Goal: Task Accomplishment & Management: Complete application form

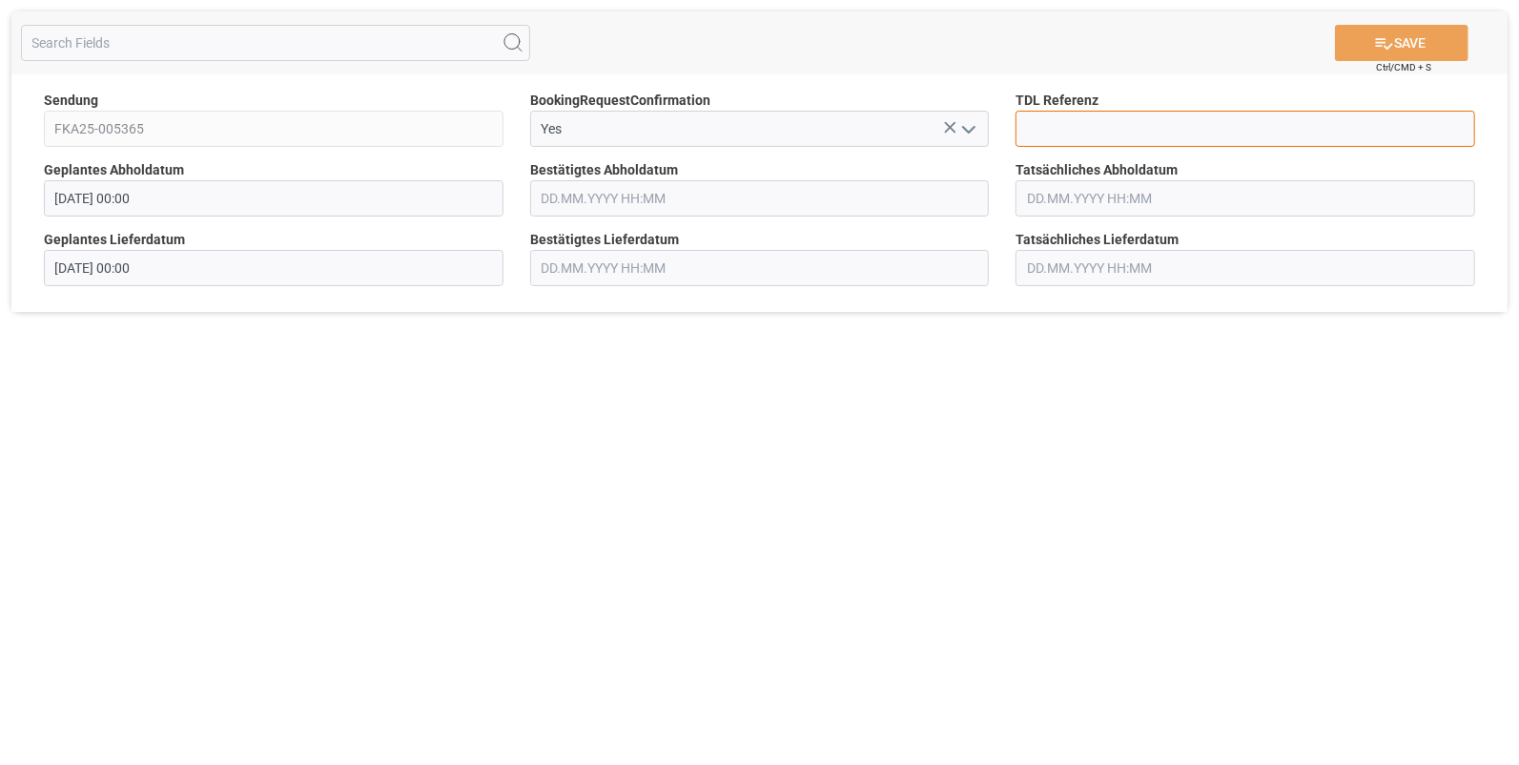
click at [1057, 128] on input at bounding box center [1246, 129] width 460 height 36
type input "10027826"
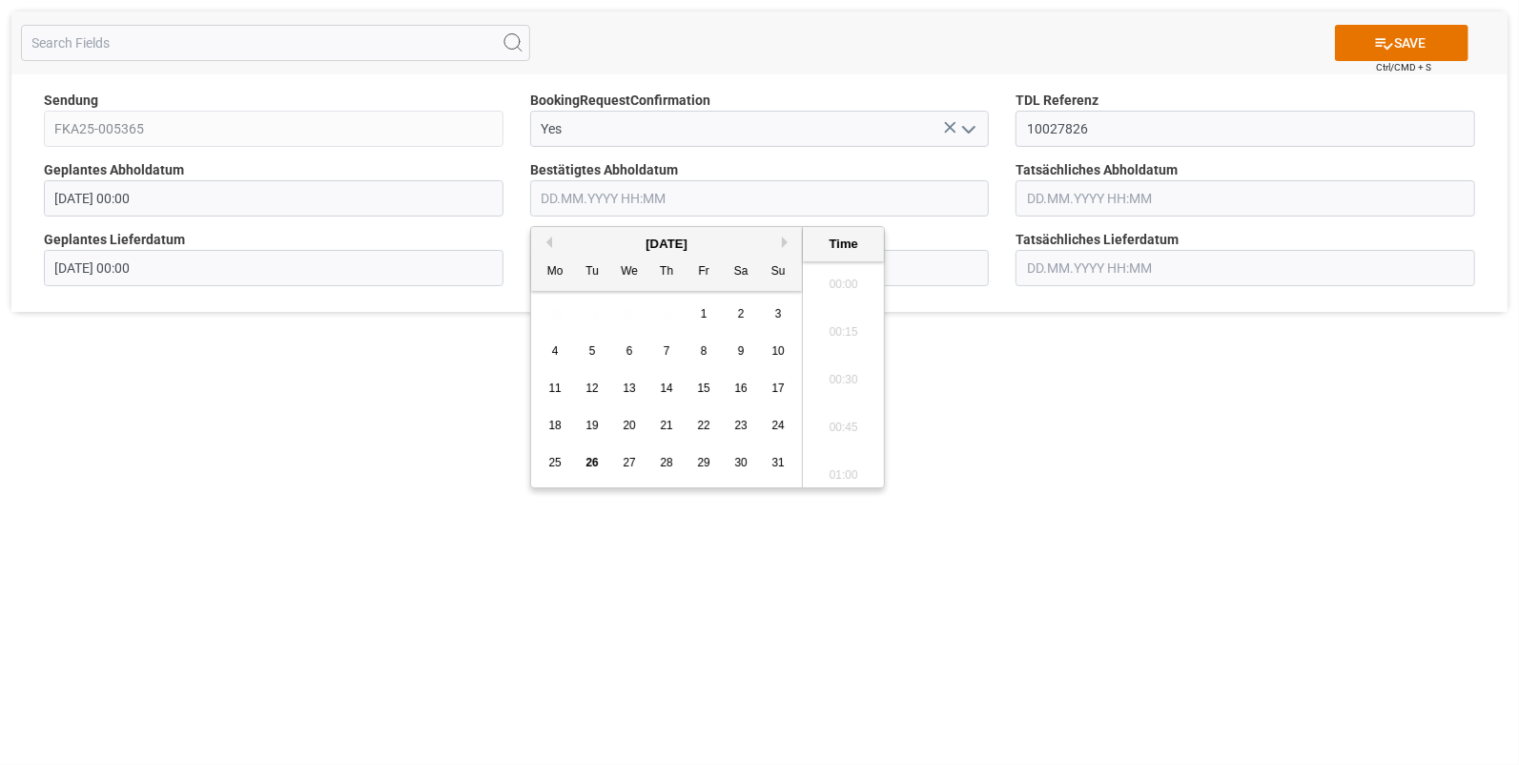
click at [595, 201] on input "text" at bounding box center [760, 198] width 460 height 36
click at [708, 426] on span "22" at bounding box center [703, 425] width 12 height 13
drag, startPoint x: 830, startPoint y: 426, endPoint x: 945, endPoint y: 315, distance: 160.5
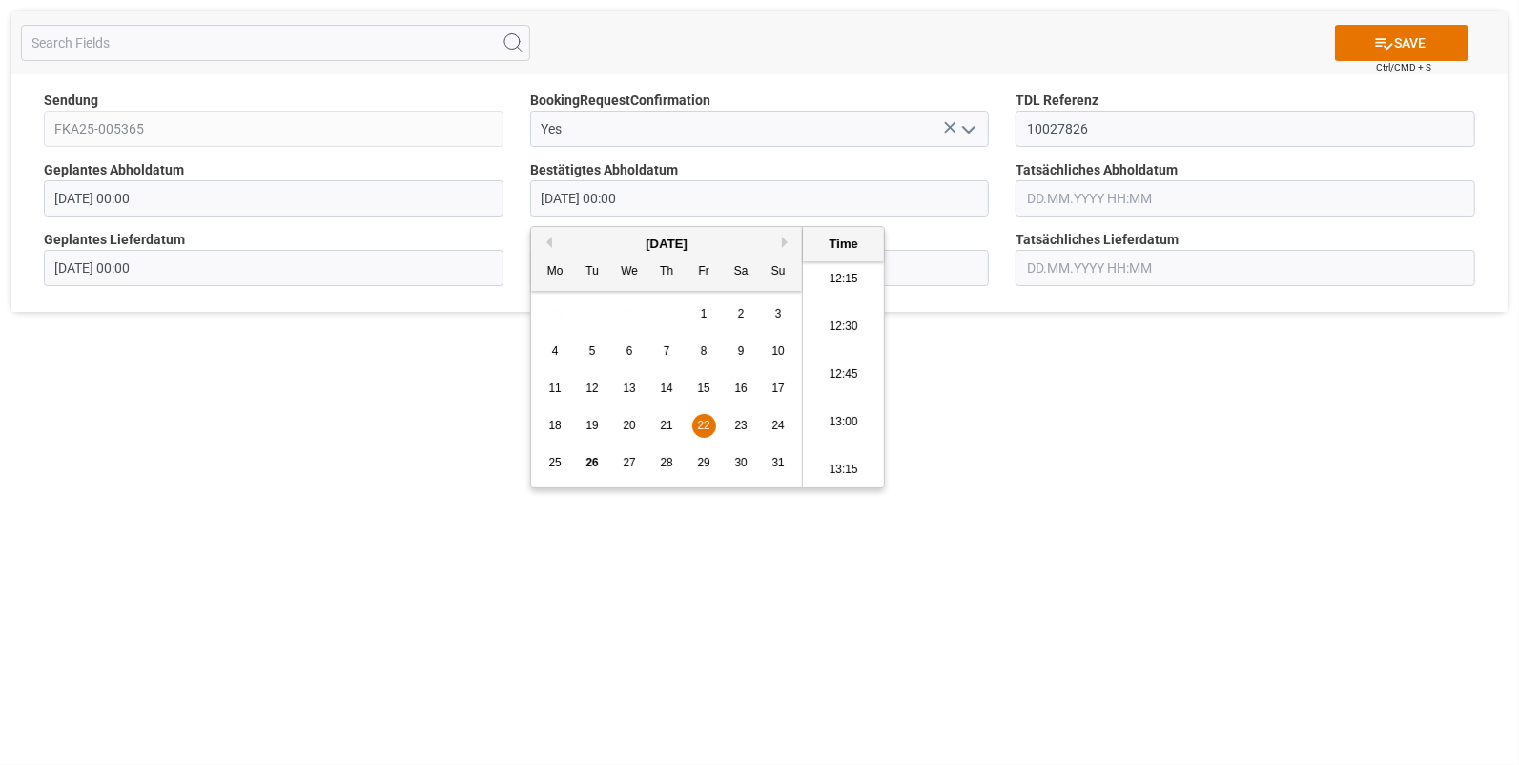
click at [830, 425] on li "13:00" at bounding box center [843, 423] width 81 height 48
type input "22.08.2025 13:00"
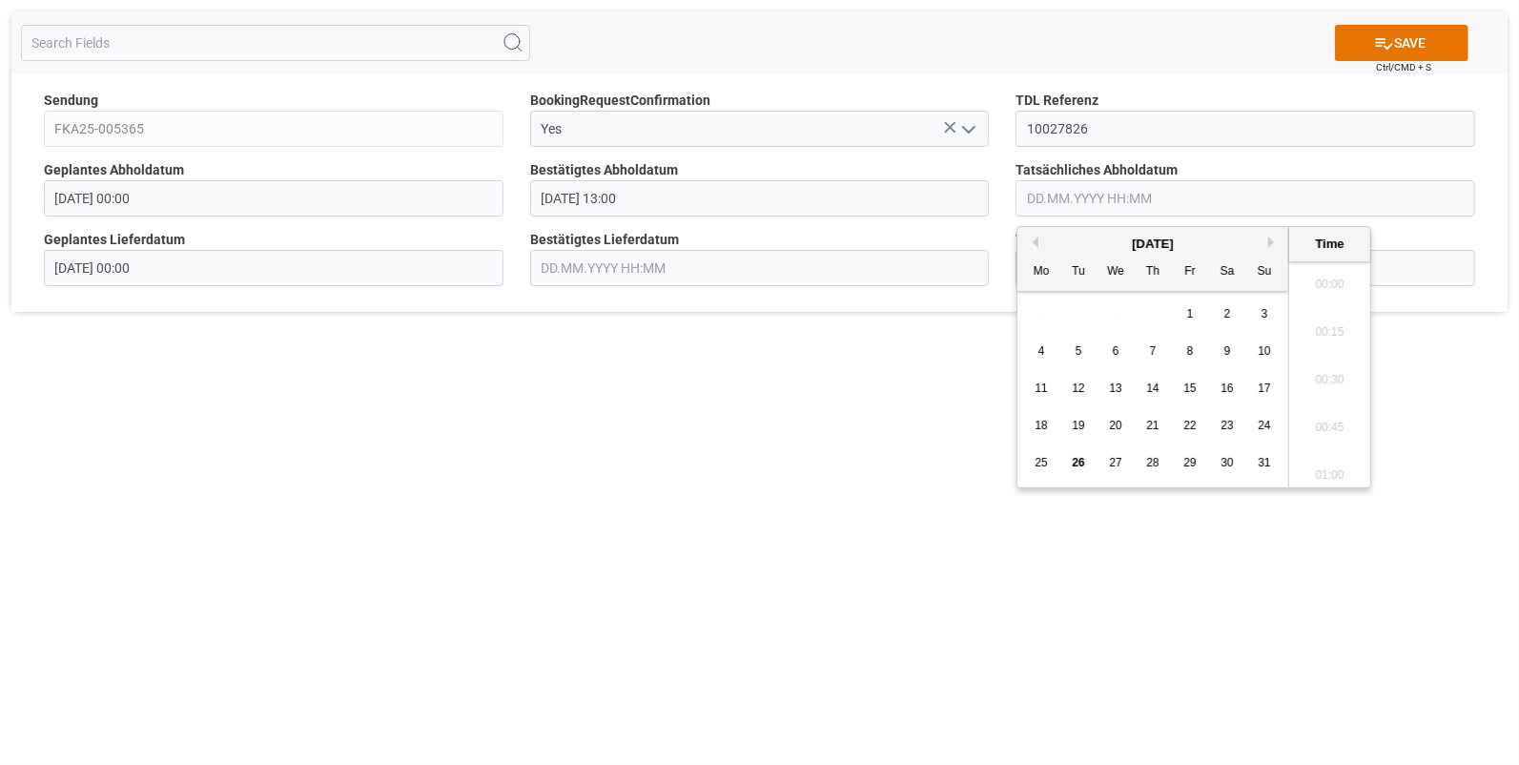
click at [1037, 197] on input "text" at bounding box center [1246, 198] width 460 height 36
drag, startPoint x: 1187, startPoint y: 424, endPoint x: 1202, endPoint y: 415, distance: 17.2
click at [1187, 424] on span "22" at bounding box center [1190, 425] width 12 height 13
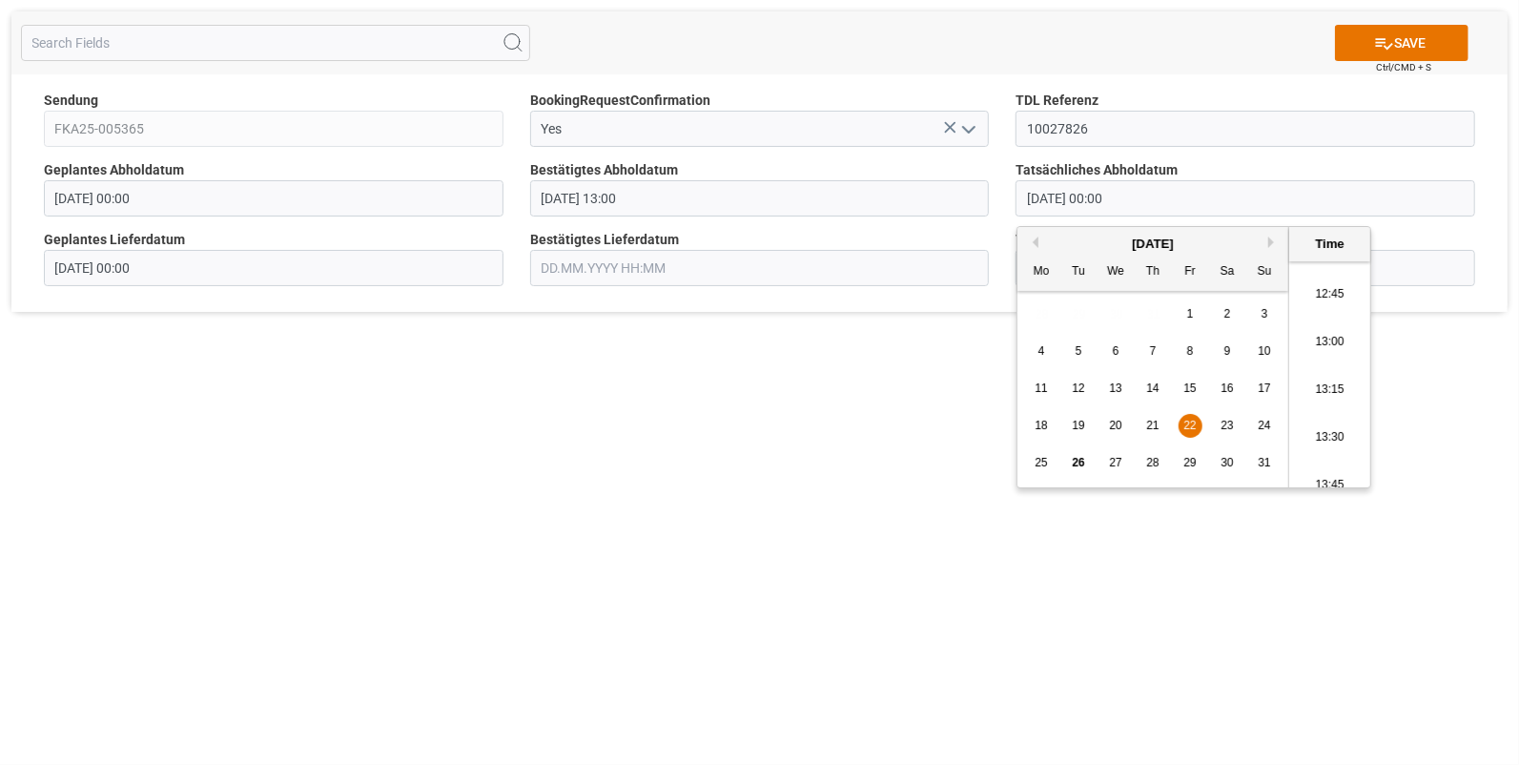
click at [1323, 340] on li "13:00" at bounding box center [1329, 343] width 81 height 48
type input "22.08.2025 13:00"
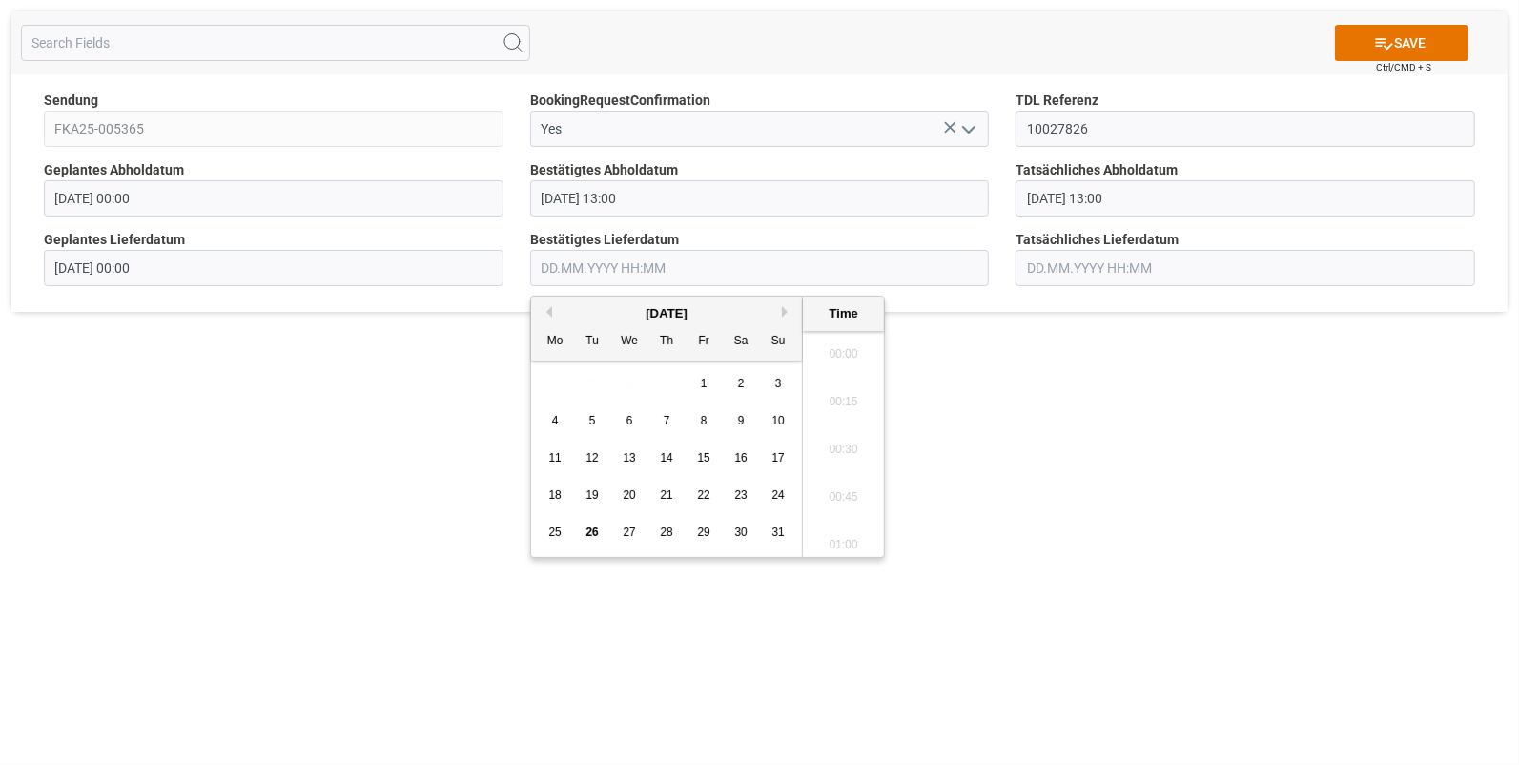
click at [574, 264] on input "text" at bounding box center [760, 268] width 460 height 36
click at [553, 527] on span "25" at bounding box center [554, 532] width 12 height 13
click at [856, 364] on li "07:45" at bounding box center [843, 365] width 81 height 48
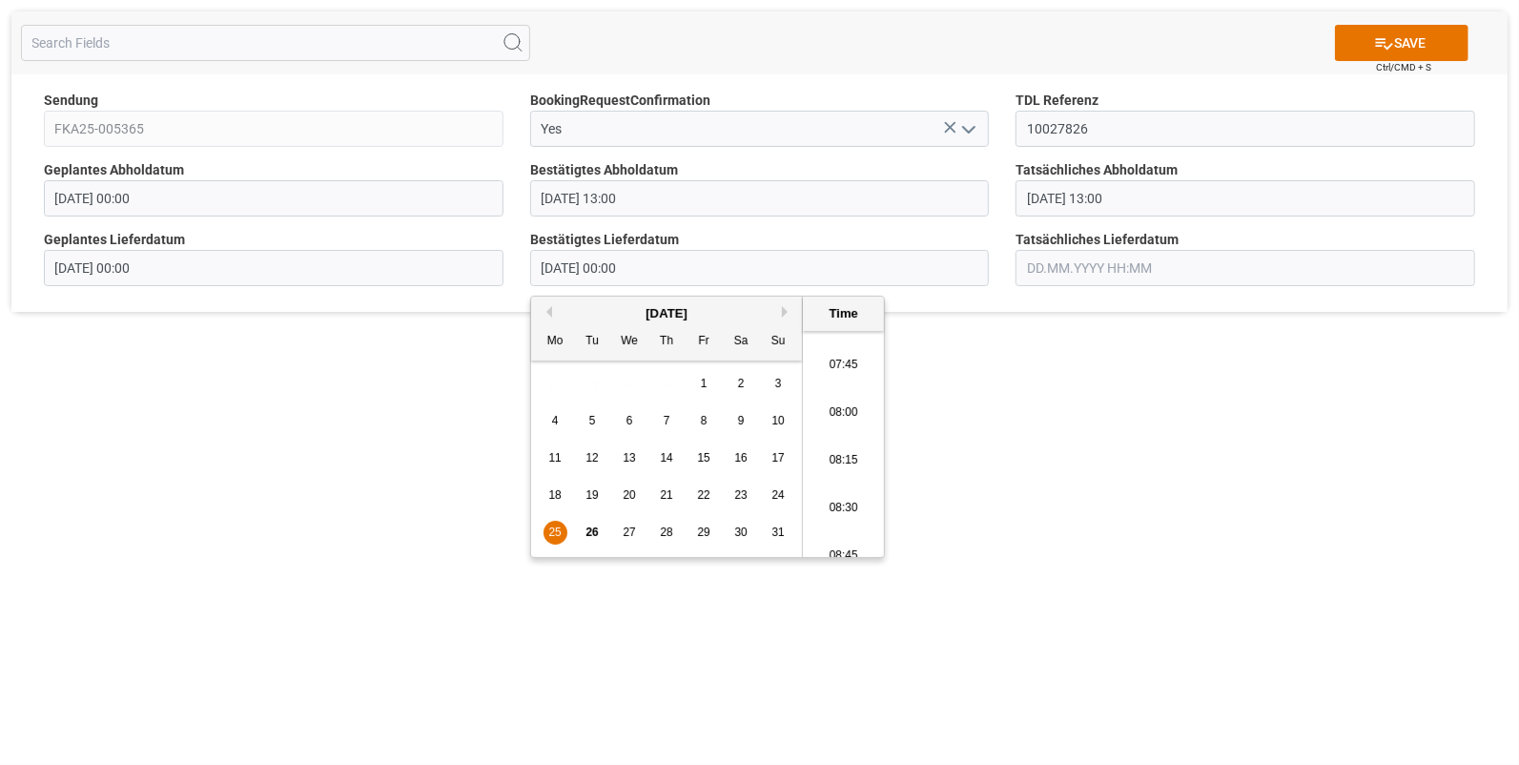
type input "25.08.2025 07:45"
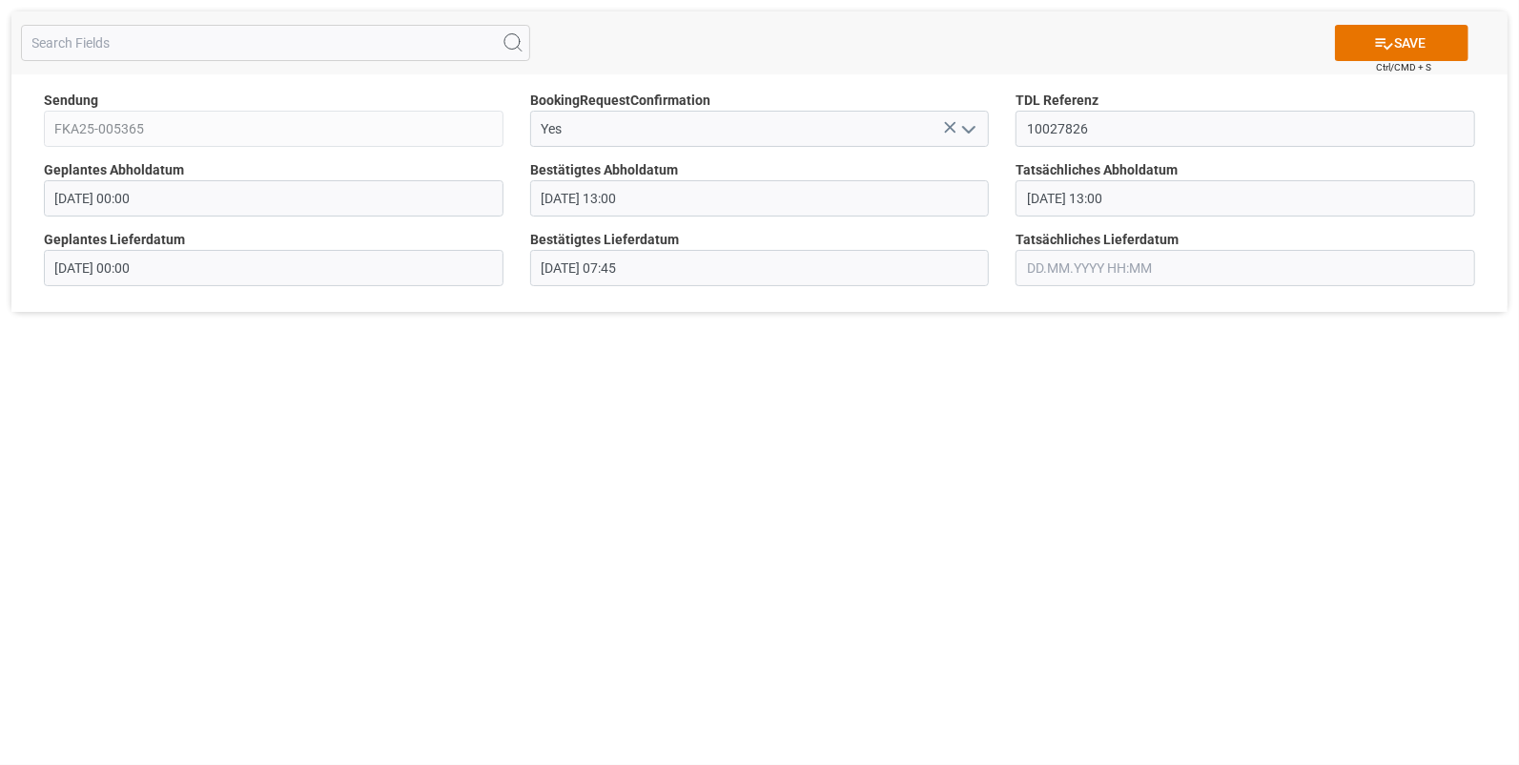
click at [1053, 263] on input "text" at bounding box center [1246, 268] width 460 height 36
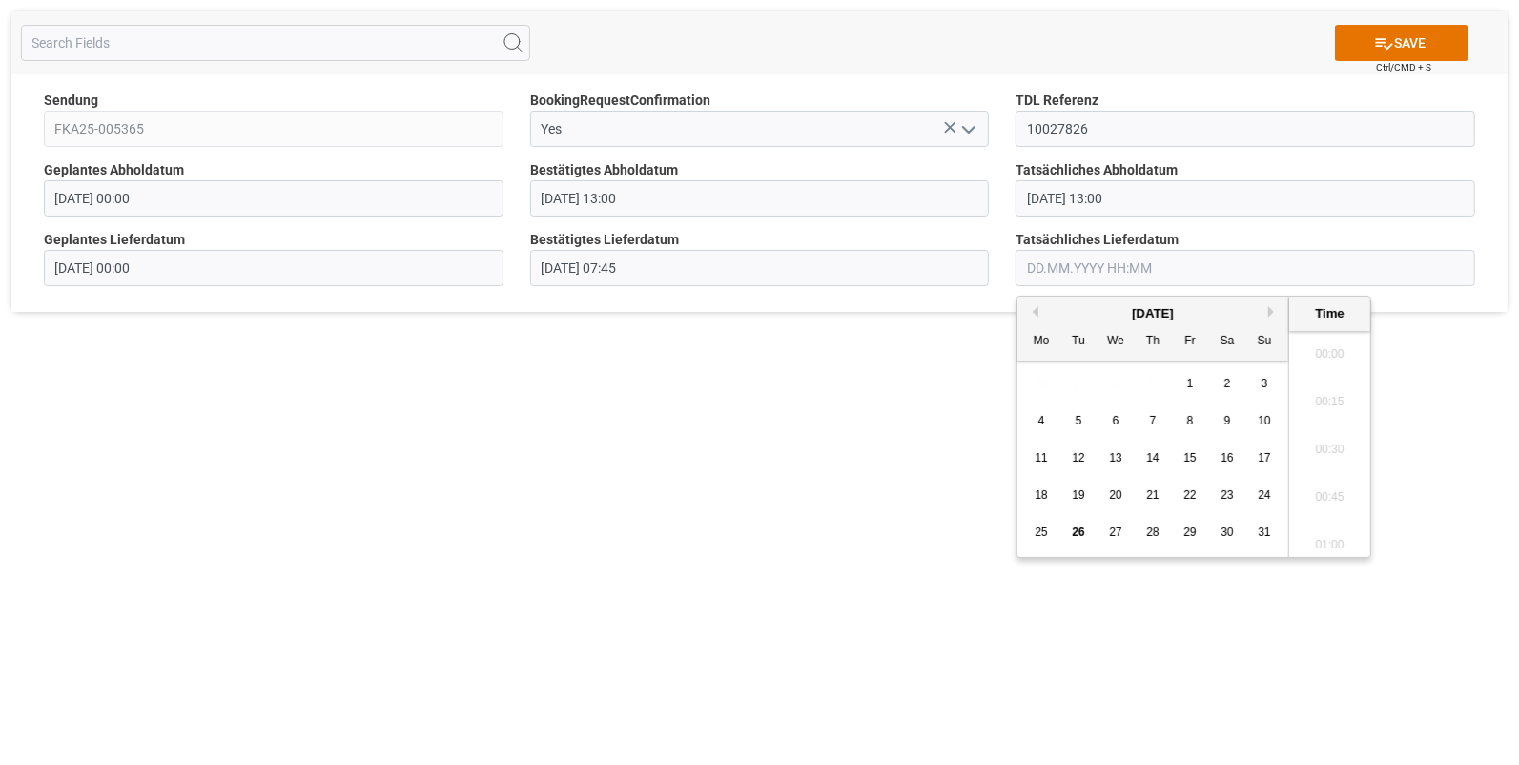
scroll to position [1866, 0]
click at [1040, 530] on span "25" at bounding box center [1041, 532] width 12 height 13
click at [1330, 367] on li "07:45" at bounding box center [1329, 365] width 81 height 48
type input "25.08.2025 07:45"
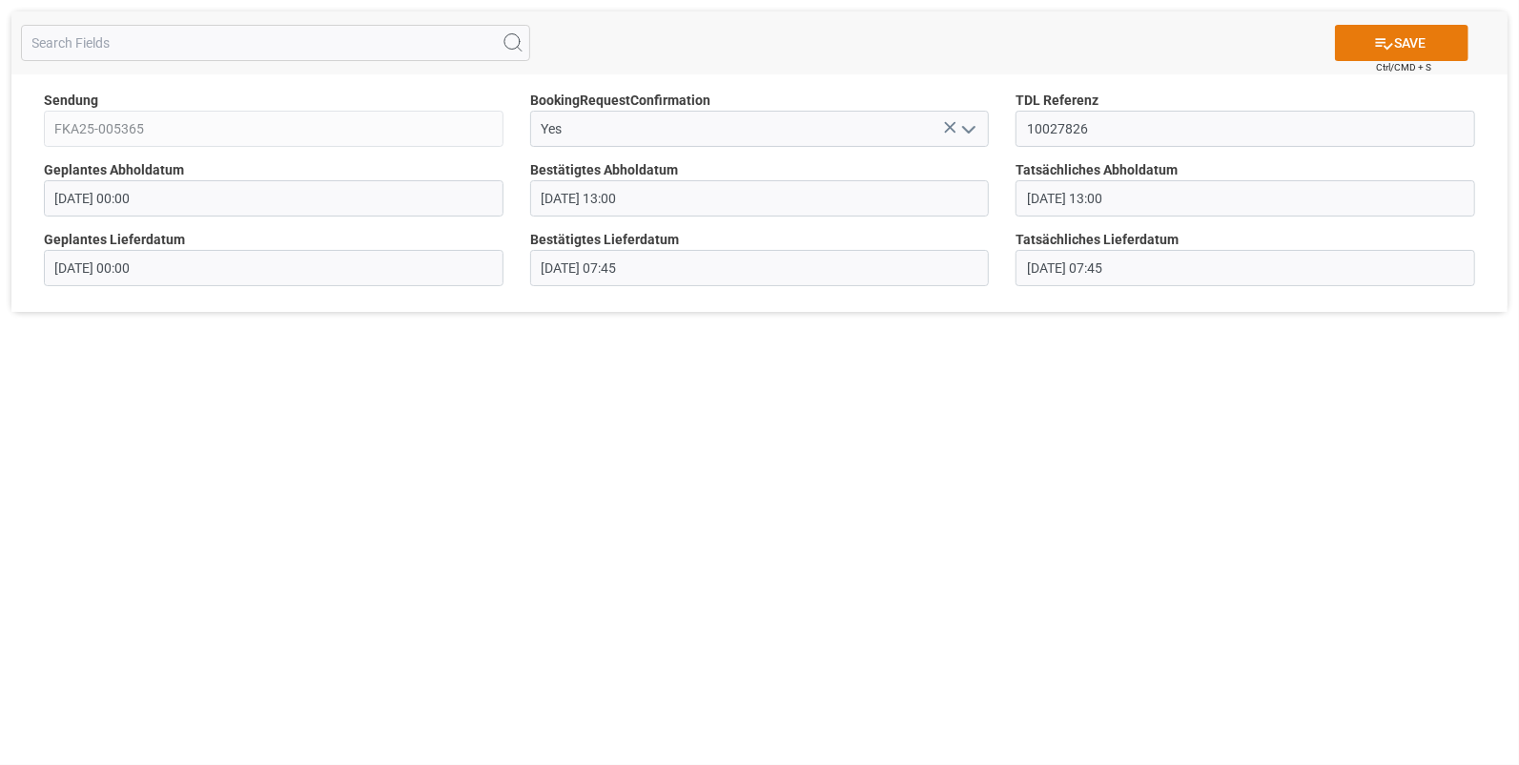
click at [1416, 46] on button "SAVE" at bounding box center [1402, 43] width 134 height 36
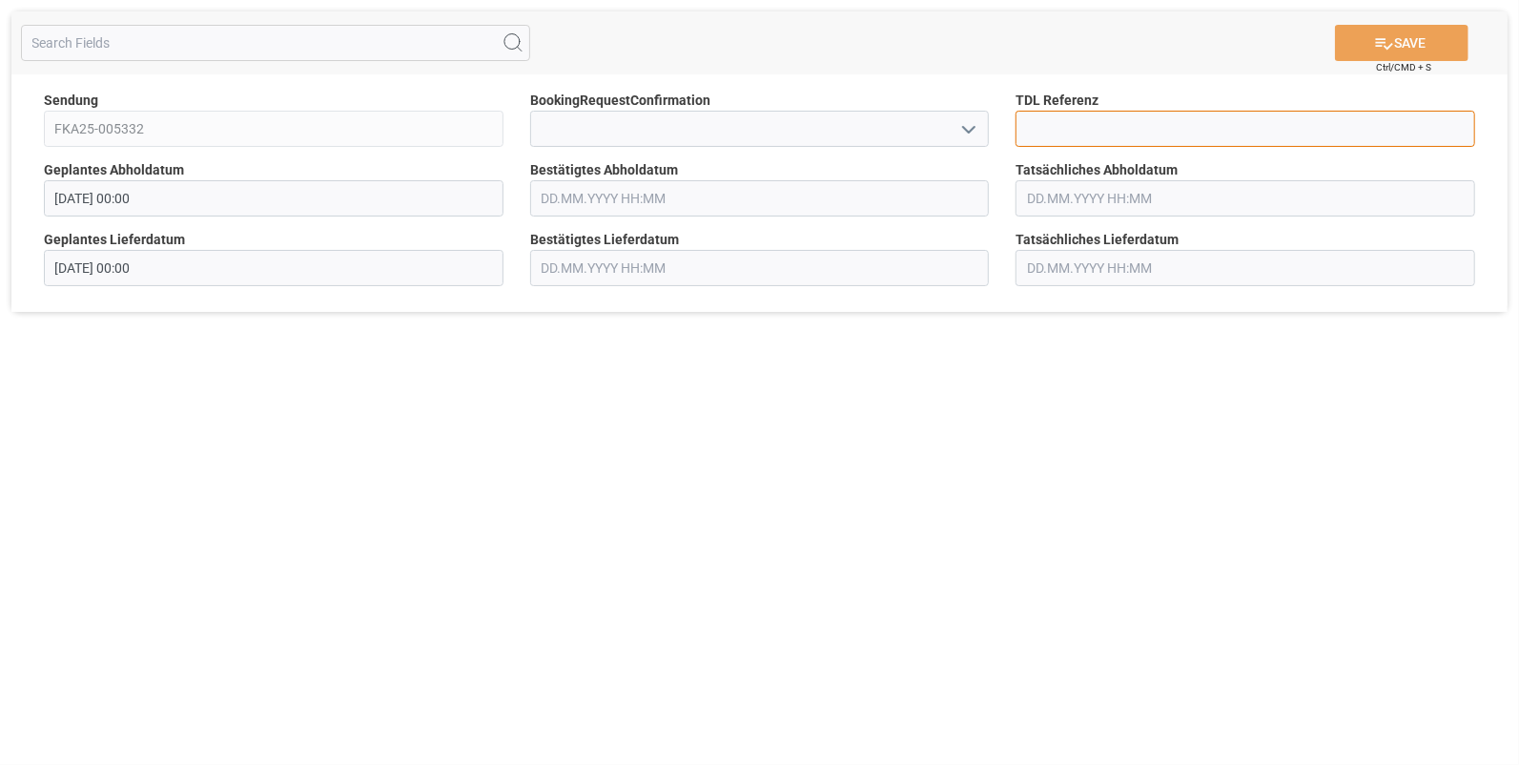
click at [1097, 134] on input at bounding box center [1246, 129] width 460 height 36
type input "10027828"
click at [965, 127] on polyline "open menu" at bounding box center [968, 130] width 11 height 6
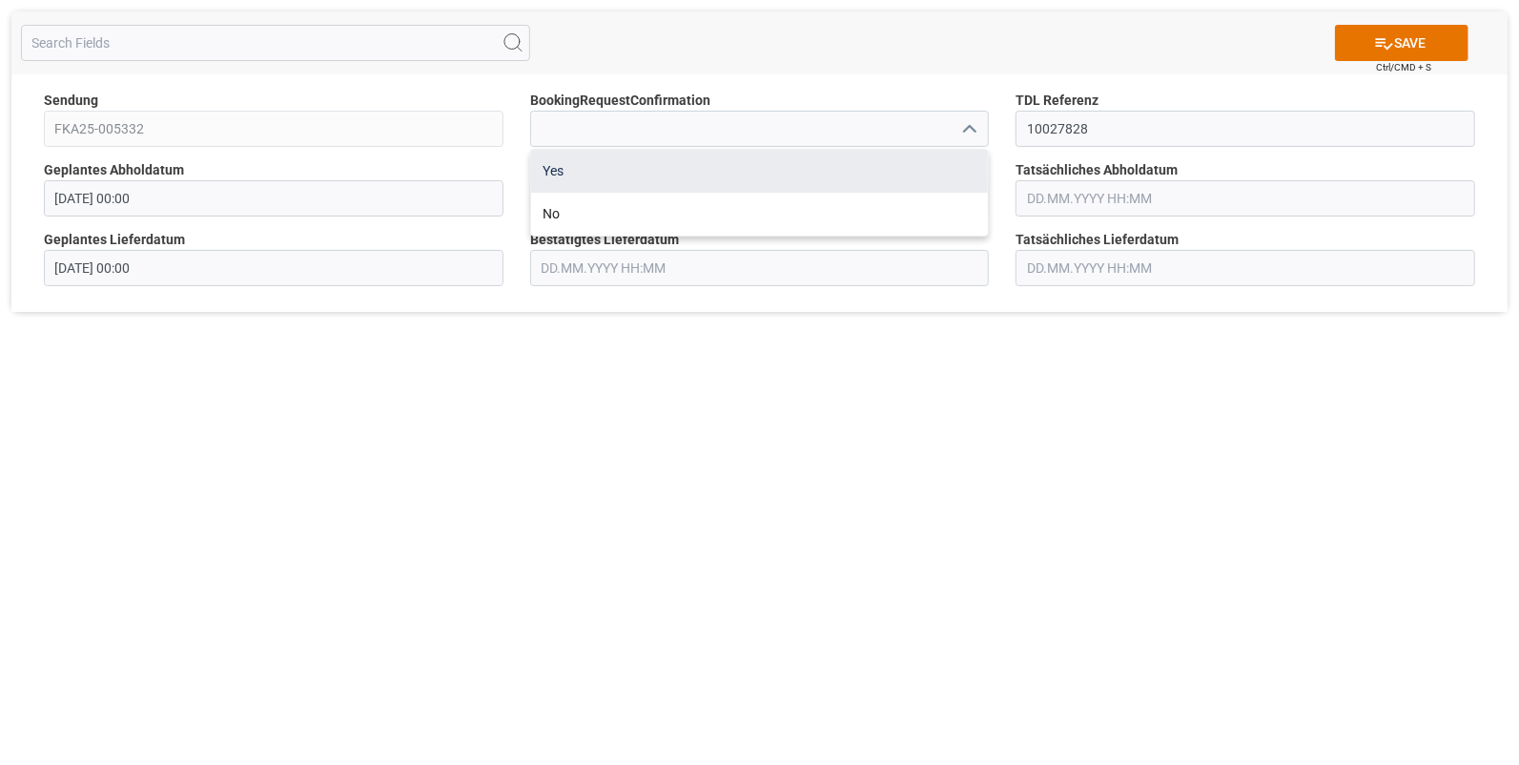
click at [564, 168] on div "Yes" at bounding box center [760, 171] width 458 height 43
type input "Yes"
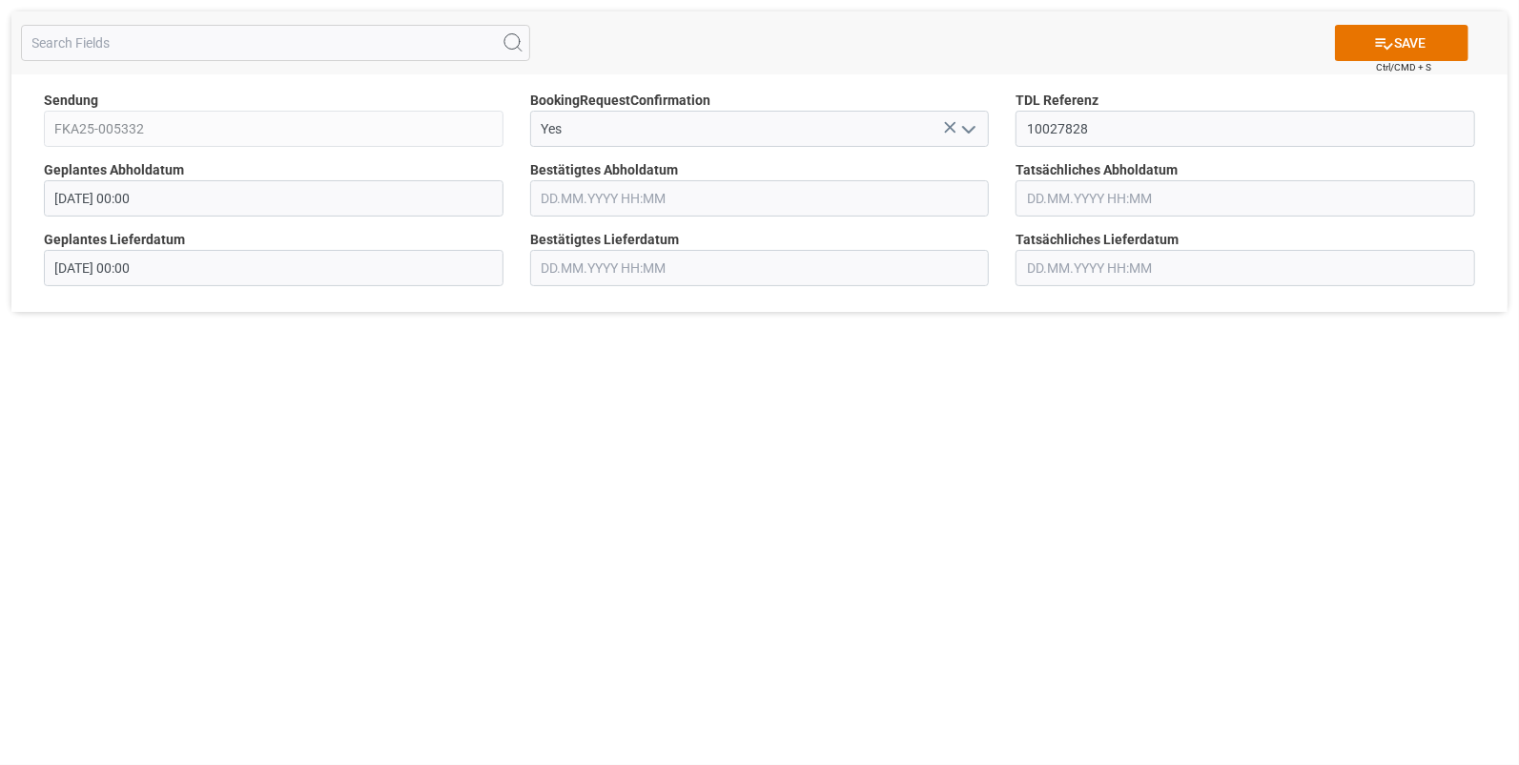
click at [557, 208] on input "text" at bounding box center [760, 198] width 460 height 36
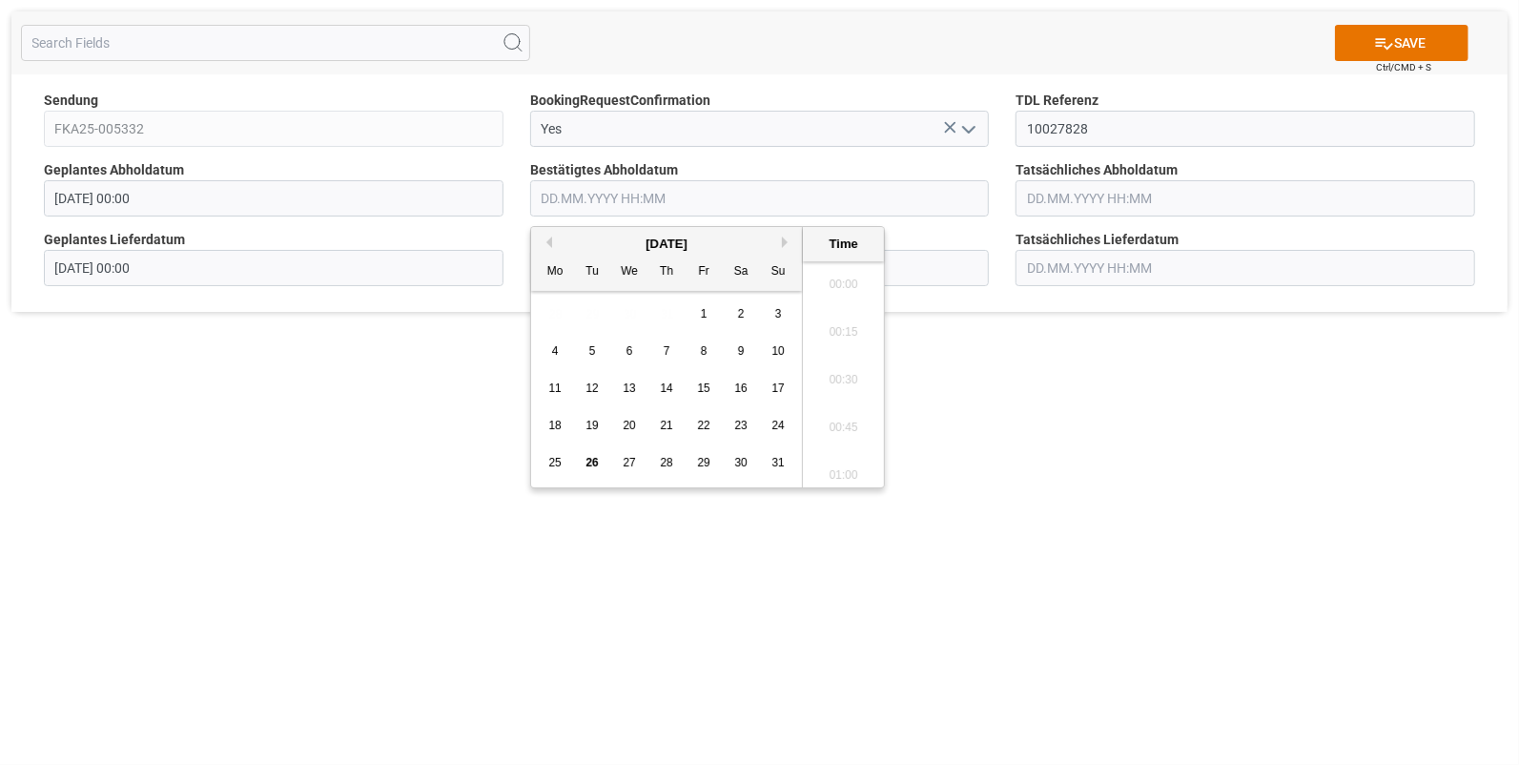
scroll to position [1866, 0]
click at [701, 421] on span "22" at bounding box center [703, 425] width 12 height 13
click at [832, 397] on li "13:45" at bounding box center [843, 406] width 81 height 48
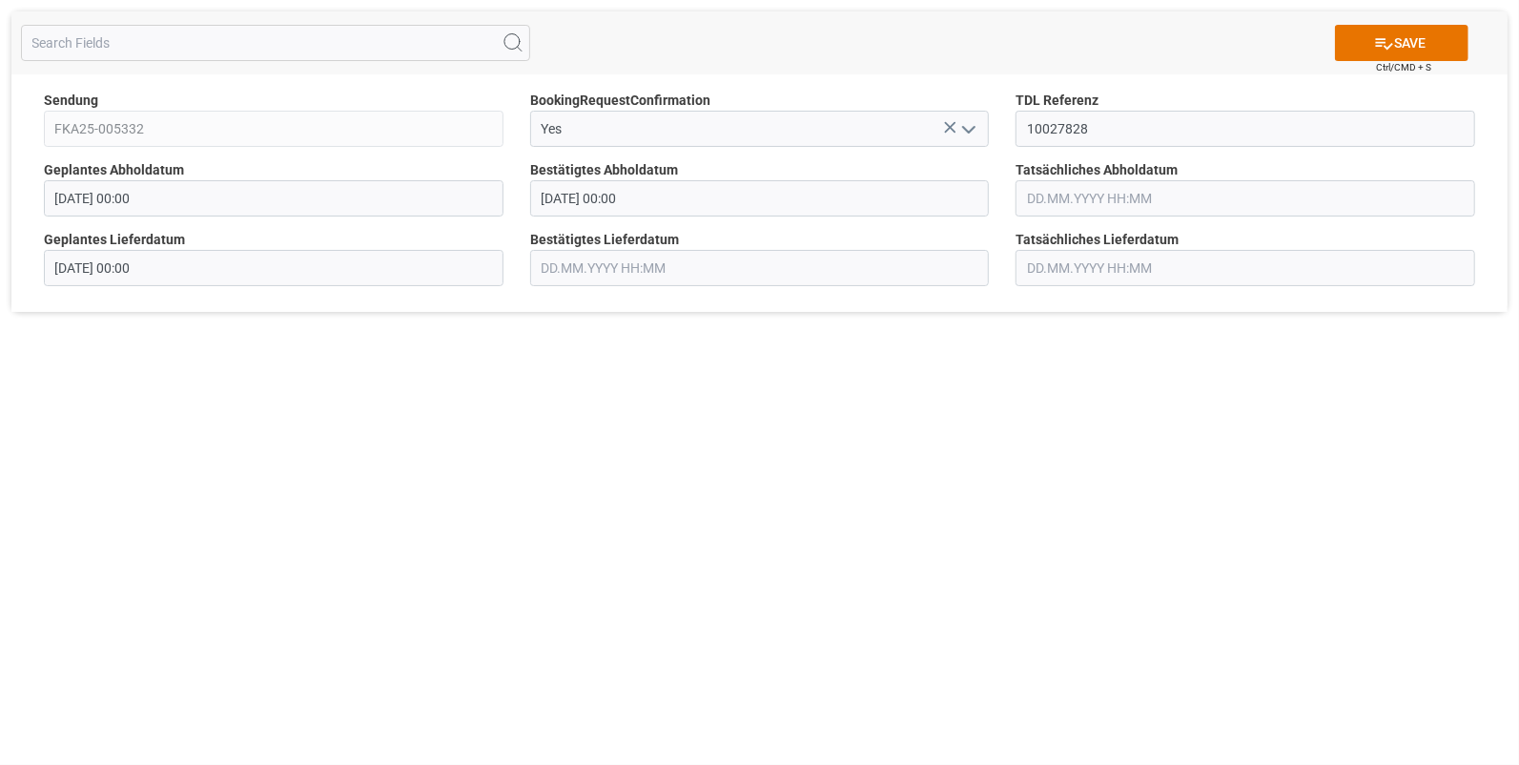
type input "22.08.2025 13:45"
click at [1031, 196] on input "text" at bounding box center [1246, 198] width 460 height 36
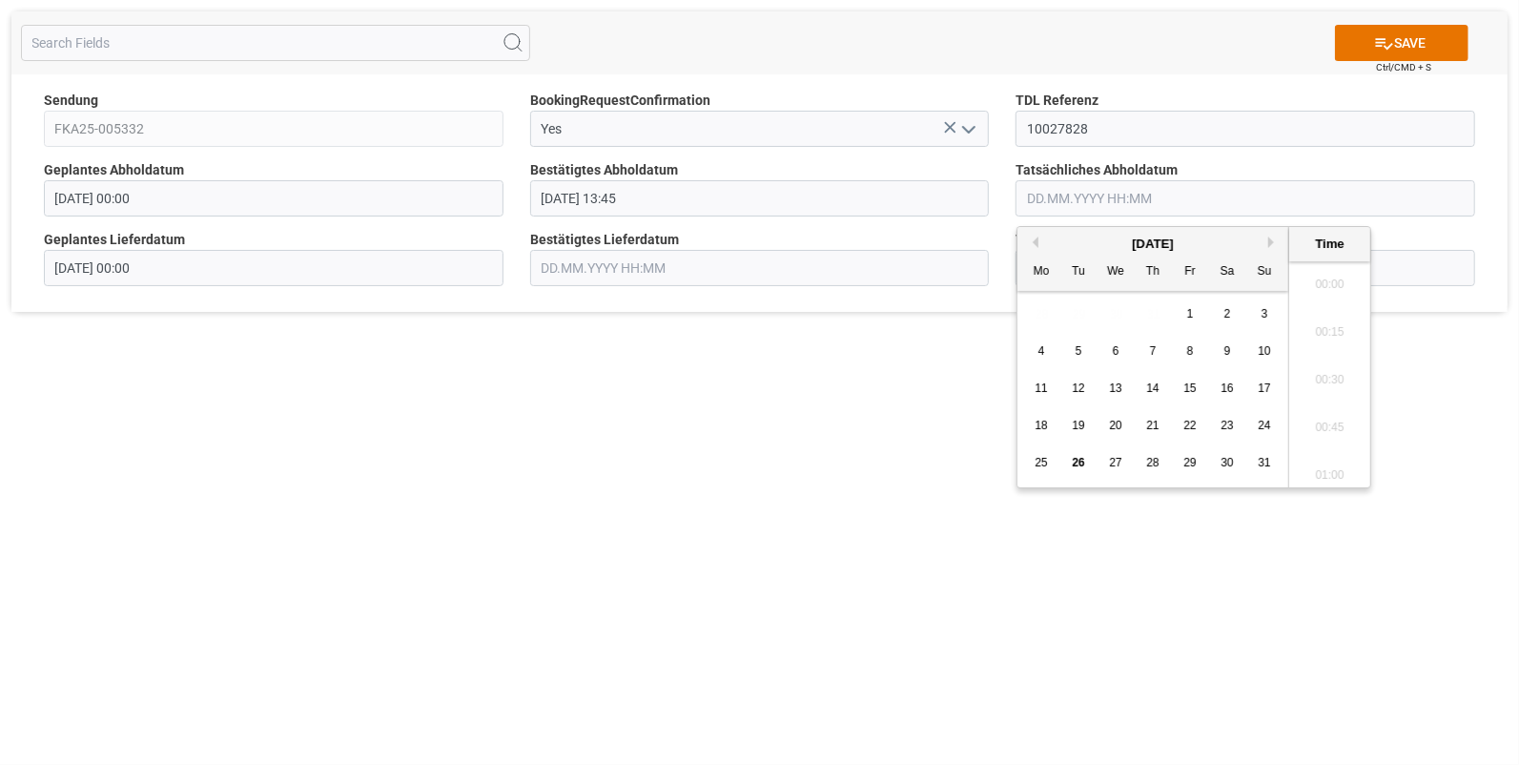
scroll to position [1866, 0]
click at [1185, 425] on span "22" at bounding box center [1190, 425] width 12 height 13
click at [1325, 403] on li "13:45" at bounding box center [1329, 406] width 81 height 48
type input "22.08.2025 13:45"
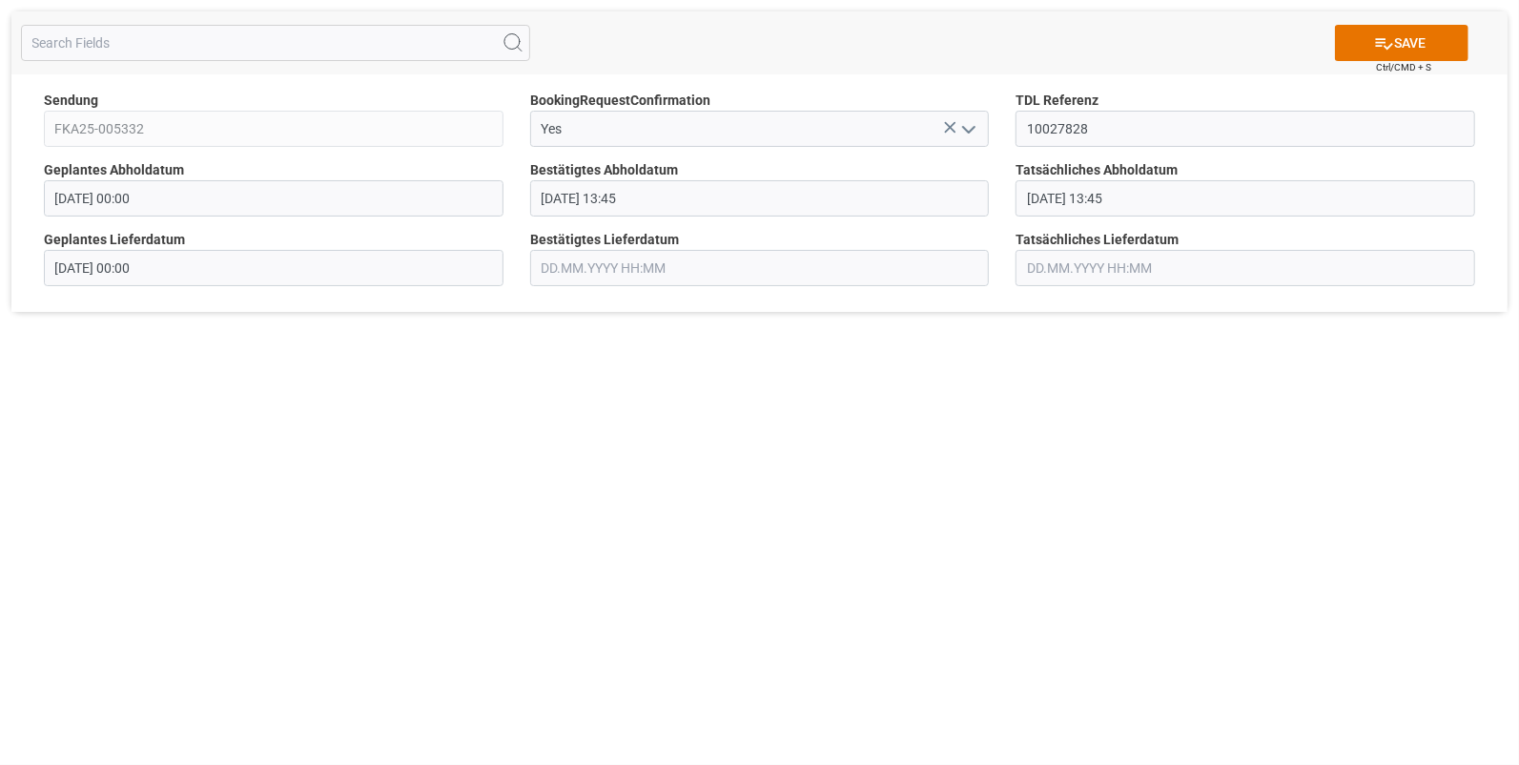
click at [615, 273] on input "text" at bounding box center [760, 268] width 460 height 36
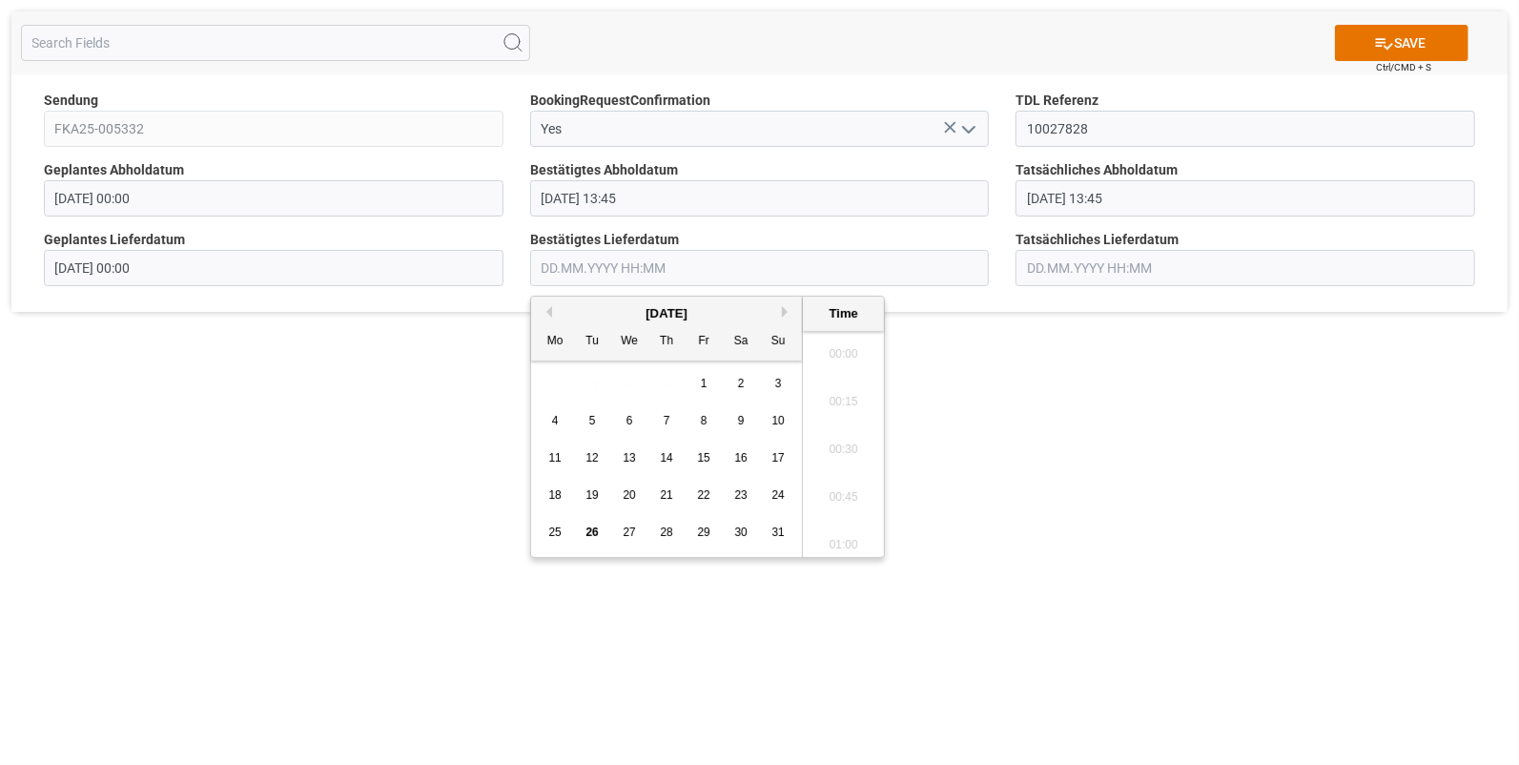
scroll to position [1866, 0]
click at [553, 525] on div "25" at bounding box center [556, 533] width 24 height 23
click at [855, 445] on li "07:00" at bounding box center [843, 460] width 81 height 48
type input "25.08.2025 07:00"
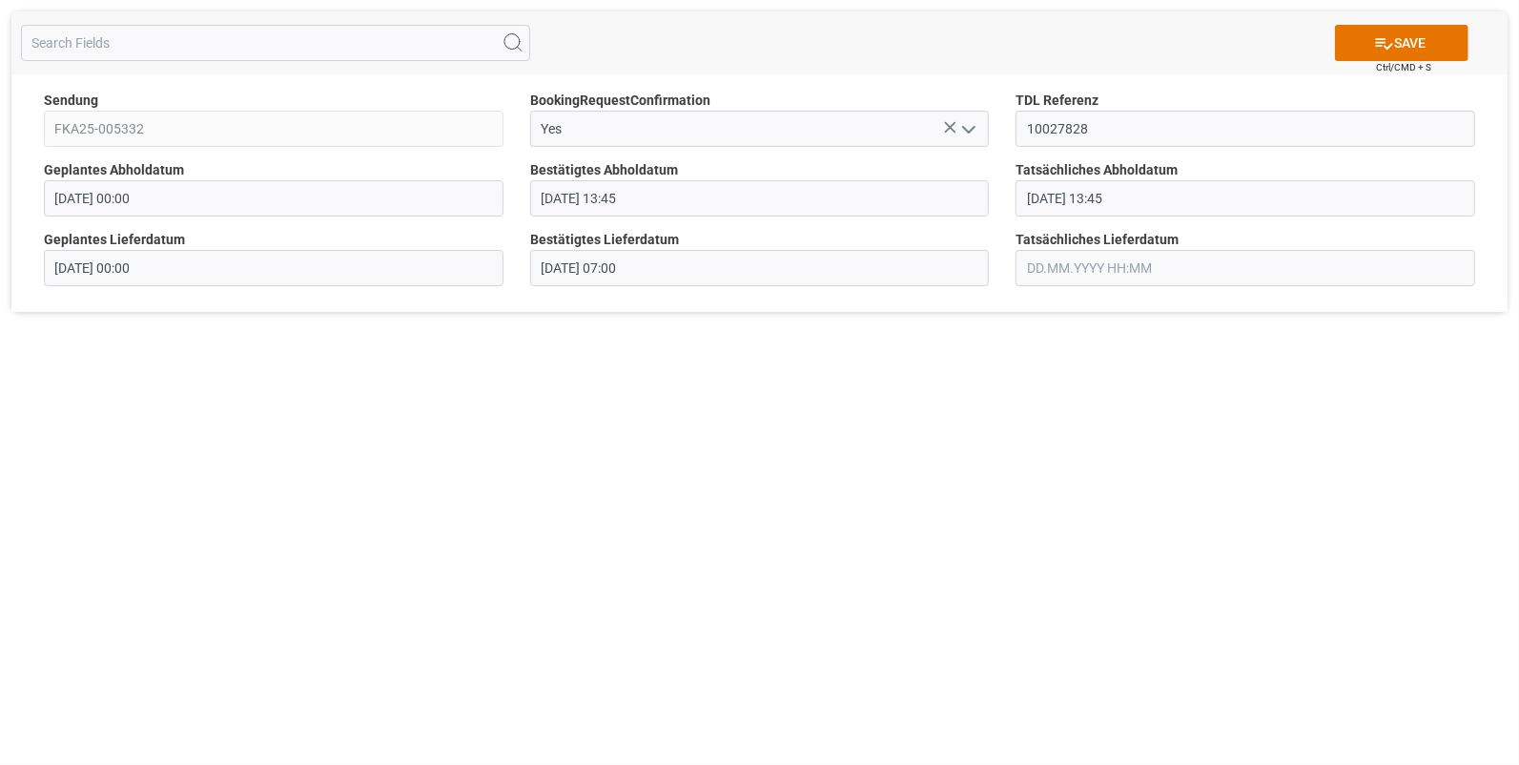
click at [1045, 262] on input "text" at bounding box center [1246, 268] width 460 height 36
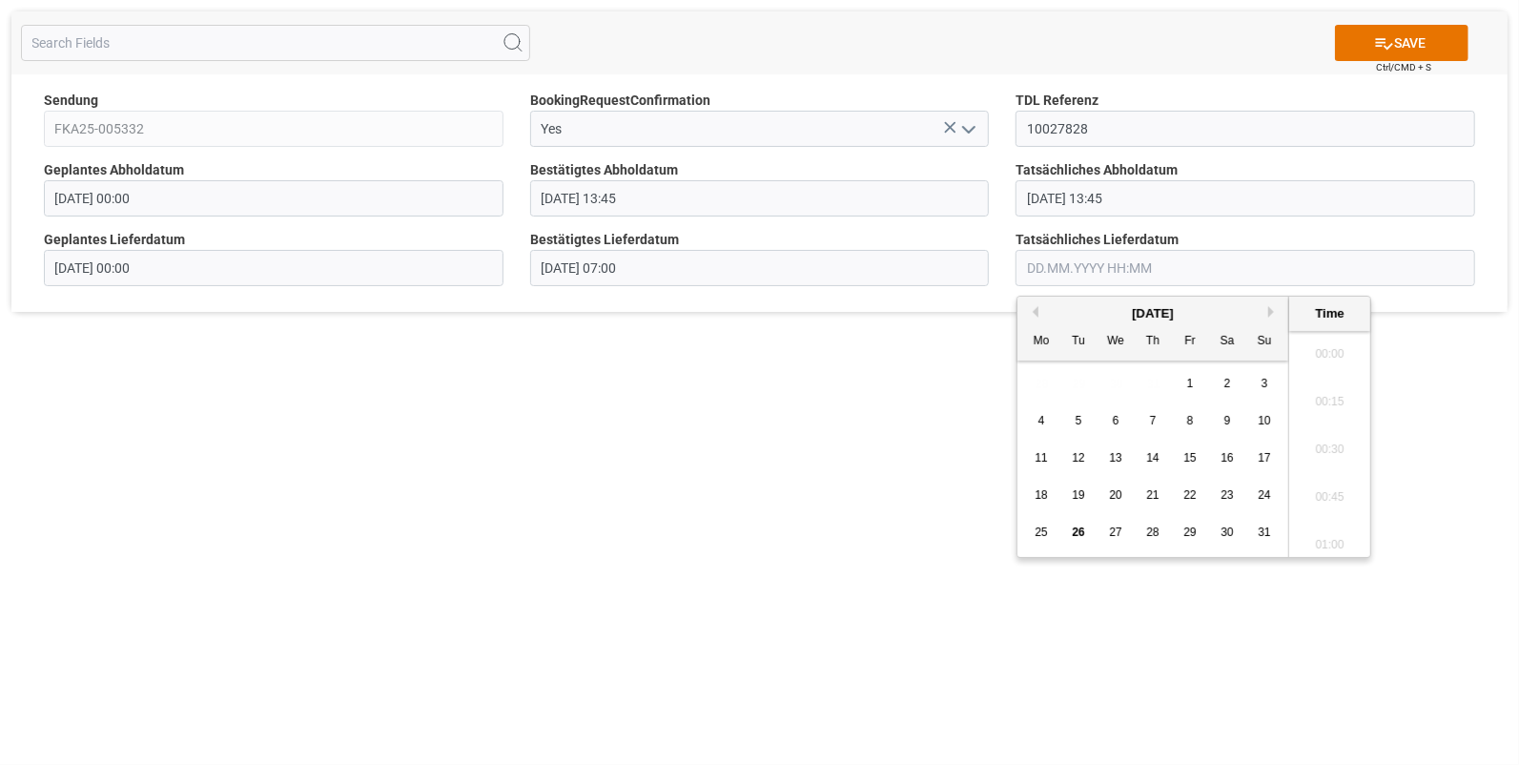
scroll to position [1866, 0]
click at [1041, 526] on span "25" at bounding box center [1041, 532] width 12 height 13
click at [1339, 381] on li "07:00" at bounding box center [1329, 381] width 81 height 48
type input "25.08.2025 07:00"
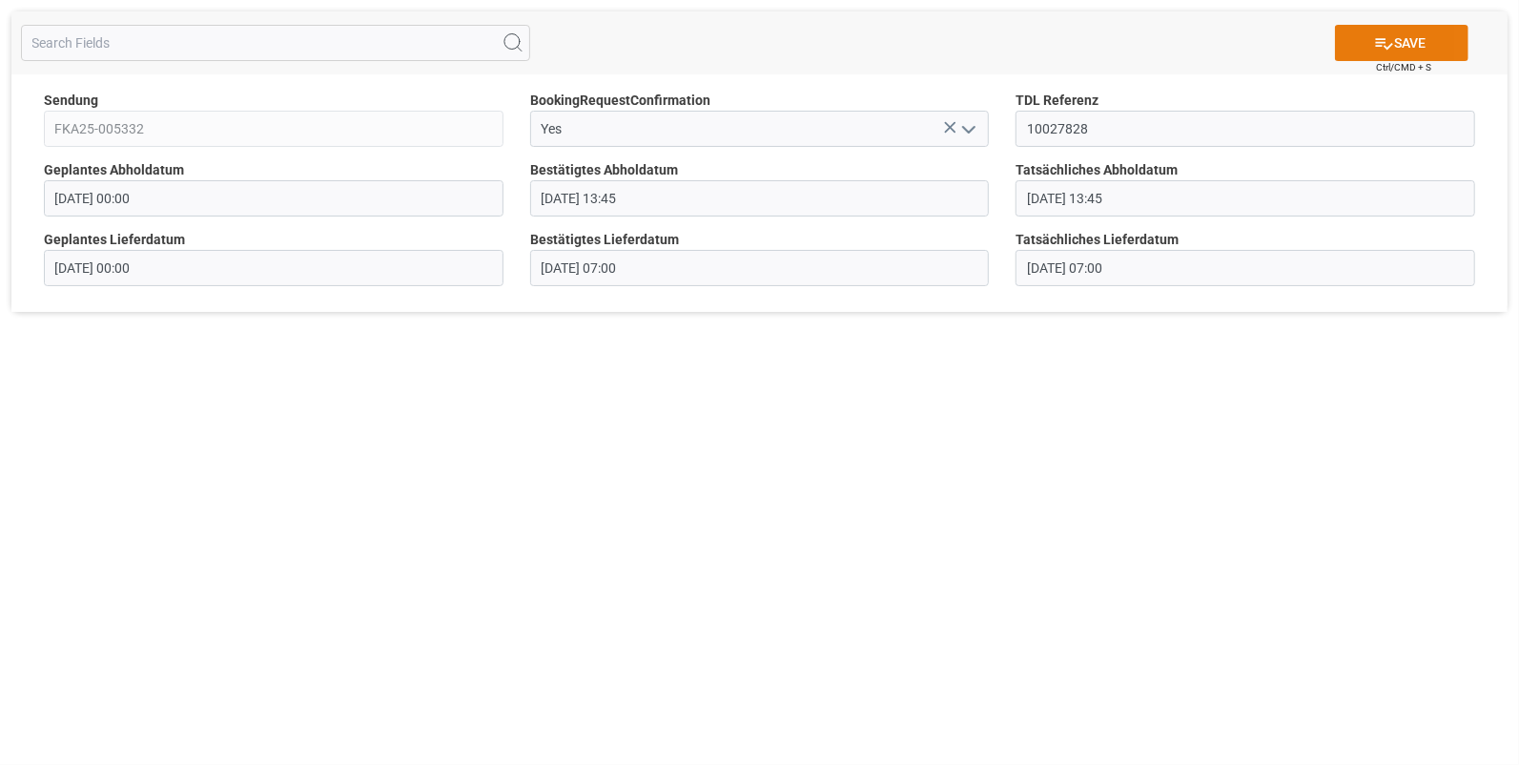
click at [1404, 38] on button "SAVE" at bounding box center [1402, 43] width 134 height 36
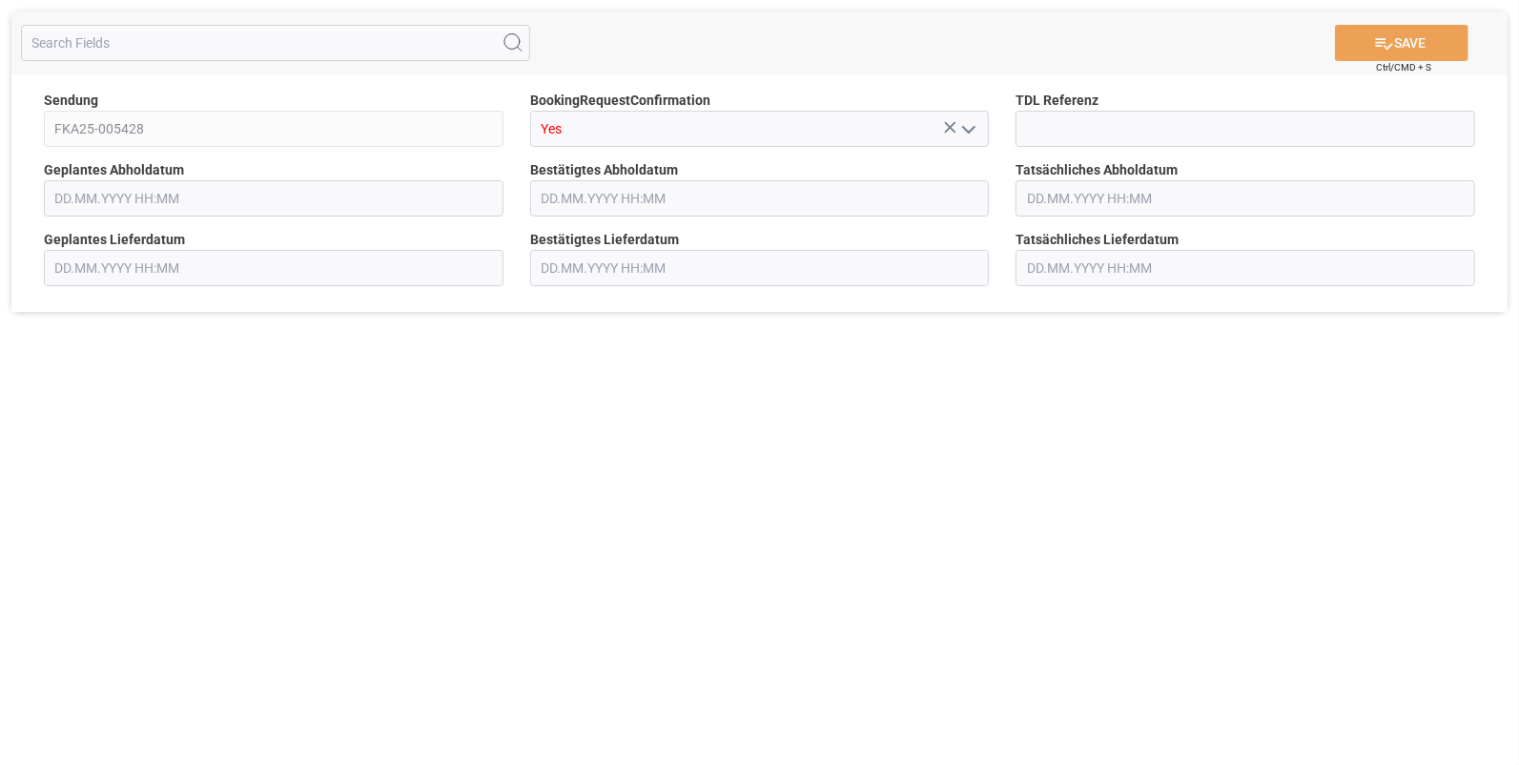
type input "[DATE] 00:00"
click at [1053, 124] on input at bounding box center [1246, 129] width 460 height 36
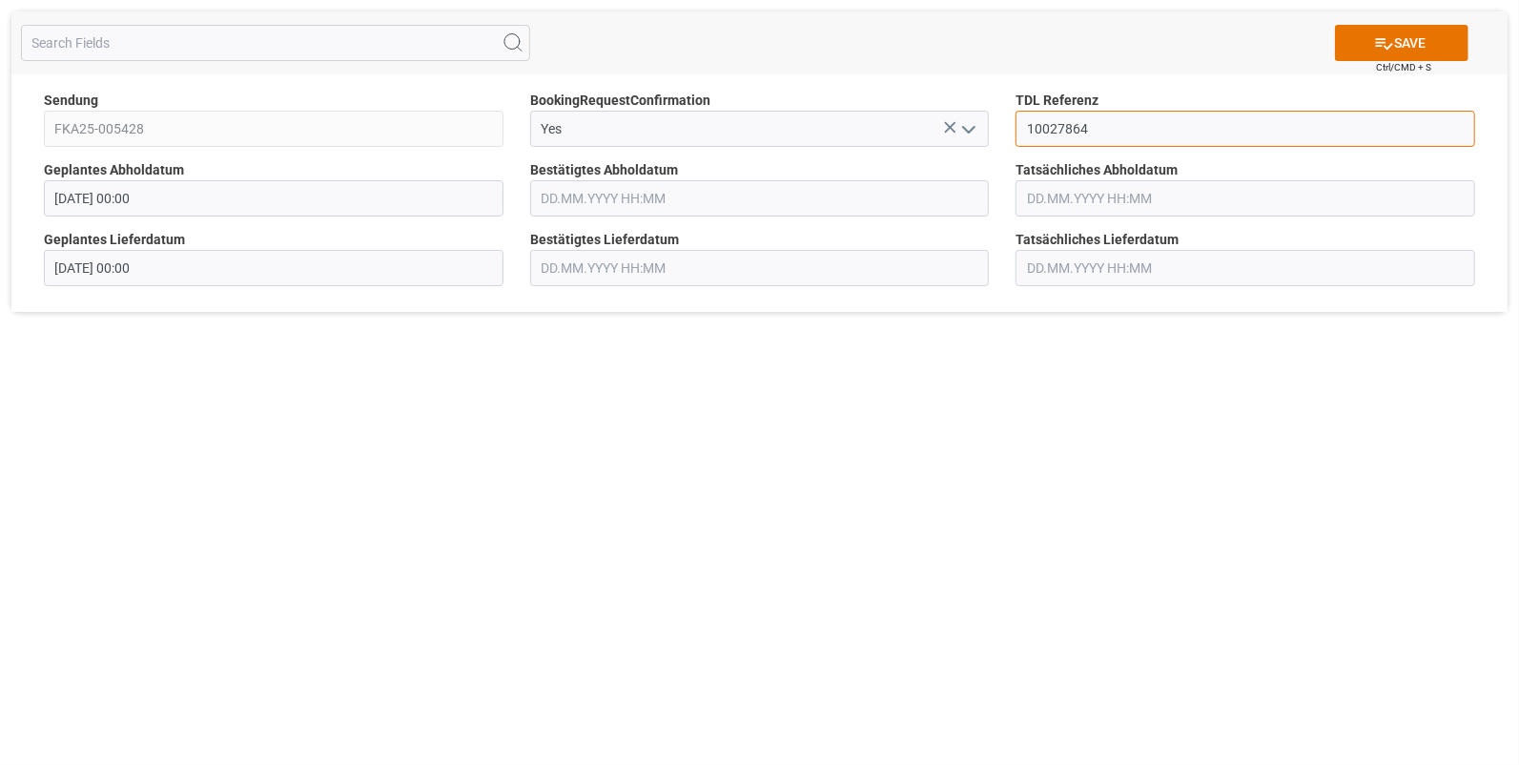
type input "10027864"
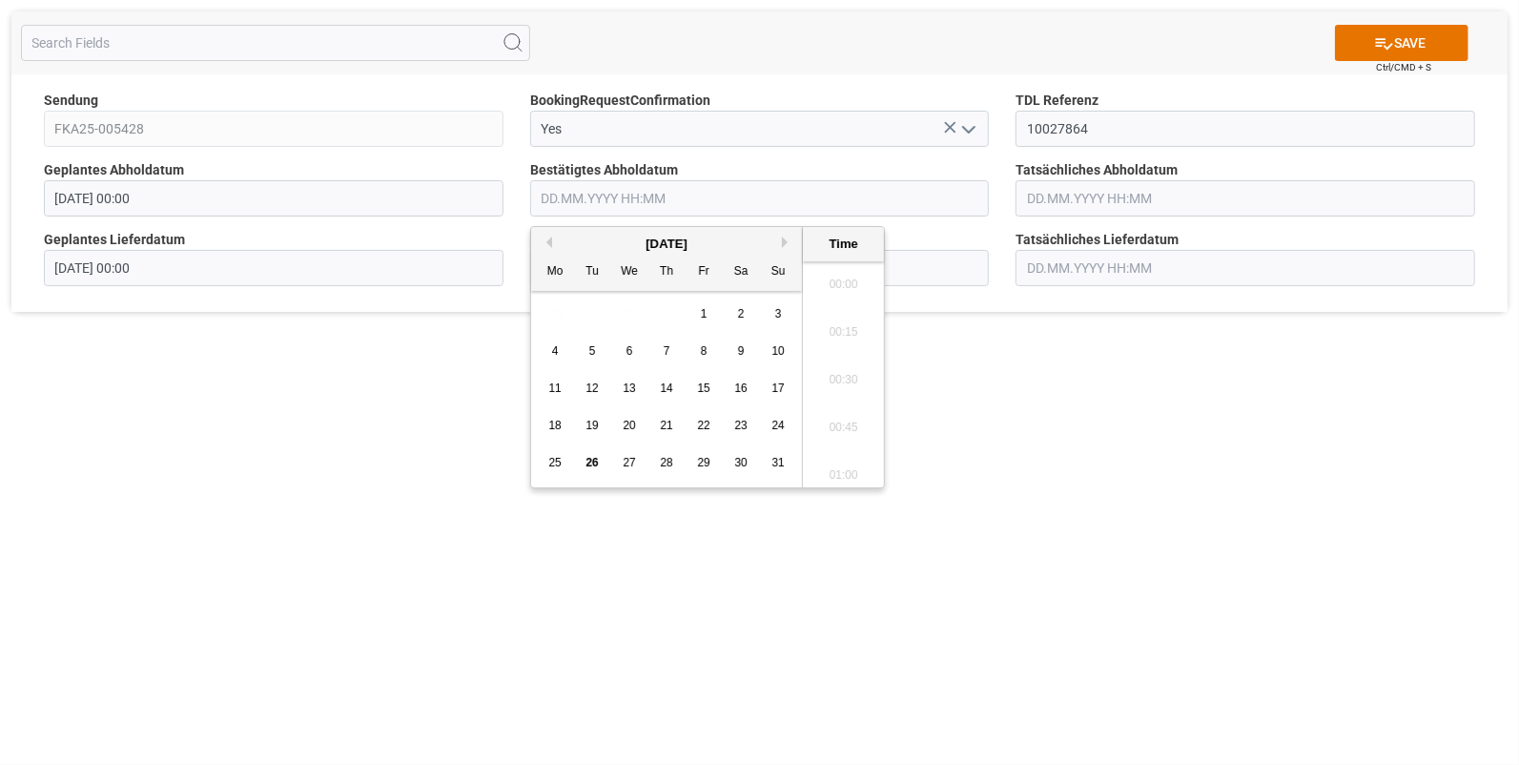
click at [603, 196] on input "text" at bounding box center [760, 198] width 460 height 36
click at [551, 458] on span "25" at bounding box center [554, 462] width 12 height 13
click at [823, 408] on li "15:00" at bounding box center [843, 406] width 81 height 48
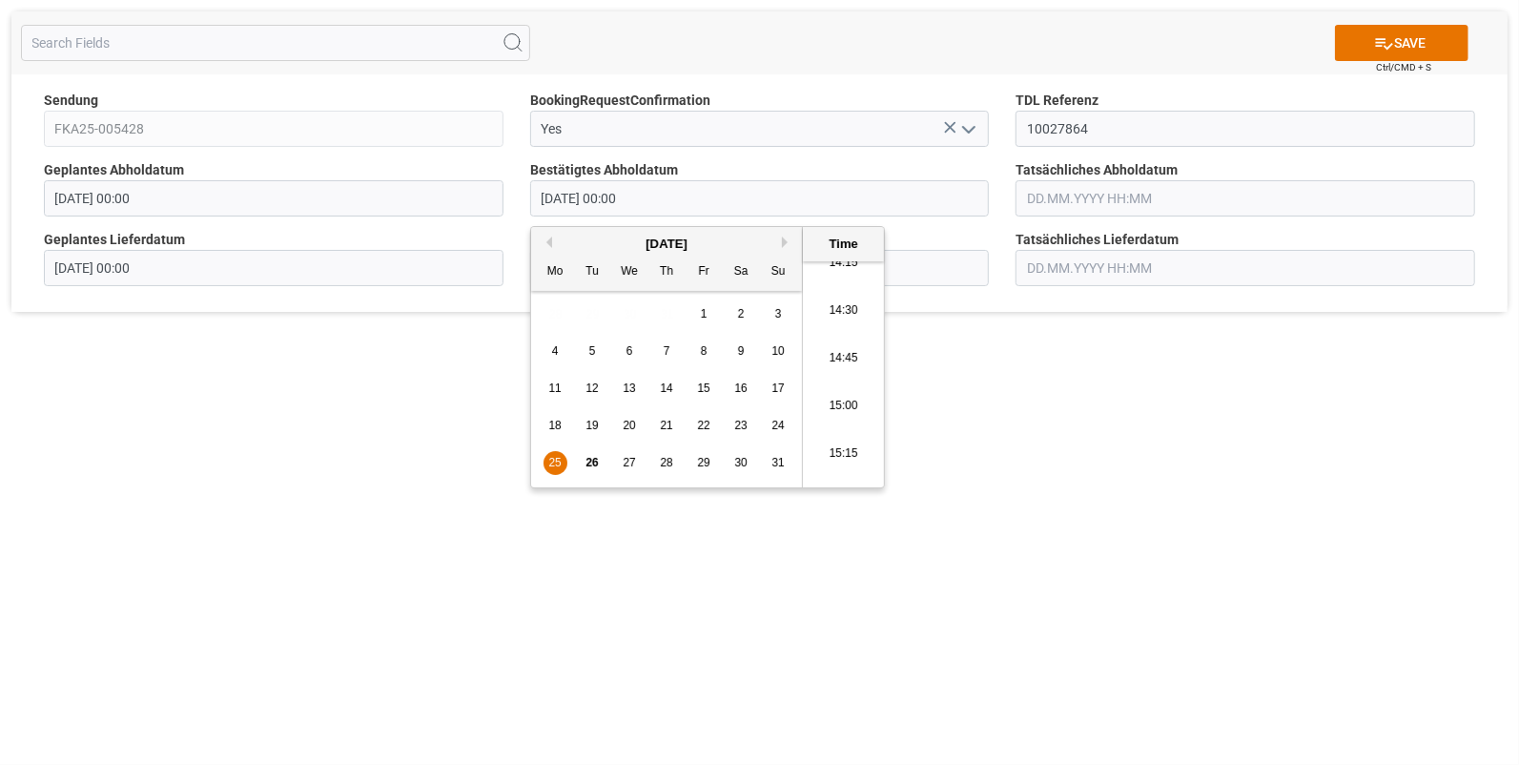
type input "25.08.2025 15:00"
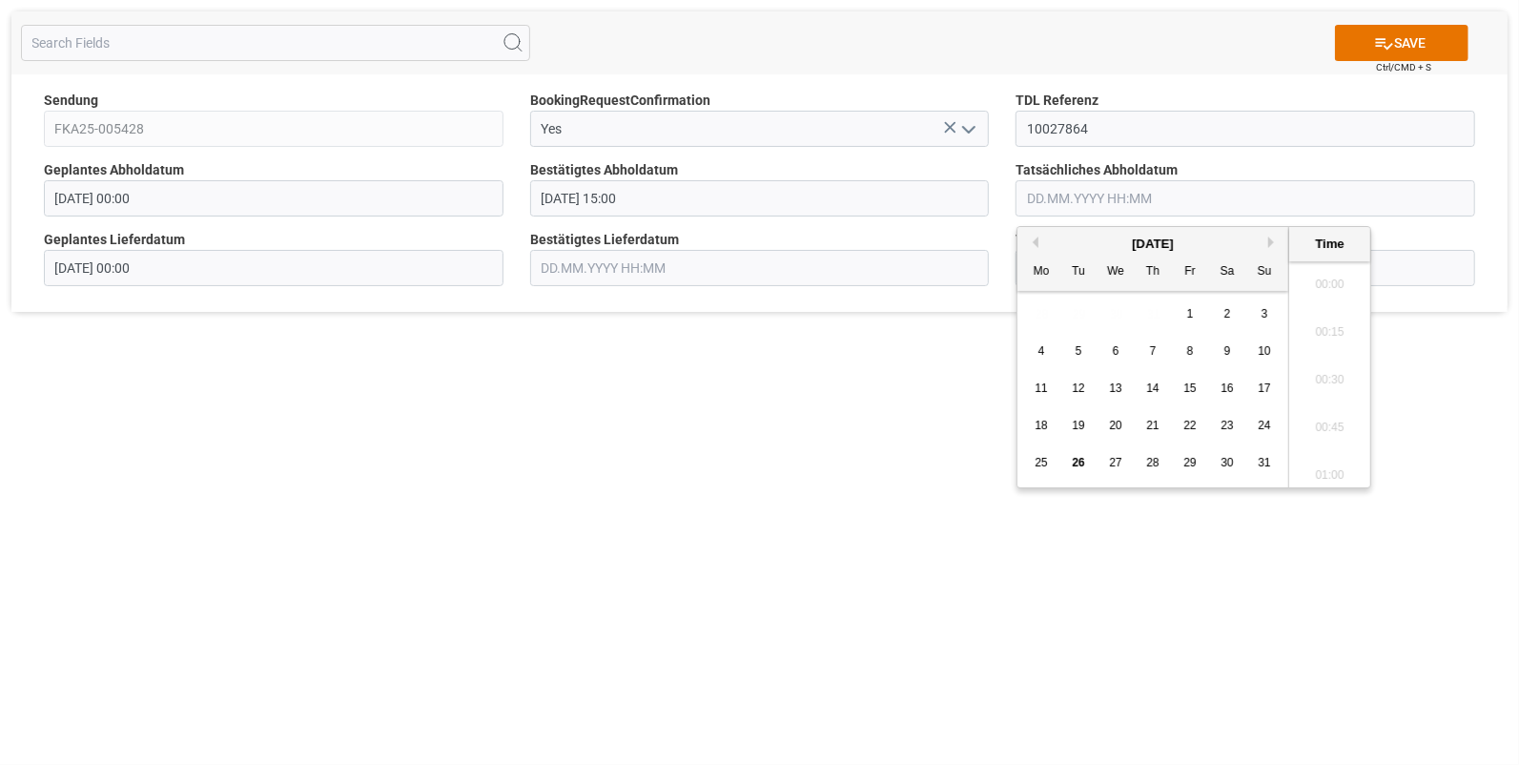
click at [1046, 196] on input "text" at bounding box center [1246, 198] width 460 height 36
click at [1041, 461] on span "25" at bounding box center [1041, 462] width 12 height 13
click at [1327, 398] on li "15:00" at bounding box center [1329, 406] width 81 height 48
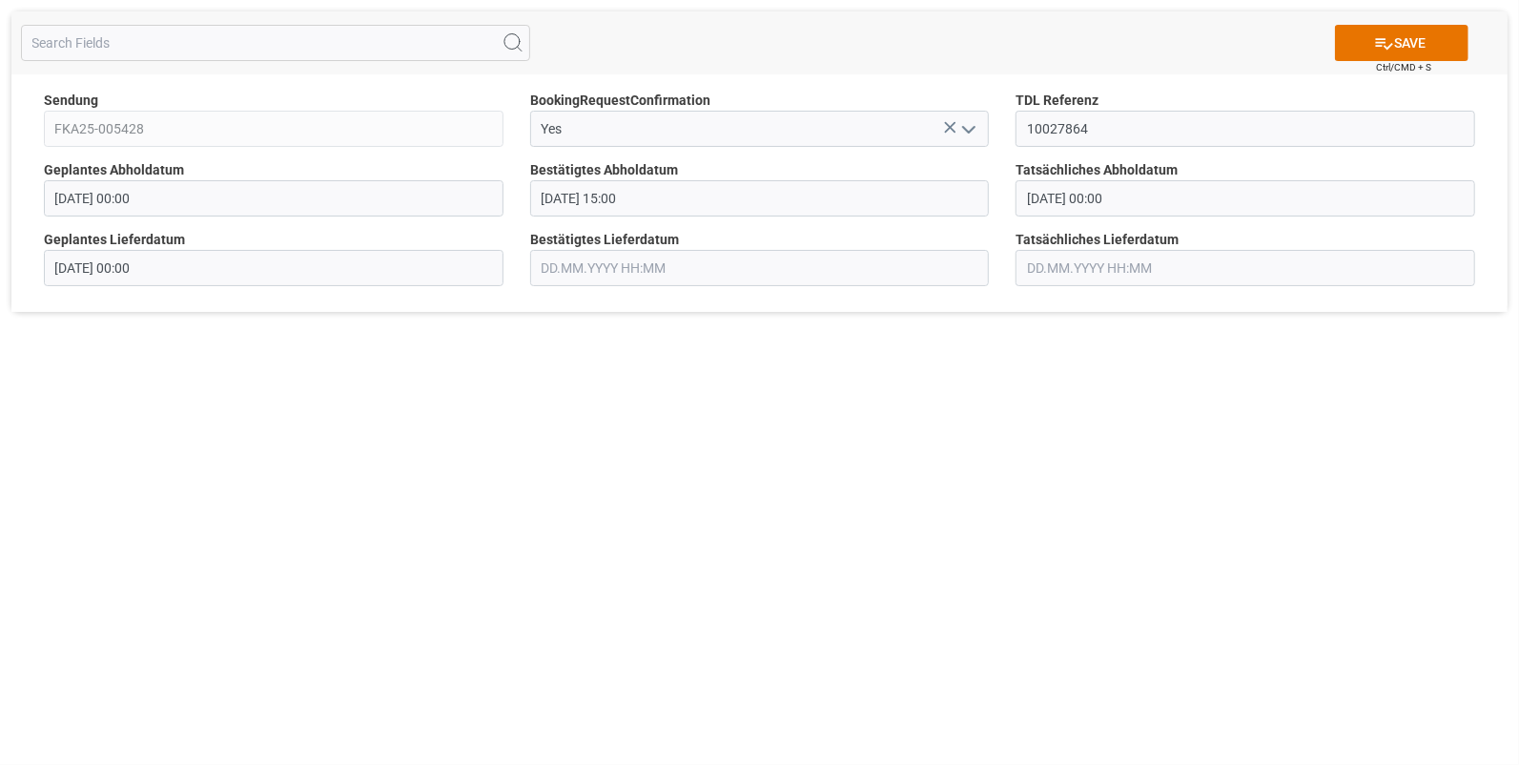
type input "25.08.2025 15:00"
click at [525, 265] on div "Bestätigtes Lieferdatum" at bounding box center [760, 258] width 486 height 70
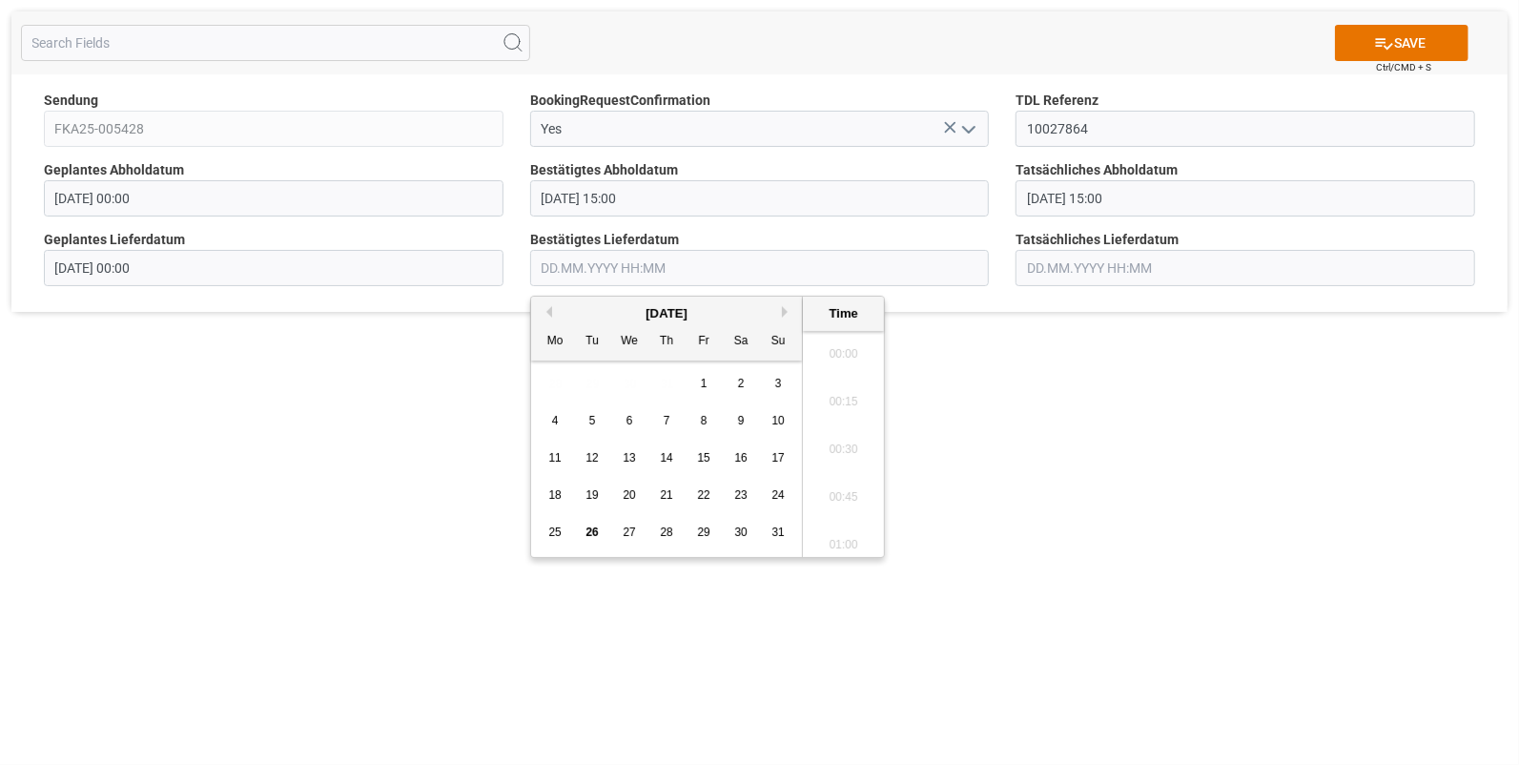
click at [545, 270] on input "text" at bounding box center [760, 268] width 460 height 36
click at [590, 529] on span "26" at bounding box center [592, 532] width 12 height 13
drag, startPoint x: 839, startPoint y: 459, endPoint x: 840, endPoint y: 448, distance: 10.5
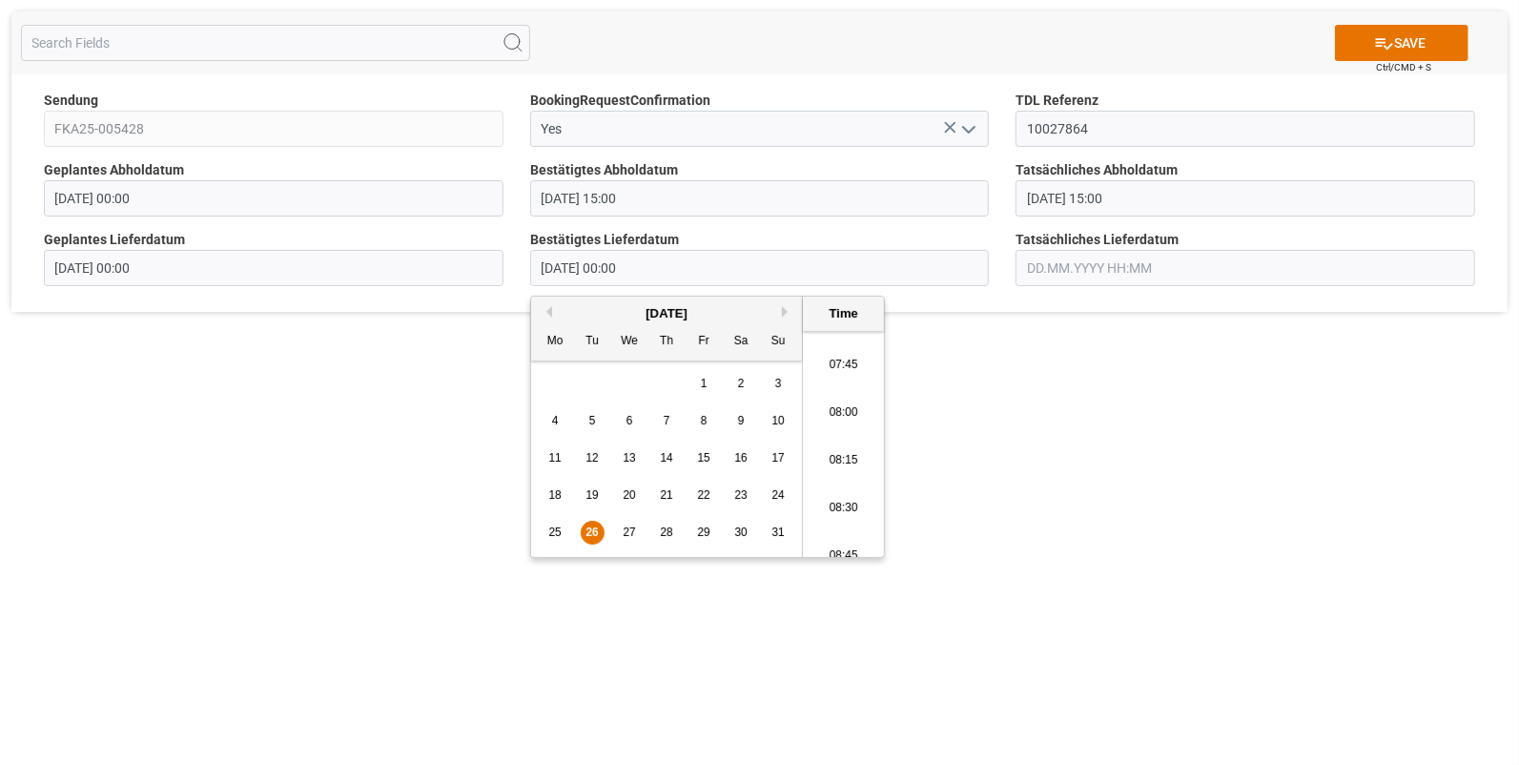
click at [838, 459] on li "08:15" at bounding box center [843, 461] width 81 height 48
type input "26.08.2025 08:15"
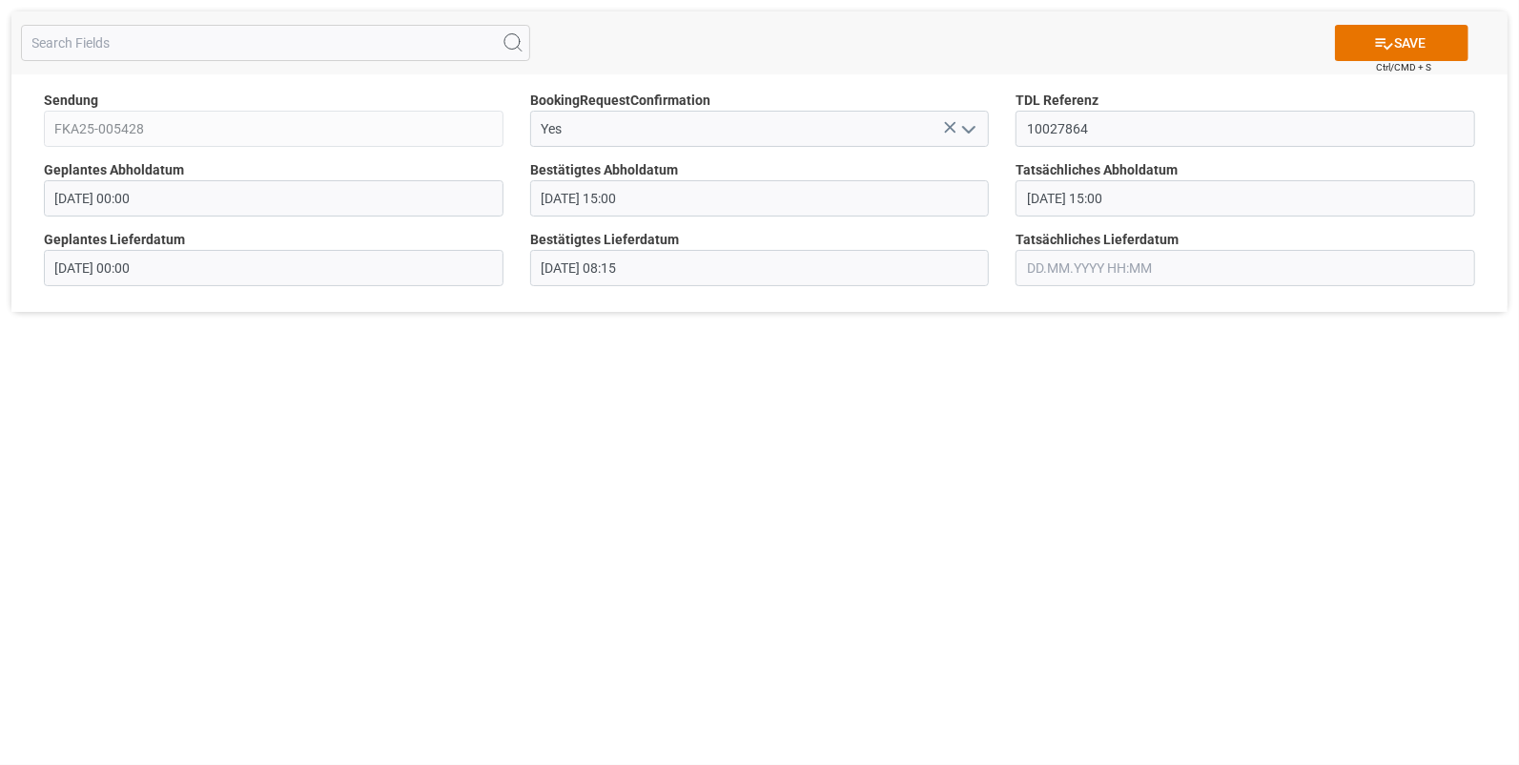
click at [1087, 265] on input "text" at bounding box center [1246, 268] width 460 height 36
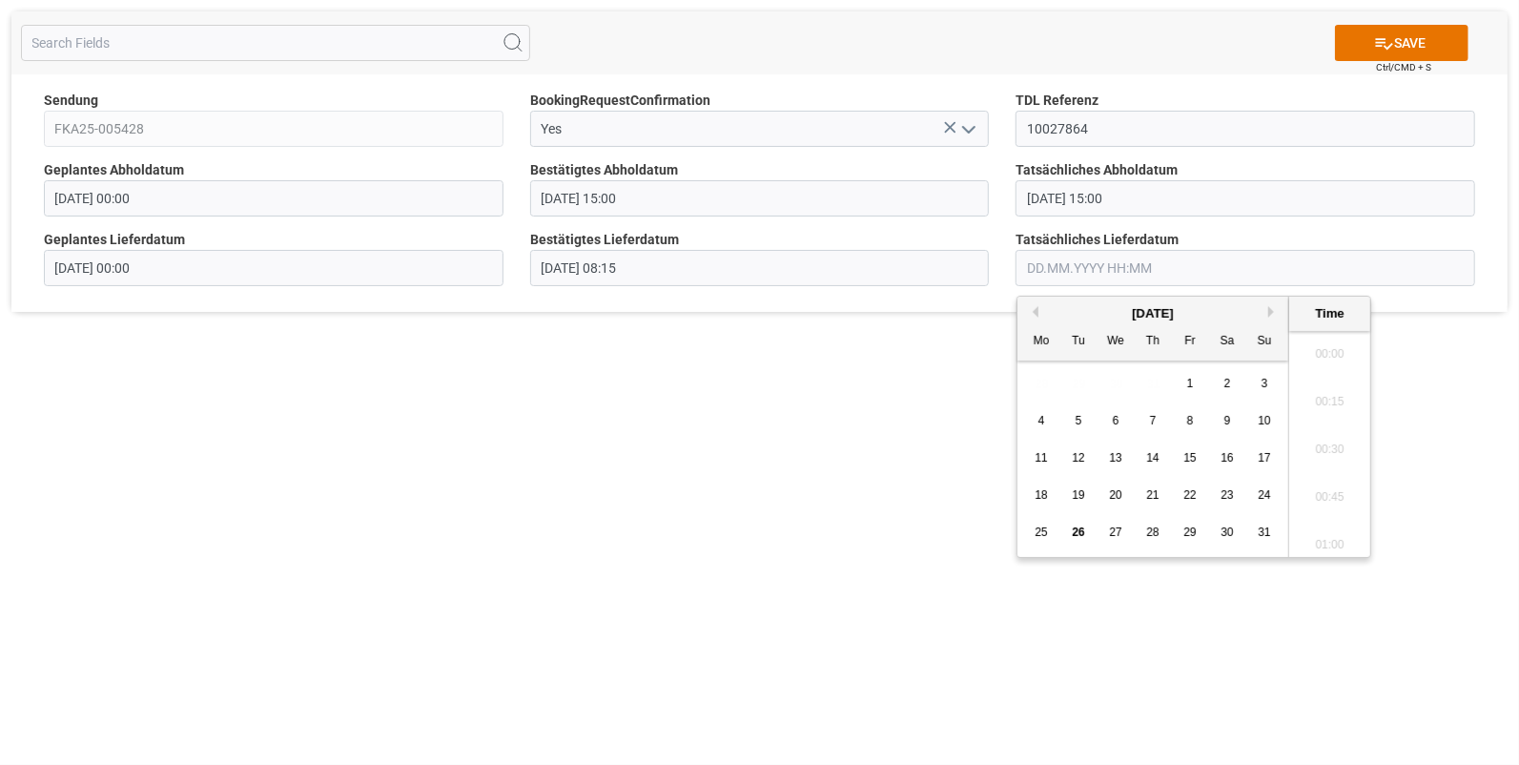
scroll to position [1866, 0]
click at [1043, 527] on span "25" at bounding box center [1041, 532] width 12 height 13
click at [1325, 381] on li "08:15" at bounding box center [1329, 381] width 81 height 48
type input "25.08.2025 08:15"
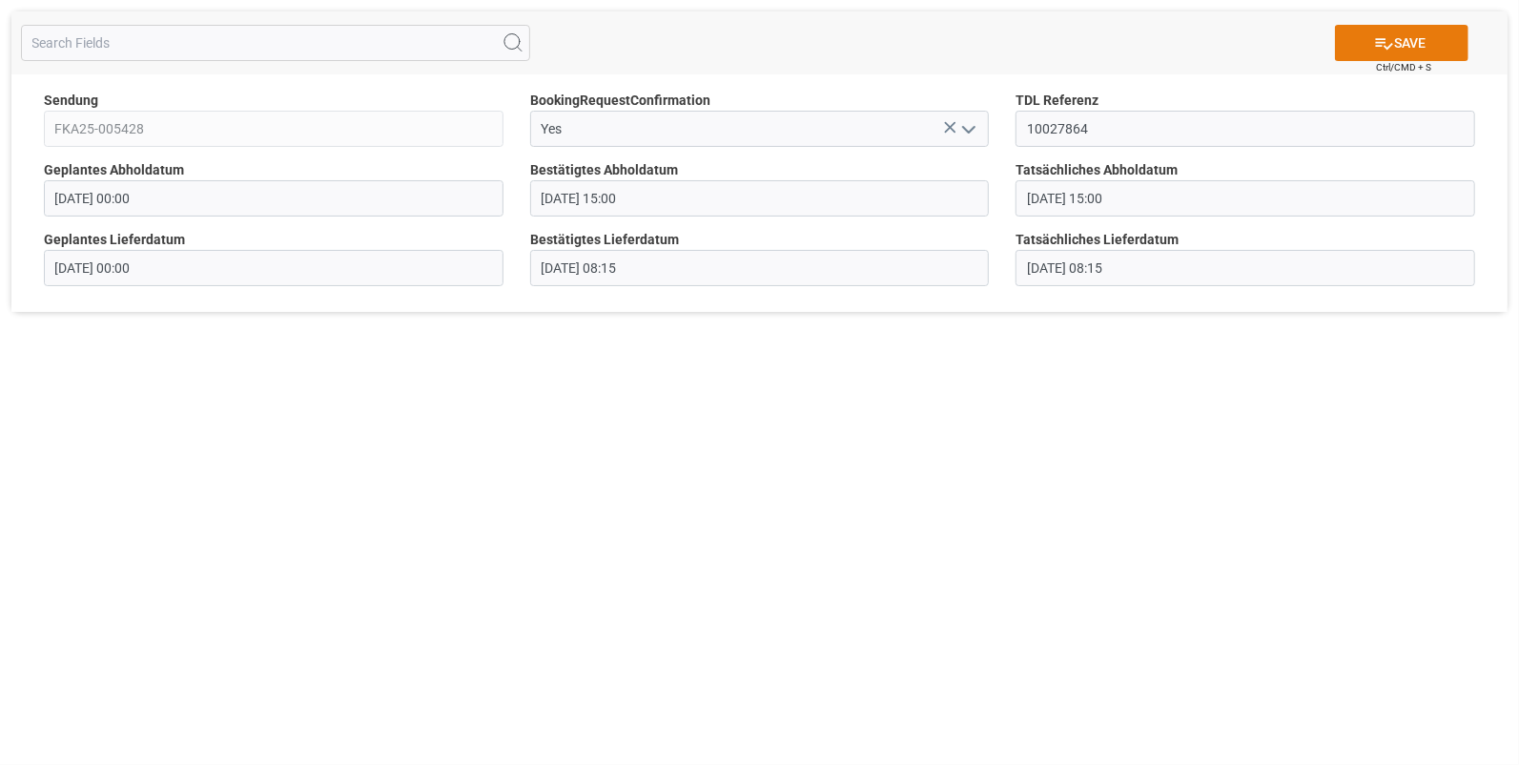
click at [1385, 43] on icon at bounding box center [1384, 43] width 20 height 20
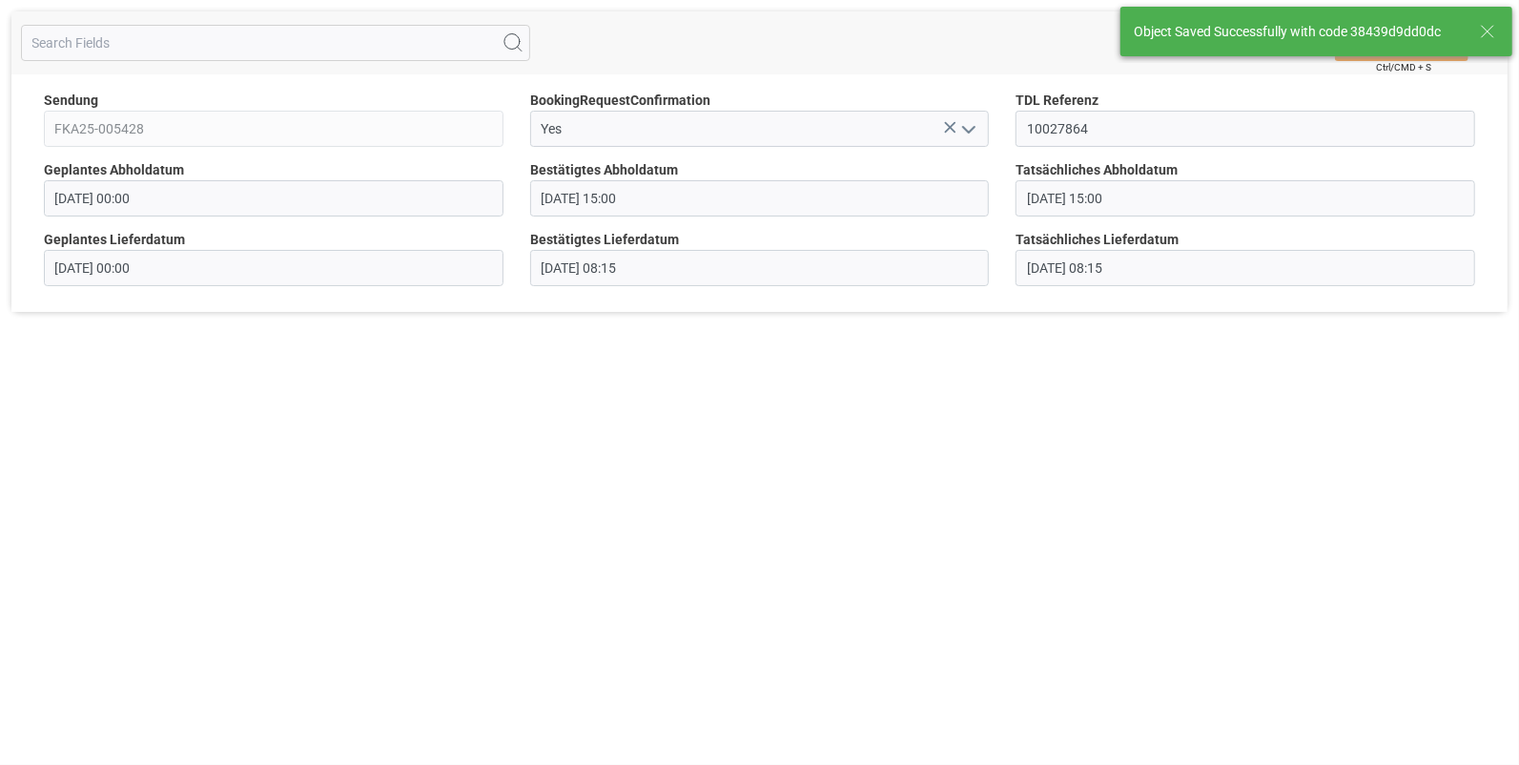
click at [1493, 27] on line at bounding box center [1487, 31] width 11 height 11
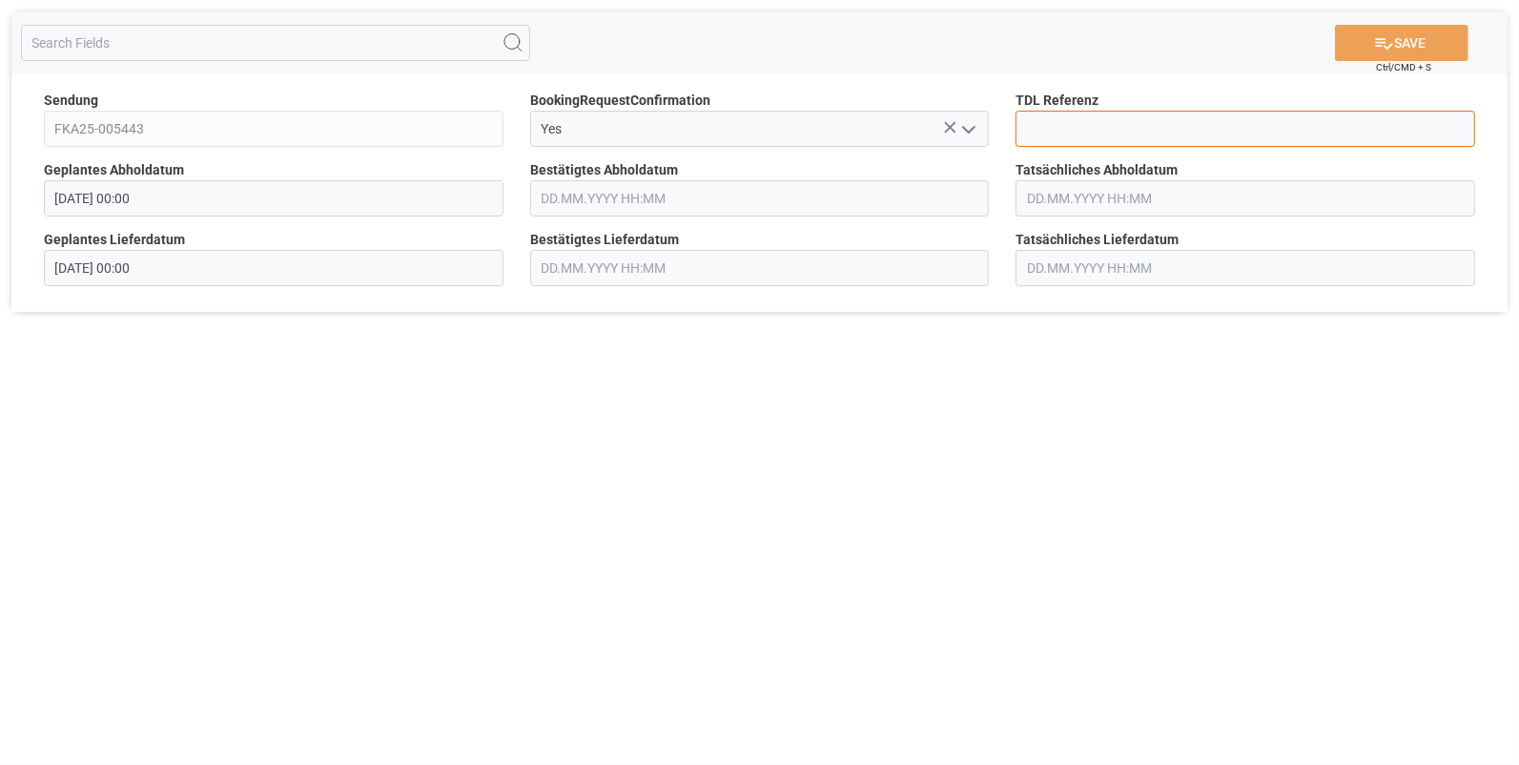
click at [1062, 135] on input at bounding box center [1246, 129] width 460 height 36
type input "10027866"
click at [621, 204] on input "text" at bounding box center [760, 198] width 460 height 36
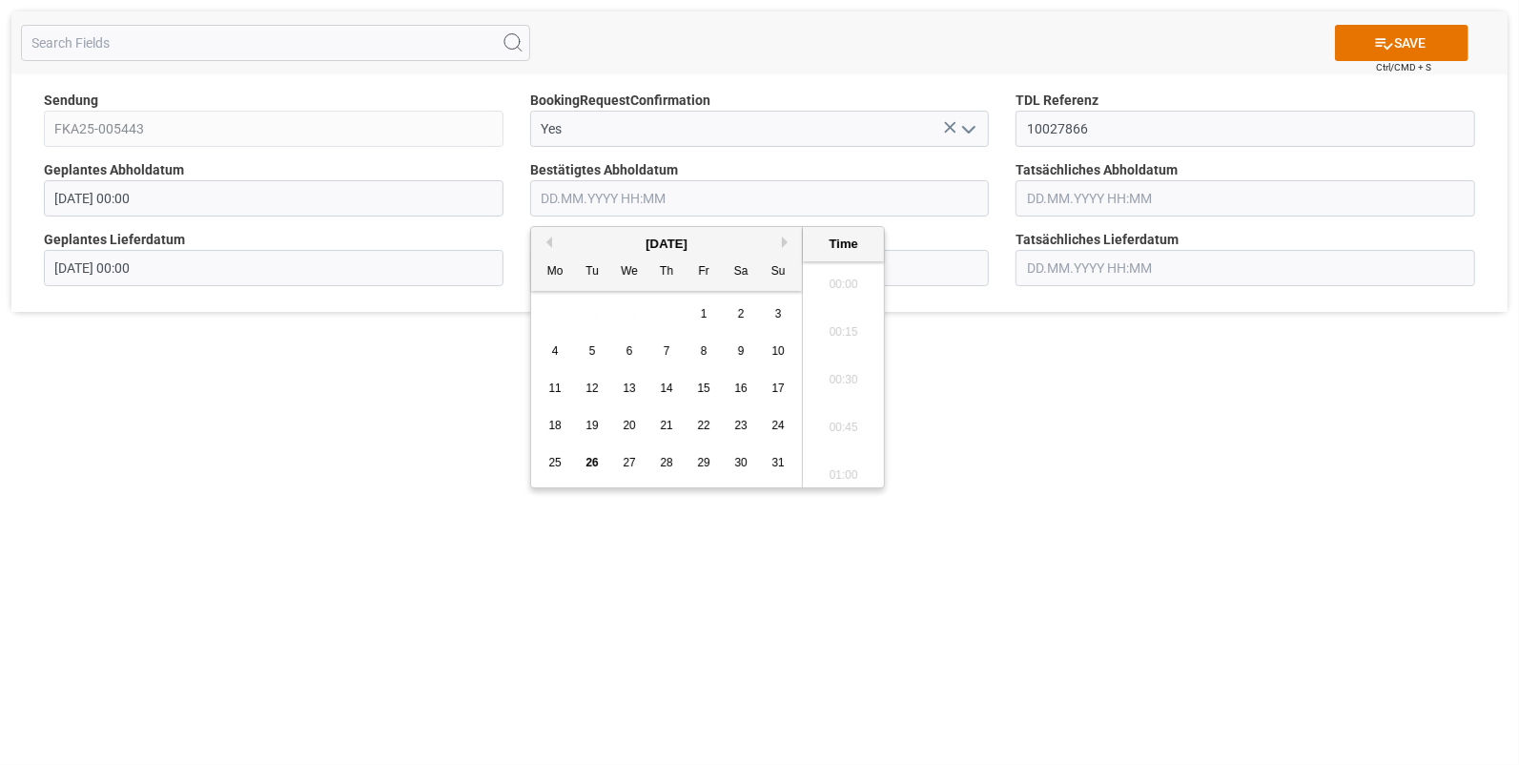
scroll to position [1913, 0]
click at [706, 423] on span "22" at bounding box center [703, 425] width 12 height 13
drag, startPoint x: 848, startPoint y: 403, endPoint x: 873, endPoint y: 391, distance: 27.7
click at [849, 403] on li "13:15" at bounding box center [843, 423] width 81 height 48
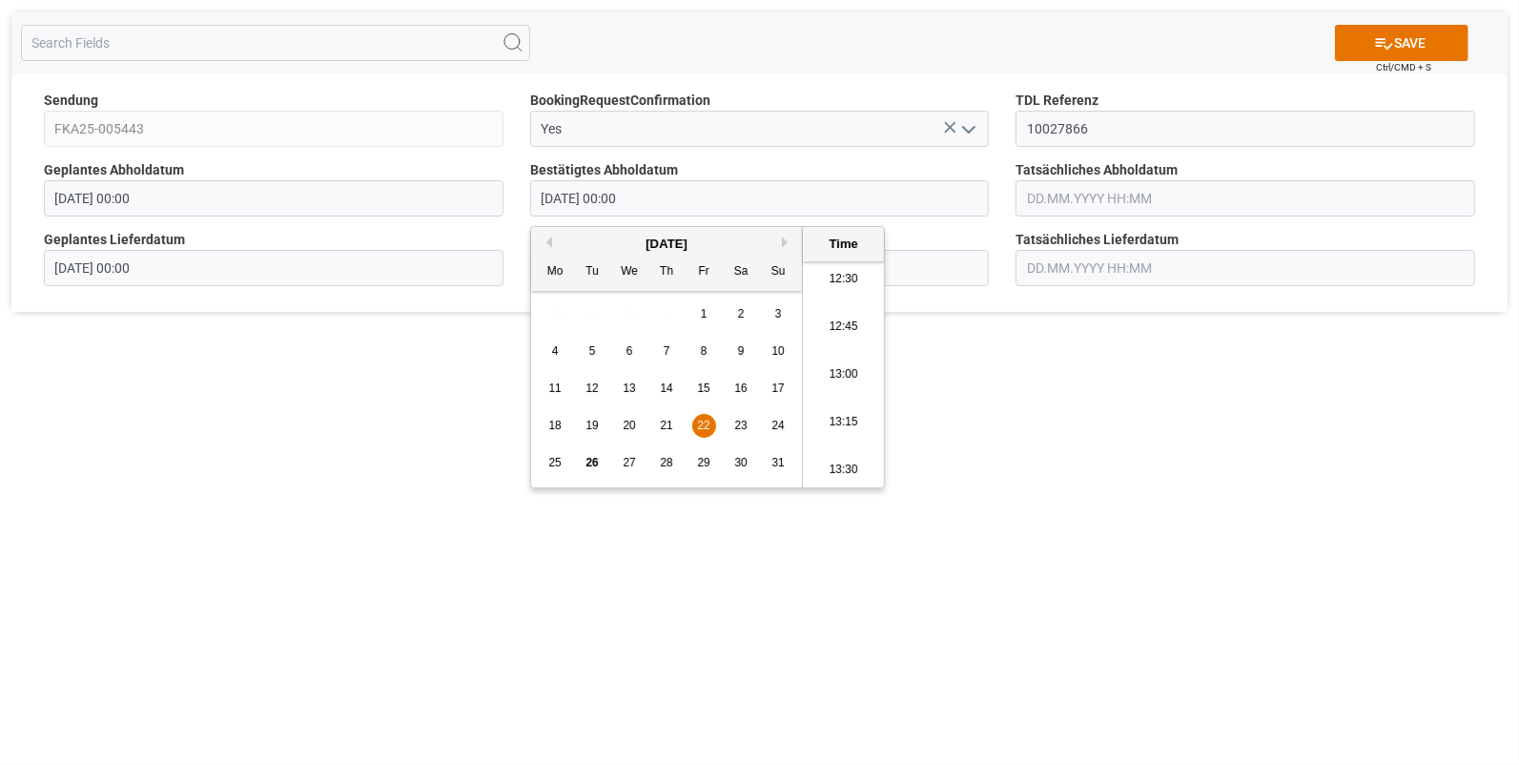
type input "[DATE] 13:15"
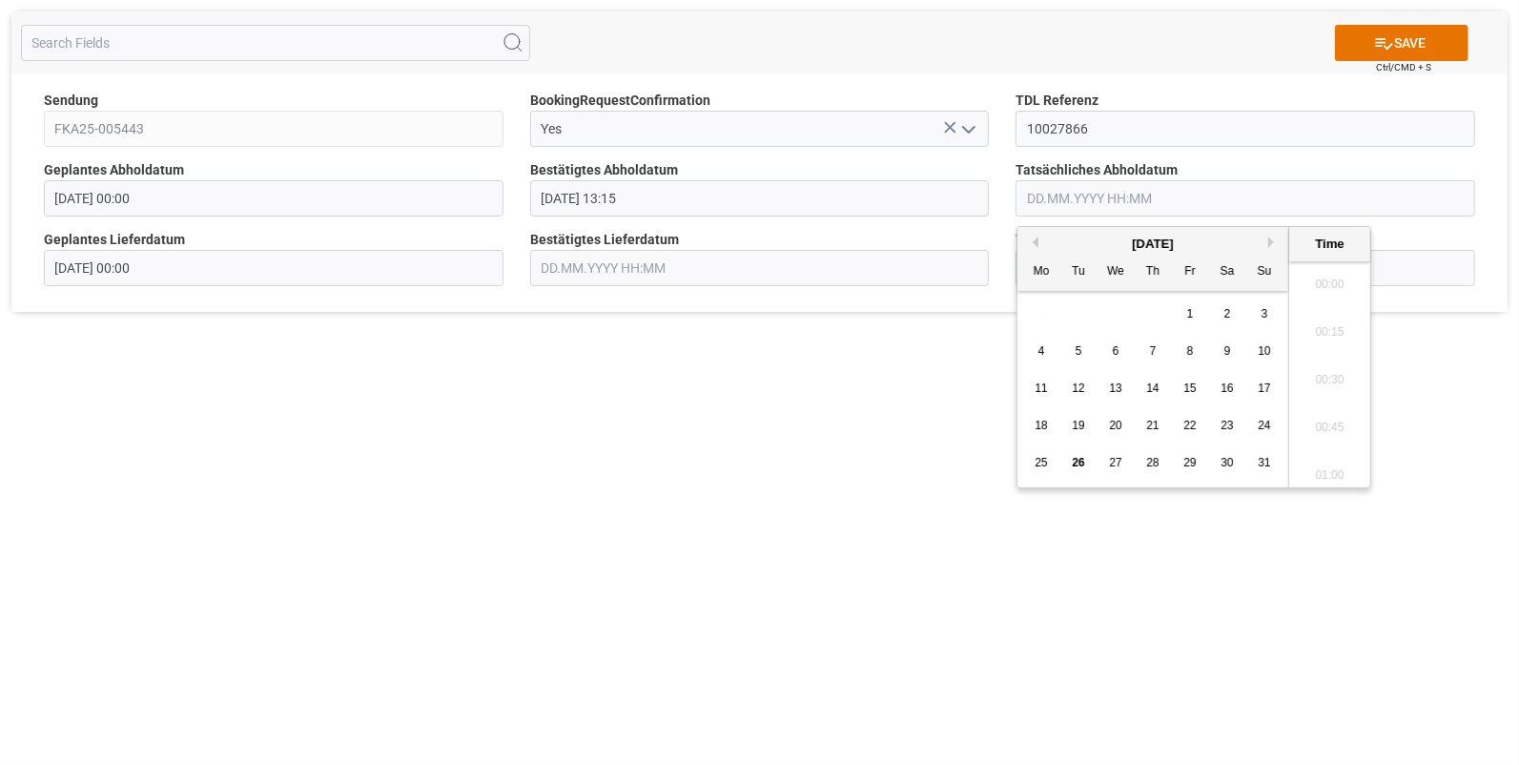
click at [1057, 191] on input "text" at bounding box center [1246, 198] width 460 height 36
click at [1190, 424] on span "22" at bounding box center [1190, 425] width 12 height 13
click at [1324, 415] on li "13:15" at bounding box center [1329, 423] width 81 height 48
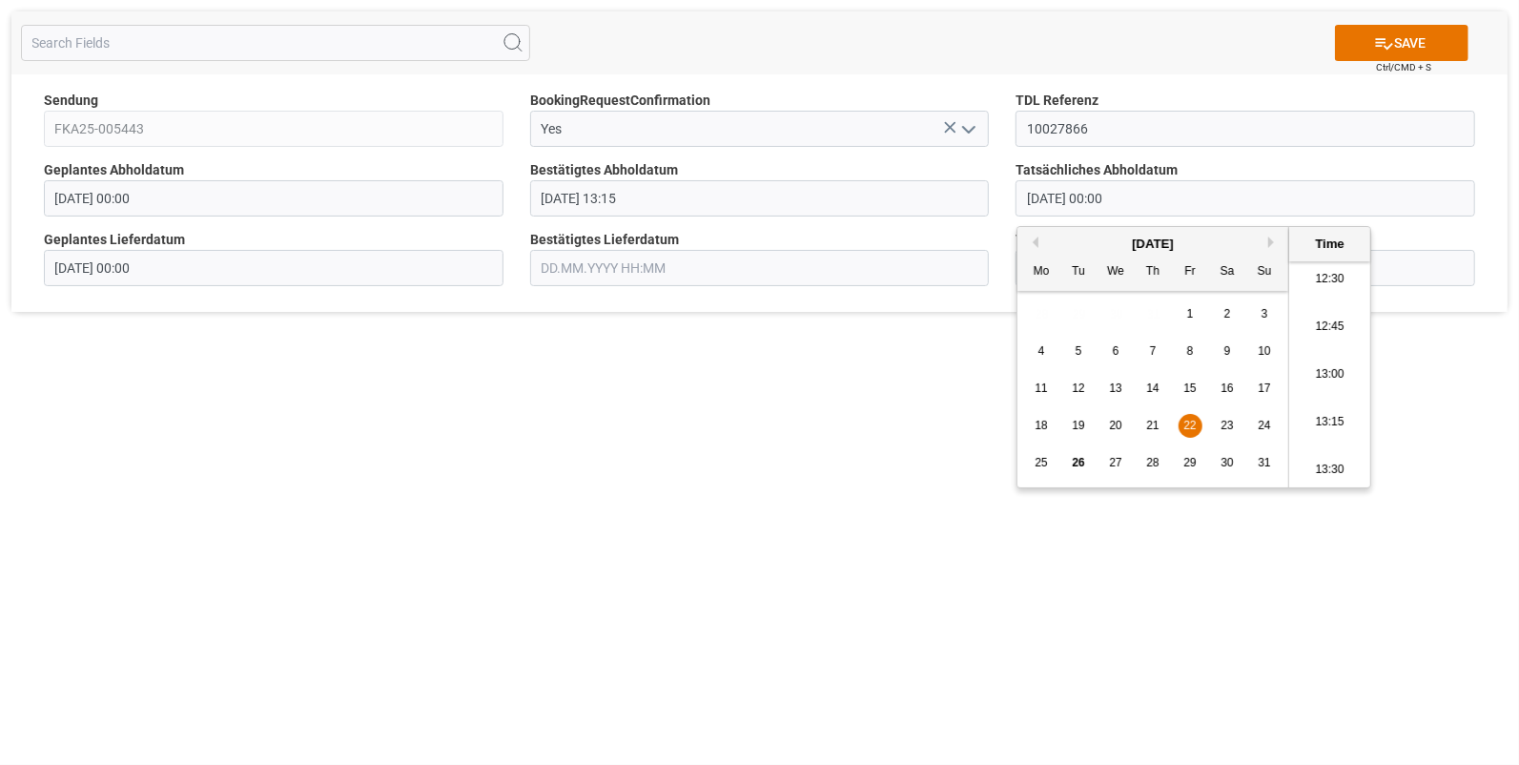
type input "[DATE] 13:15"
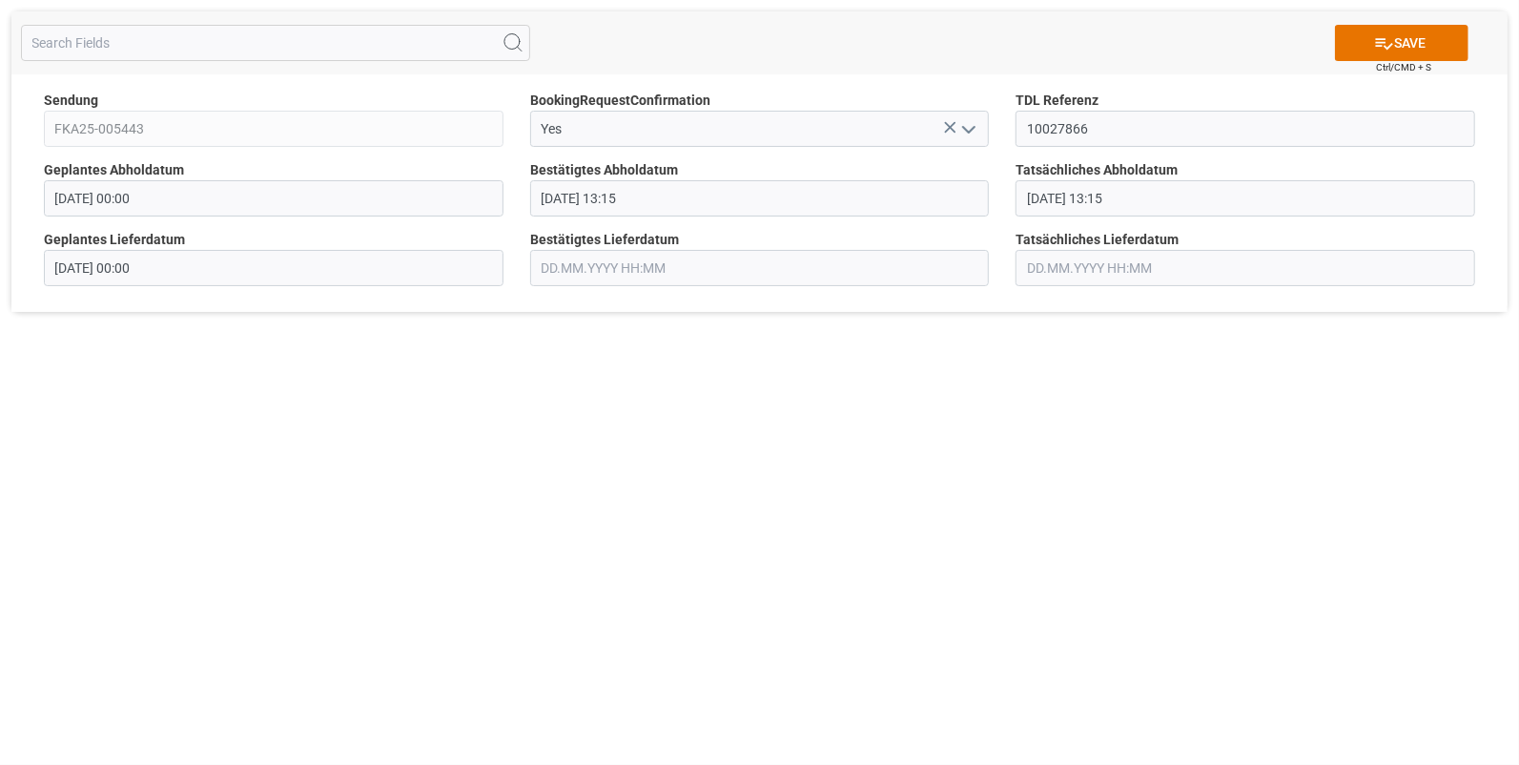
click at [589, 267] on input "text" at bounding box center [760, 268] width 460 height 36
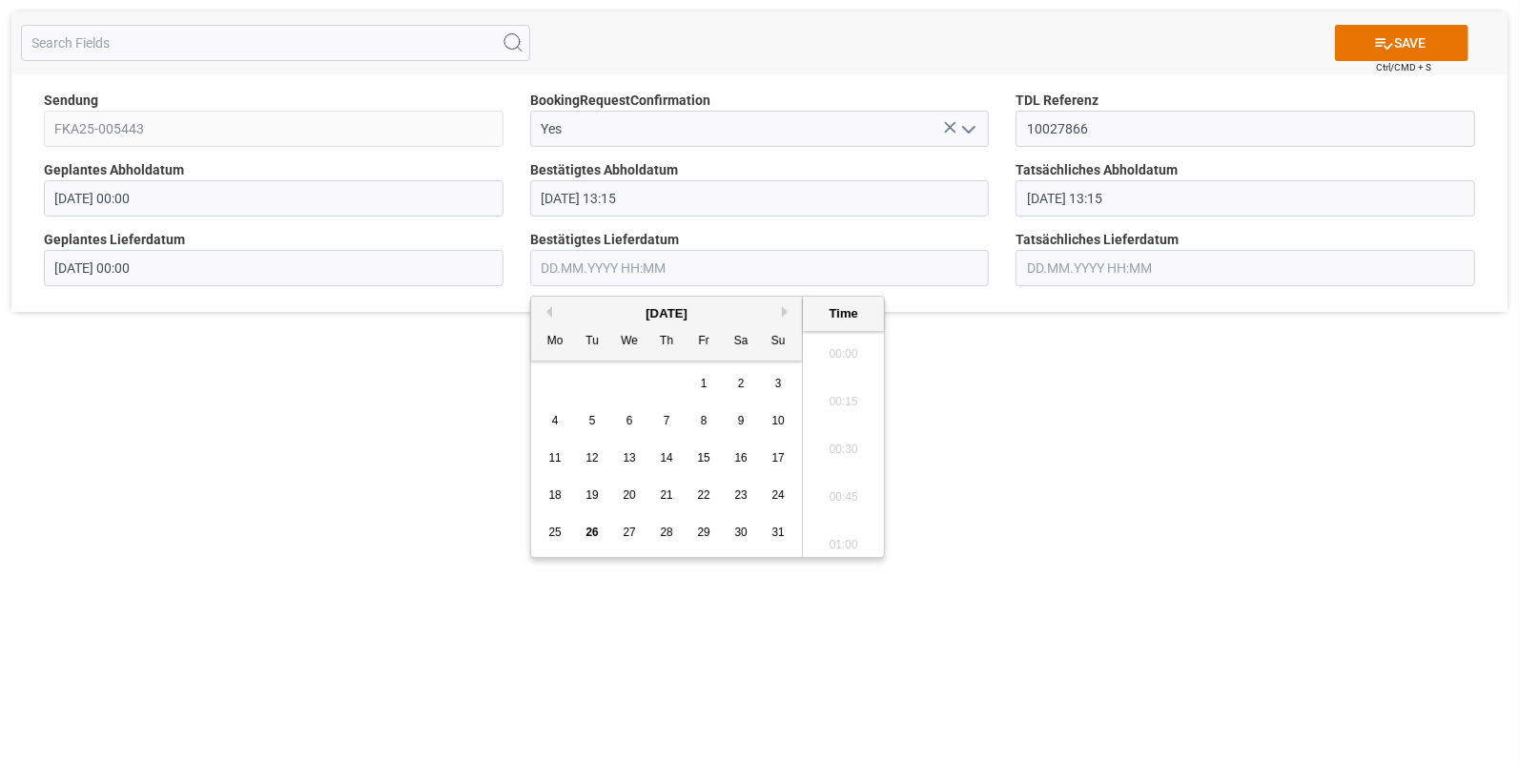
scroll to position [1913, 0]
click at [546, 529] on div "25" at bounding box center [556, 533] width 24 height 23
click at [830, 456] on li "07:15" at bounding box center [843, 460] width 81 height 48
type input "25.08.2025 07:15"
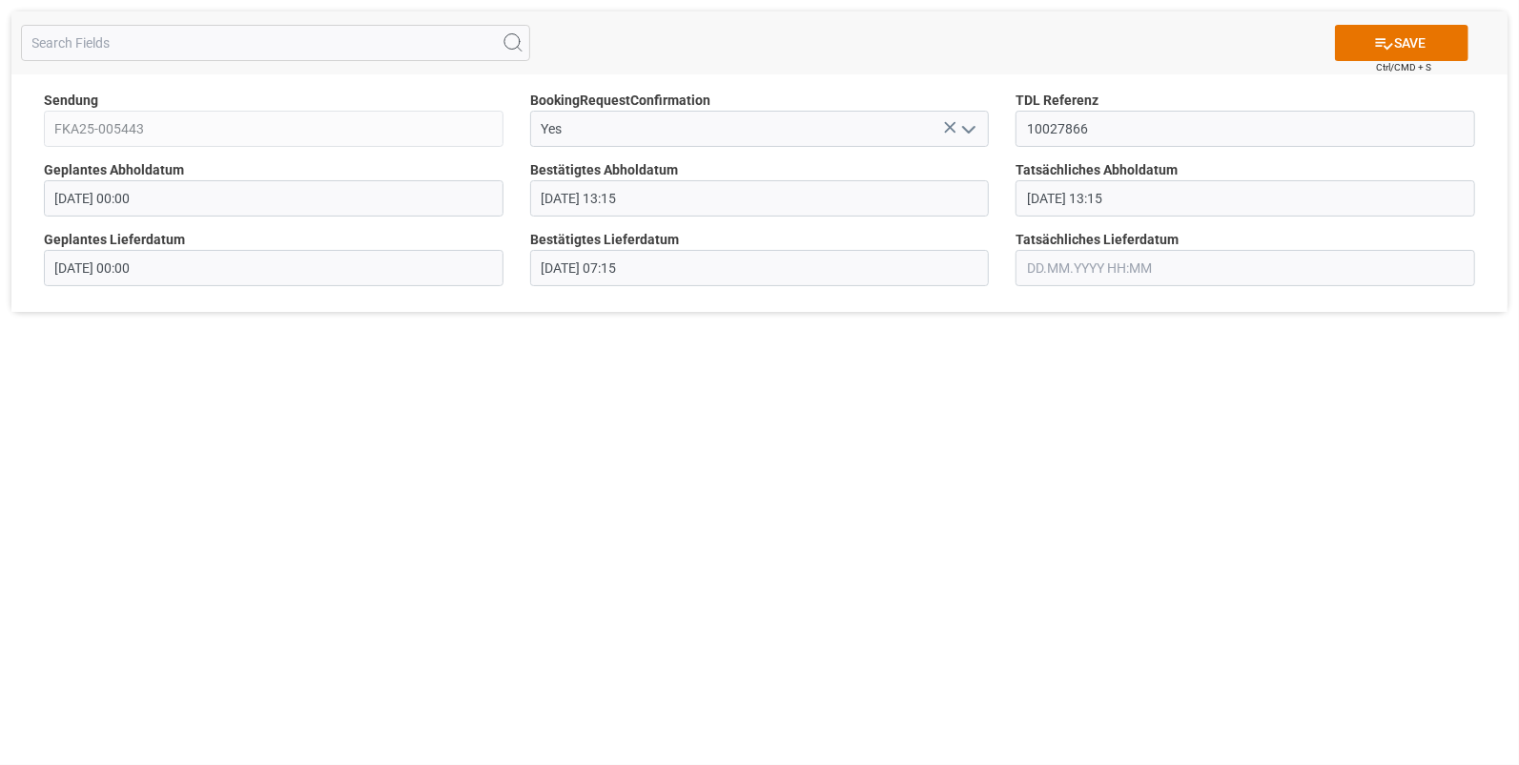
click at [1029, 258] on input "text" at bounding box center [1246, 268] width 460 height 36
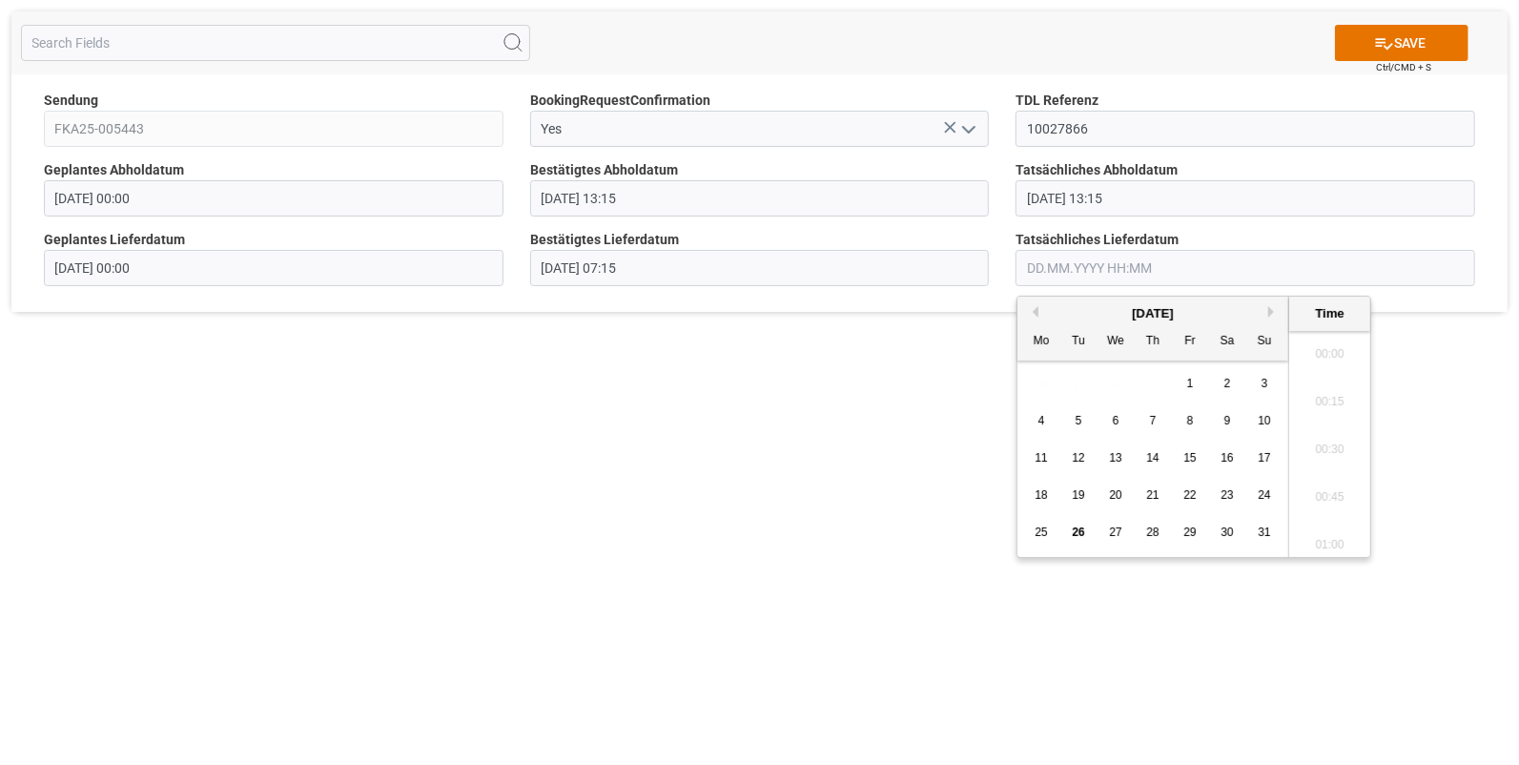
scroll to position [1913, 0]
click at [1034, 526] on div "25" at bounding box center [1042, 533] width 24 height 23
click at [1317, 382] on li "07:15" at bounding box center [1329, 381] width 81 height 48
type input "25.08.2025 07:15"
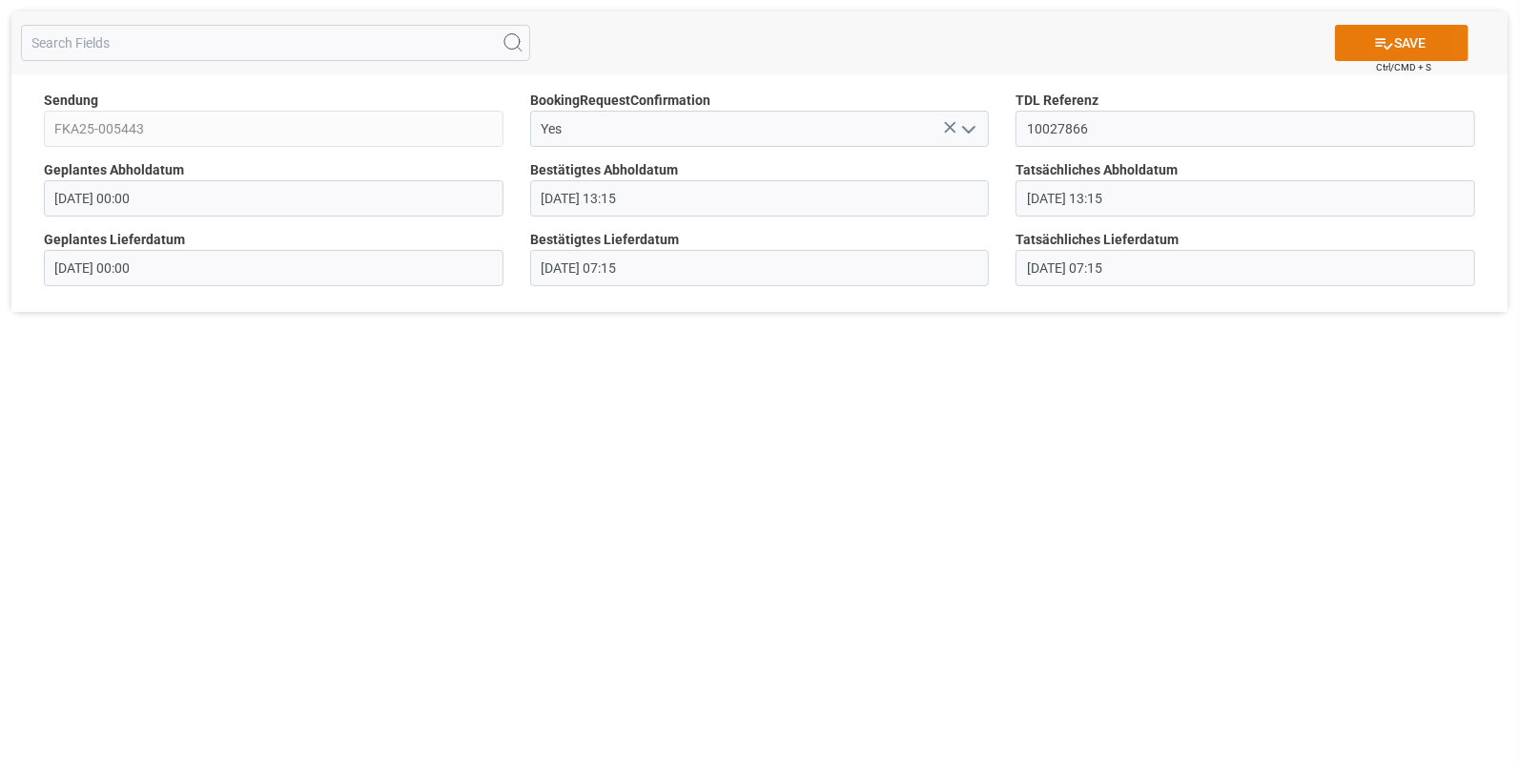
click at [1383, 46] on icon at bounding box center [1384, 43] width 20 height 20
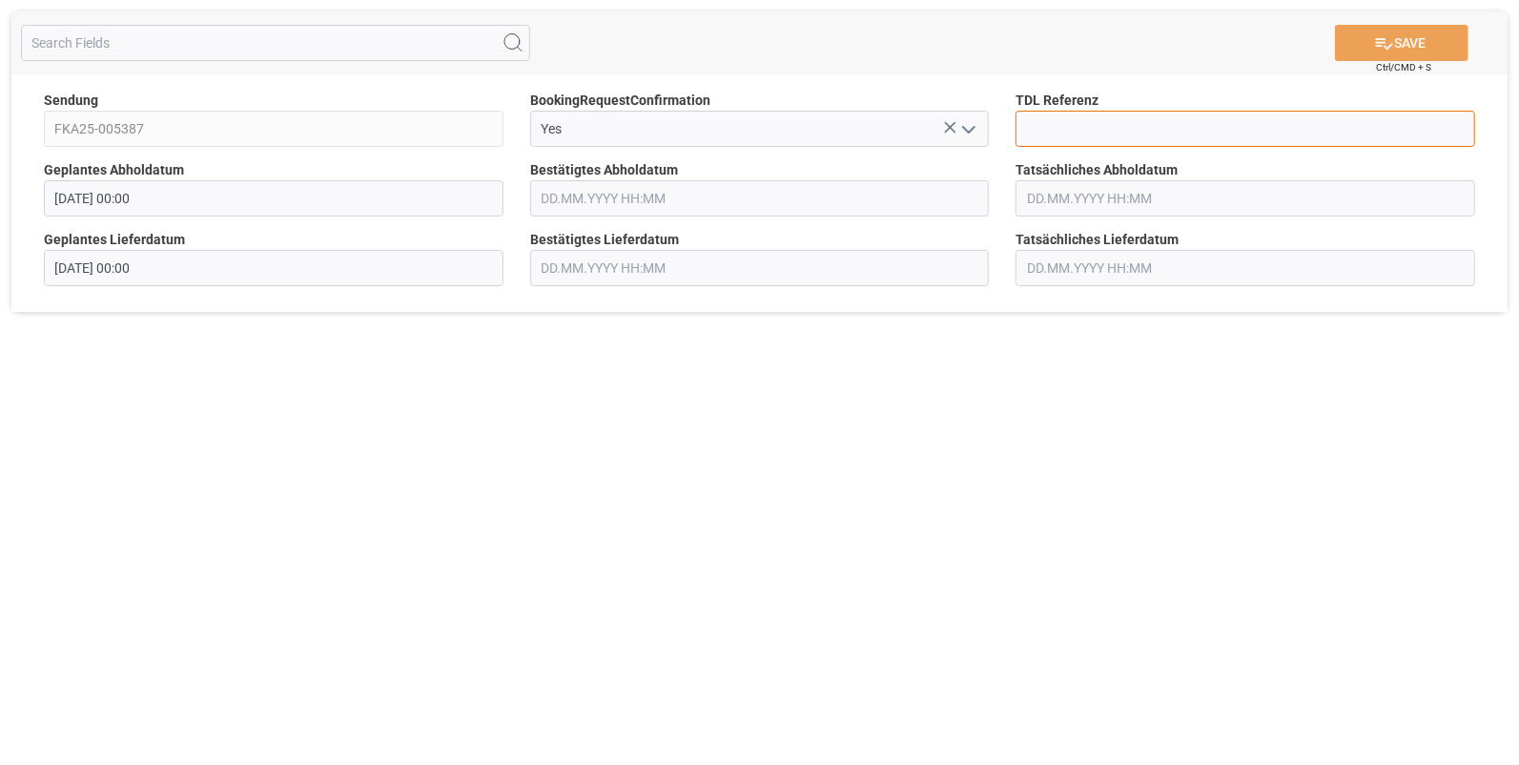
click at [1052, 124] on input at bounding box center [1246, 129] width 460 height 36
type input "10027859"
click at [596, 195] on input "text" at bounding box center [760, 198] width 460 height 36
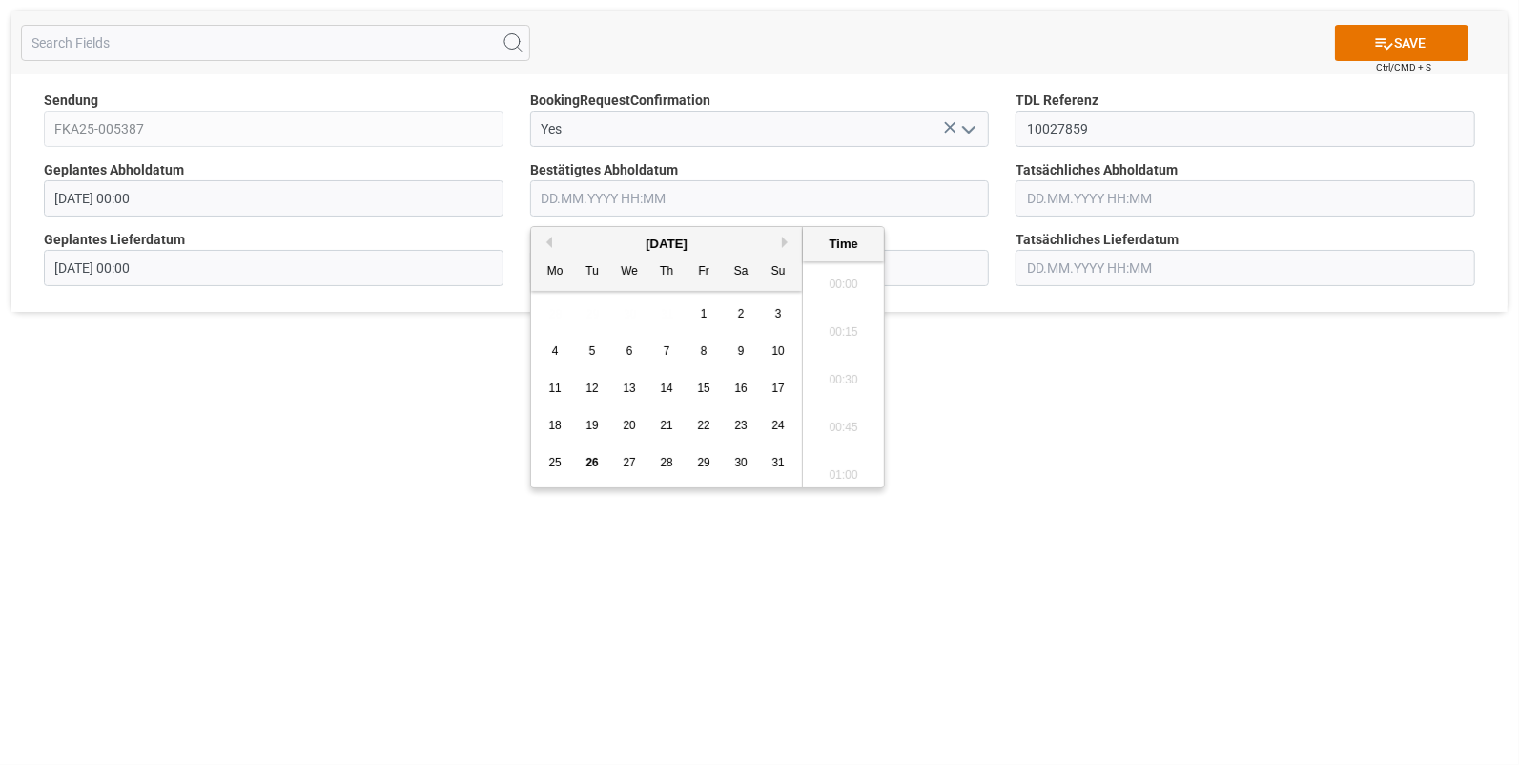
scroll to position [1913, 0]
click at [708, 425] on span "22" at bounding box center [703, 425] width 12 height 13
click at [856, 395] on li "12:45" at bounding box center [843, 406] width 81 height 48
type input "22.08.2025 12:45"
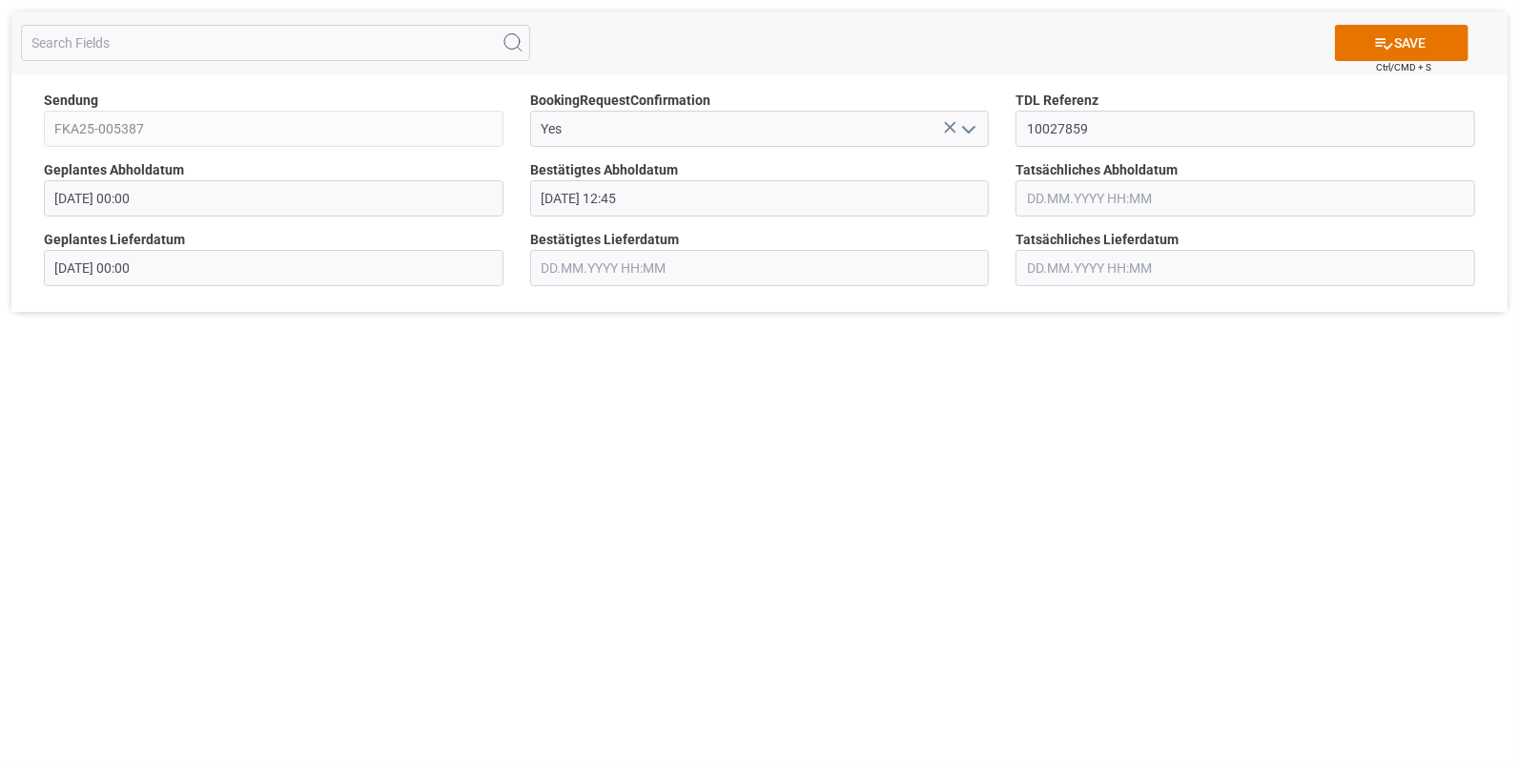
click at [1057, 194] on input "text" at bounding box center [1246, 198] width 460 height 36
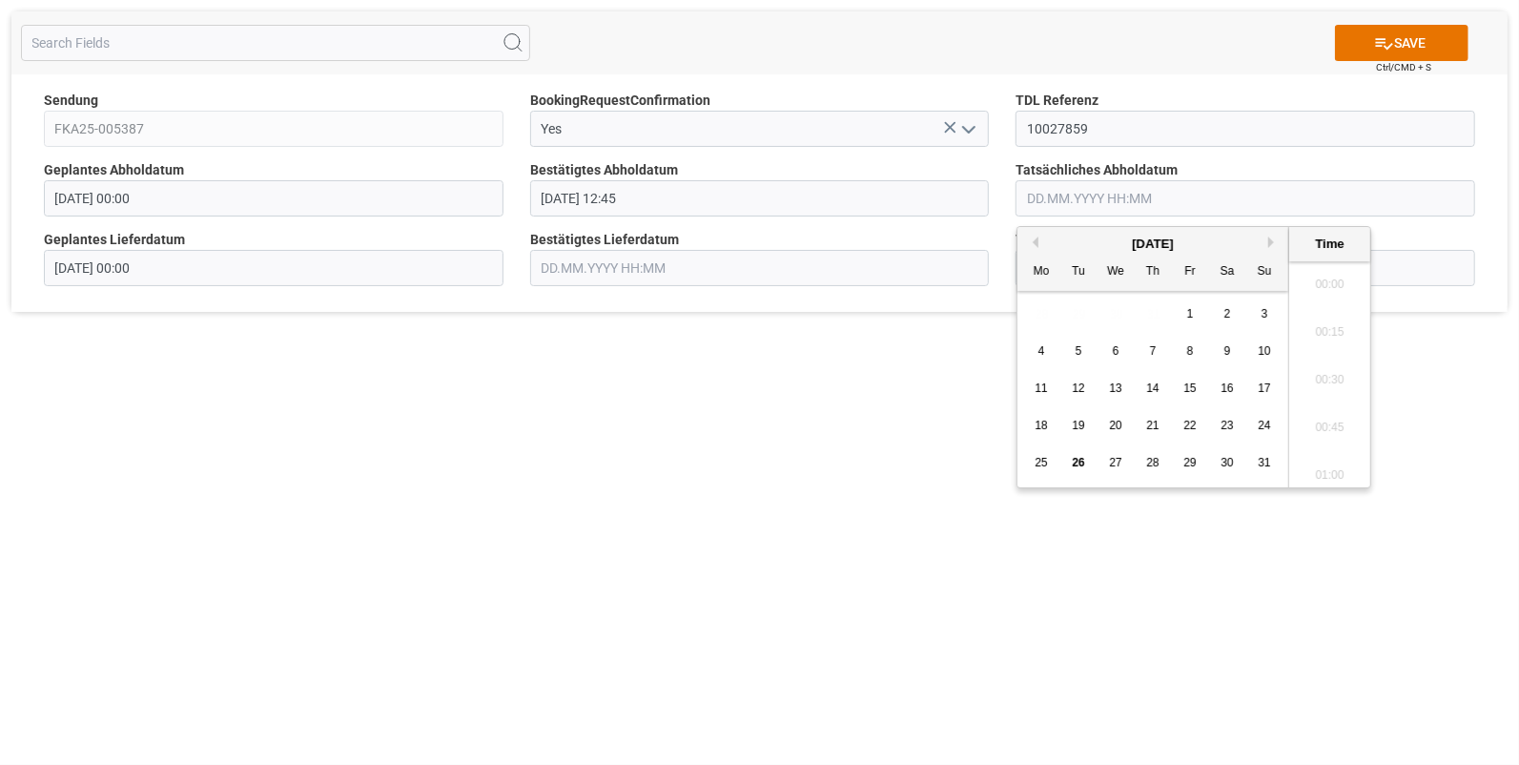
scroll to position [1913, 0]
click at [1192, 421] on span "22" at bounding box center [1190, 425] width 12 height 13
click at [1325, 400] on li "12:45" at bounding box center [1329, 406] width 81 height 48
type input "22.08.2025 12:45"
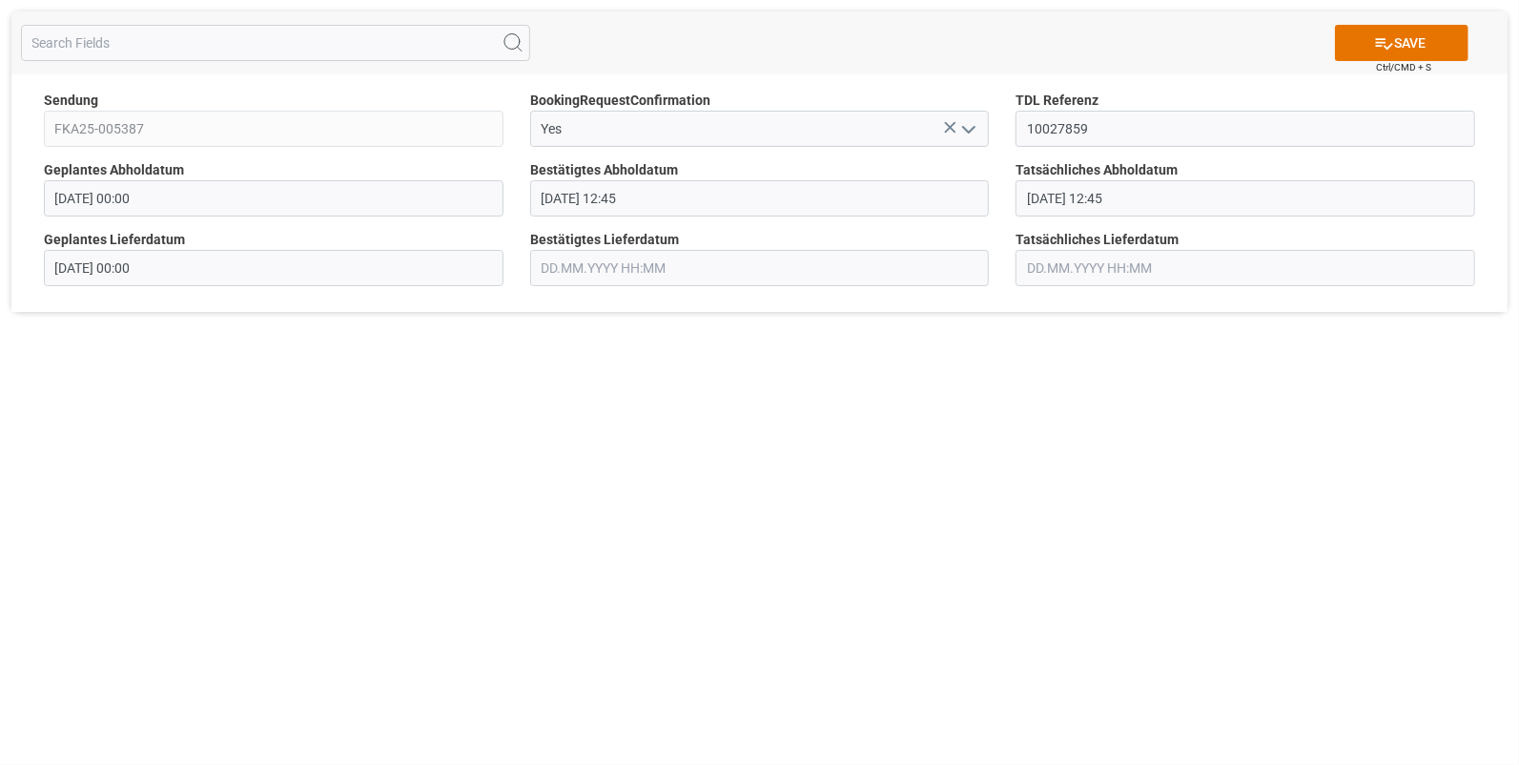
click at [572, 262] on input "text" at bounding box center [760, 268] width 460 height 36
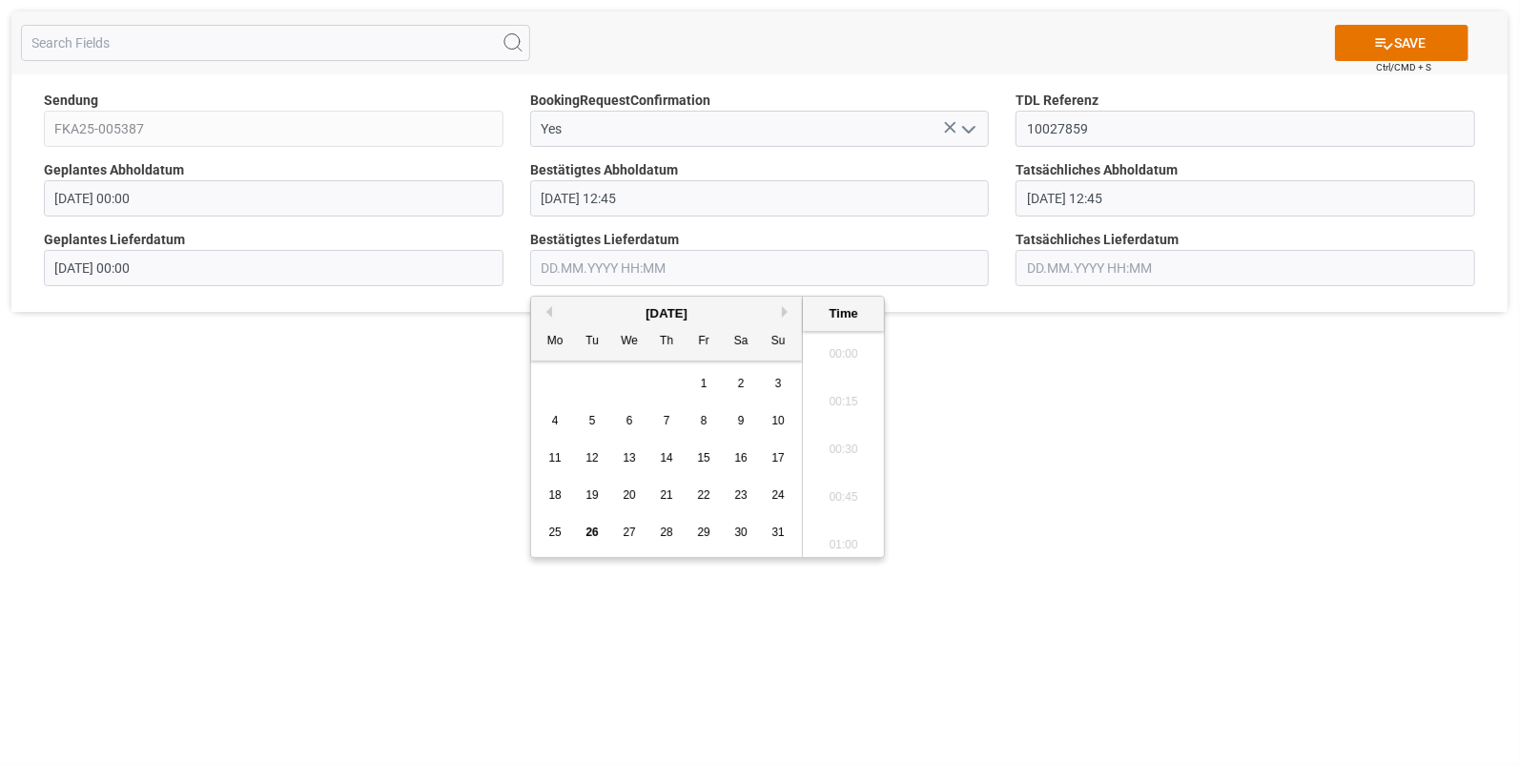
scroll to position [1913, 0]
click at [552, 529] on span "25" at bounding box center [554, 532] width 12 height 13
click at [832, 399] on li "08:15" at bounding box center [843, 413] width 81 height 48
type input "25.08.2025 08:15"
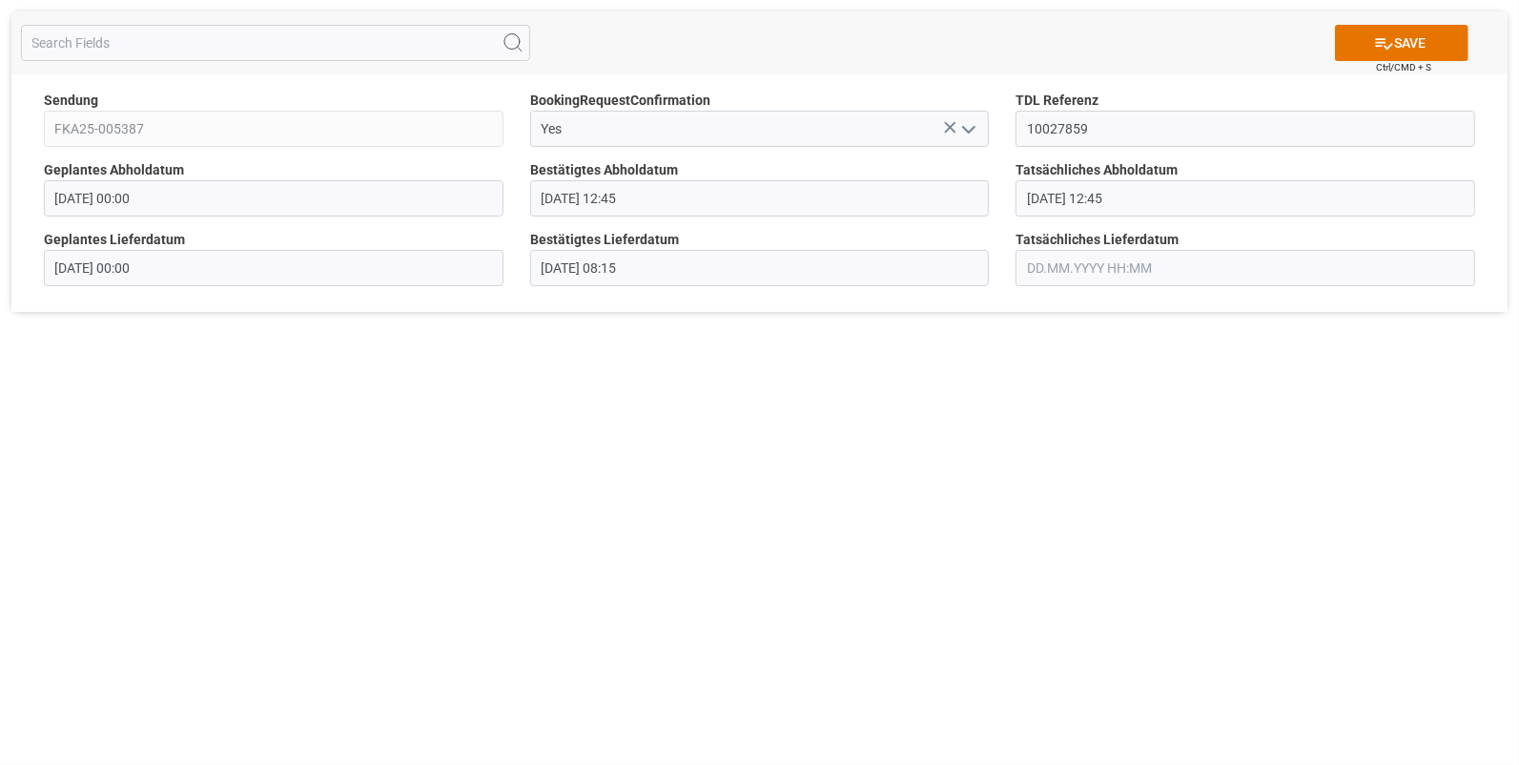
click at [1055, 267] on input "text" at bounding box center [1246, 268] width 460 height 36
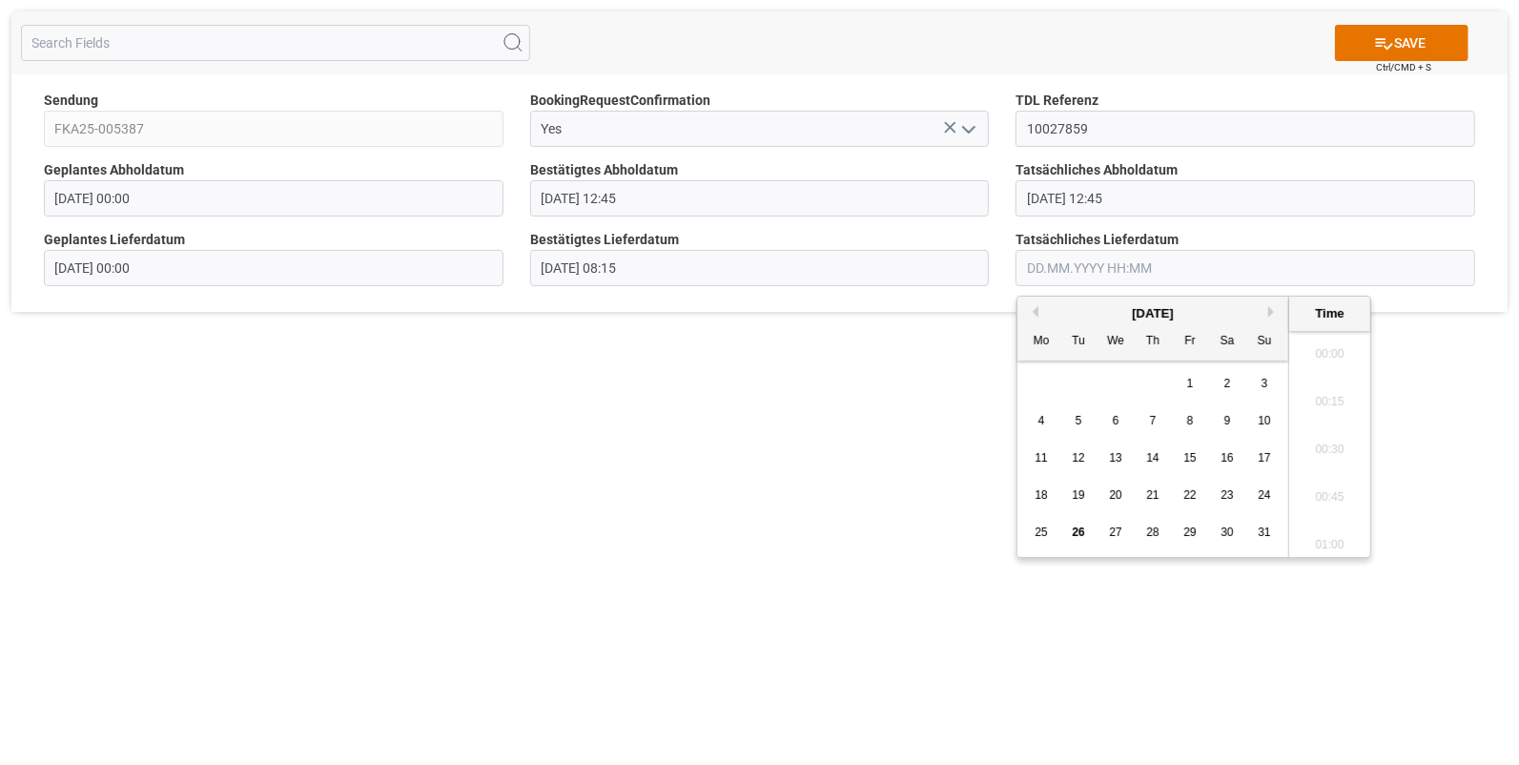
scroll to position [1913, 0]
click at [1039, 535] on span "25" at bounding box center [1041, 532] width 12 height 13
click at [1320, 410] on li "08:15" at bounding box center [1329, 413] width 81 height 48
type input "25.08.2025 08:15"
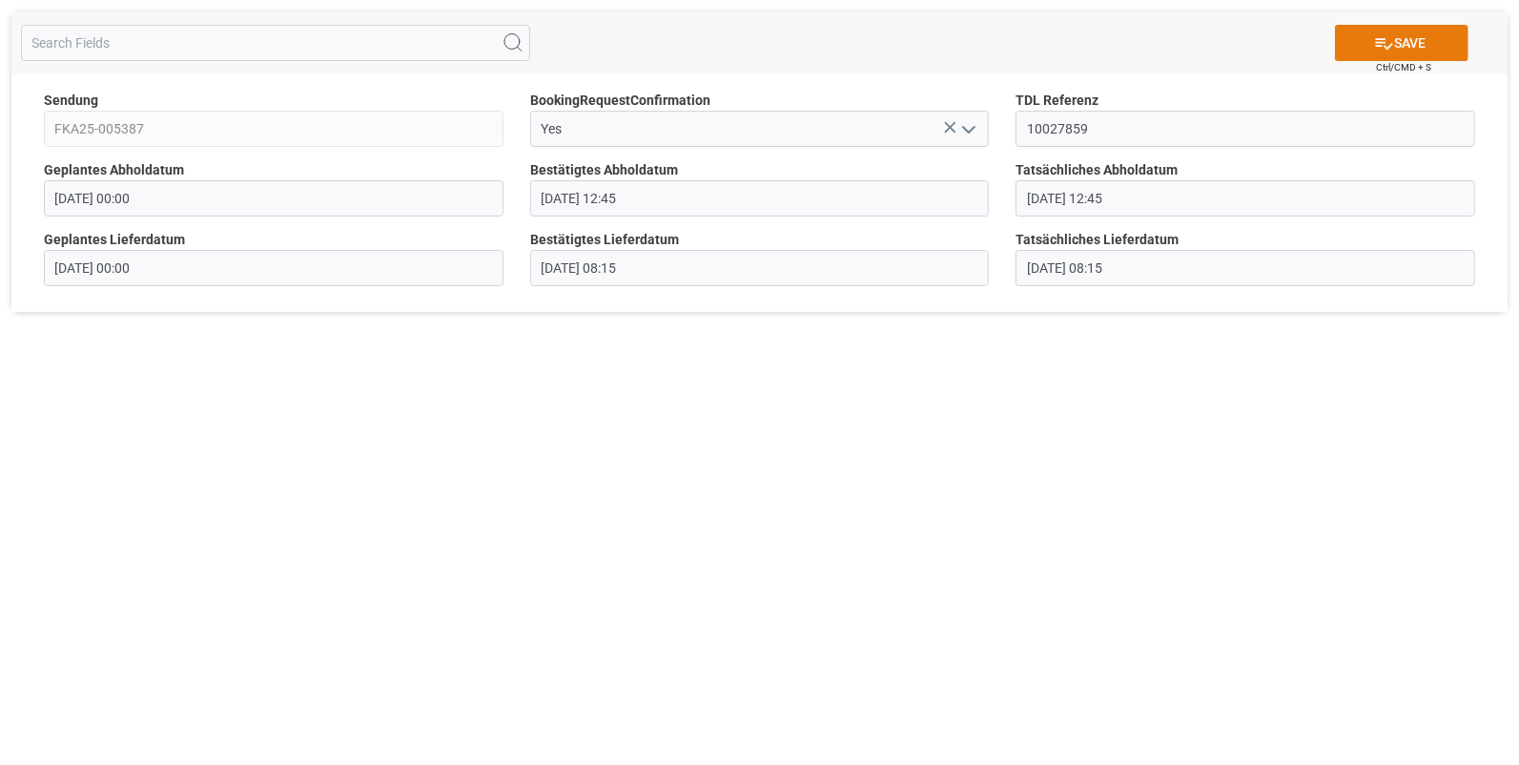
click at [1392, 35] on button "SAVE" at bounding box center [1402, 43] width 134 height 36
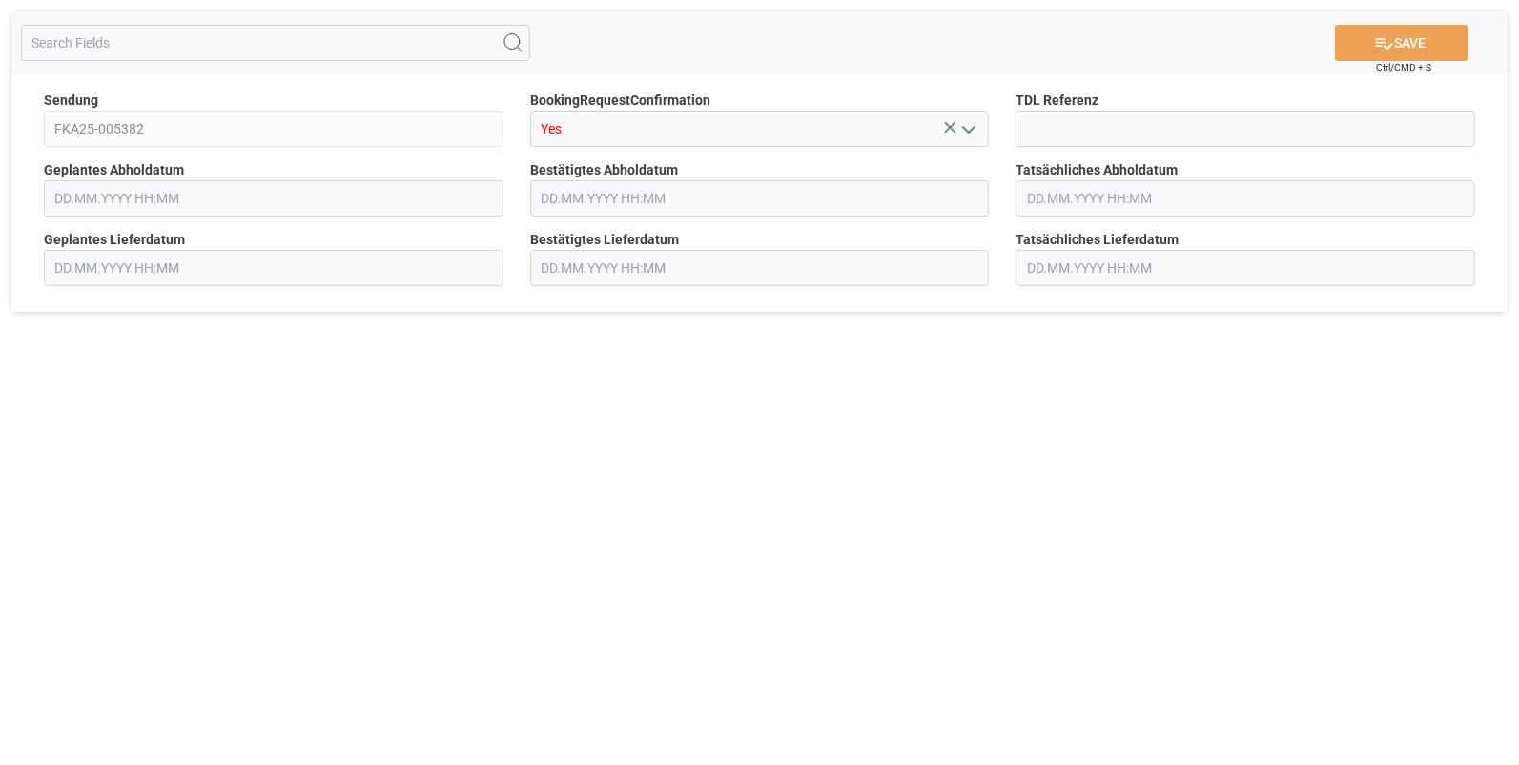
type input "[DATE] 00:00"
click at [1027, 128] on input at bounding box center [1246, 129] width 460 height 36
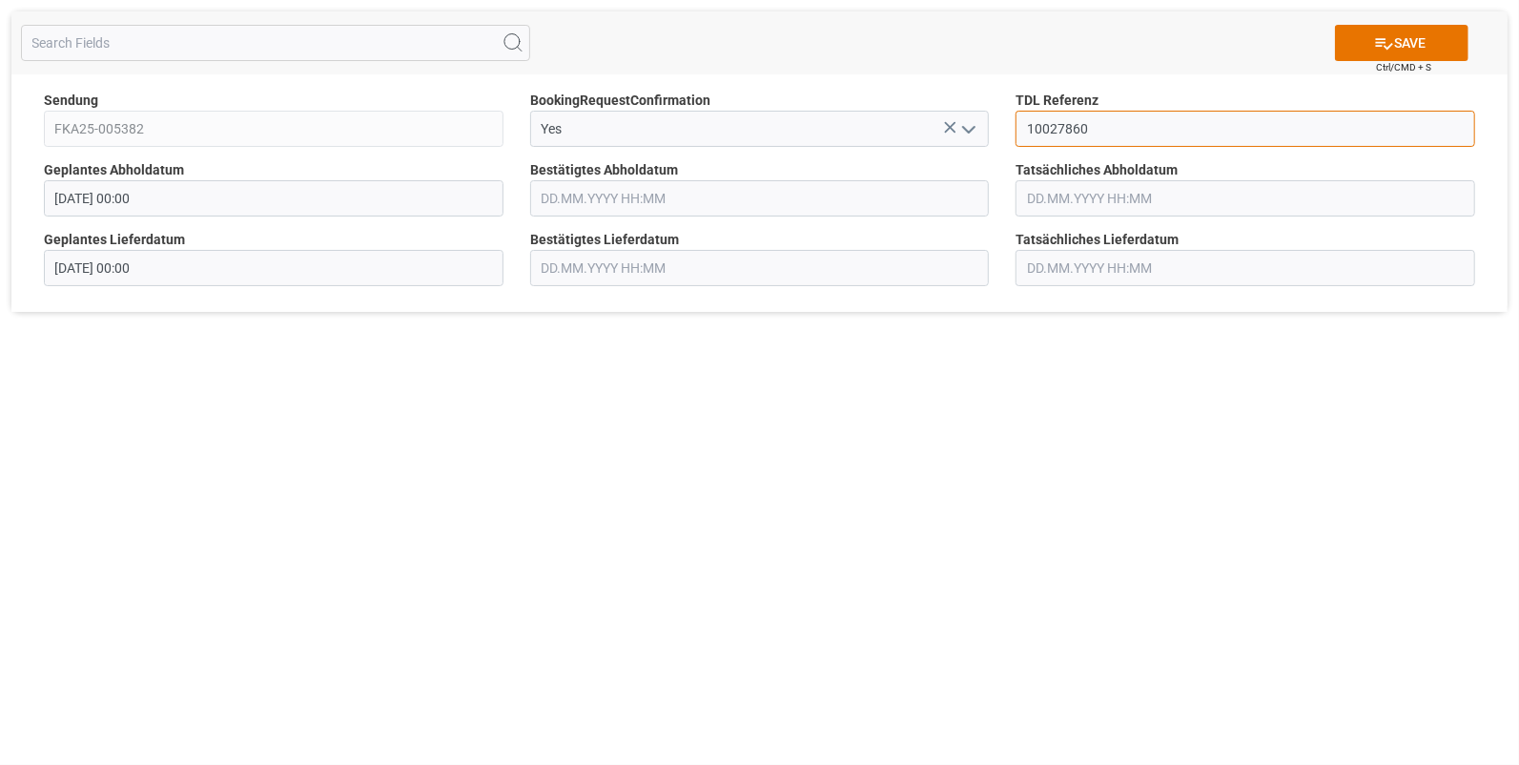
type input "10027860"
click at [607, 199] on input "text" at bounding box center [760, 198] width 460 height 36
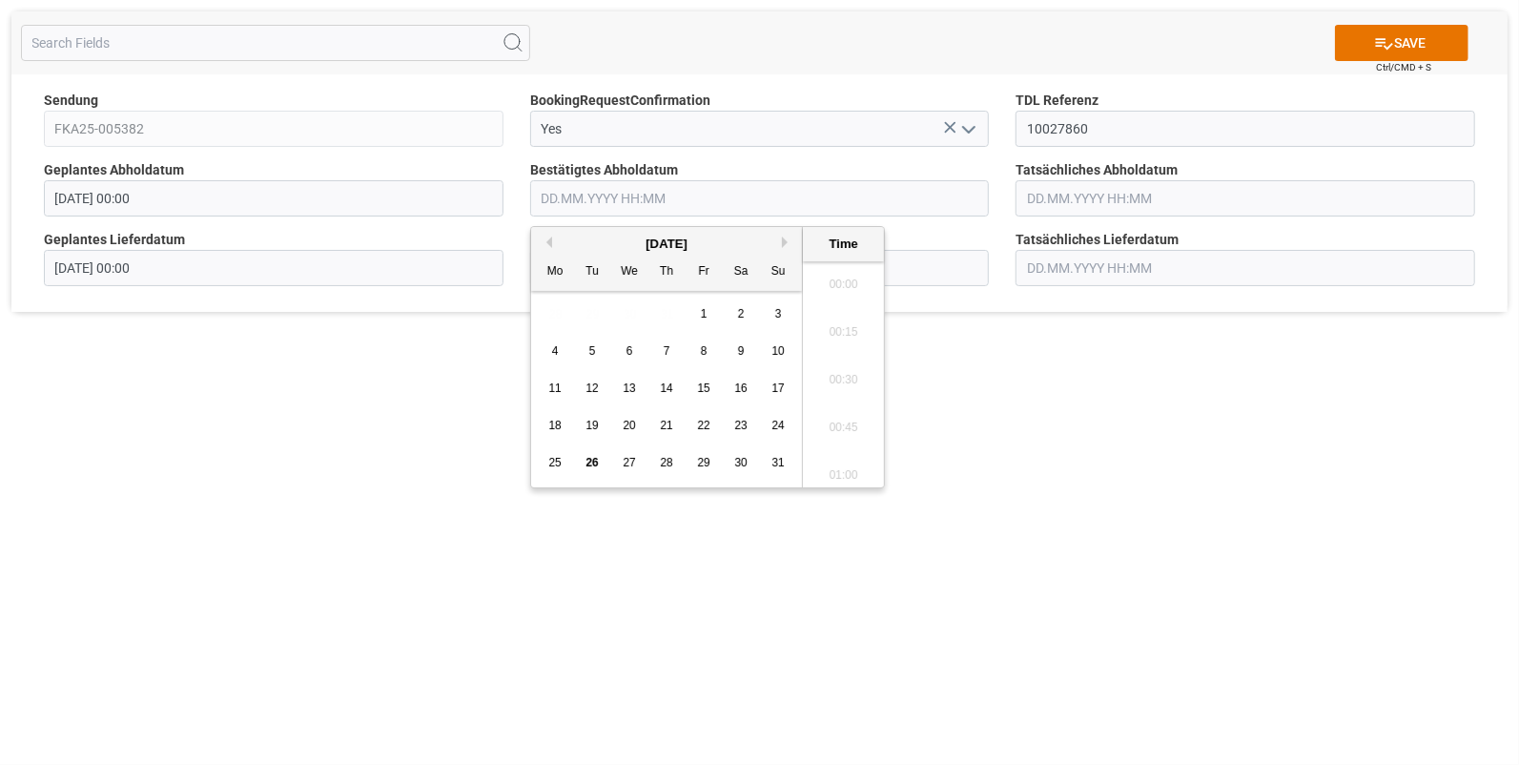
scroll to position [1913, 0]
click at [698, 425] on span "22" at bounding box center [703, 425] width 12 height 13
click at [826, 425] on li "13:15" at bounding box center [843, 423] width 81 height 48
type input "[DATE] 13:15"
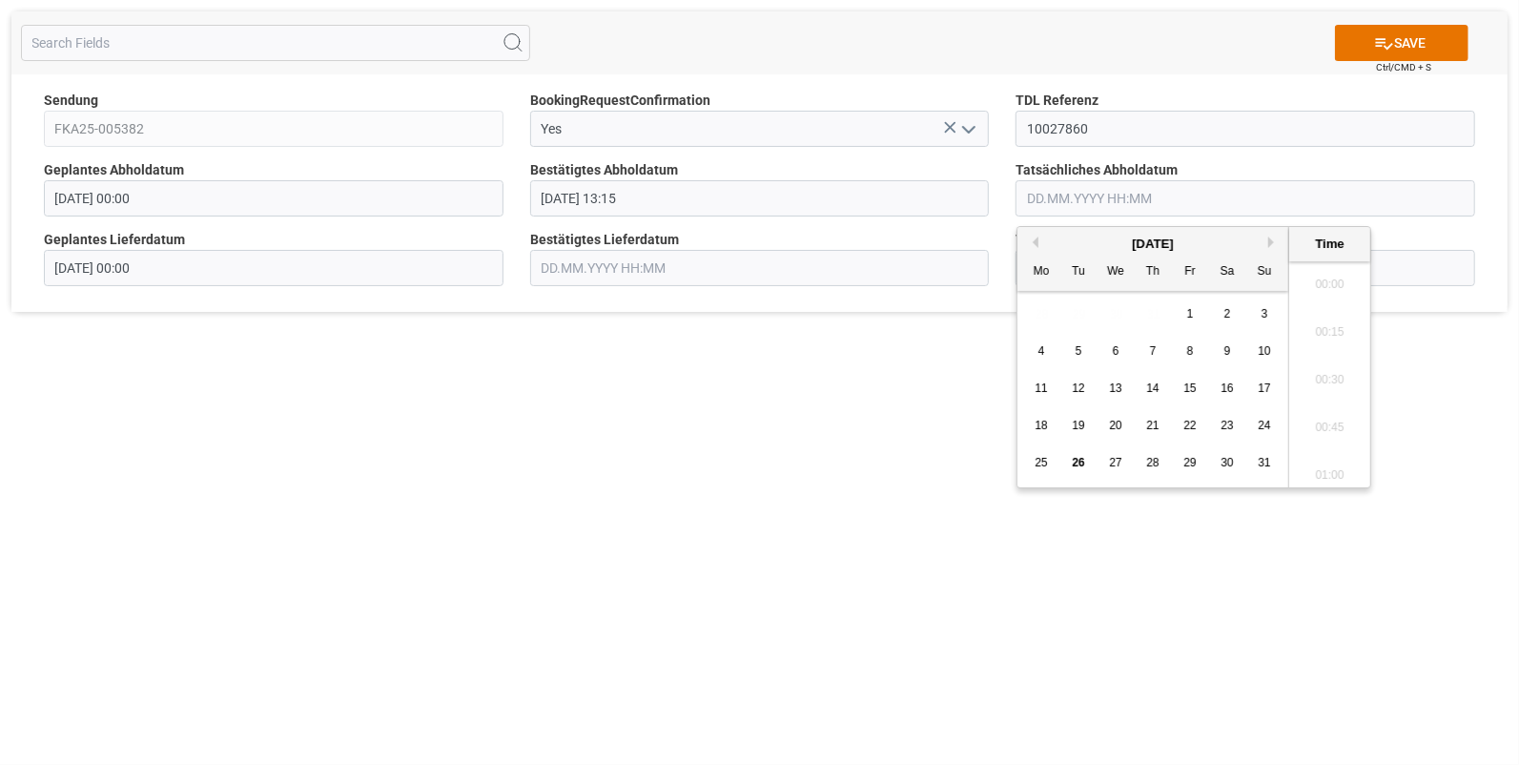
click at [1042, 184] on input "text" at bounding box center [1246, 198] width 460 height 36
click at [1196, 423] on span "22" at bounding box center [1190, 425] width 12 height 13
click at [1326, 420] on li "13:15" at bounding box center [1329, 423] width 81 height 48
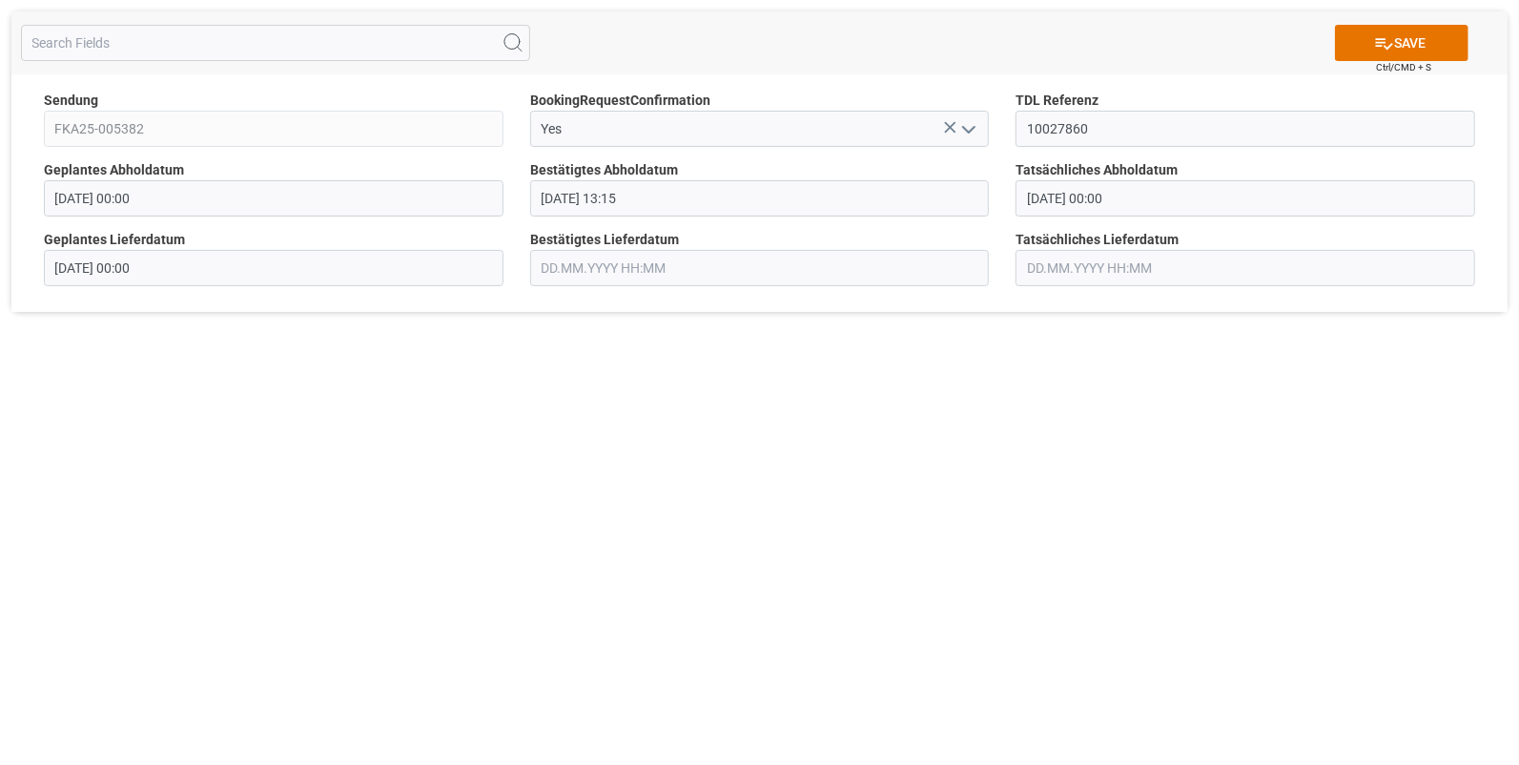
type input "22.08.2025 13:15"
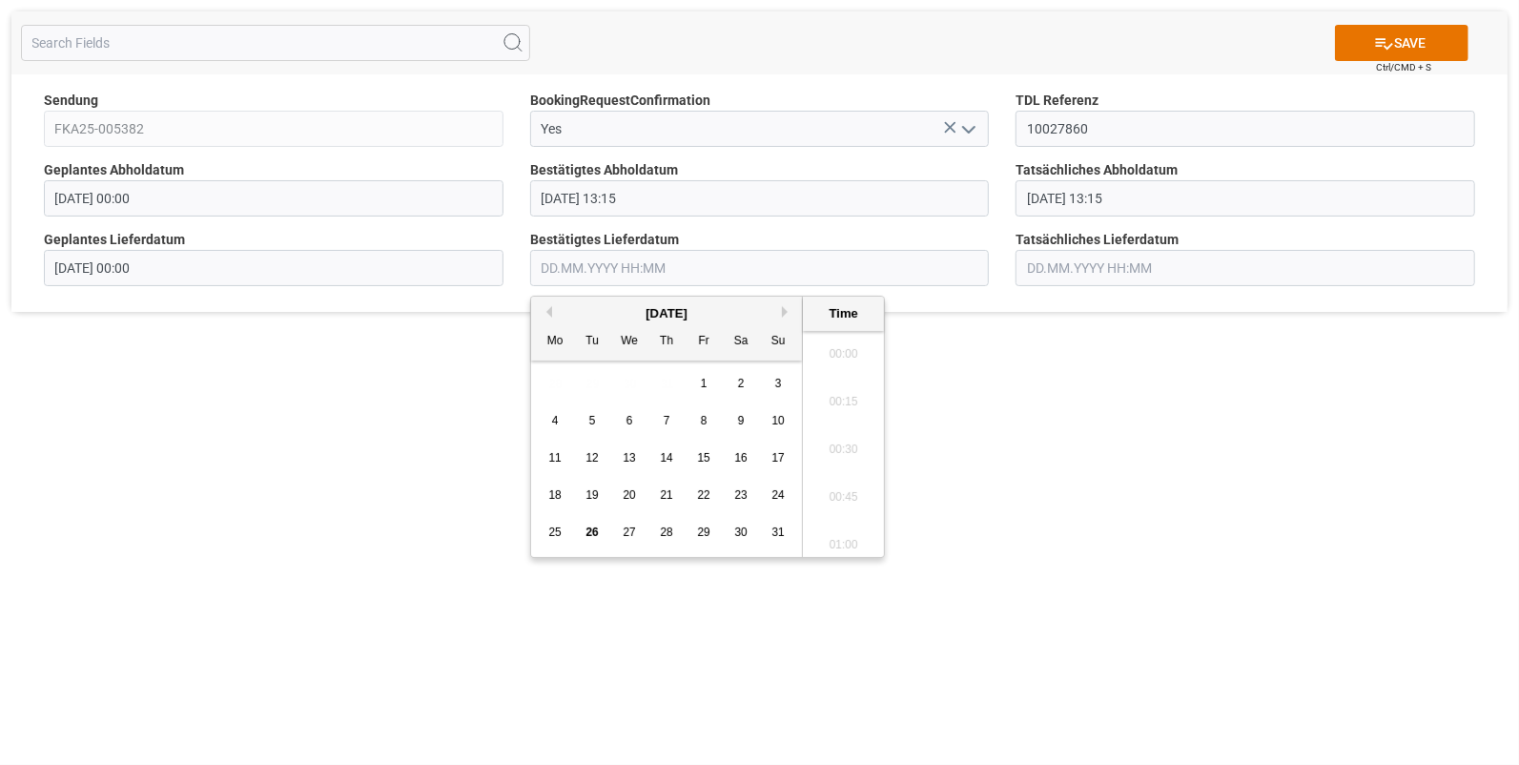
click at [576, 274] on input "text" at bounding box center [760, 268] width 460 height 36
click at [550, 532] on span "25" at bounding box center [554, 532] width 12 height 13
click at [833, 420] on li "09:30" at bounding box center [843, 413] width 81 height 48
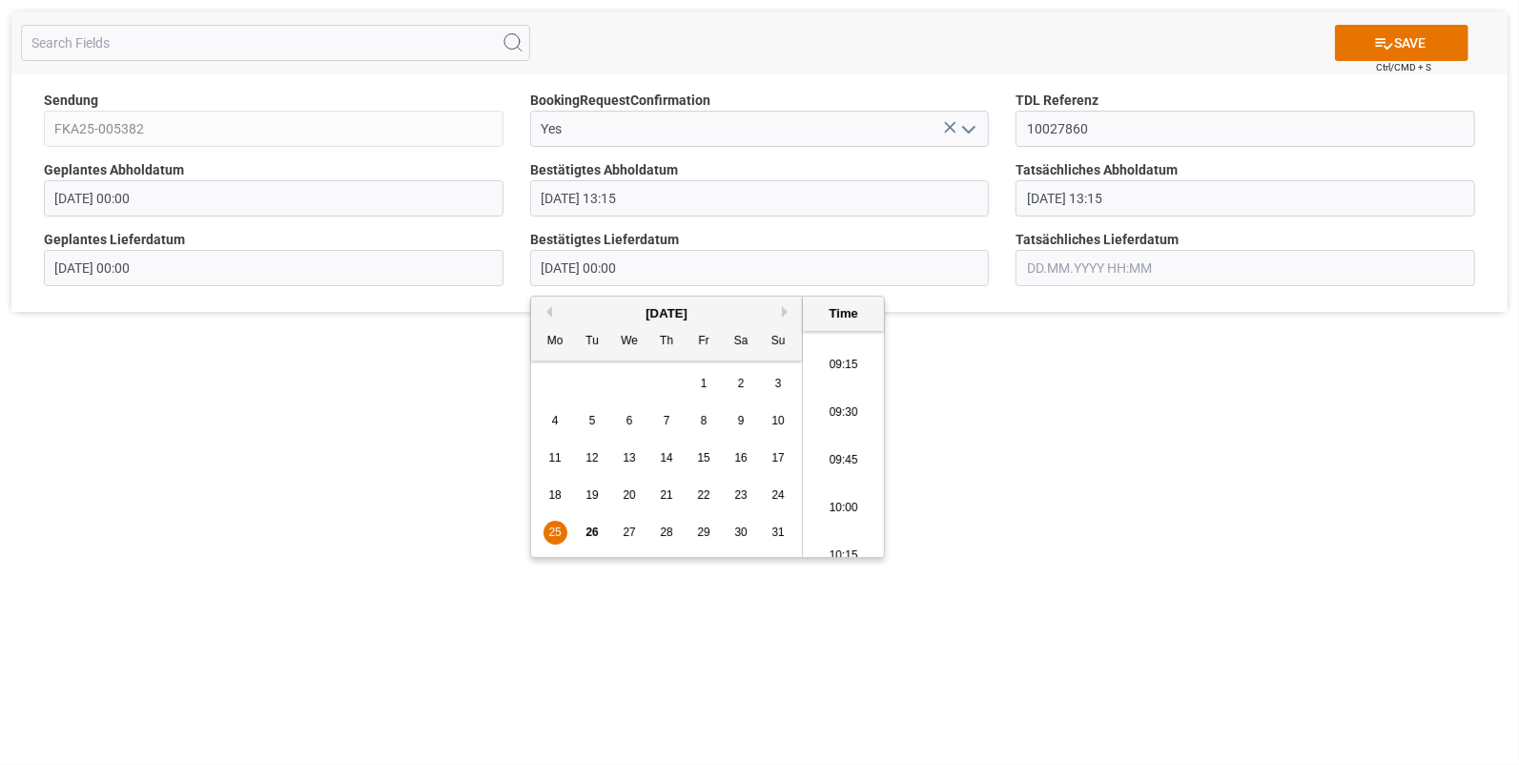
type input "25.08.2025 09:30"
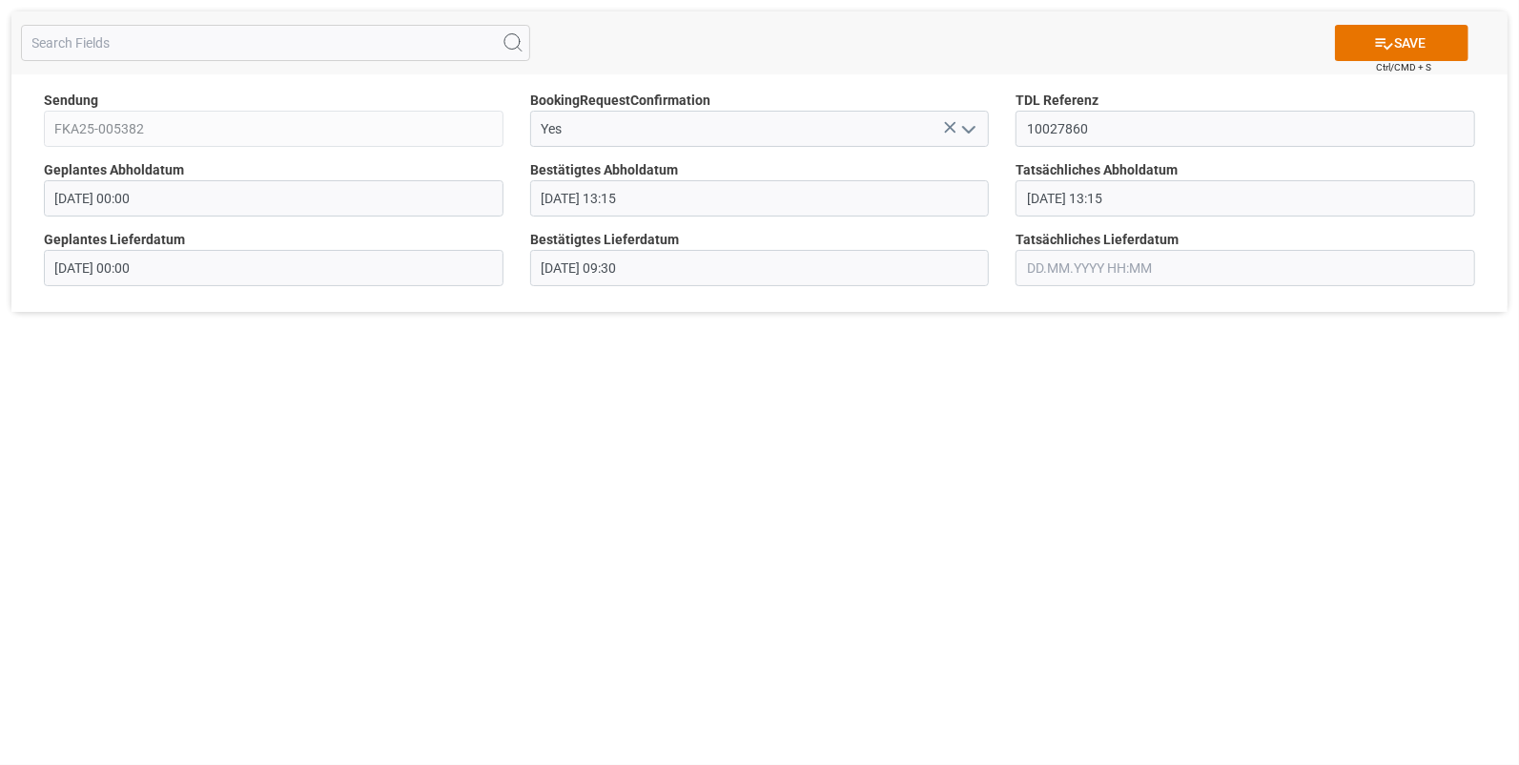
click at [1034, 269] on input "text" at bounding box center [1246, 268] width 460 height 36
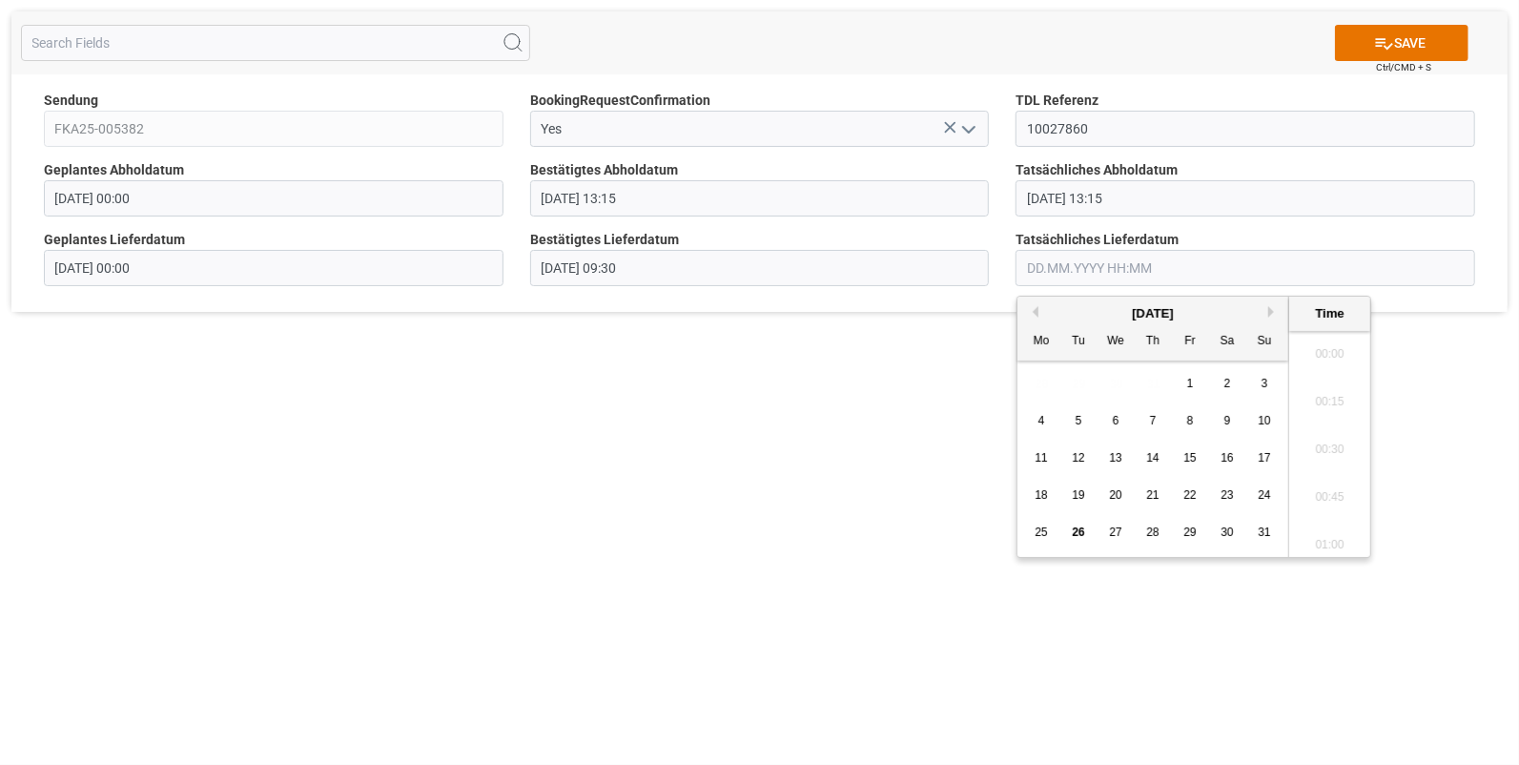
scroll to position [1913, 0]
click at [1043, 526] on span "25" at bounding box center [1041, 532] width 12 height 13
click at [1340, 482] on li "09:30" at bounding box center [1329, 492] width 81 height 48
type input "25.08.2025 09:30"
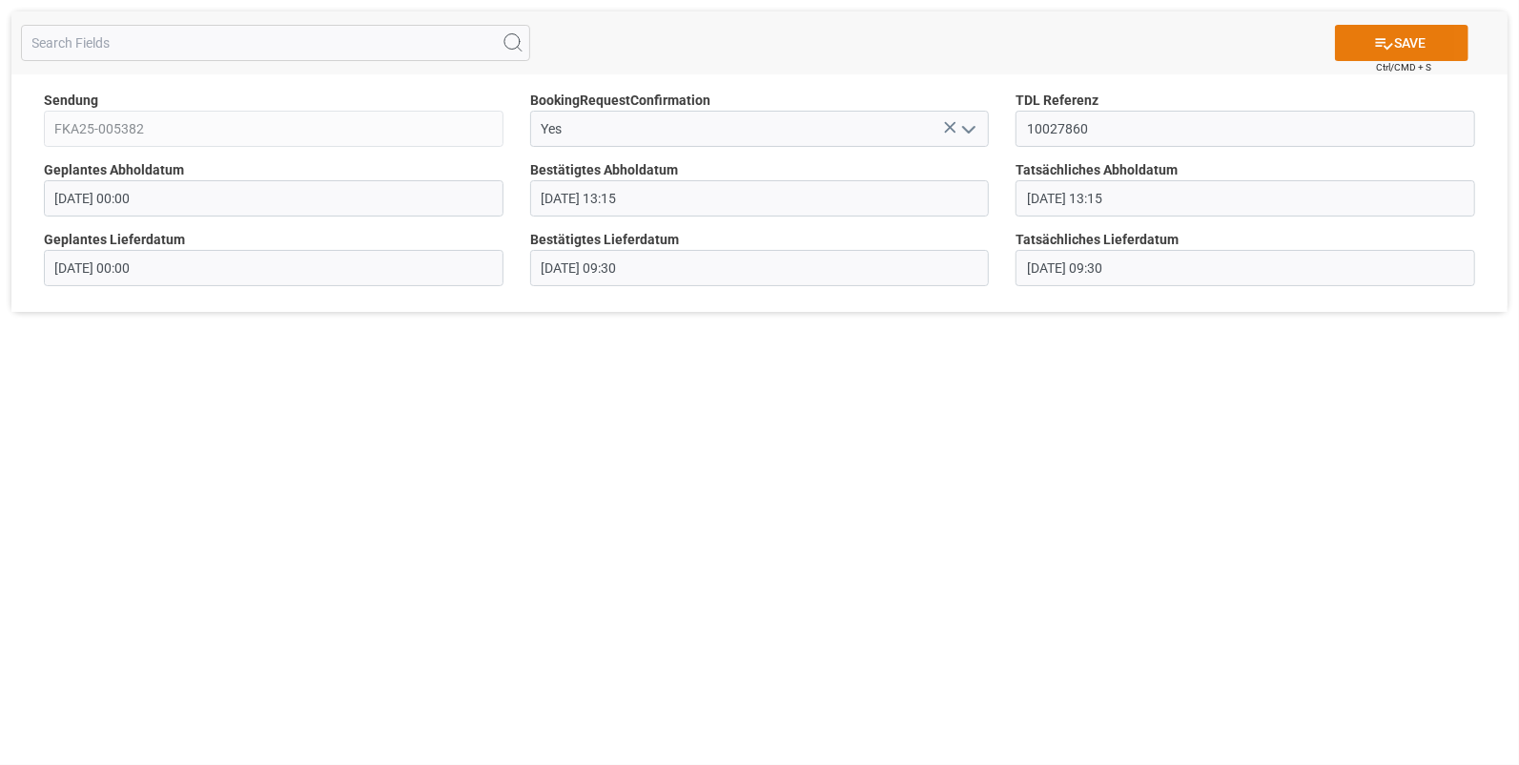
click at [1409, 34] on button "SAVE" at bounding box center [1402, 43] width 134 height 36
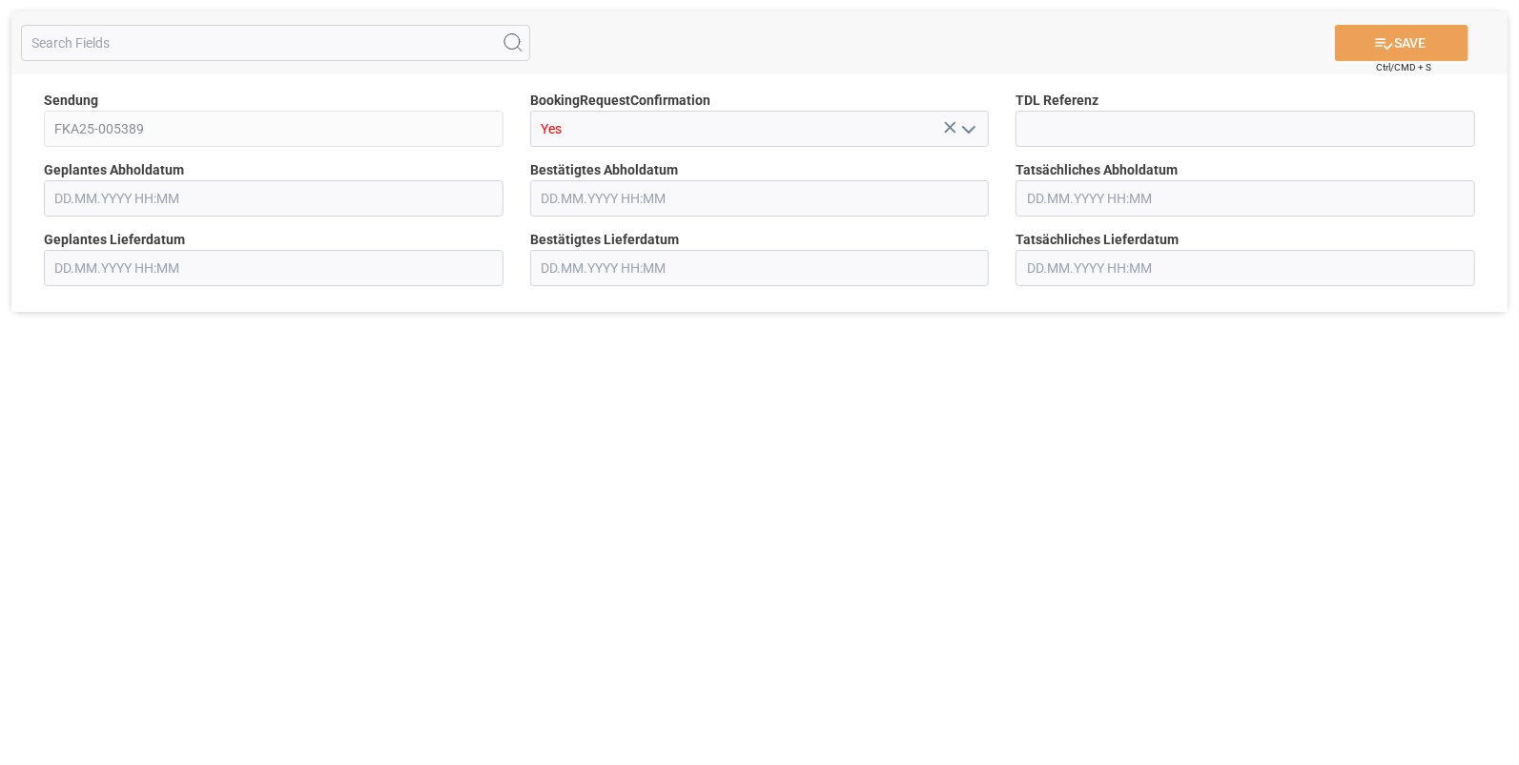
type input "[DATE] 00:00"
click at [1064, 124] on input at bounding box center [1246, 129] width 460 height 36
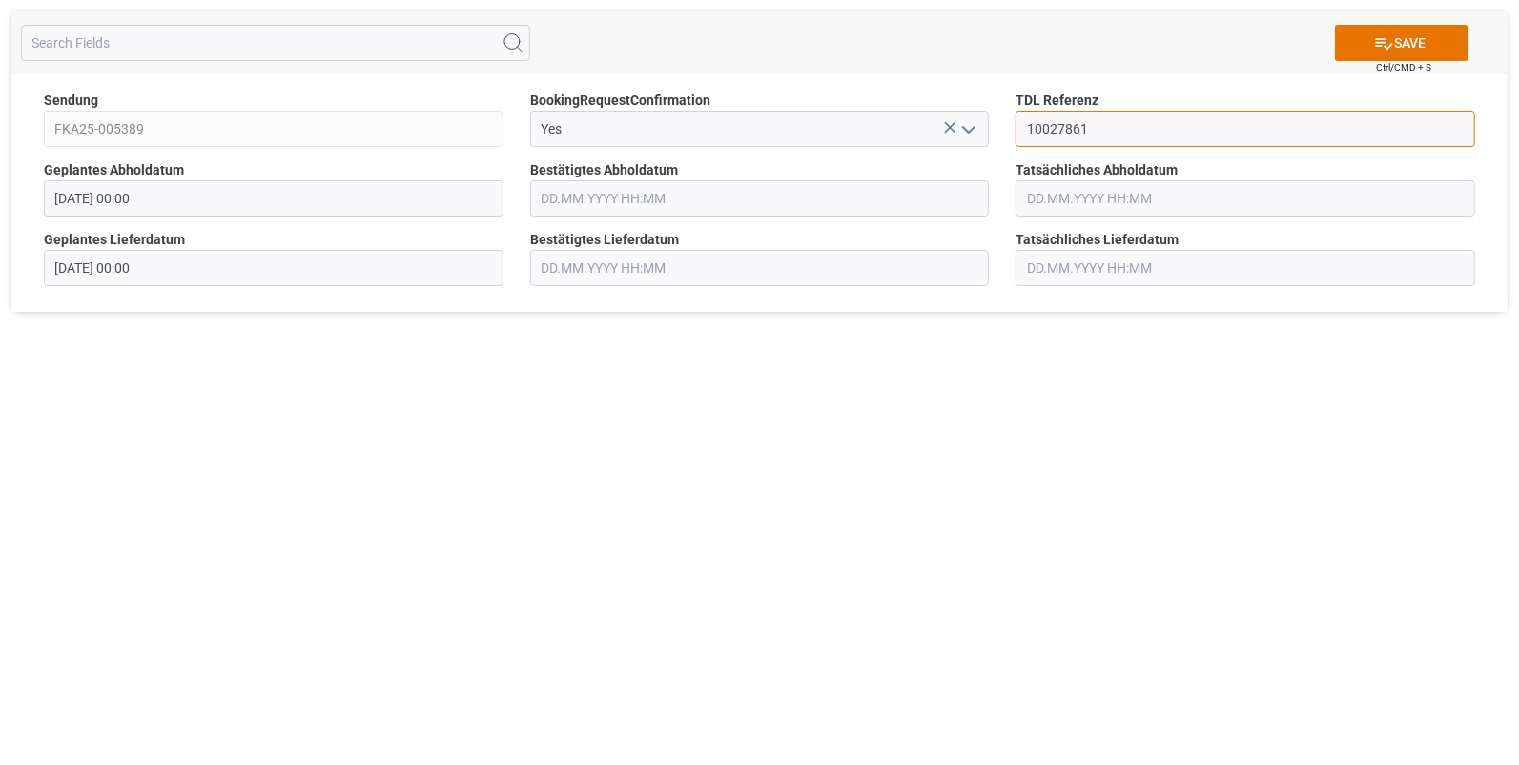
type input "10027861"
click at [548, 198] on input "text" at bounding box center [760, 198] width 460 height 36
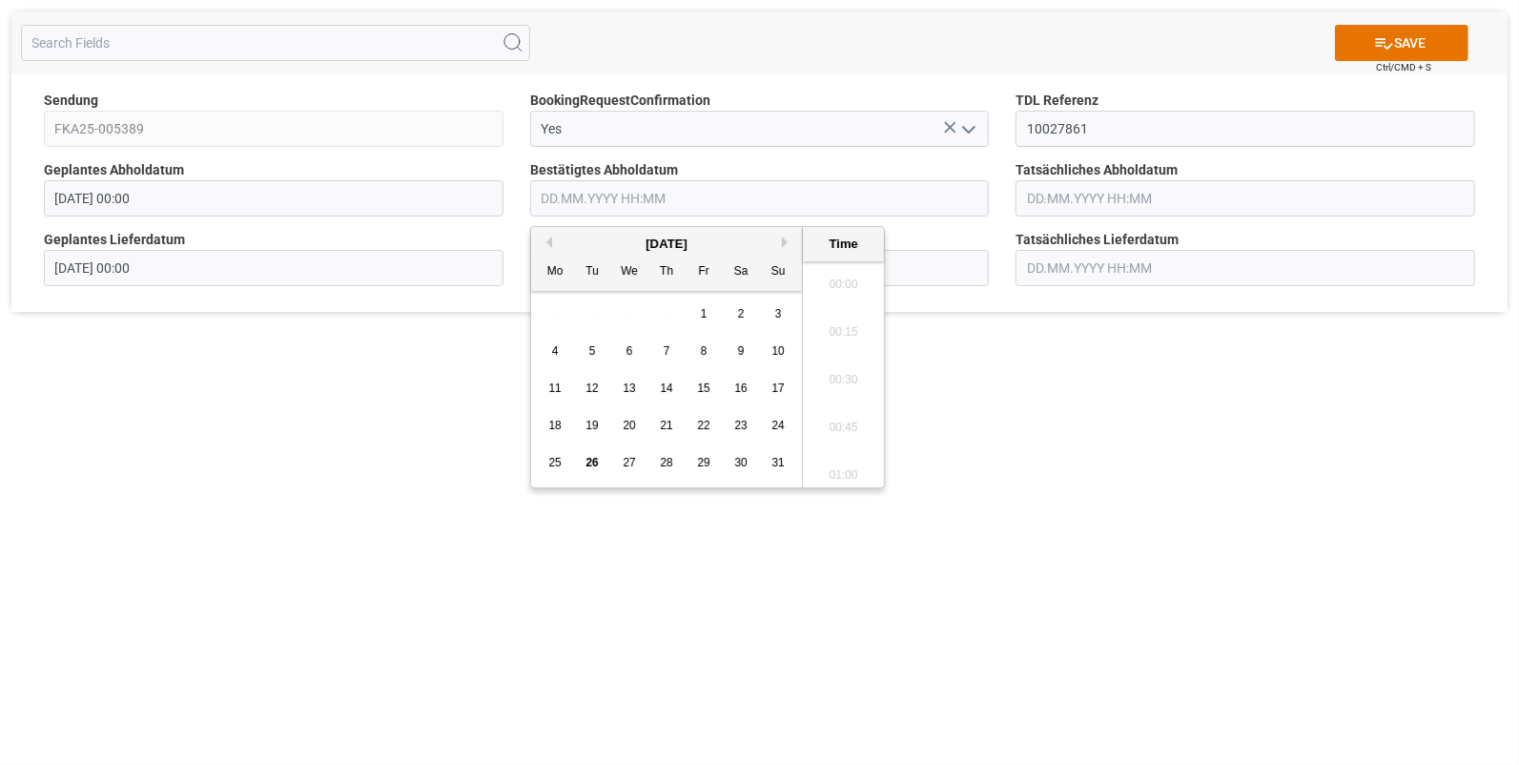
scroll to position [1913, 0]
click at [553, 458] on span "25" at bounding box center [554, 462] width 12 height 13
click at [844, 405] on li "14:00" at bounding box center [843, 406] width 81 height 48
type input "25.08.2025 14:00"
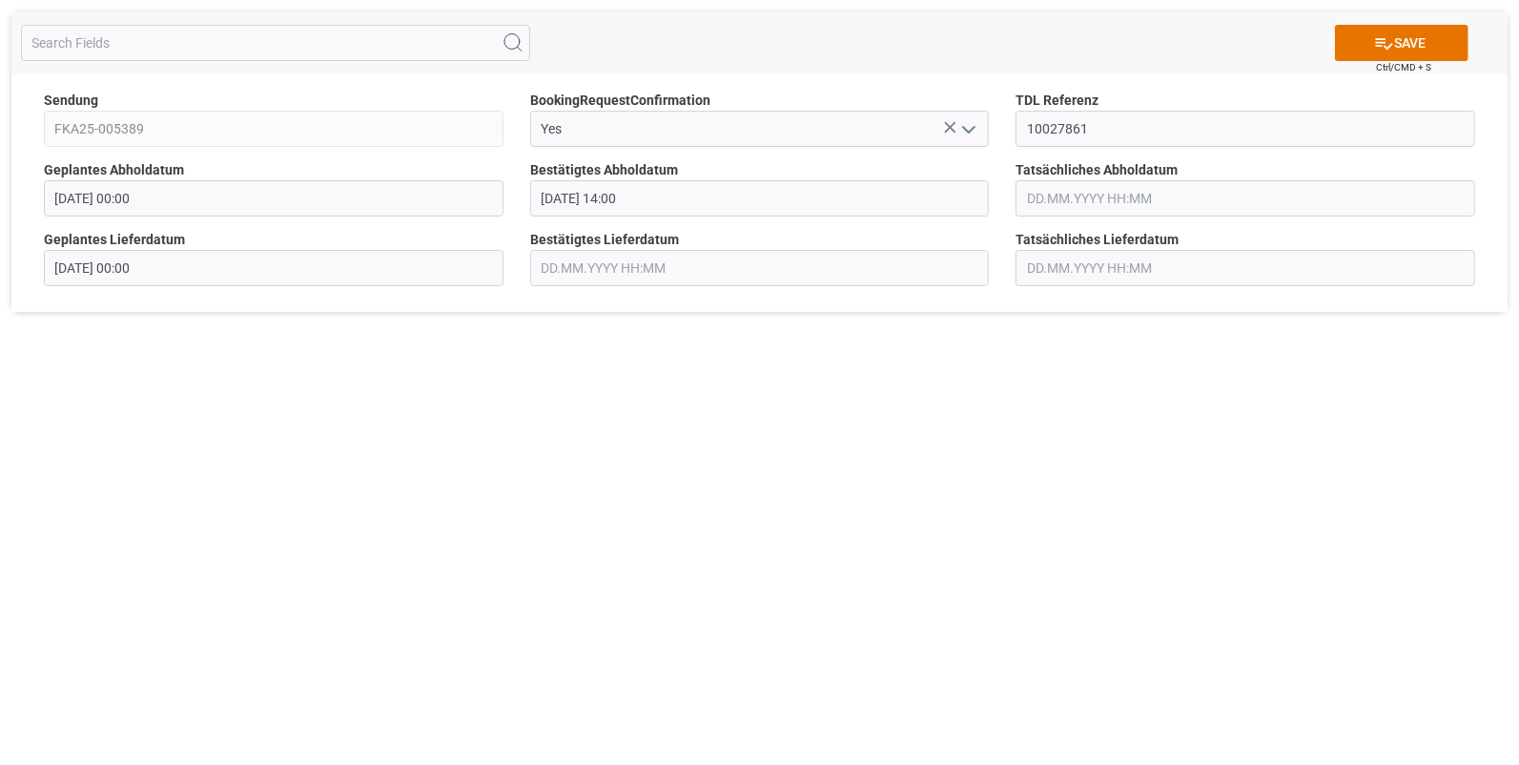
click at [1038, 195] on input "text" at bounding box center [1246, 198] width 460 height 36
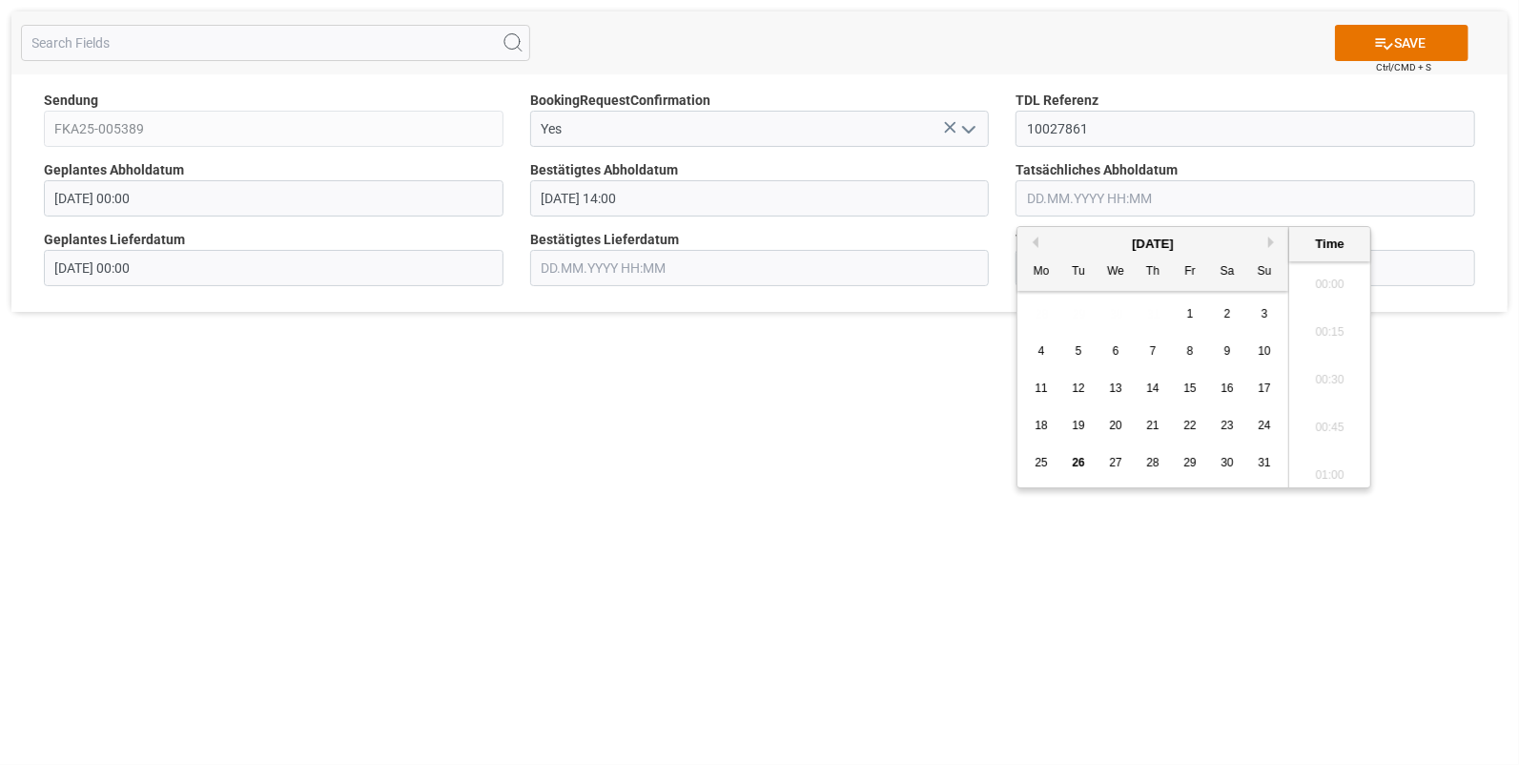
scroll to position [1913, 0]
click at [1035, 458] on span "25" at bounding box center [1041, 462] width 12 height 13
click at [1336, 391] on li "14:00" at bounding box center [1329, 406] width 81 height 48
type input "25.08.2025 14:00"
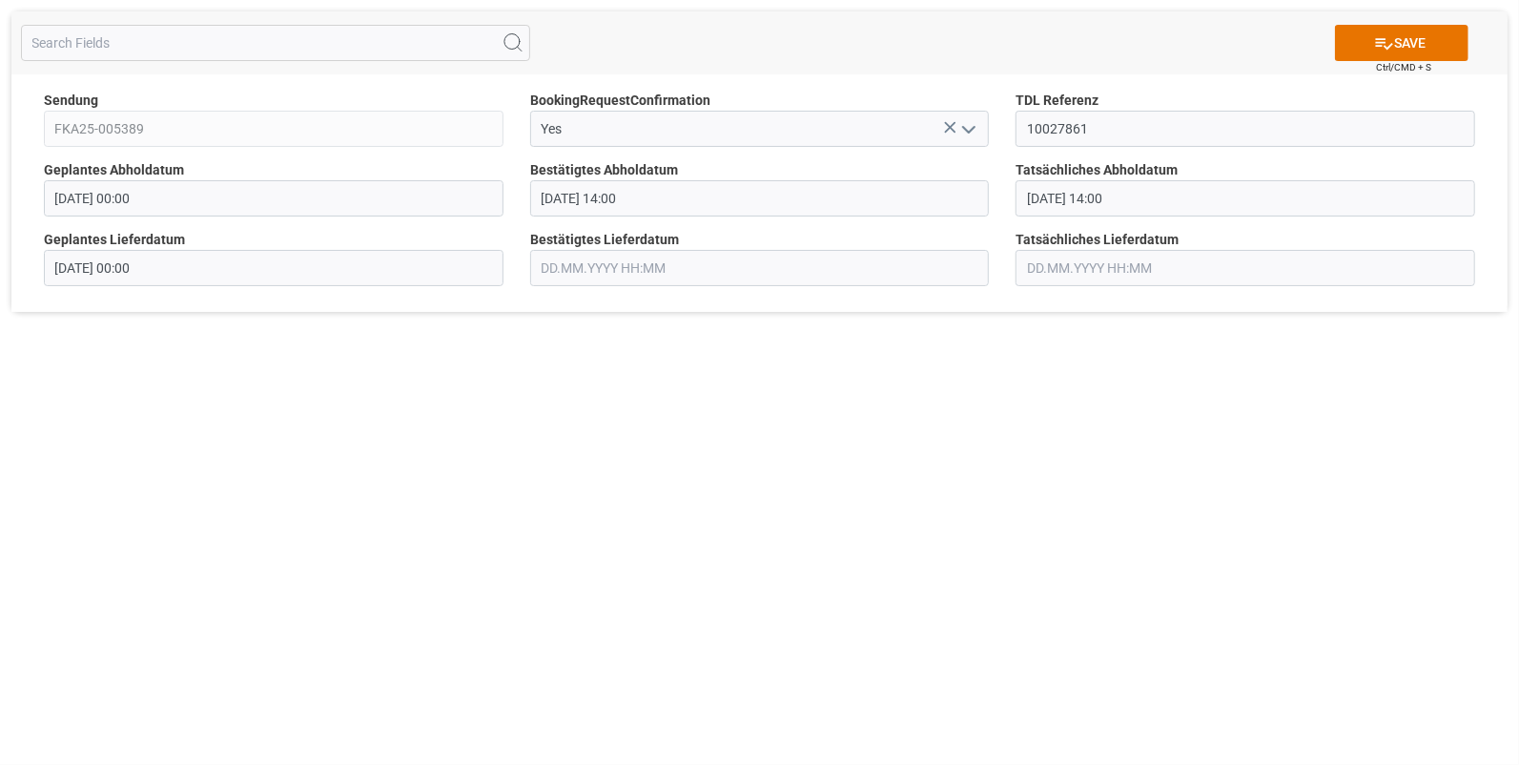
click at [612, 274] on input "text" at bounding box center [760, 268] width 460 height 36
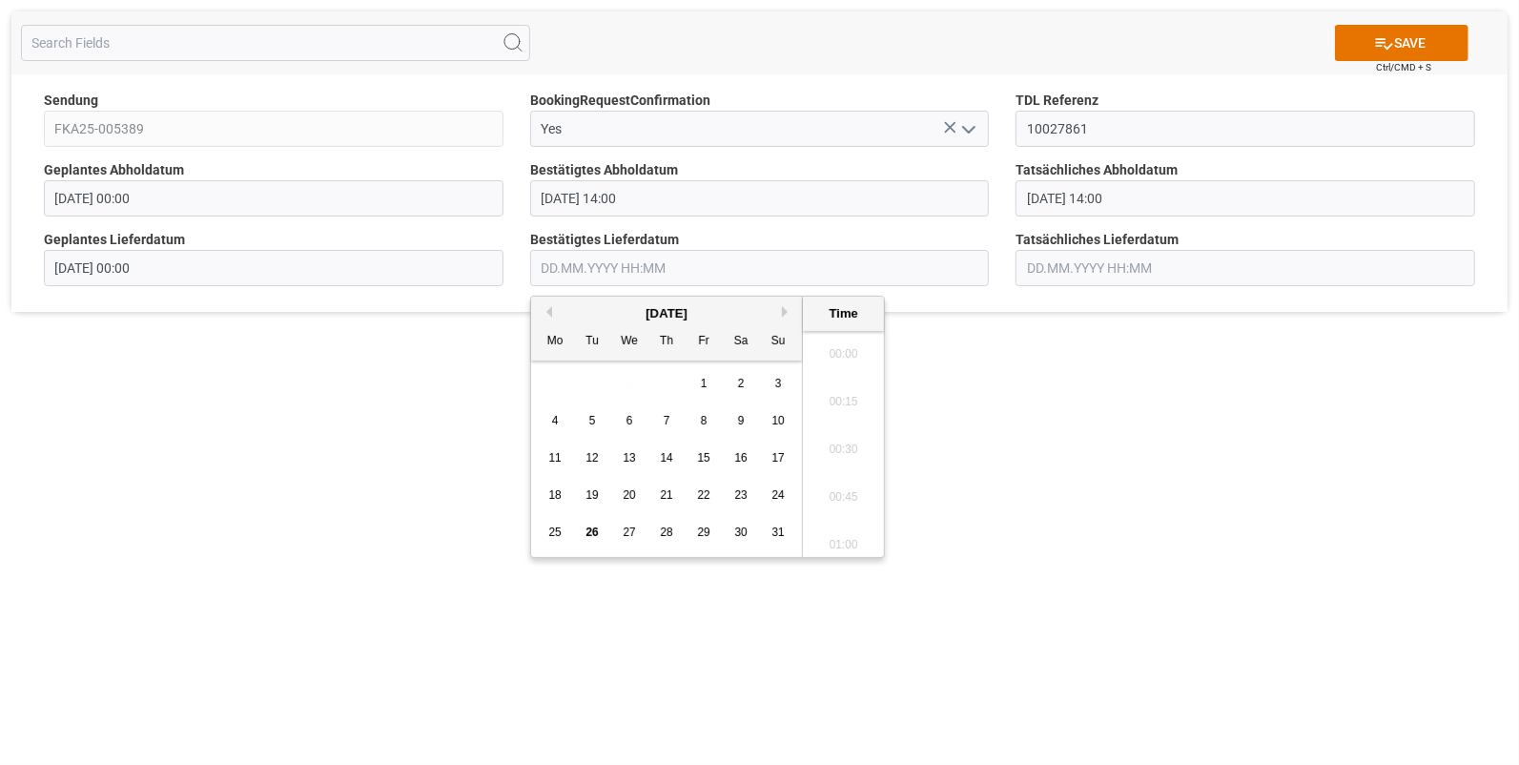
scroll to position [1913, 0]
click at [590, 531] on span "26" at bounding box center [592, 532] width 12 height 13
click at [846, 444] on li "10:30" at bounding box center [843, 445] width 81 height 48
type input "26.08.2025 10:30"
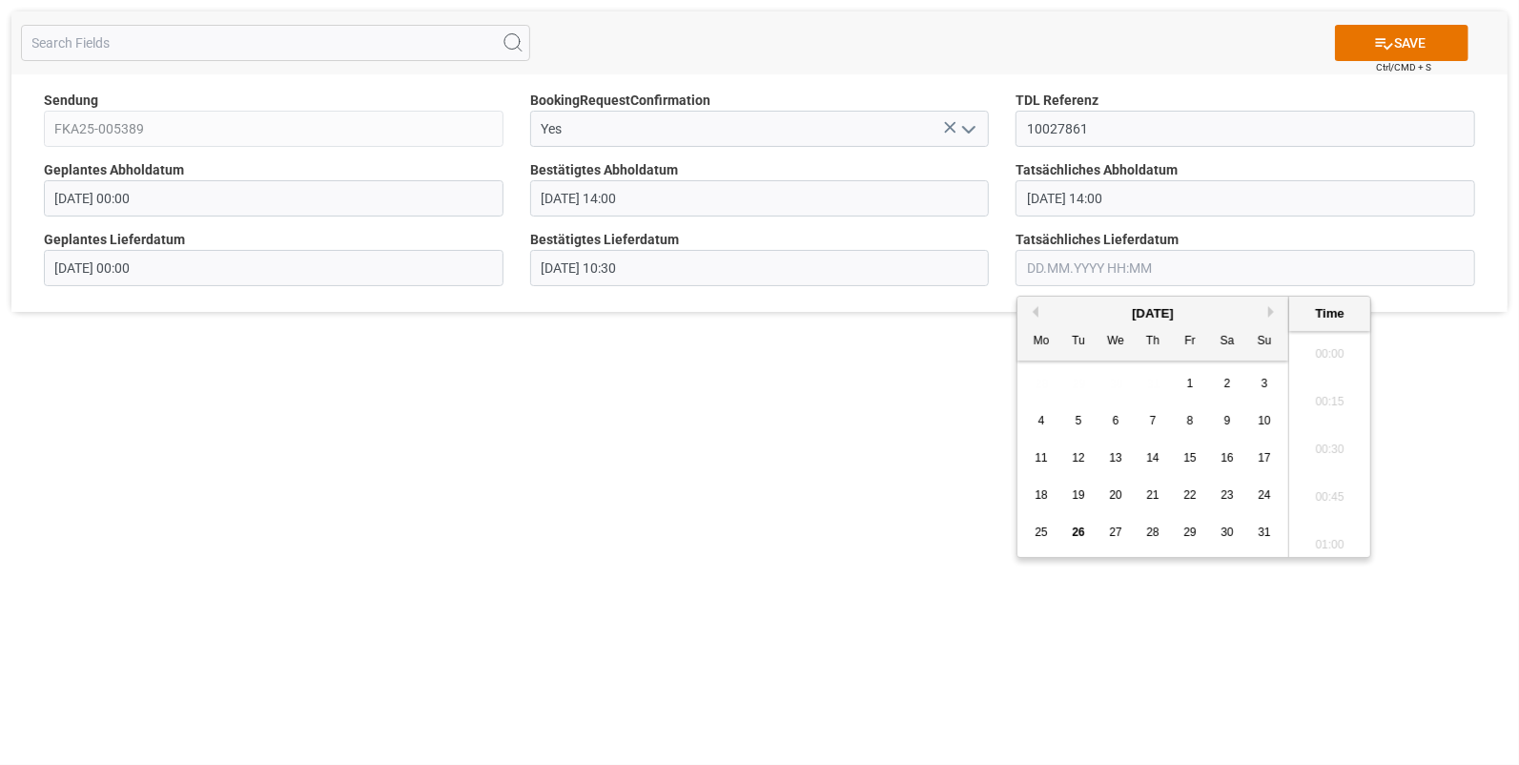
click at [1079, 264] on input "text" at bounding box center [1246, 268] width 460 height 36
click at [1079, 529] on span "26" at bounding box center [1078, 532] width 12 height 13
click at [1349, 439] on li "10:30" at bounding box center [1329, 445] width 81 height 48
type input "26.08.2025 10:30"
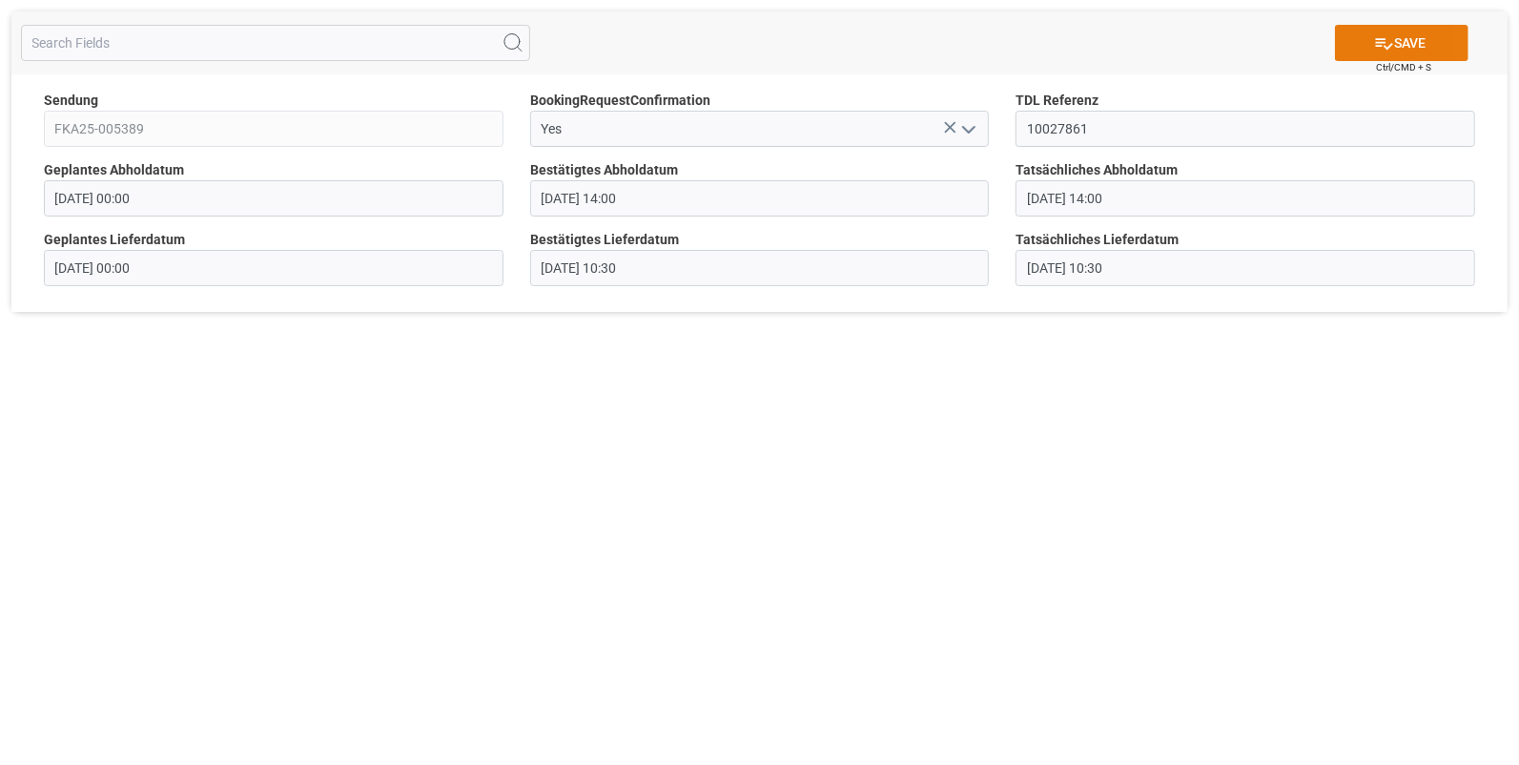
click at [1416, 40] on button "SAVE" at bounding box center [1402, 43] width 134 height 36
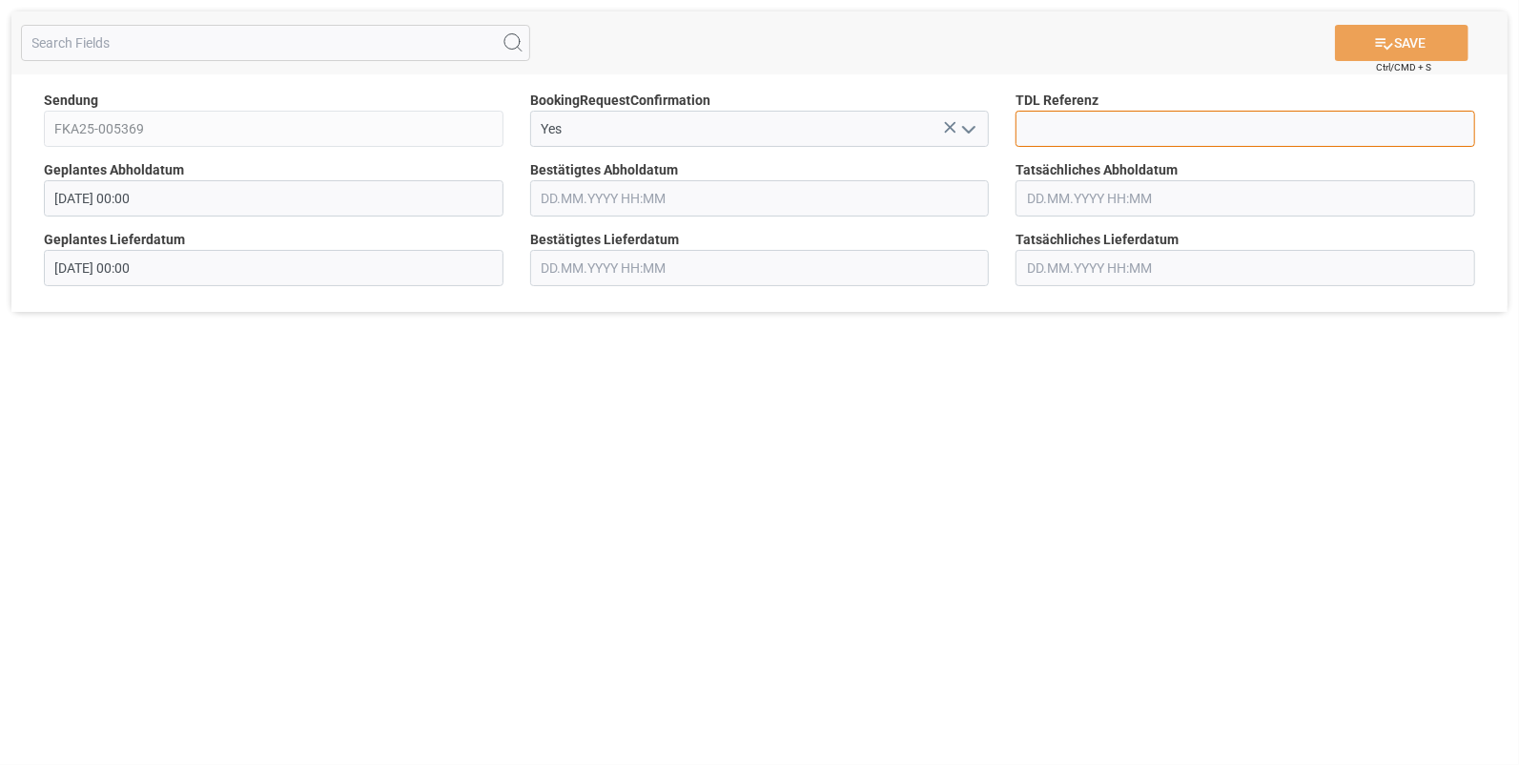
click at [1049, 129] on input at bounding box center [1246, 129] width 460 height 36
type input "10027863"
click at [579, 197] on input "text" at bounding box center [760, 198] width 460 height 36
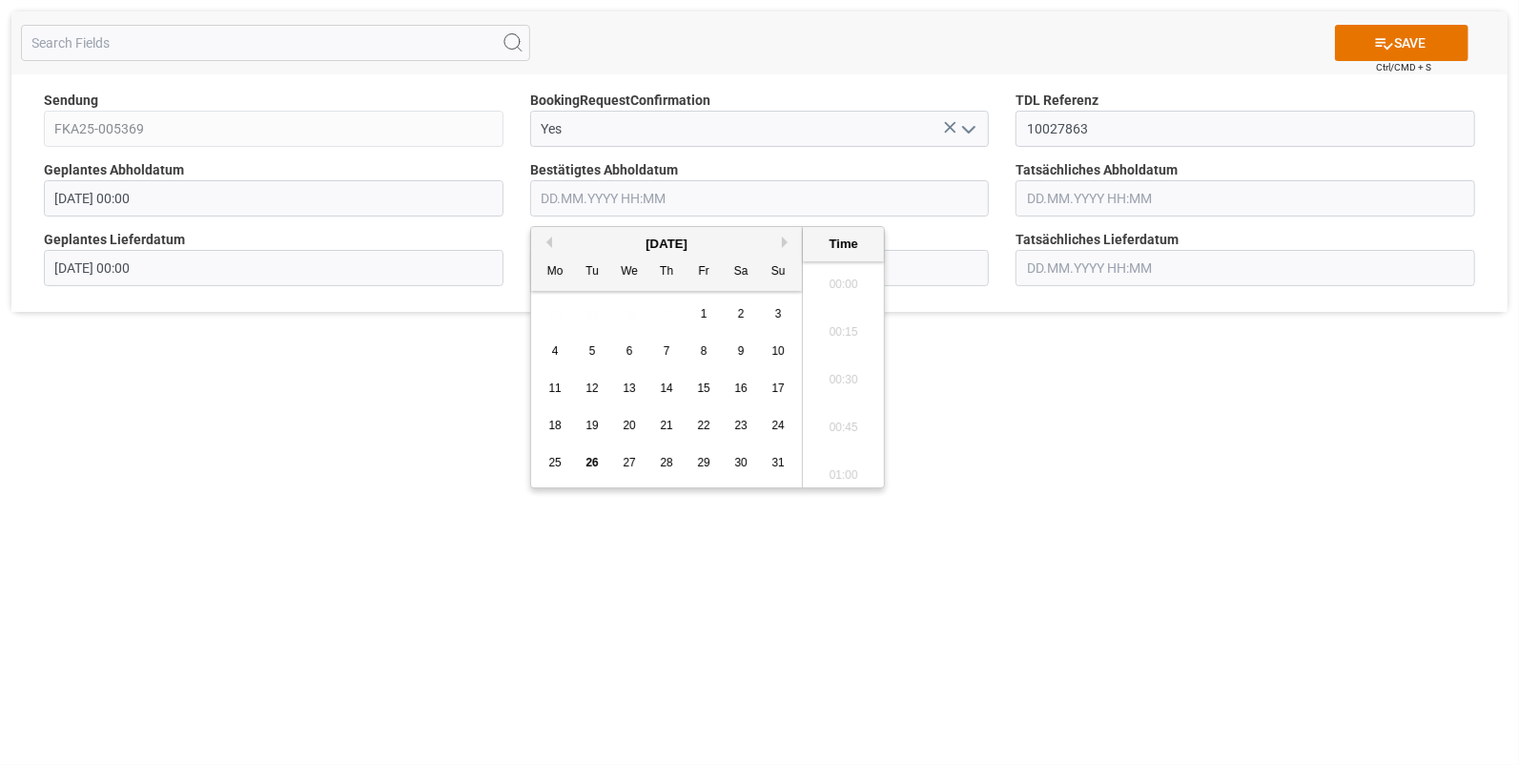
scroll to position [1913, 0]
click at [553, 463] on span "25" at bounding box center [554, 462] width 12 height 13
click at [850, 397] on li "15:15" at bounding box center [843, 406] width 81 height 48
type input "[DATE] 15:15"
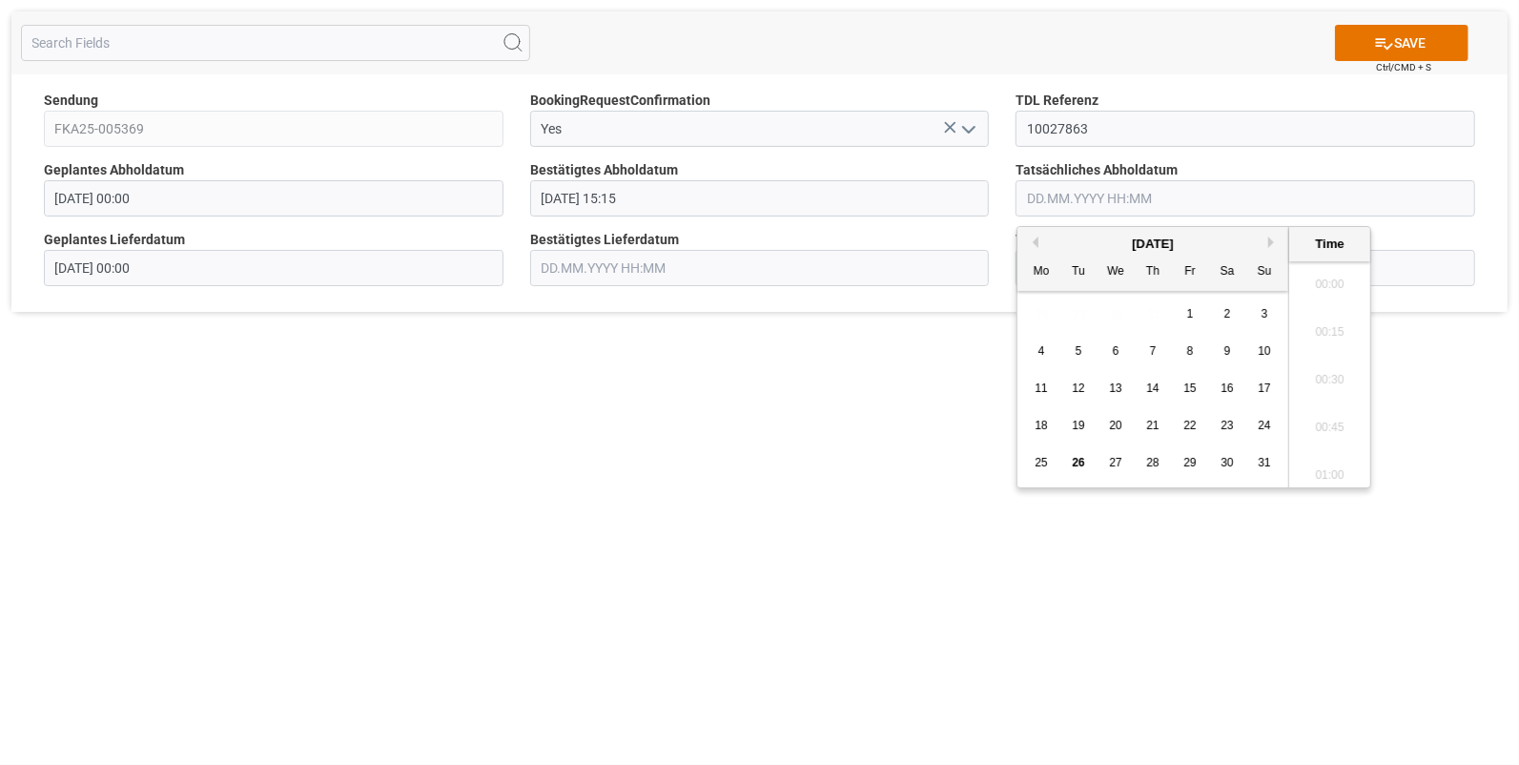
scroll to position [1913, 0]
click at [1066, 189] on input "text" at bounding box center [1246, 198] width 460 height 36
click at [1040, 462] on span "25" at bounding box center [1041, 462] width 12 height 13
click at [1343, 404] on li "15:15" at bounding box center [1329, 406] width 81 height 48
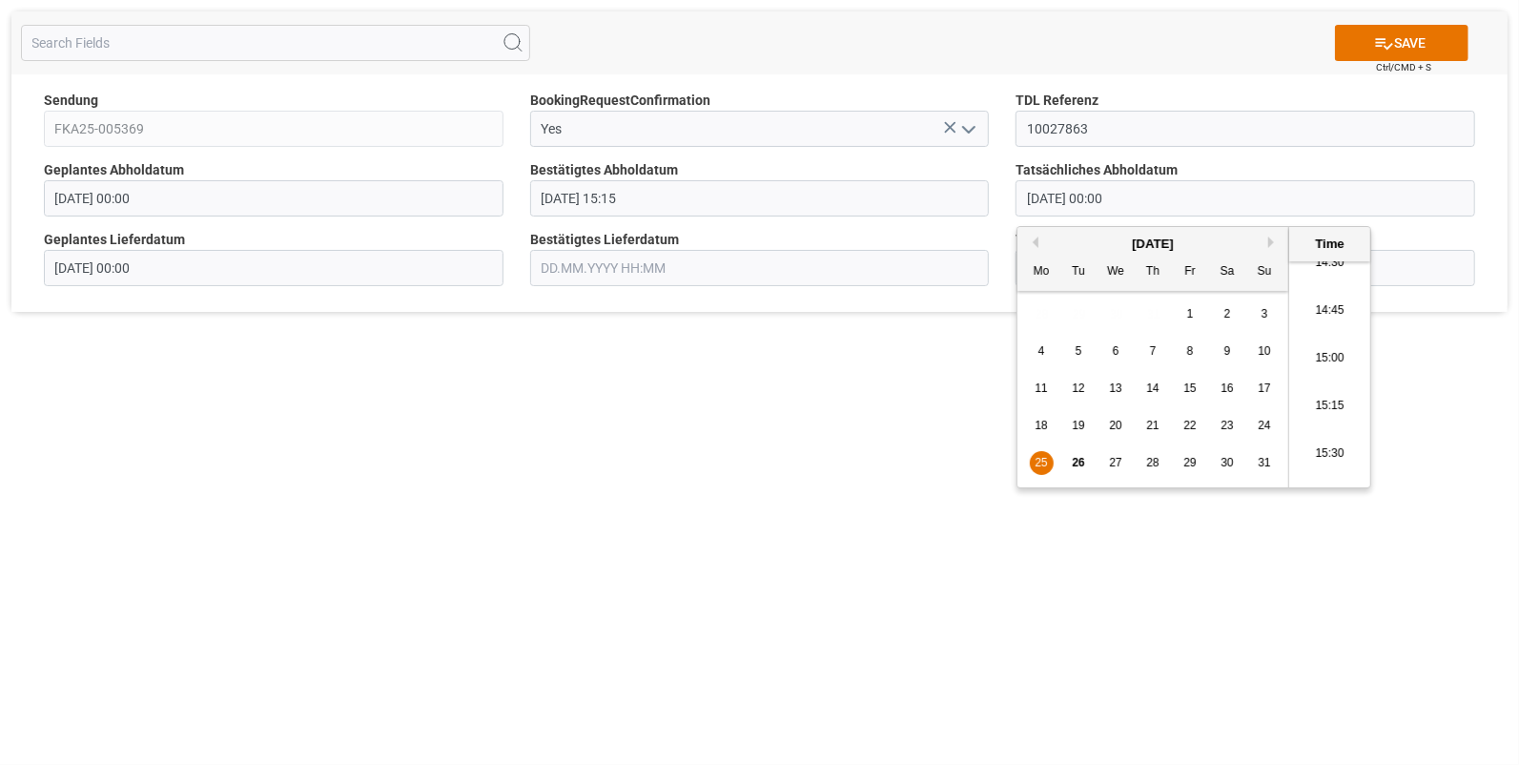
type input "25.08.2025 15:15"
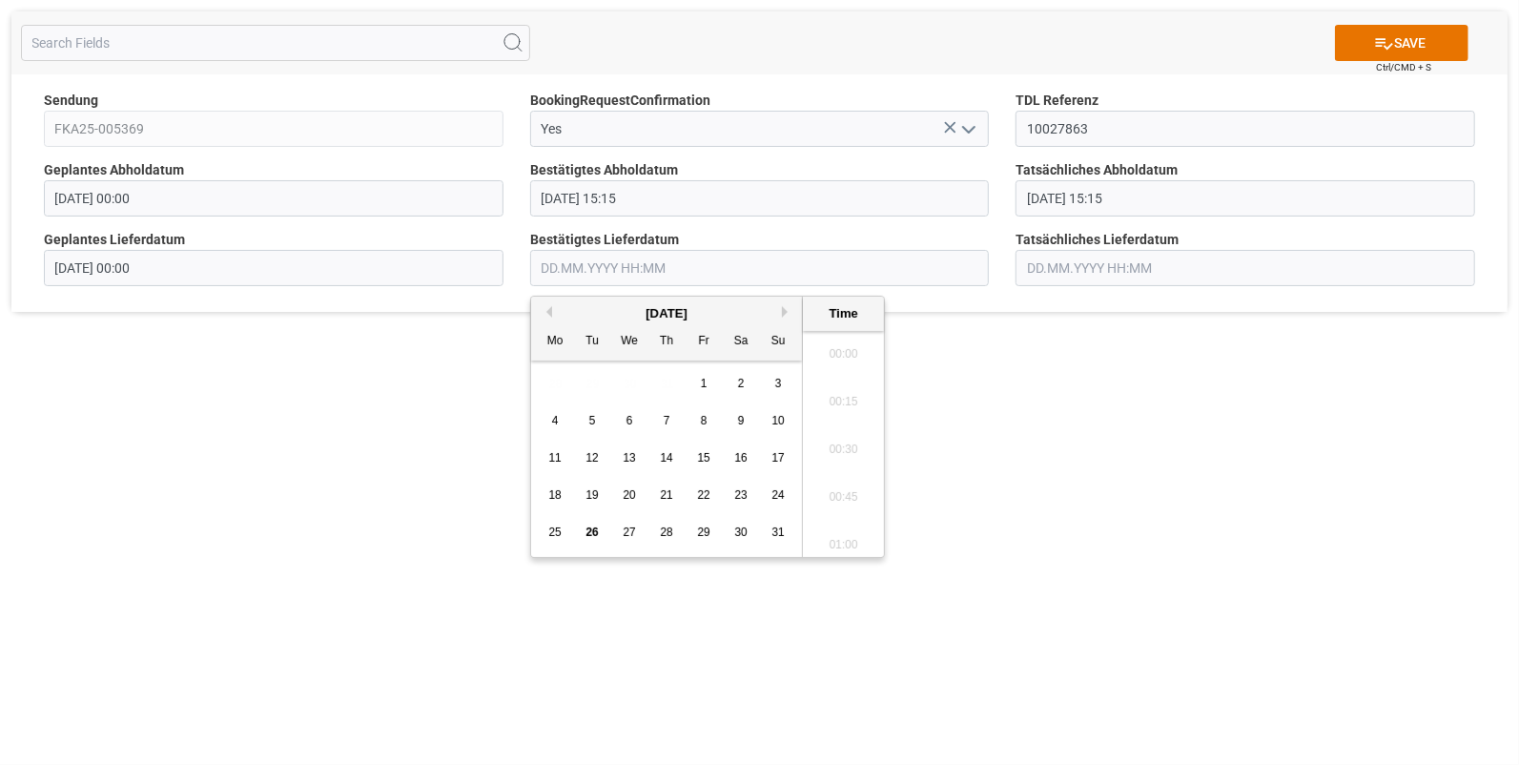
click at [581, 270] on input "text" at bounding box center [760, 268] width 460 height 36
click at [591, 530] on span "26" at bounding box center [592, 532] width 12 height 13
click at [840, 450] on li "08:30" at bounding box center [843, 461] width 81 height 48
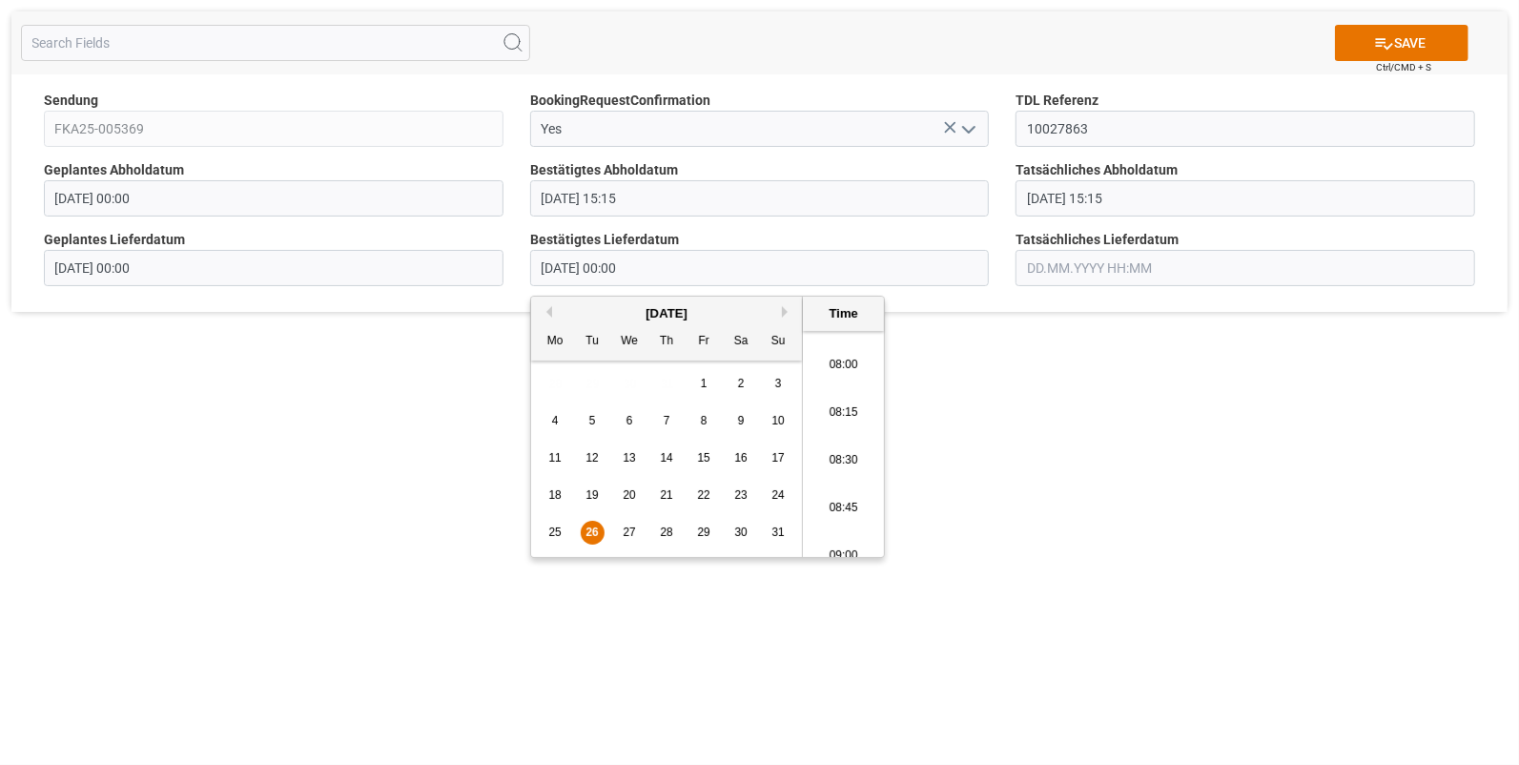
type input "26.08.2025 08:30"
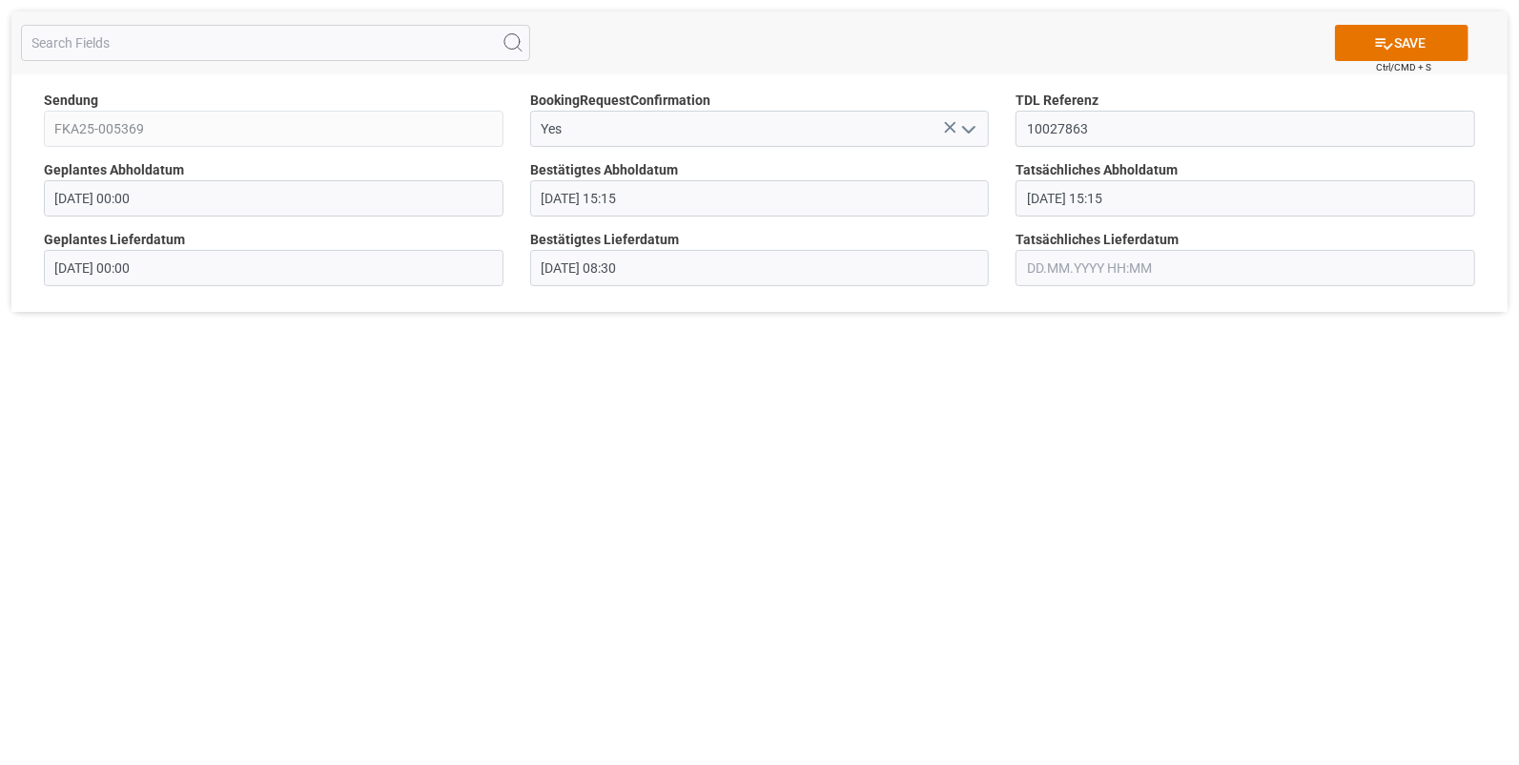
click at [1082, 270] on input "text" at bounding box center [1246, 268] width 460 height 36
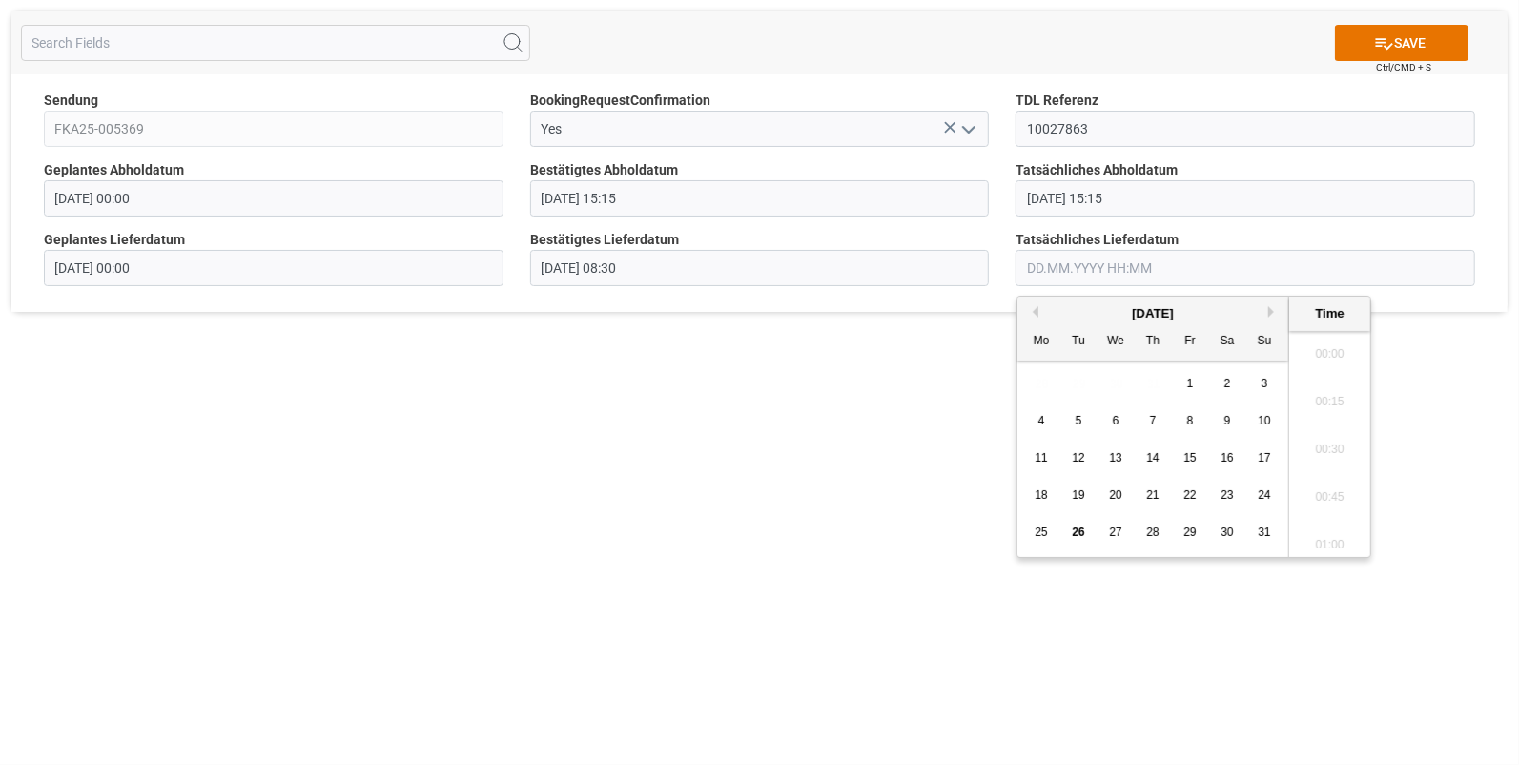
scroll to position [1913, 0]
click at [1073, 531] on span "26" at bounding box center [1078, 532] width 12 height 13
click at [1328, 453] on li "08:30" at bounding box center [1329, 461] width 81 height 48
type input "26.08.2025 08:30"
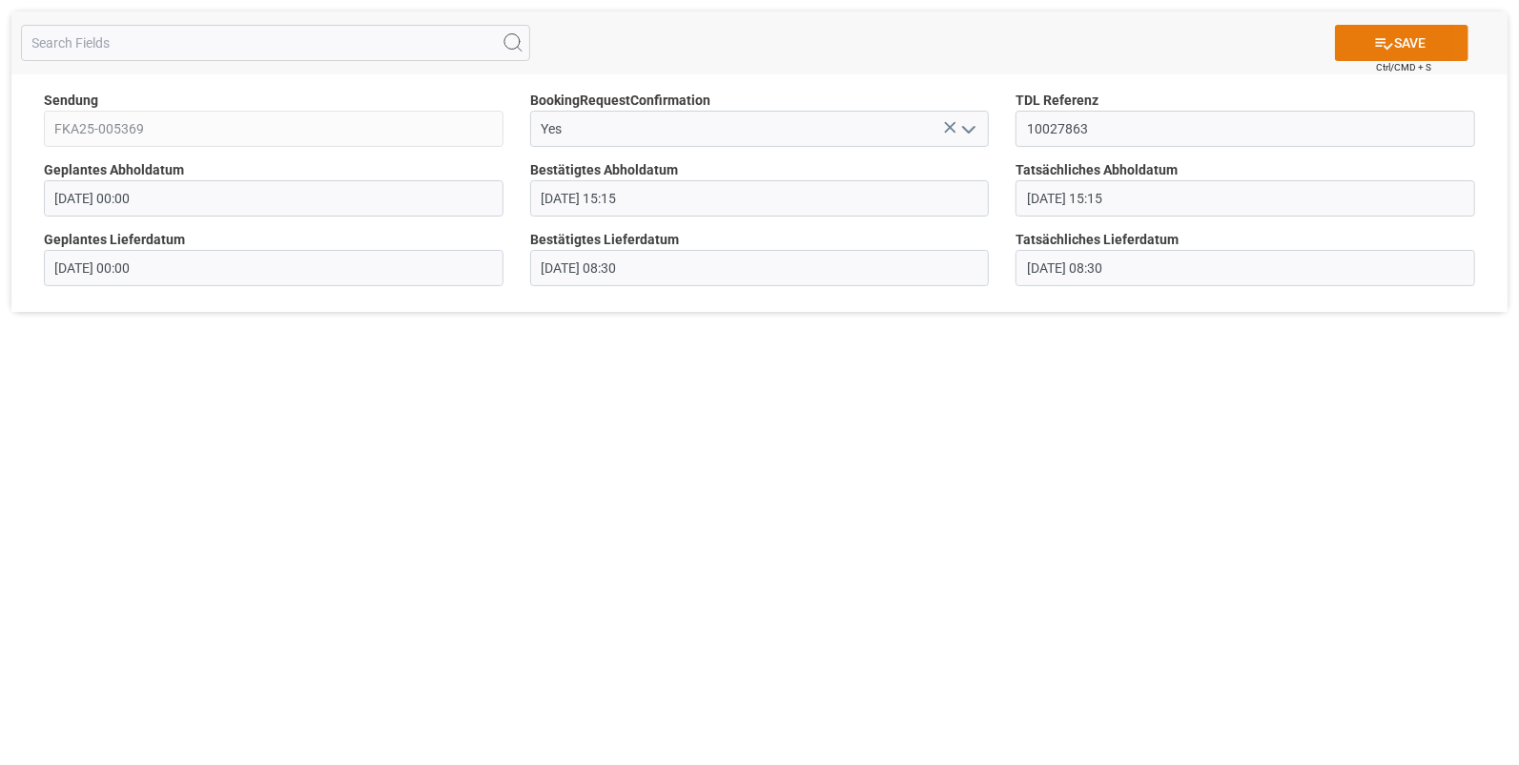
click at [1422, 40] on button "SAVE" at bounding box center [1402, 43] width 134 height 36
click at [970, 127] on icon "open menu" at bounding box center [969, 129] width 23 height 23
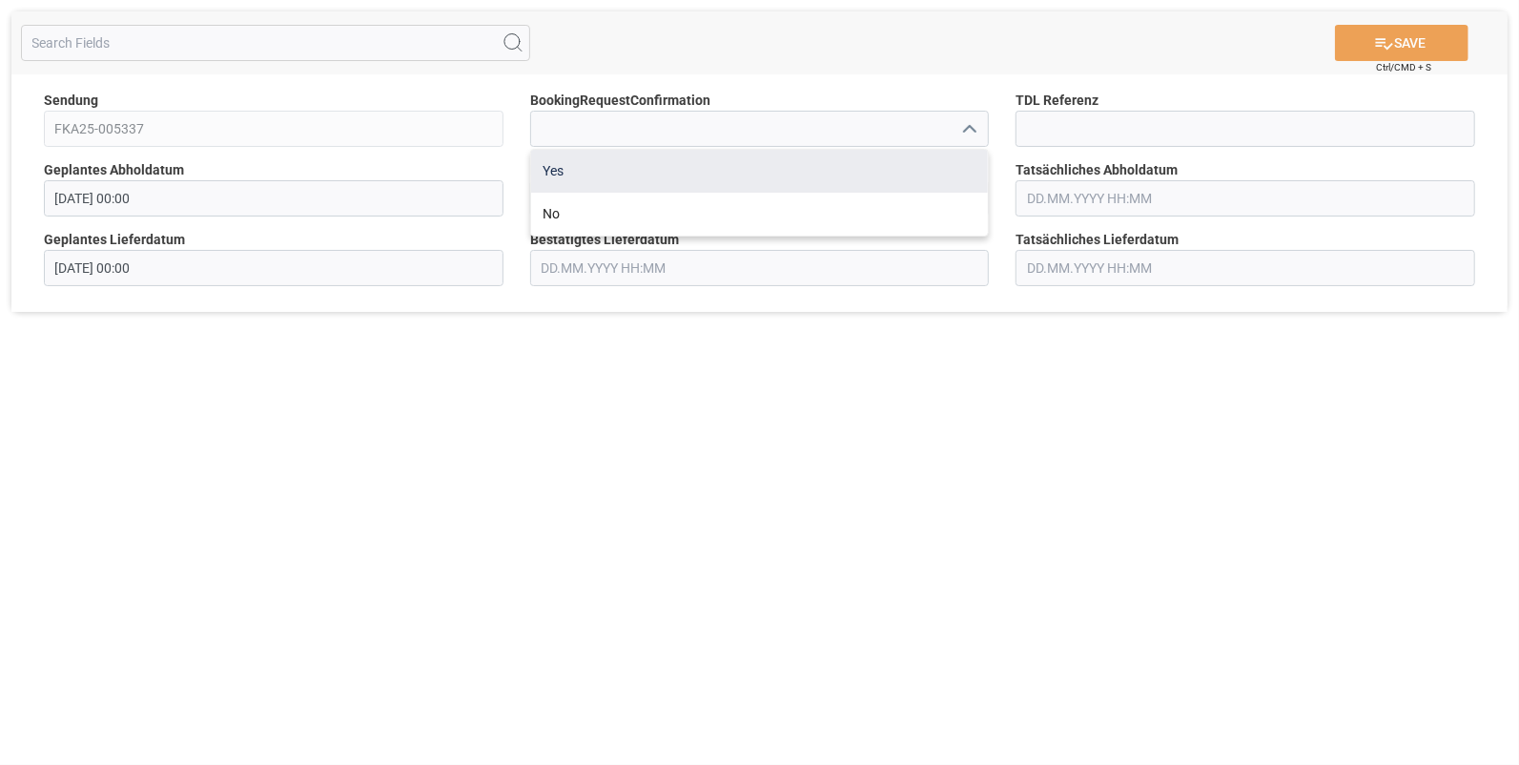
click at [563, 167] on div "Yes" at bounding box center [760, 171] width 458 height 43
type input "Yes"
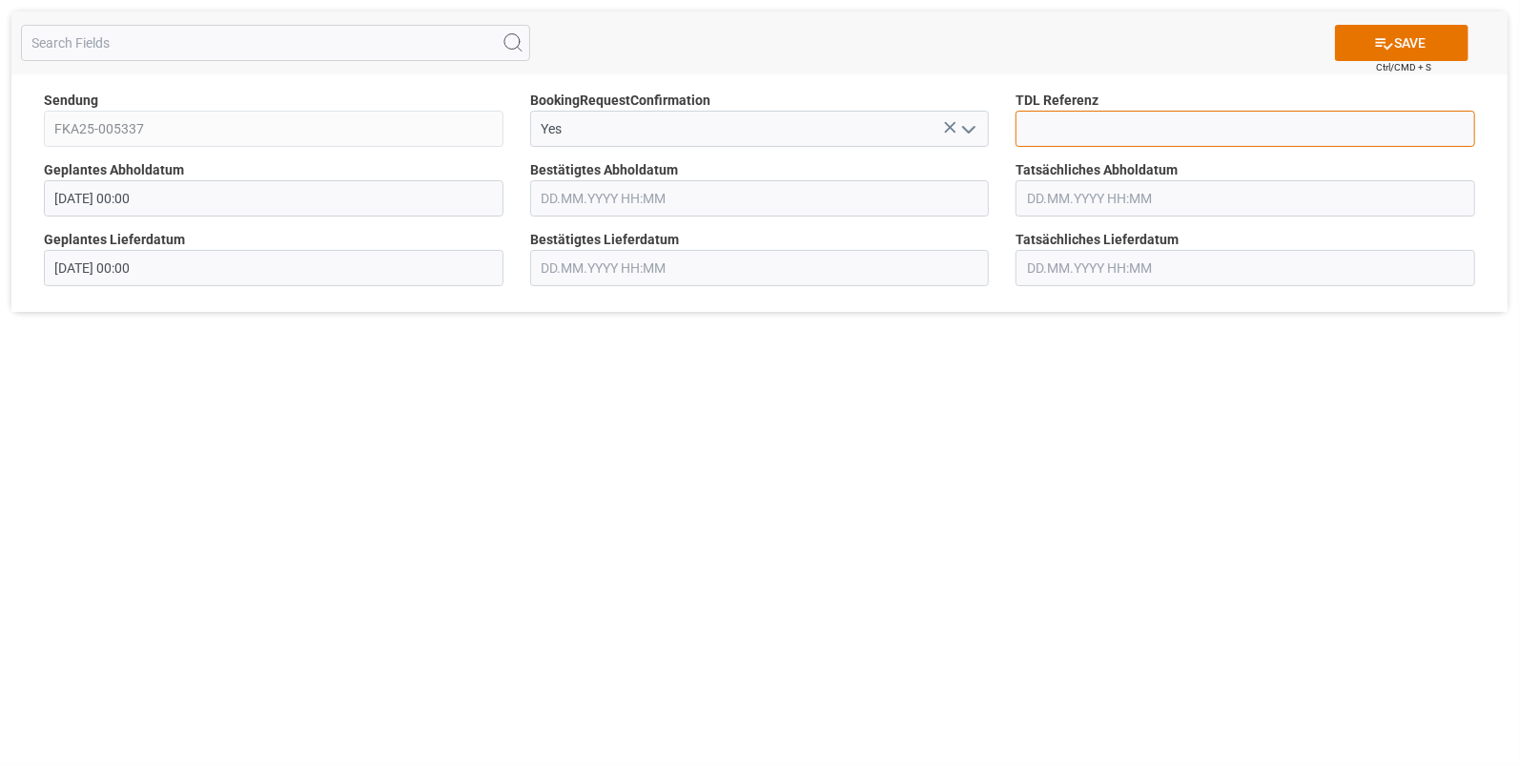
click at [1059, 134] on input at bounding box center [1246, 129] width 460 height 36
type input "10027829"
click at [558, 198] on input "text" at bounding box center [760, 198] width 460 height 36
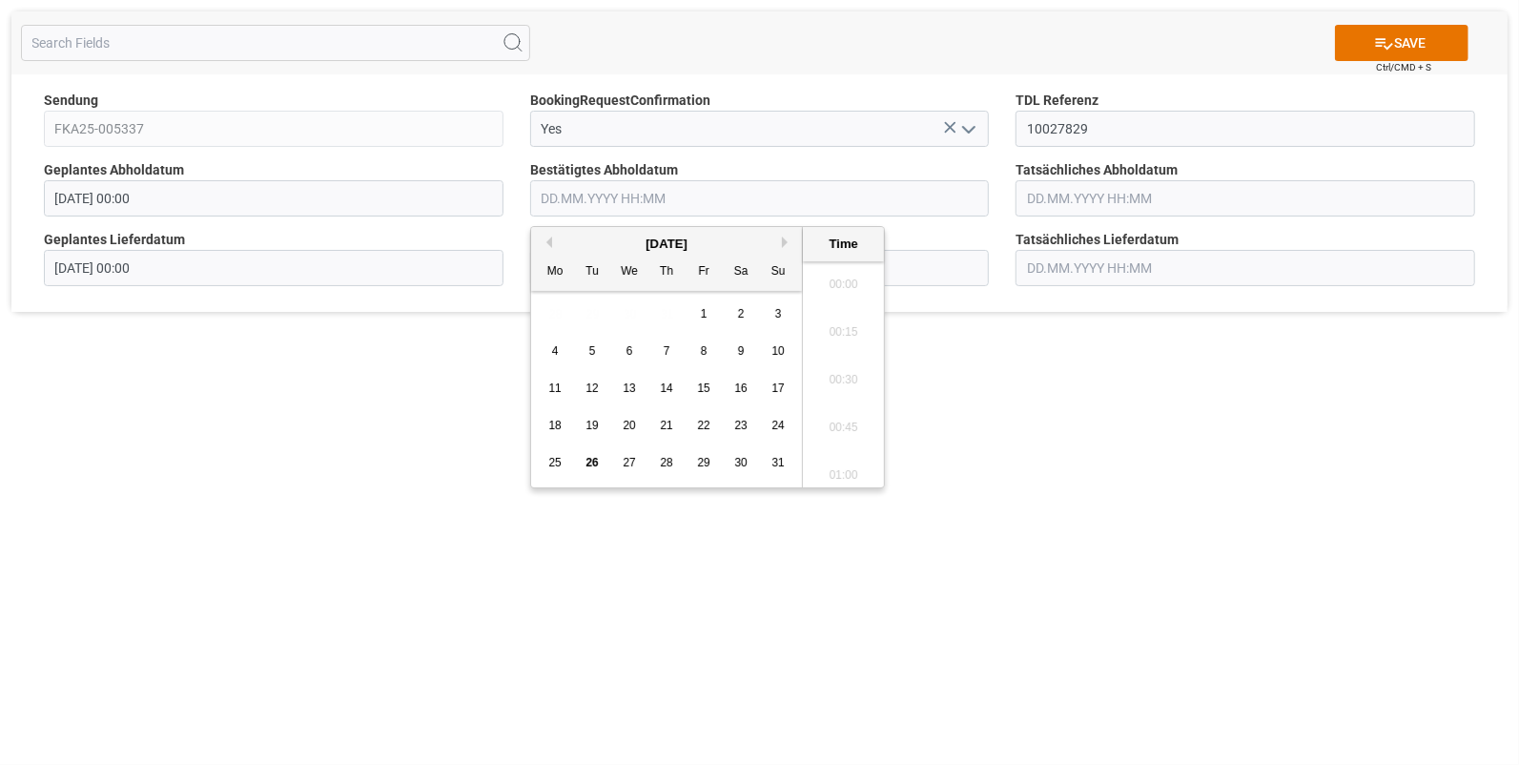
scroll to position [1913, 0]
click at [548, 461] on span "25" at bounding box center [554, 462] width 12 height 13
click at [666, 427] on span "21" at bounding box center [666, 425] width 12 height 13
click at [841, 362] on li "11:45" at bounding box center [843, 375] width 81 height 48
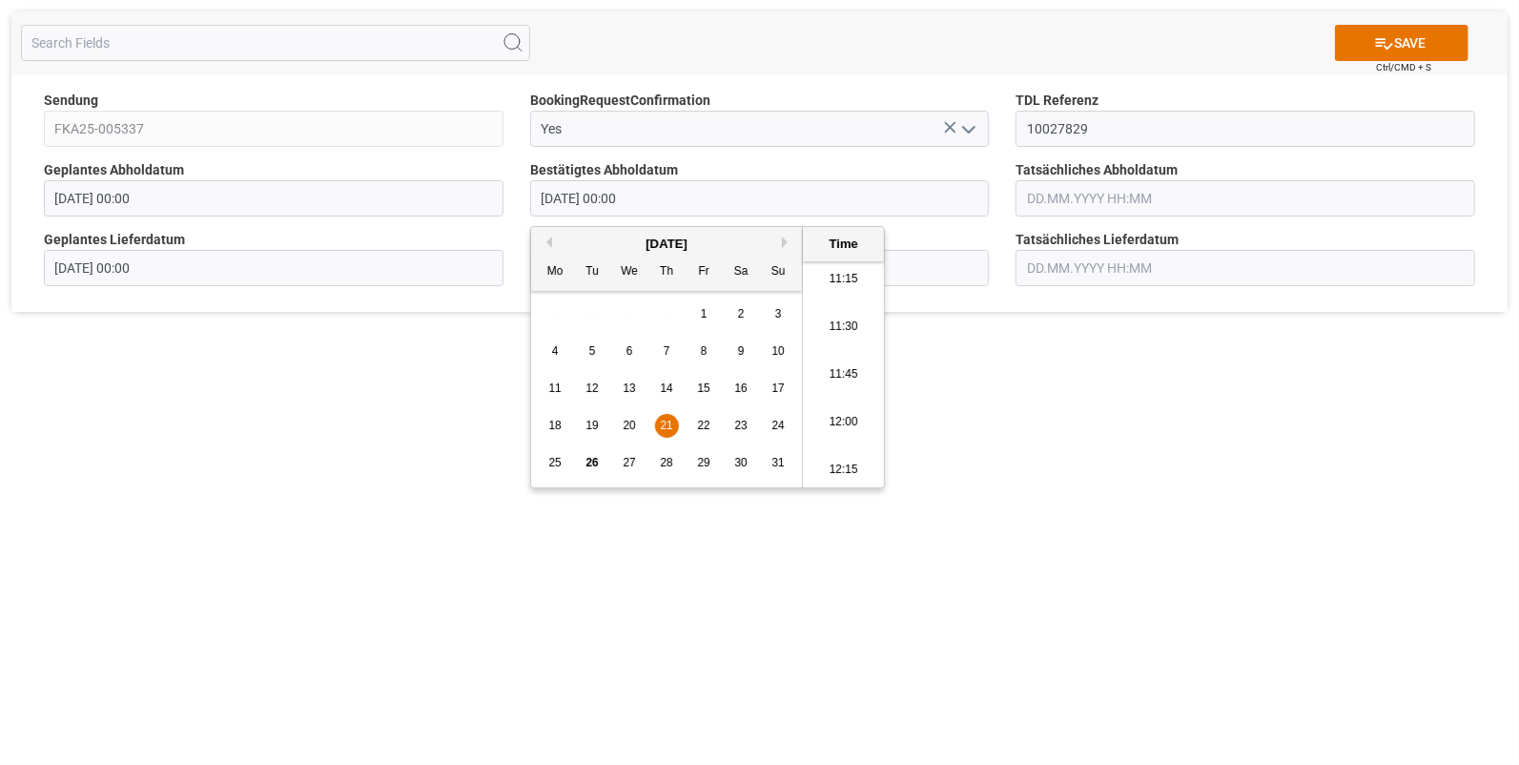
type input "[DATE] 11:45"
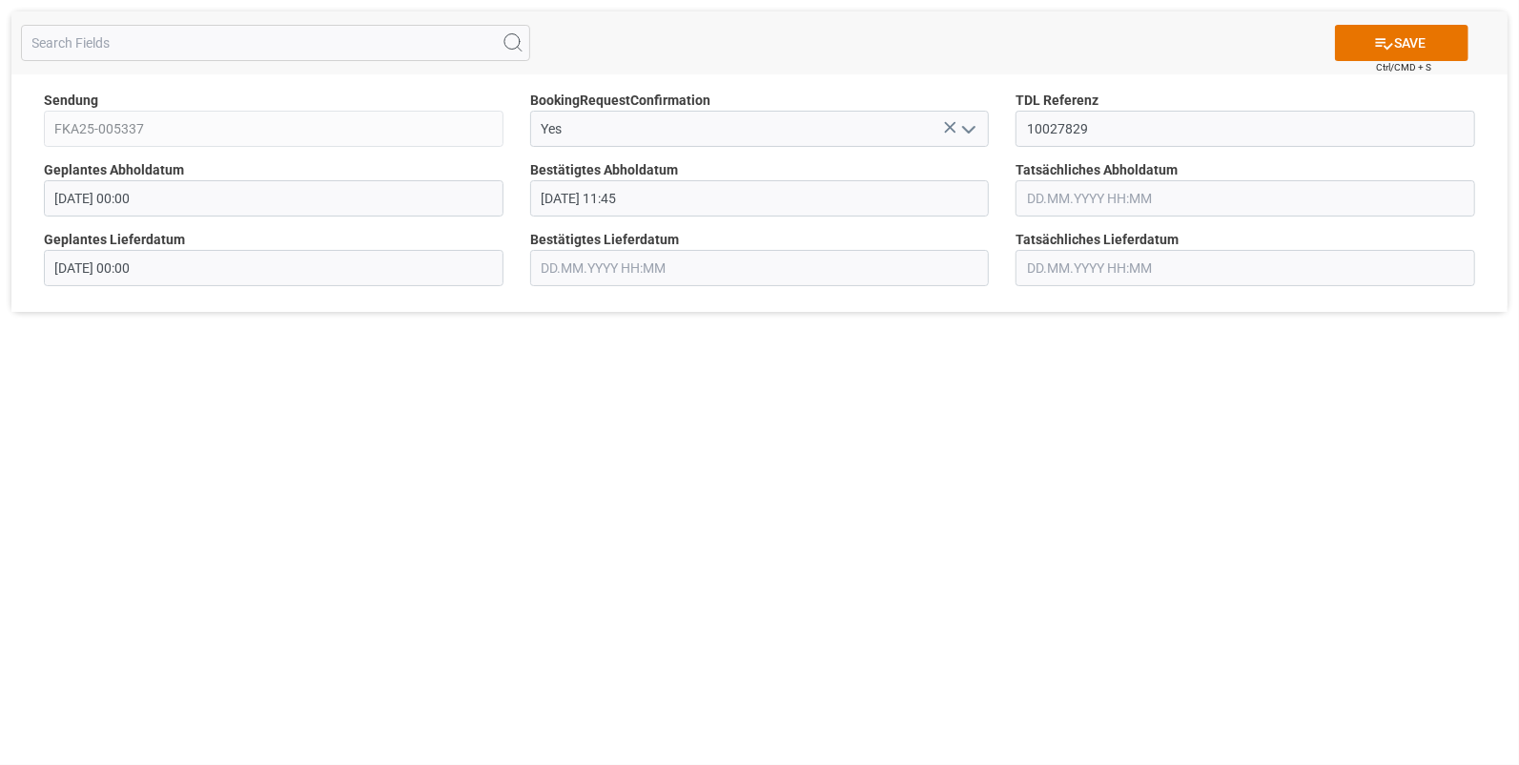
click at [1023, 191] on input "text" at bounding box center [1246, 198] width 460 height 36
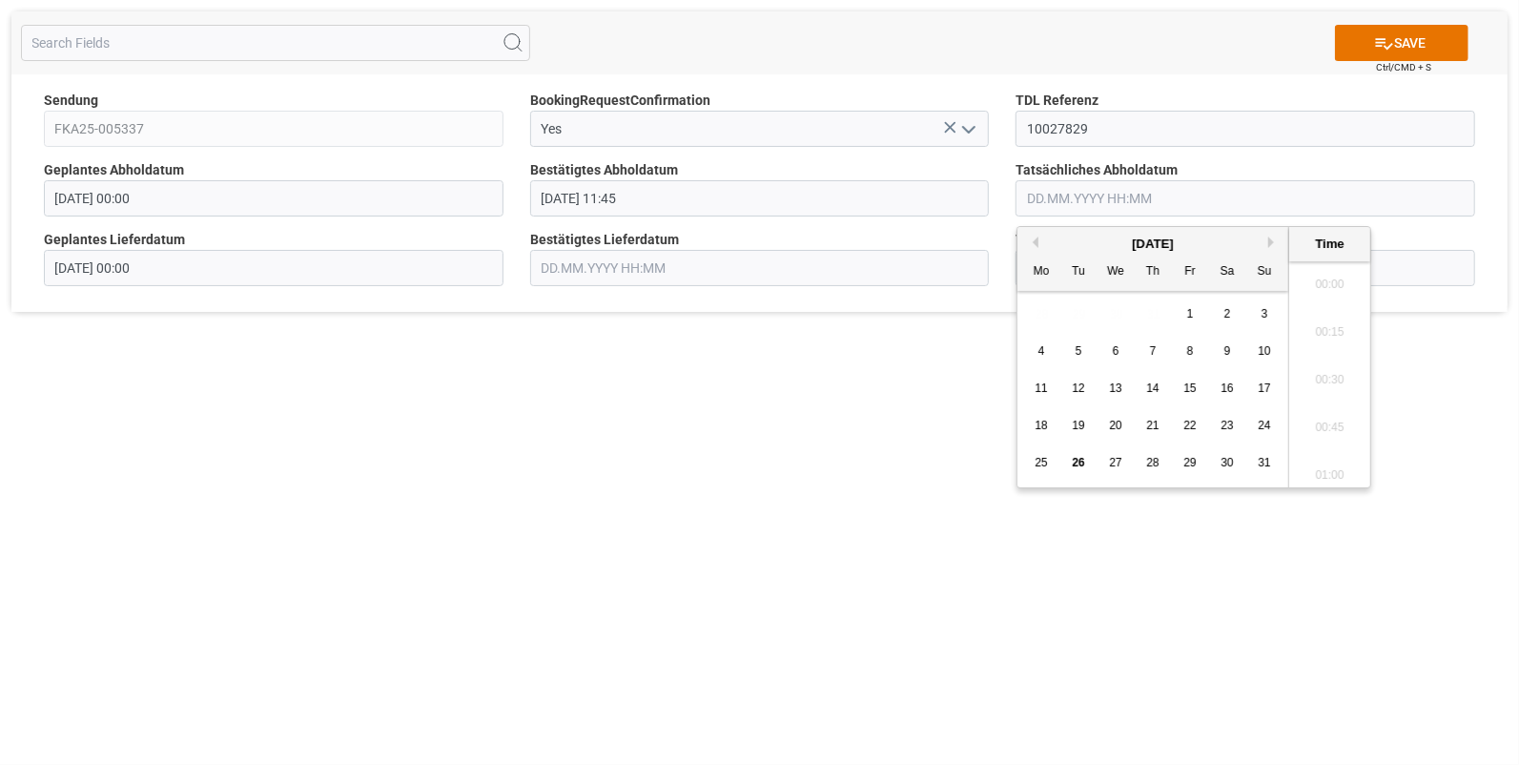
scroll to position [1913, 0]
click at [1153, 424] on span "21" at bounding box center [1152, 425] width 12 height 13
click at [1324, 359] on li "11:45" at bounding box center [1329, 375] width 81 height 48
type input "[DATE] 11:45"
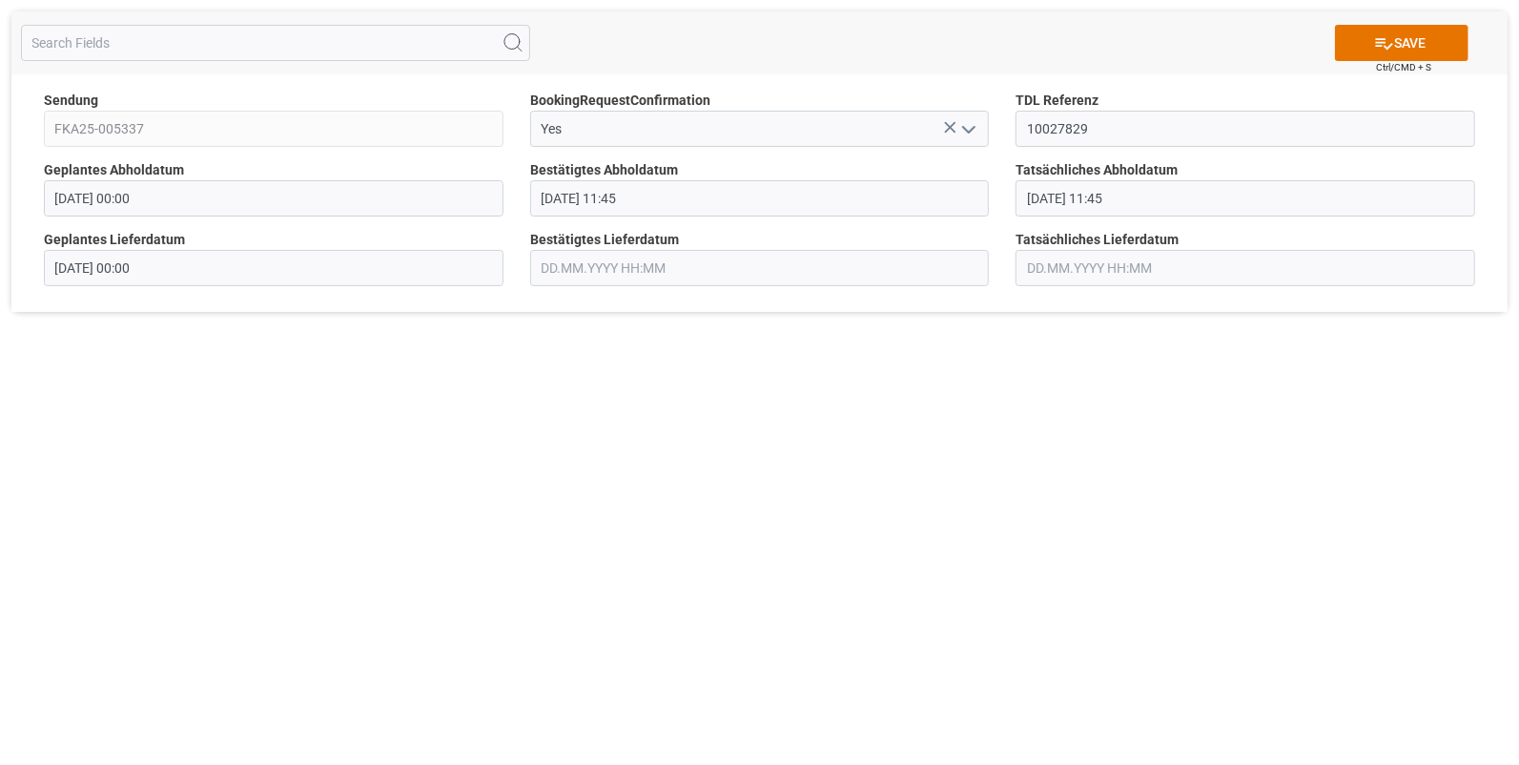
click at [673, 267] on input "text" at bounding box center [760, 268] width 460 height 36
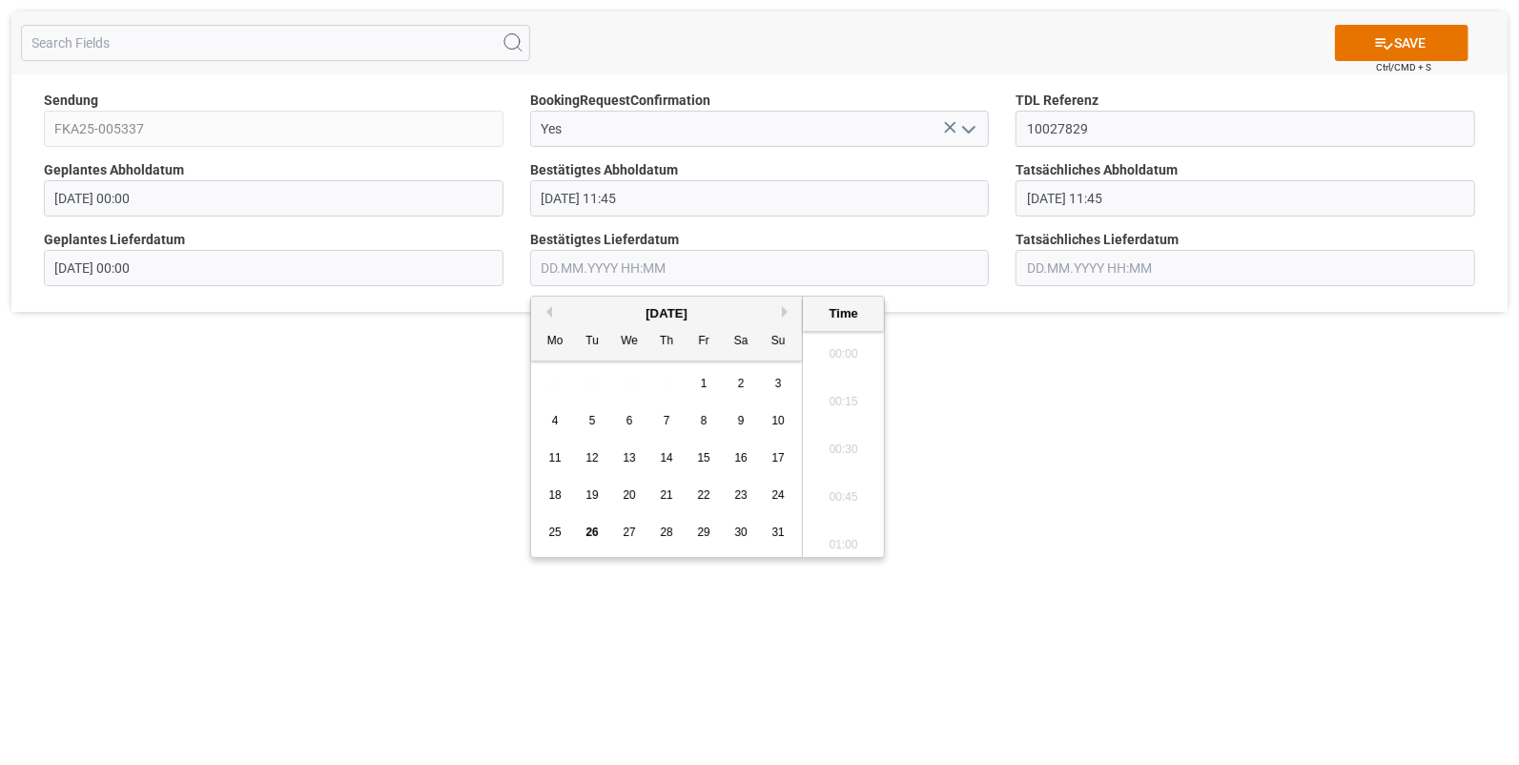
scroll to position [1913, 0]
click at [666, 489] on span "21" at bounding box center [666, 494] width 12 height 13
click at [849, 458] on li "13:30" at bounding box center [843, 460] width 81 height 48
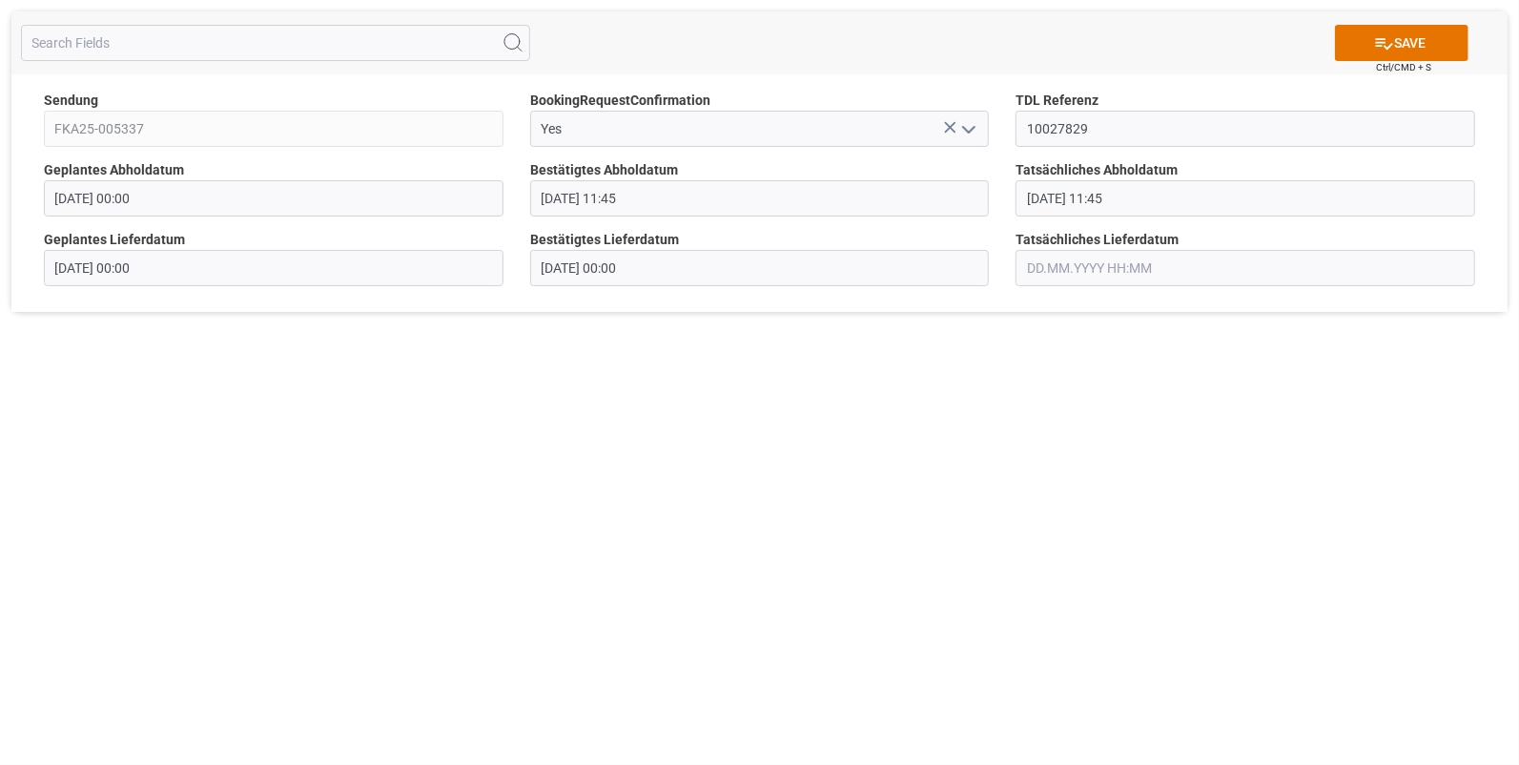
type input "[DATE] 13:30"
click at [1074, 258] on input "text" at bounding box center [1246, 268] width 460 height 36
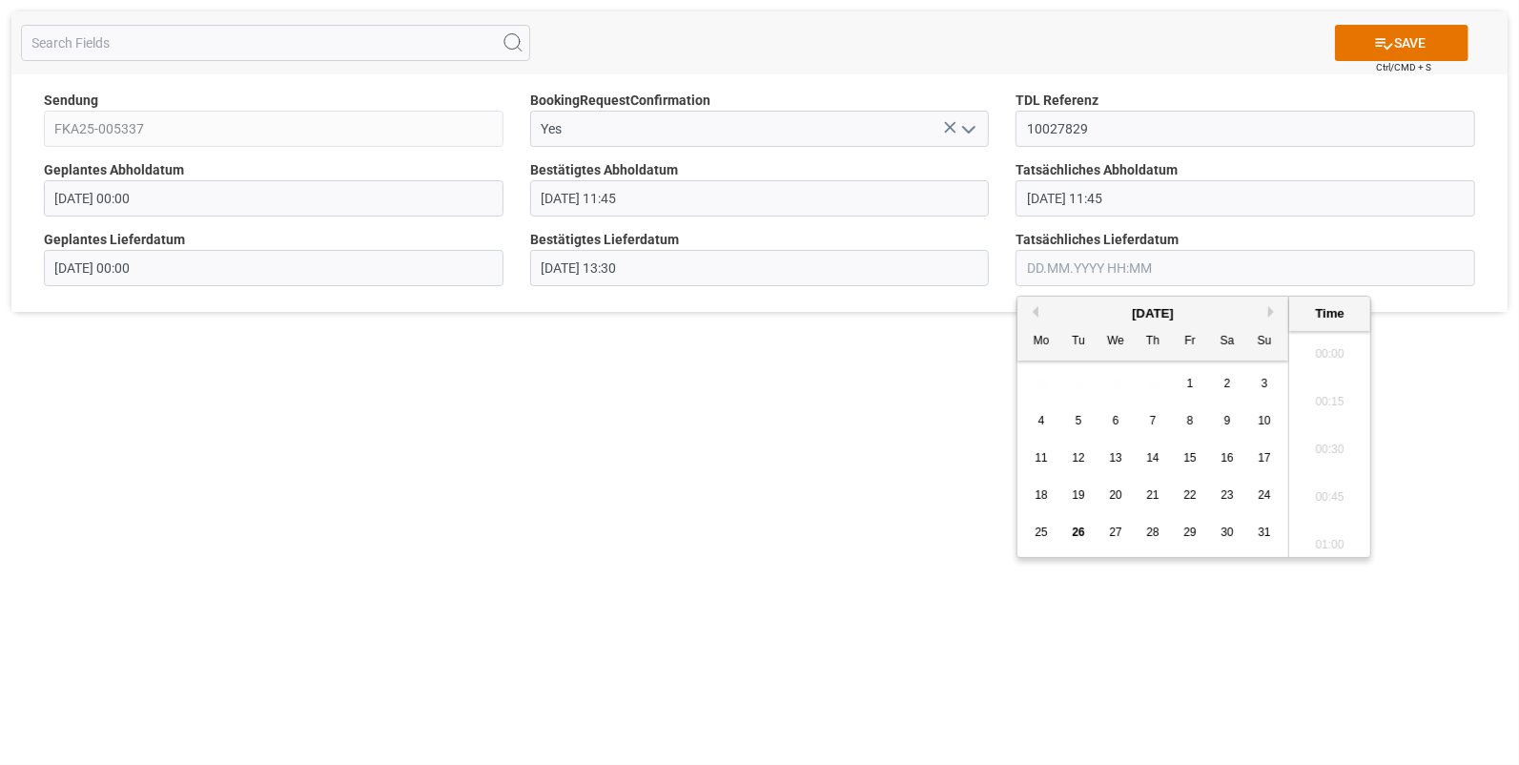
scroll to position [1913, 0]
click at [1149, 492] on span "21" at bounding box center [1152, 494] width 12 height 13
click at [1319, 528] on li "13:30" at bounding box center [1329, 540] width 81 height 48
type input "[DATE] 13:30"
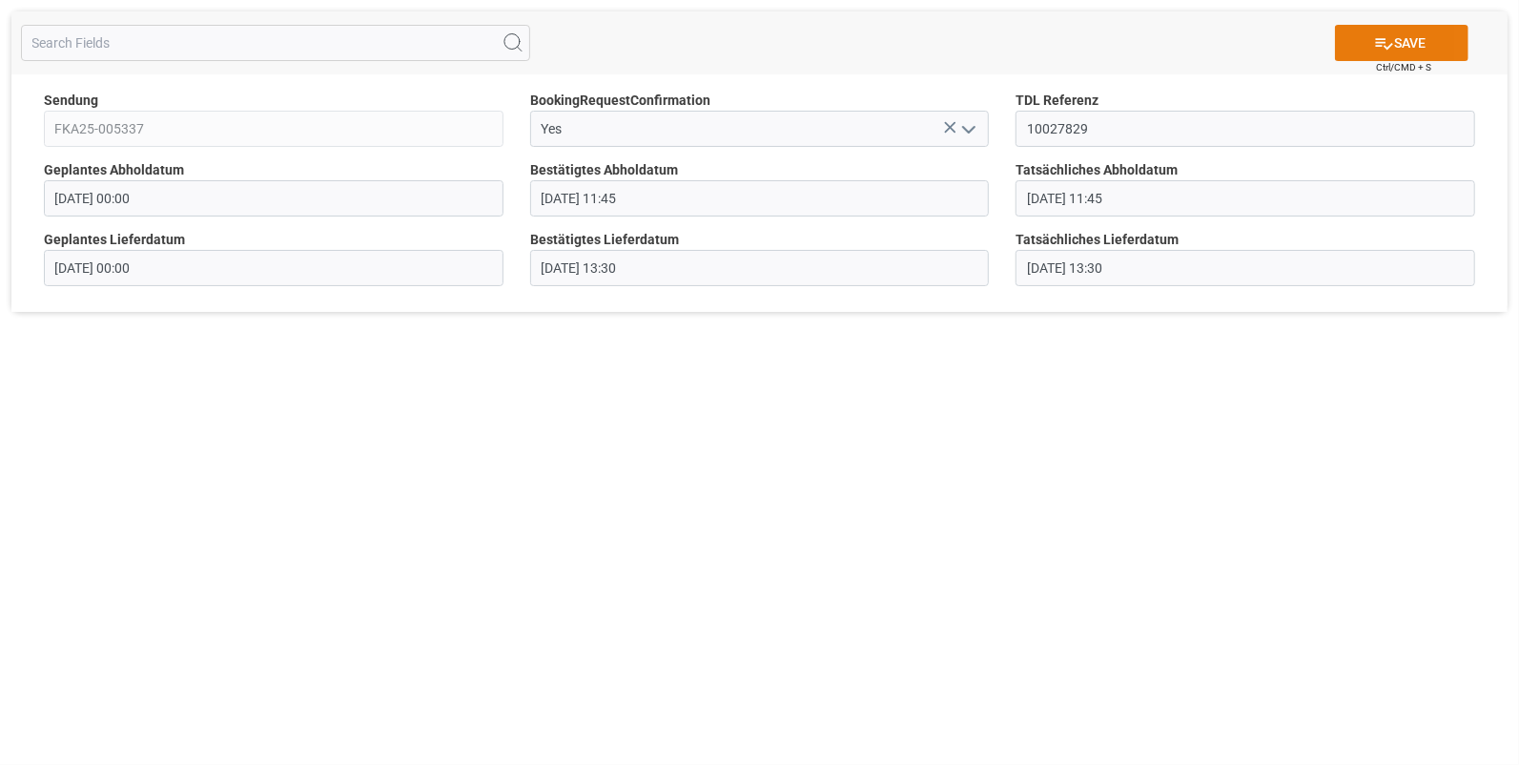
click at [1391, 39] on button "SAVE" at bounding box center [1402, 43] width 134 height 36
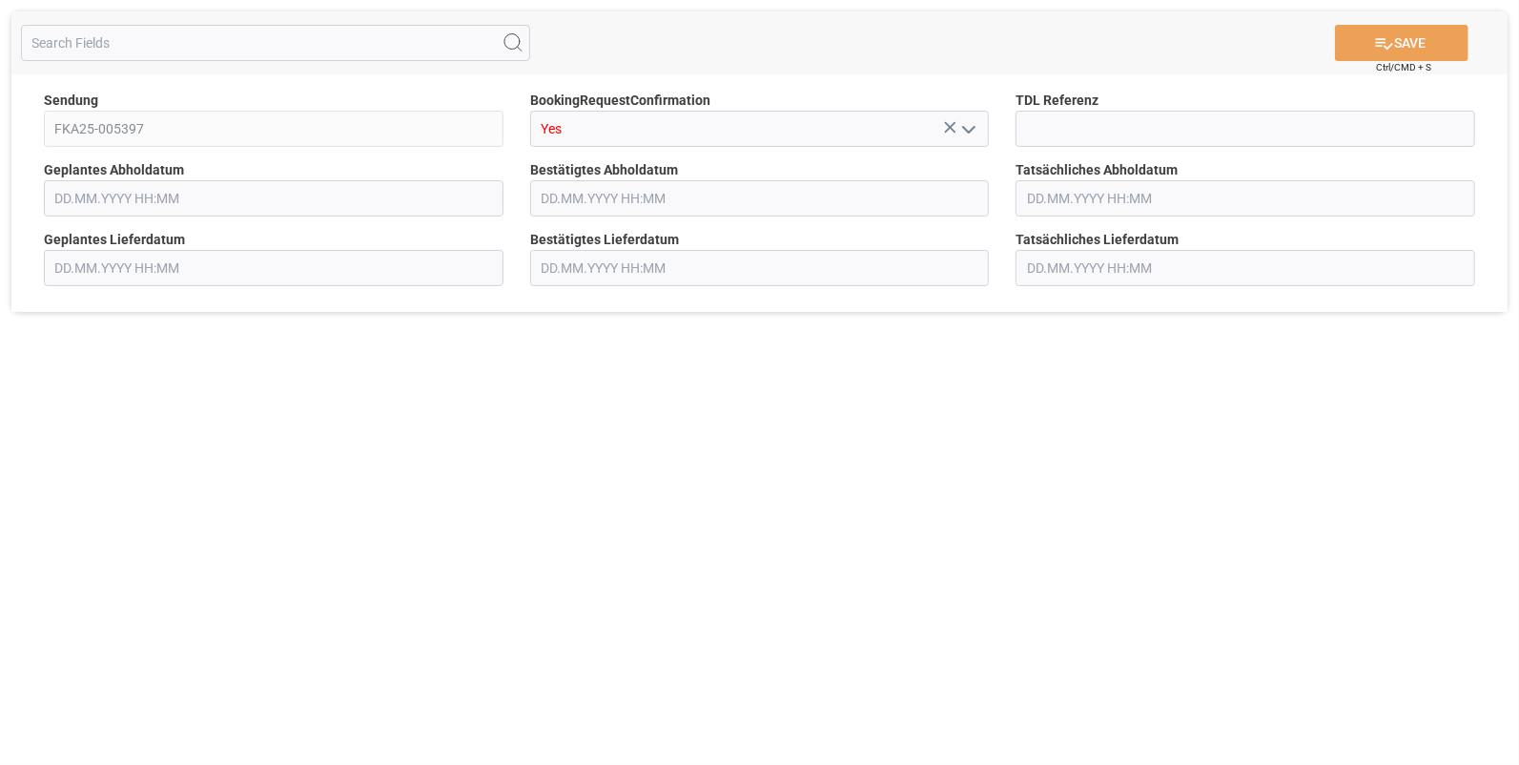
type input "[DATE] 00:00"
click at [1047, 128] on input at bounding box center [1246, 129] width 460 height 36
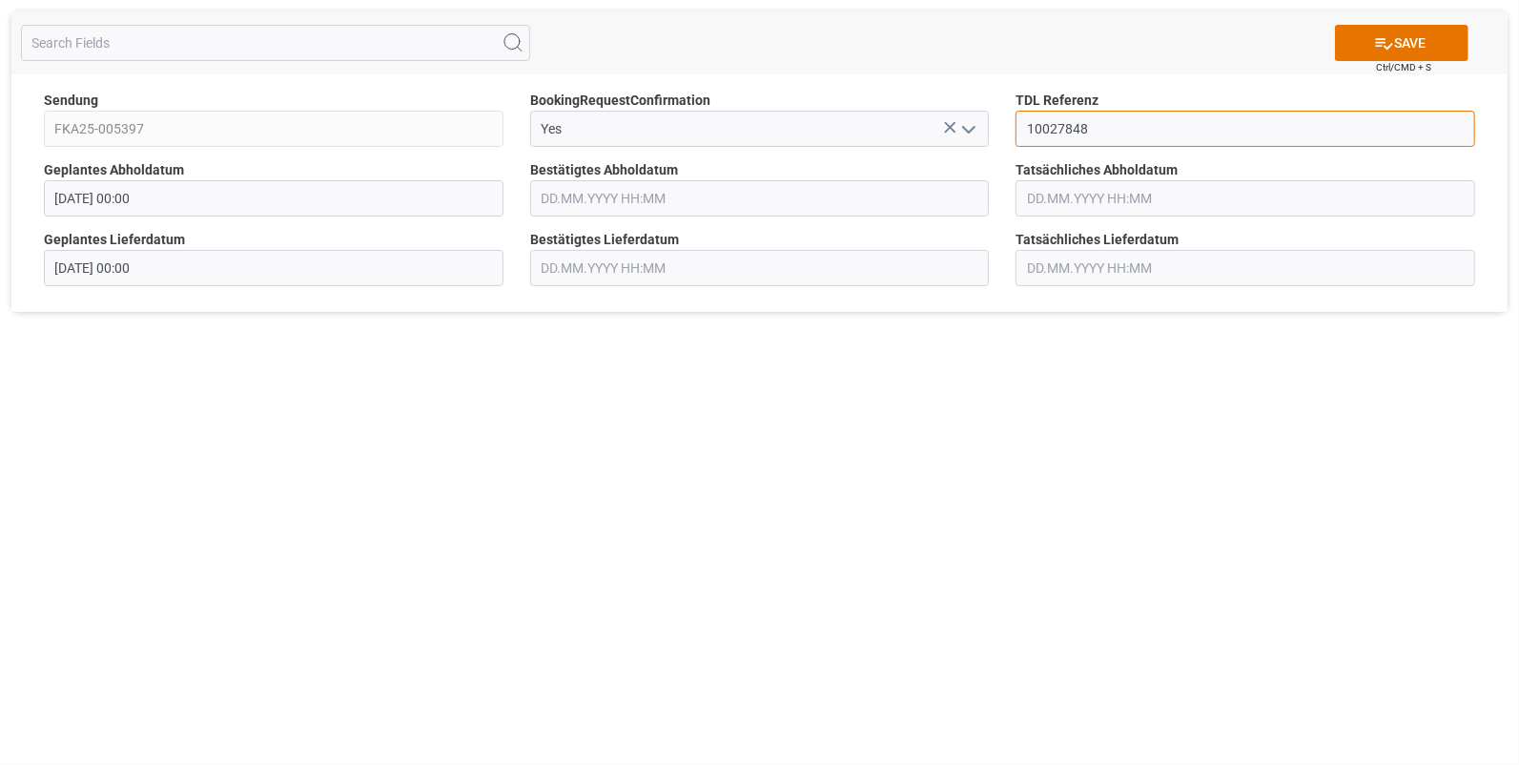
type input "10027848"
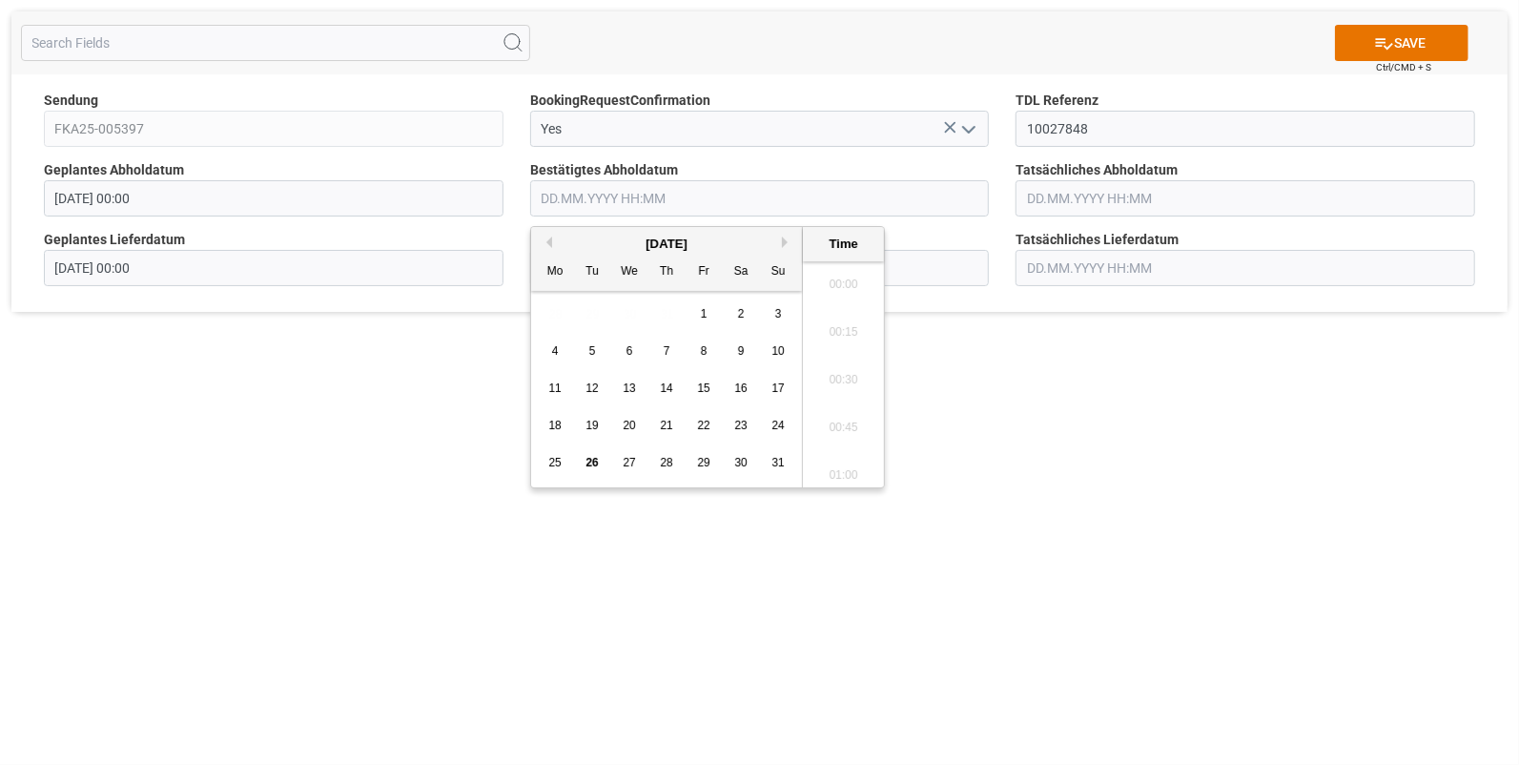
click at [544, 196] on input "text" at bounding box center [760, 198] width 460 height 36
click at [695, 422] on div "22" at bounding box center [704, 426] width 24 height 23
click at [843, 357] on li "15:00" at bounding box center [843, 359] width 81 height 48
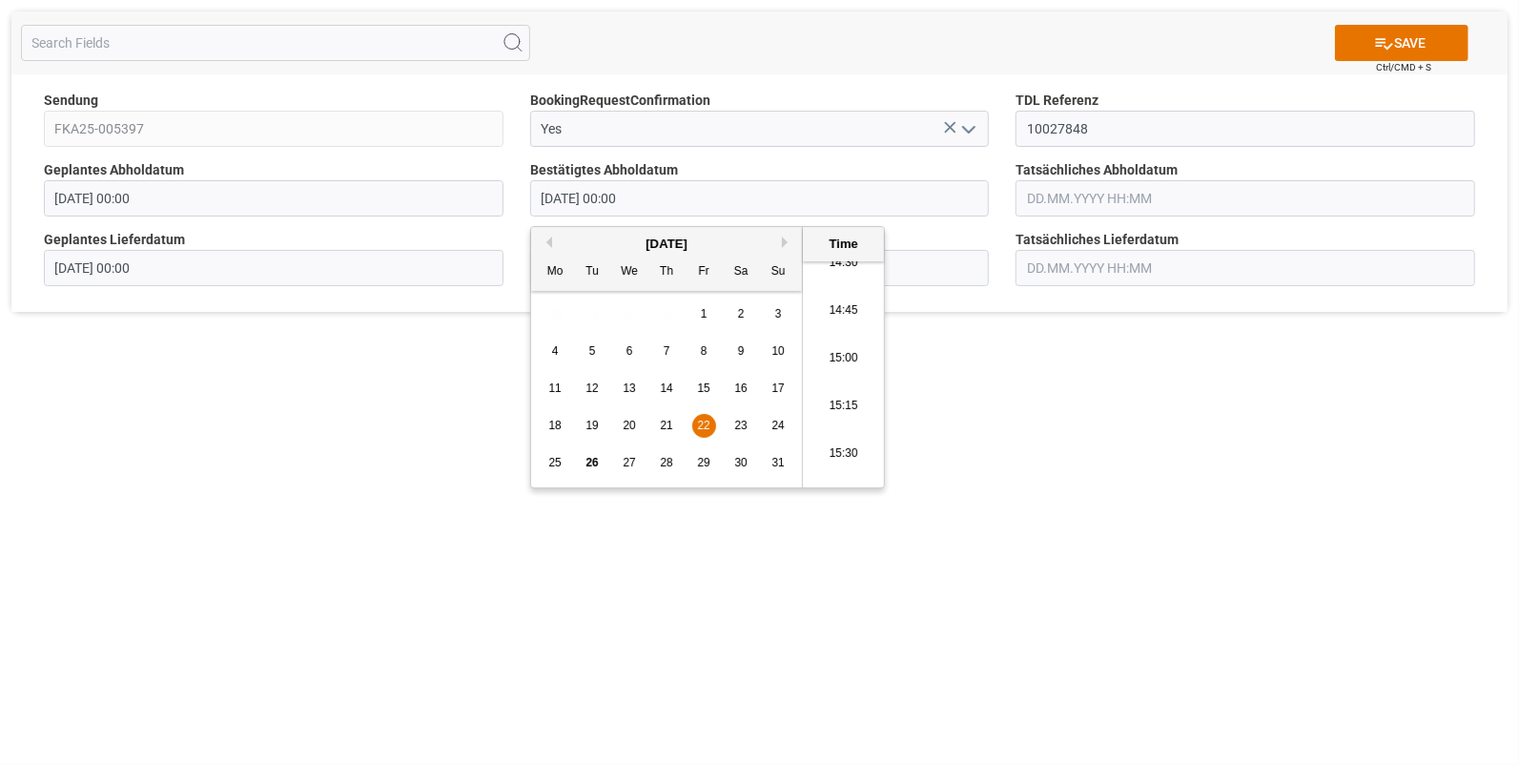
type input "22.08.2025 15:00"
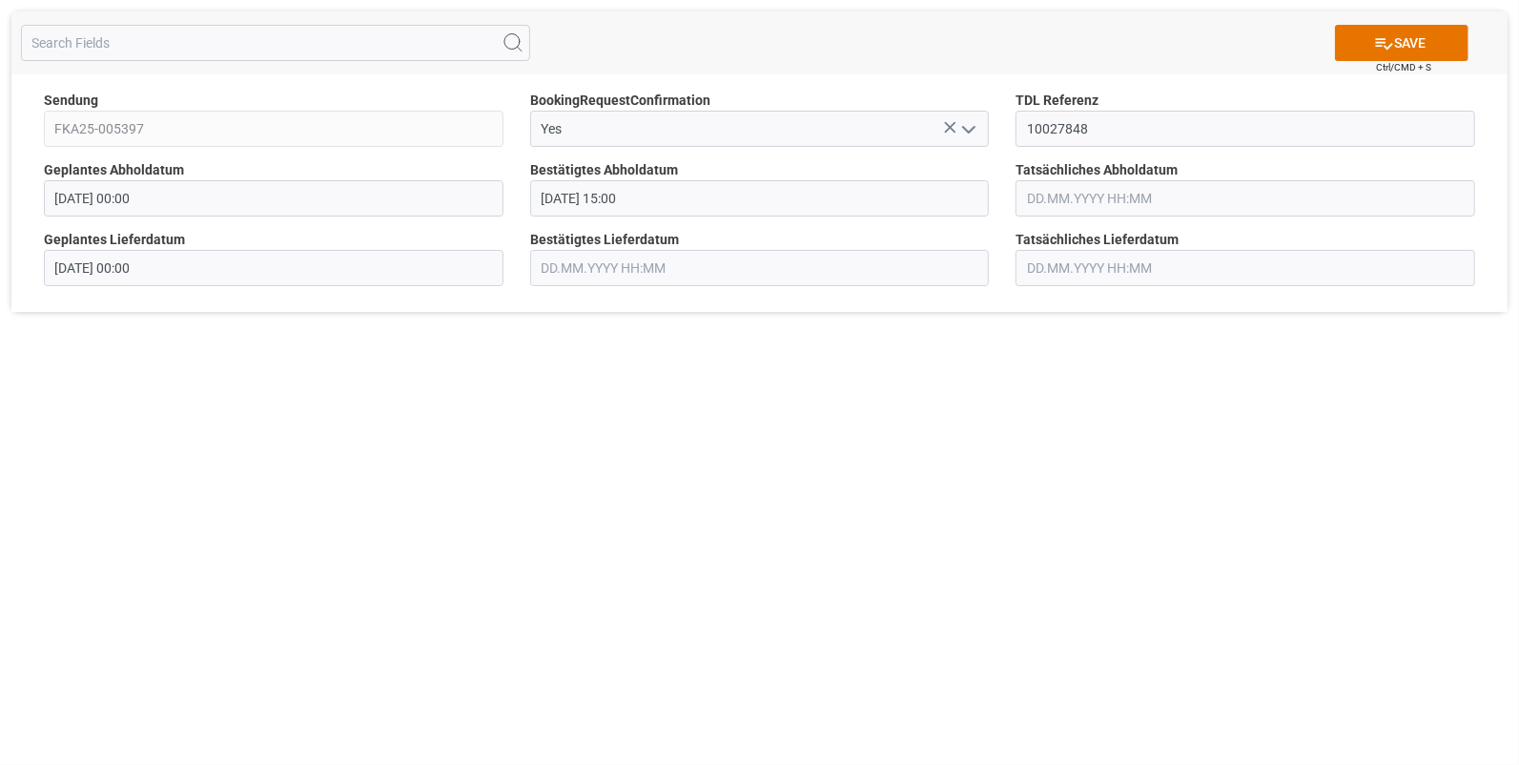
click at [1037, 197] on input "text" at bounding box center [1246, 198] width 460 height 36
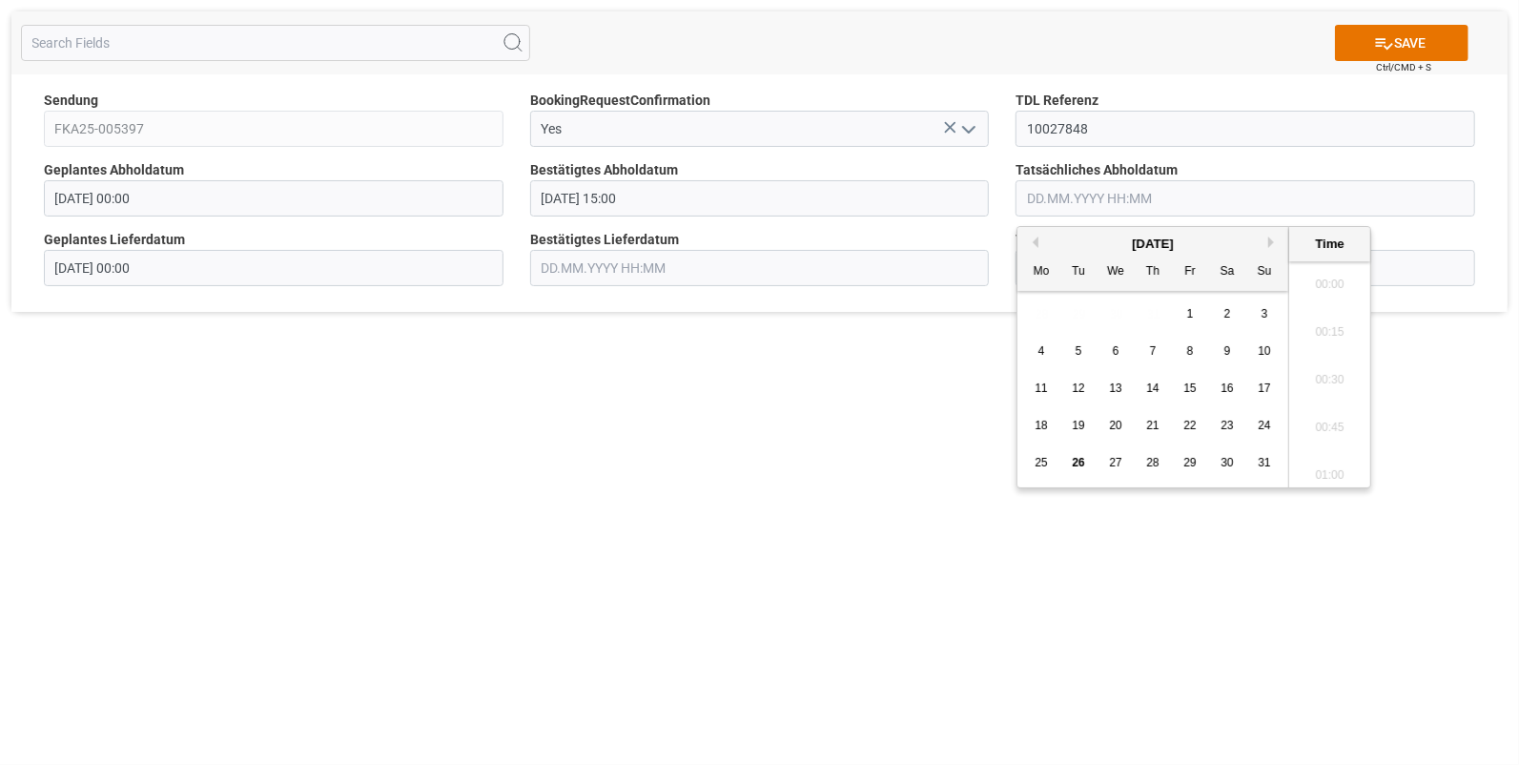
scroll to position [1913, 0]
click at [1185, 428] on span "22" at bounding box center [1190, 425] width 12 height 13
click at [1317, 425] on li "15:00" at bounding box center [1329, 438] width 81 height 48
type input "22.08.2025 15:00"
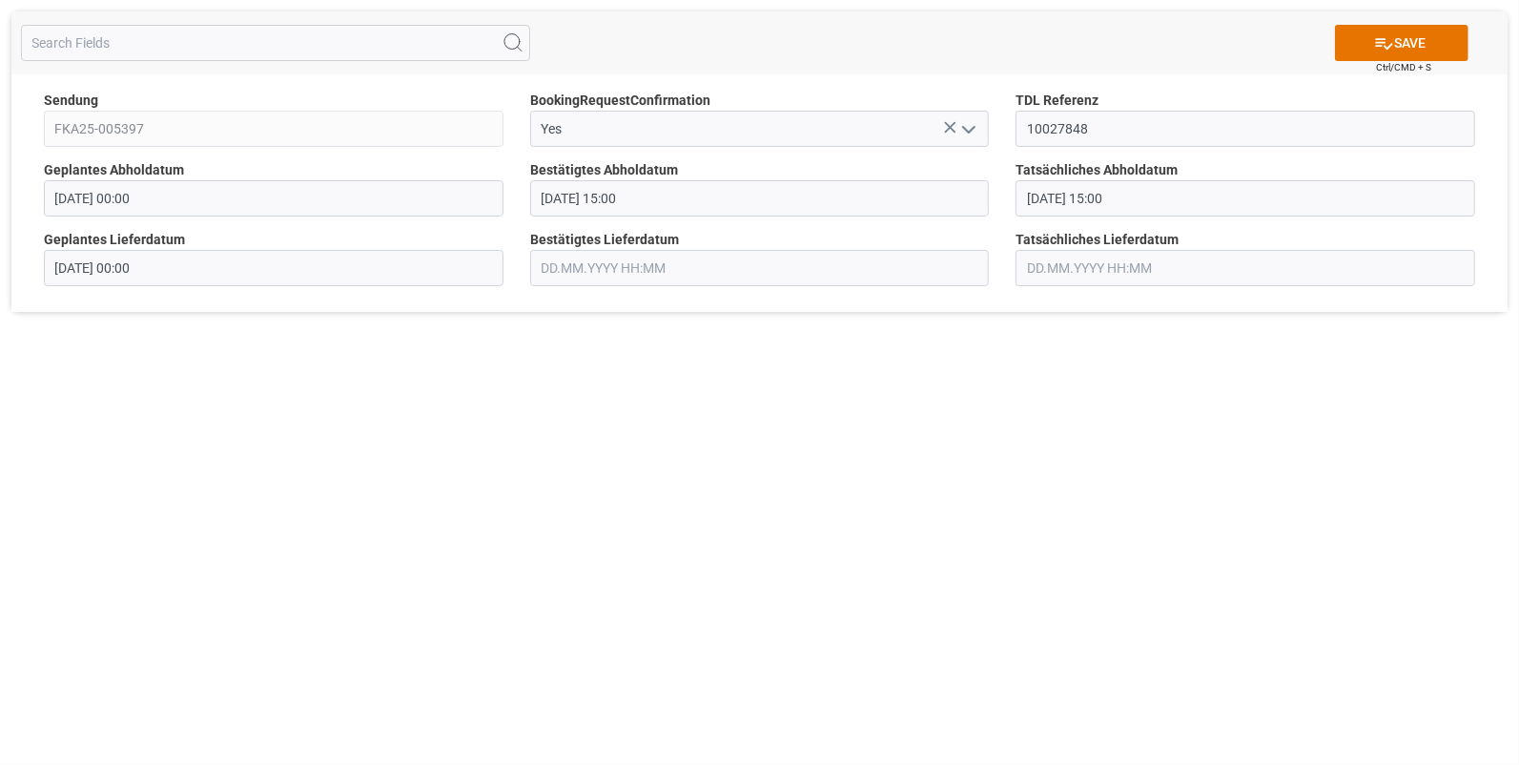
click at [660, 273] on input "text" at bounding box center [760, 268] width 460 height 36
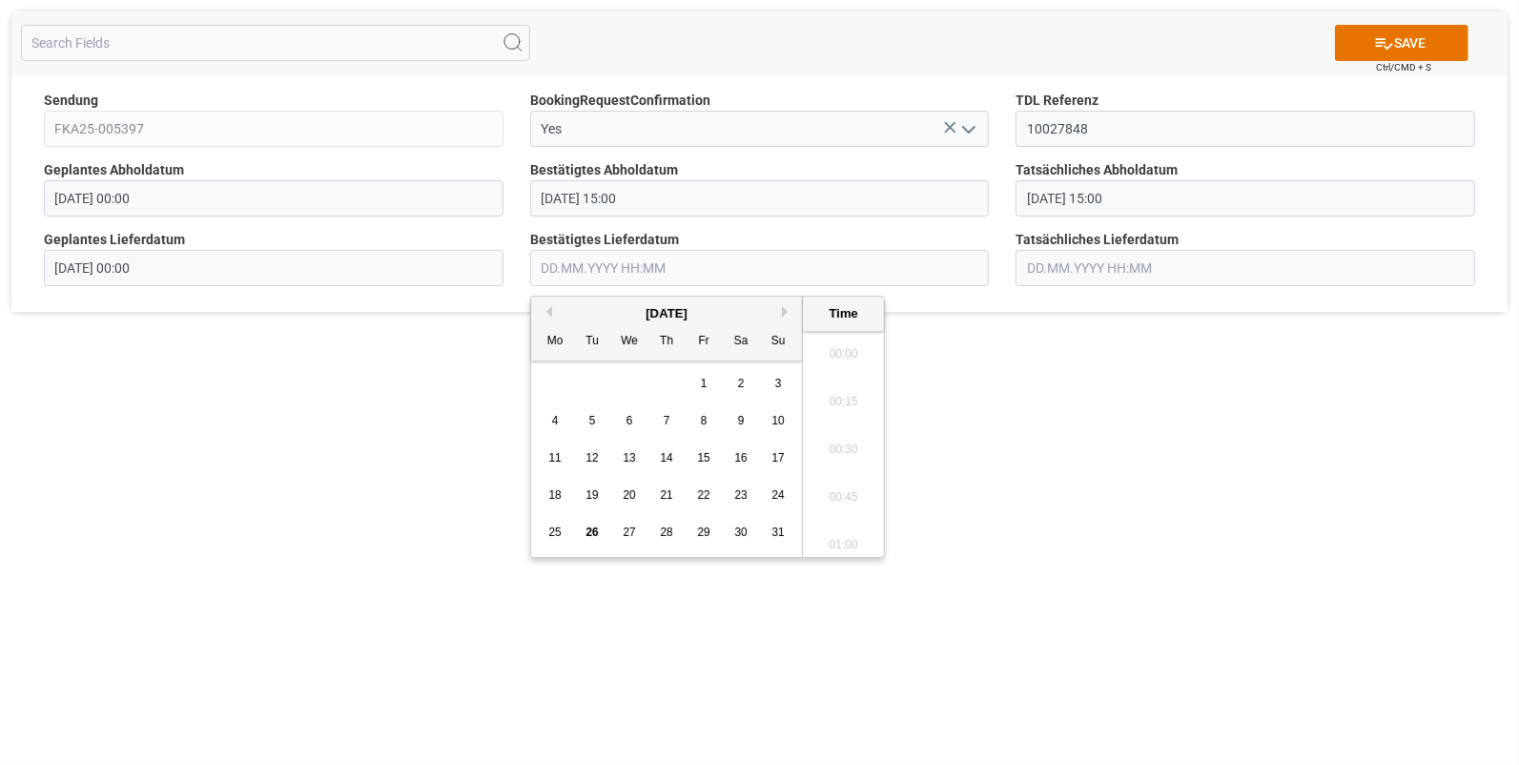
scroll to position [1913, 0]
click at [554, 530] on span "25" at bounding box center [554, 532] width 12 height 13
click at [841, 448] on li "12:15" at bounding box center [843, 460] width 81 height 48
type input "25.08.2025 12:15"
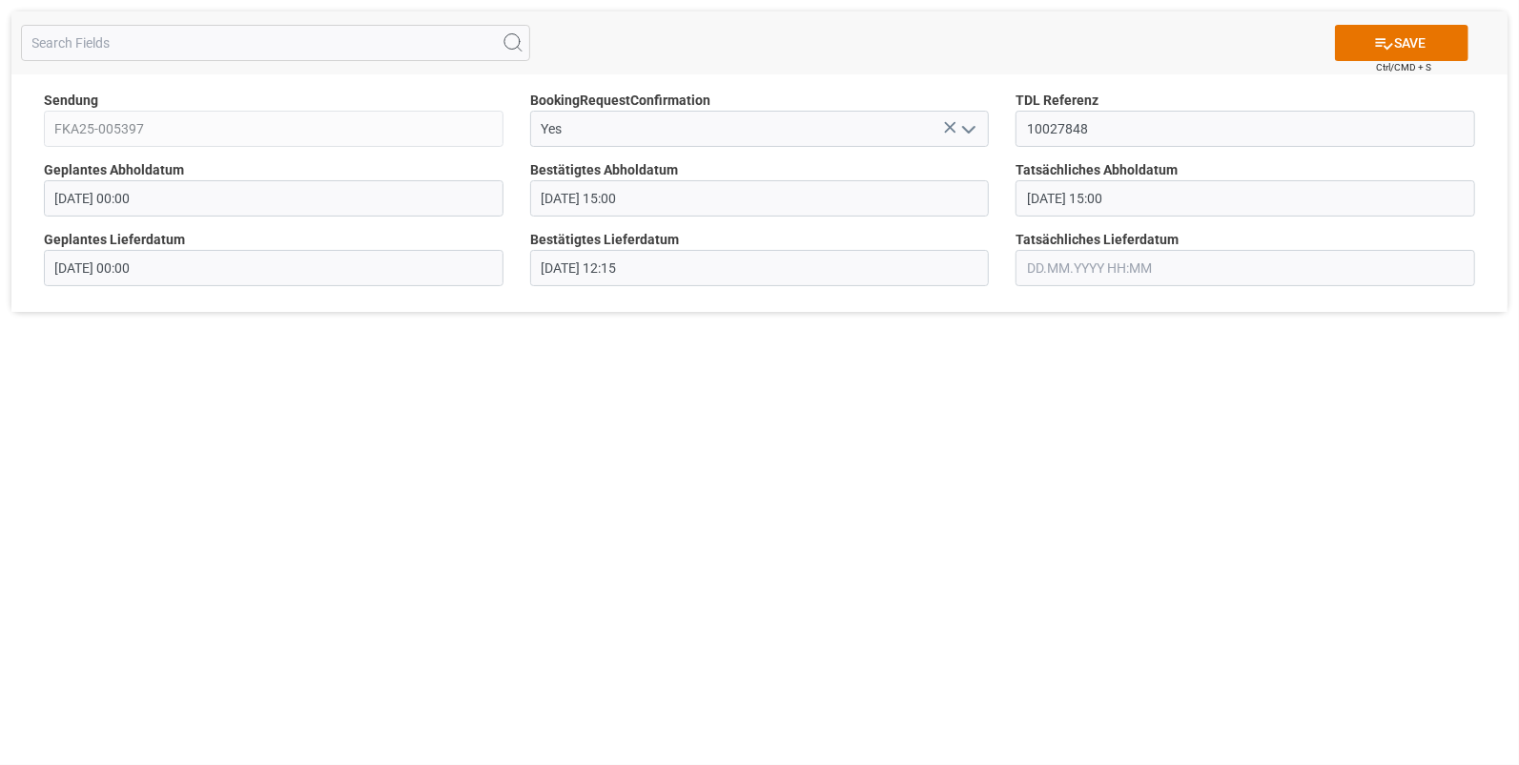
click at [1029, 263] on input "text" at bounding box center [1246, 268] width 460 height 36
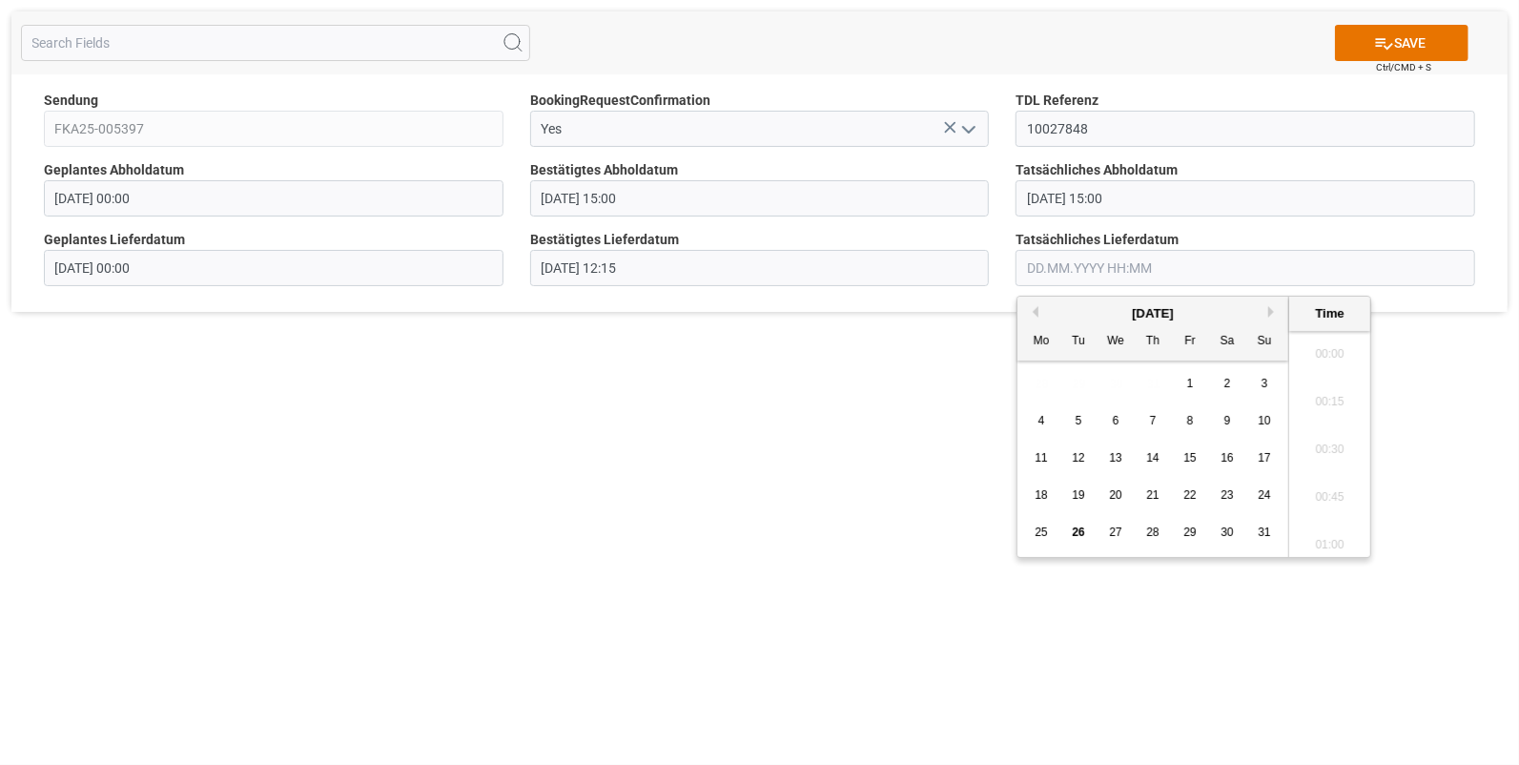
scroll to position [1913, 0]
click at [1042, 528] on span "25" at bounding box center [1041, 532] width 12 height 13
click at [1327, 446] on li "12:15" at bounding box center [1329, 460] width 81 height 48
type input "25.08.2025 12:15"
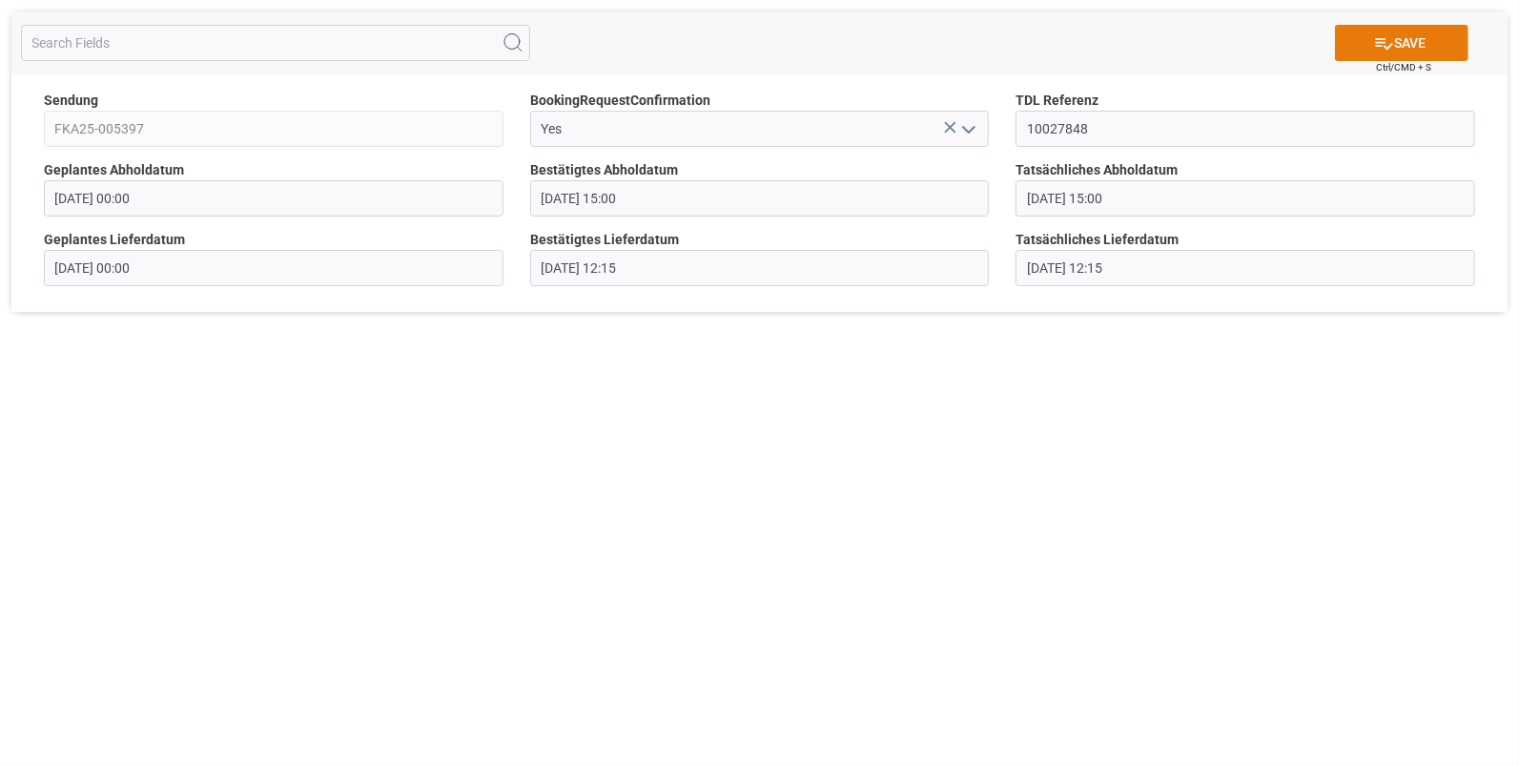
click at [1392, 38] on button "SAVE" at bounding box center [1402, 43] width 134 height 36
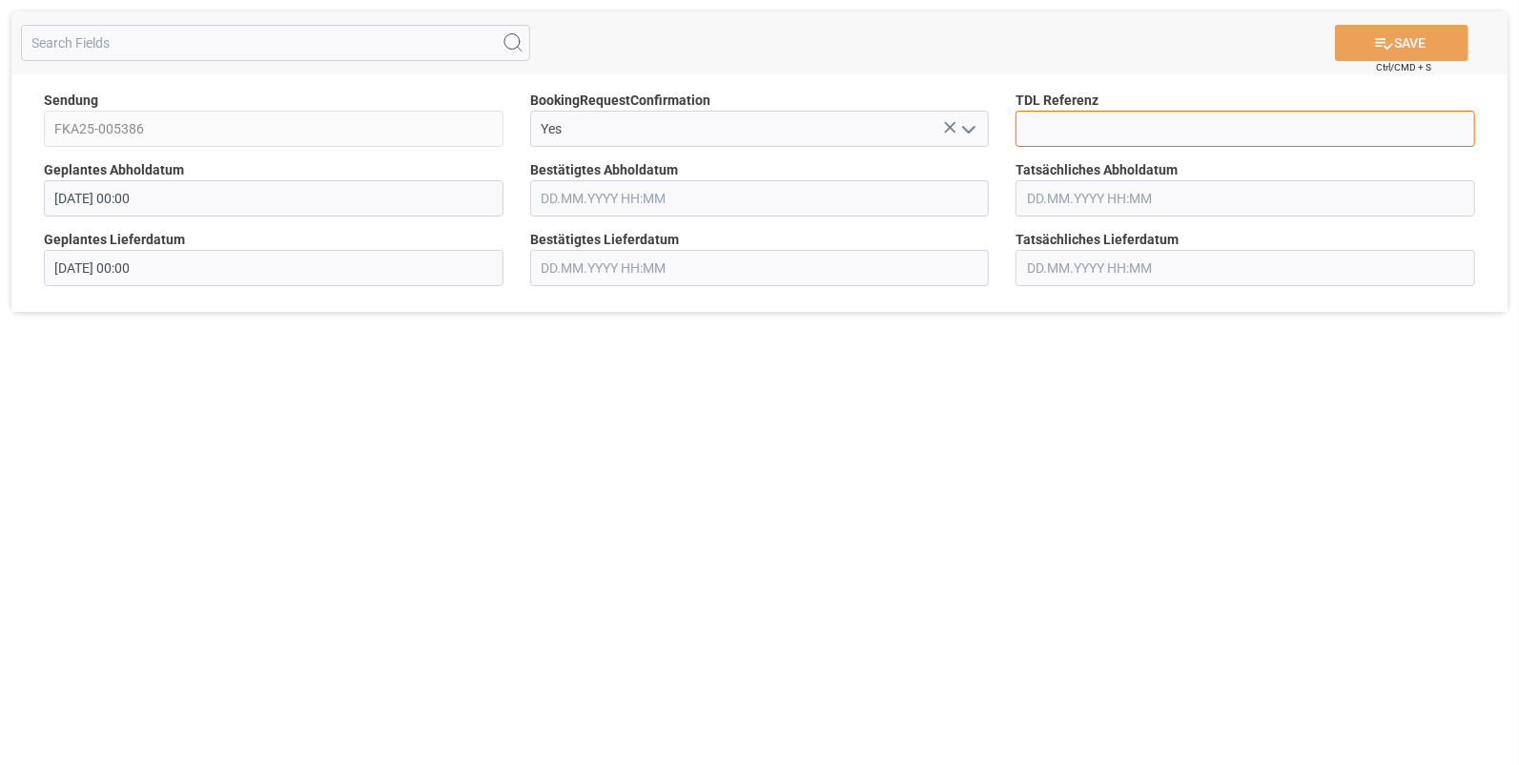
click at [1049, 123] on input at bounding box center [1246, 129] width 460 height 36
type input "10027849"
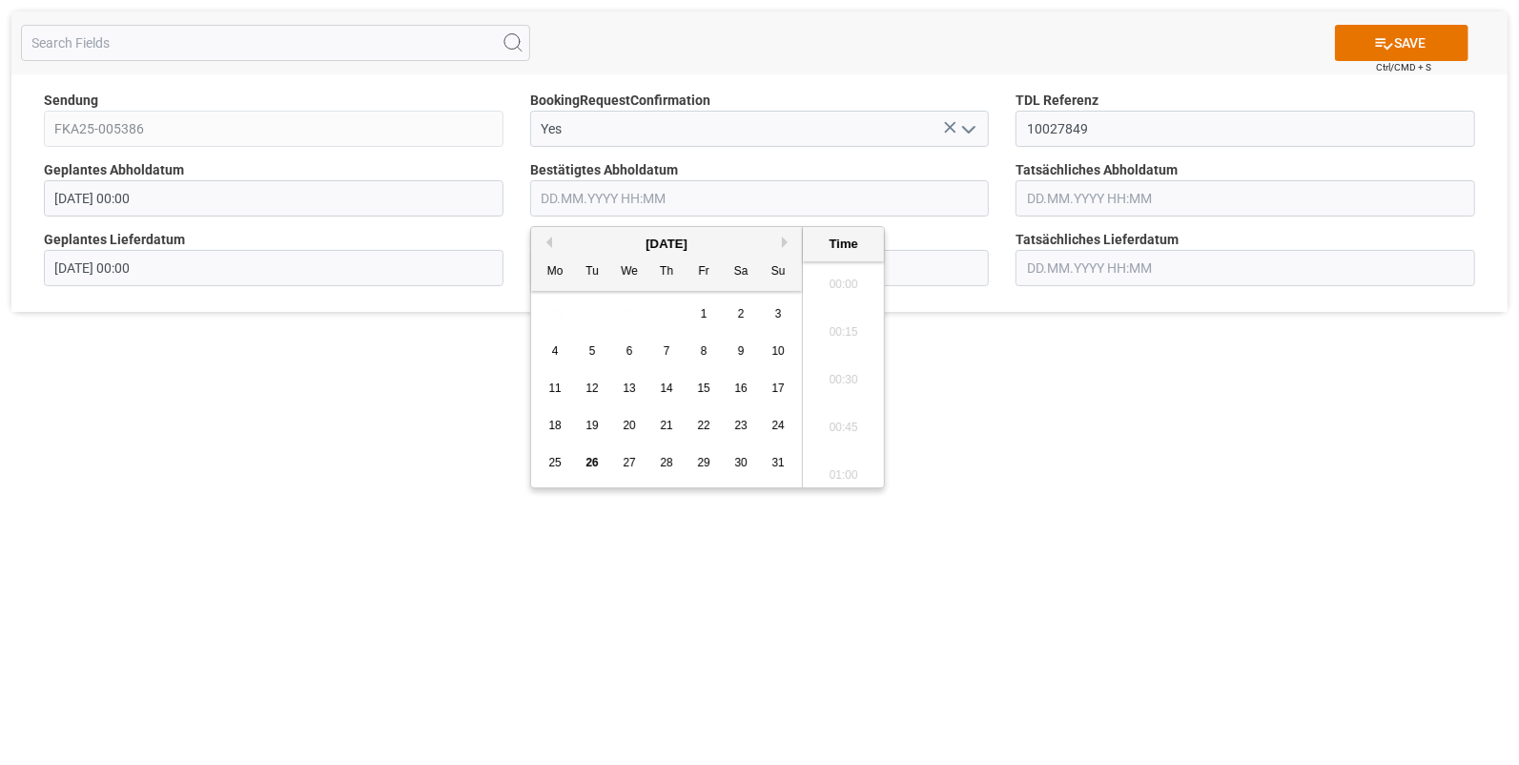
click at [660, 195] on input "text" at bounding box center [760, 198] width 460 height 36
click at [702, 424] on span "22" at bounding box center [703, 425] width 12 height 13
click at [839, 425] on li "14:30" at bounding box center [843, 423] width 81 height 48
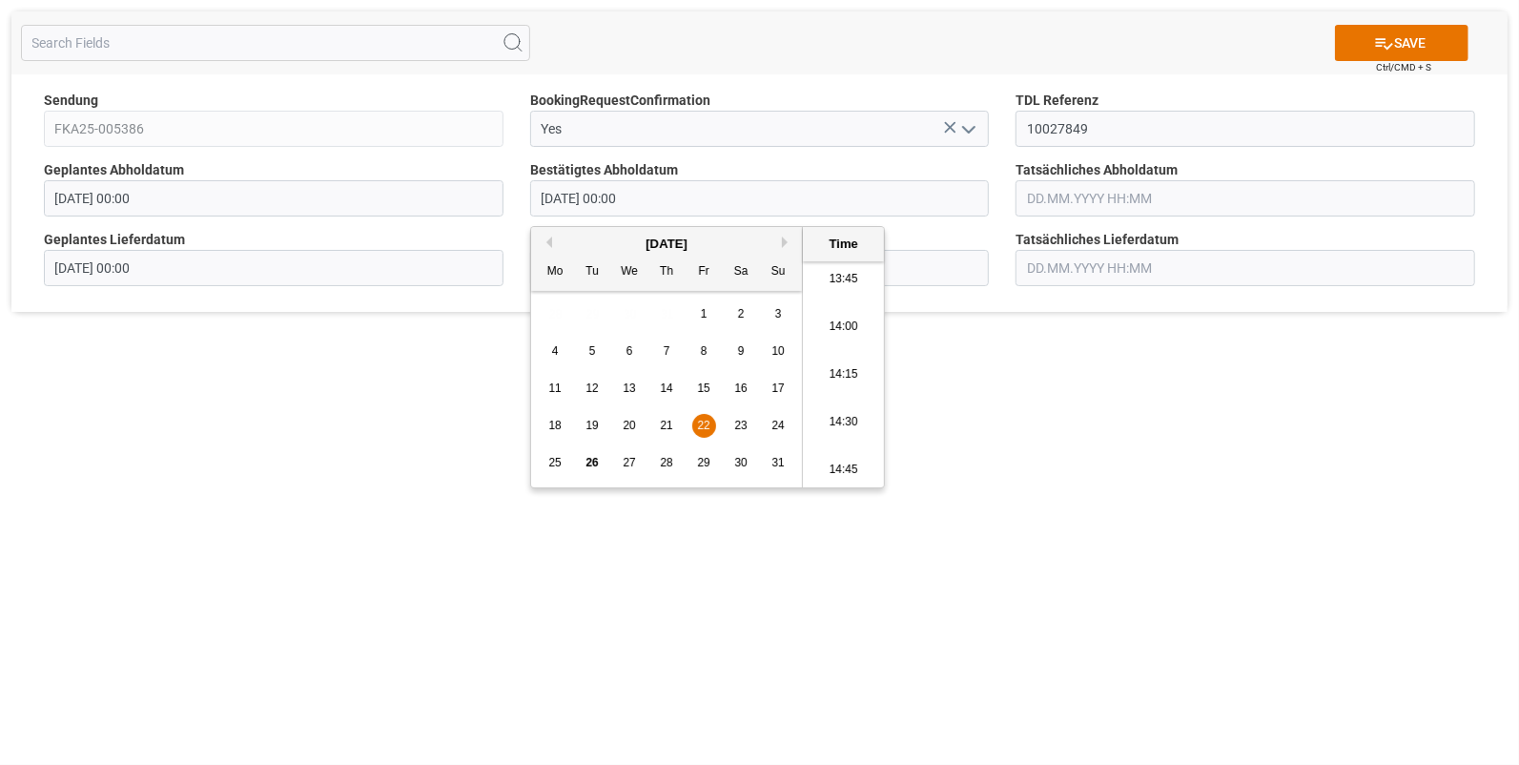
type input "22.08.2025 14:30"
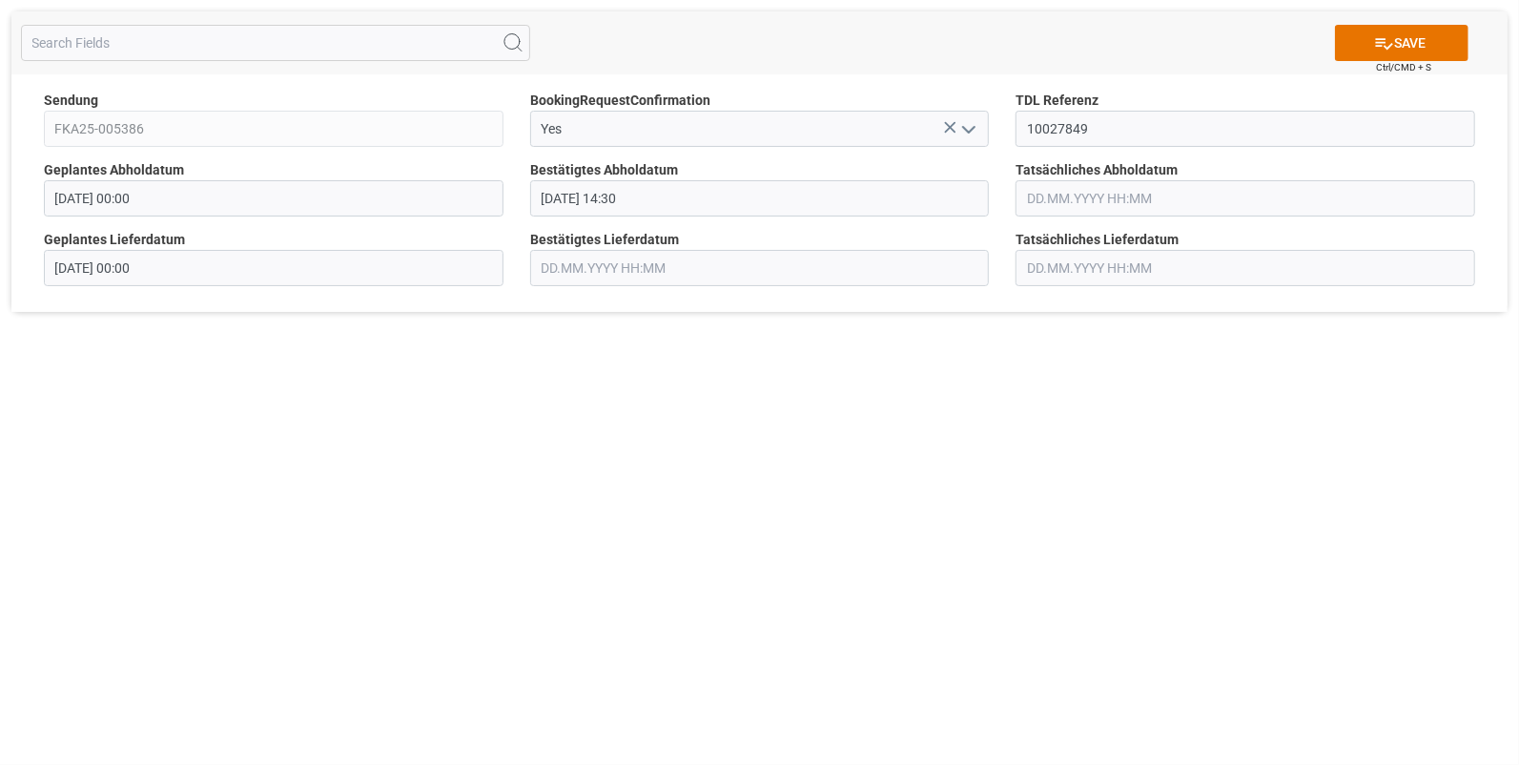
click at [1053, 200] on input "text" at bounding box center [1246, 198] width 460 height 36
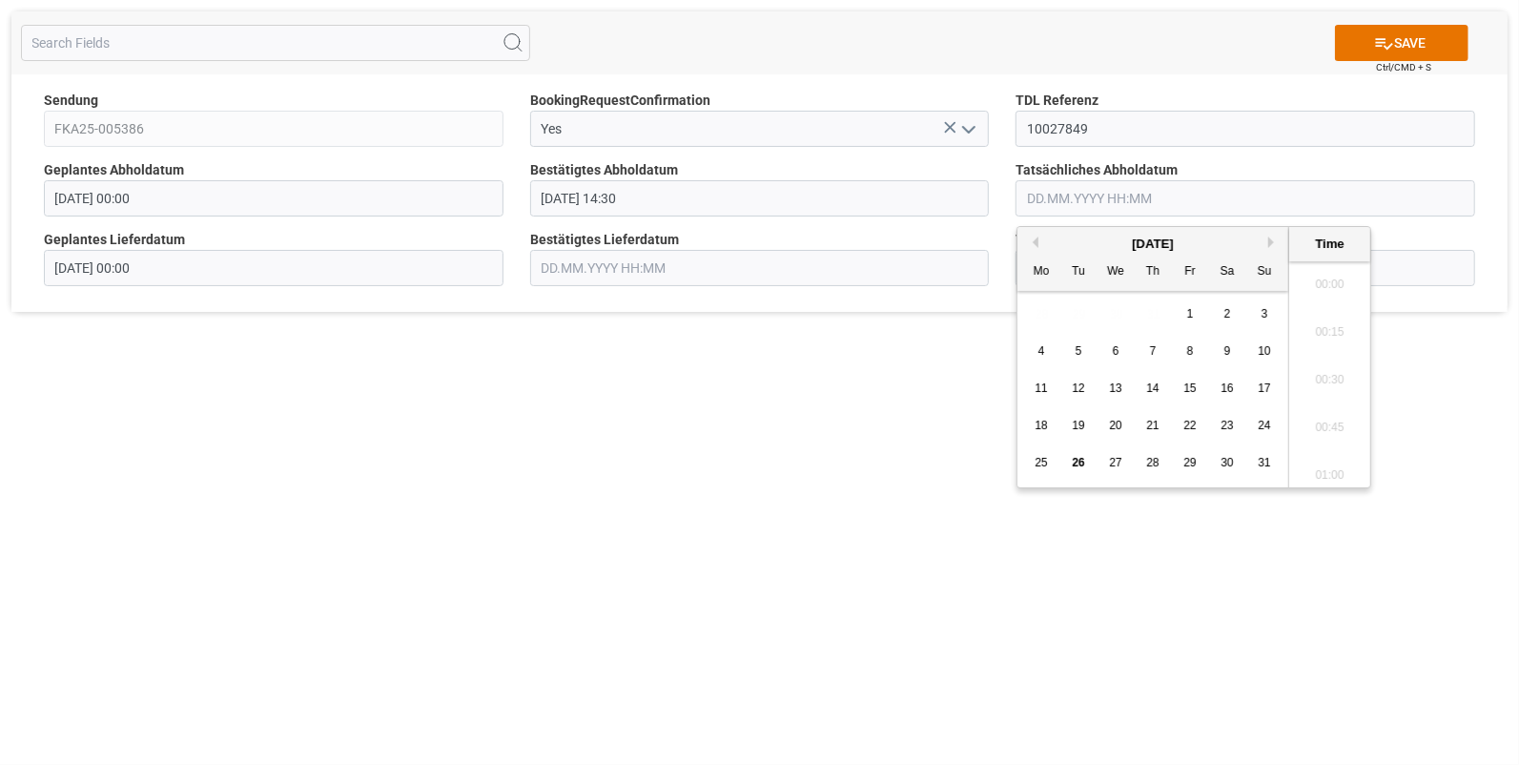
scroll to position [1913, 0]
click at [1192, 418] on div "22" at bounding box center [1191, 426] width 24 height 23
click at [1317, 341] on li "14:30" at bounding box center [1329, 343] width 81 height 48
type input "22.08.2025 14:30"
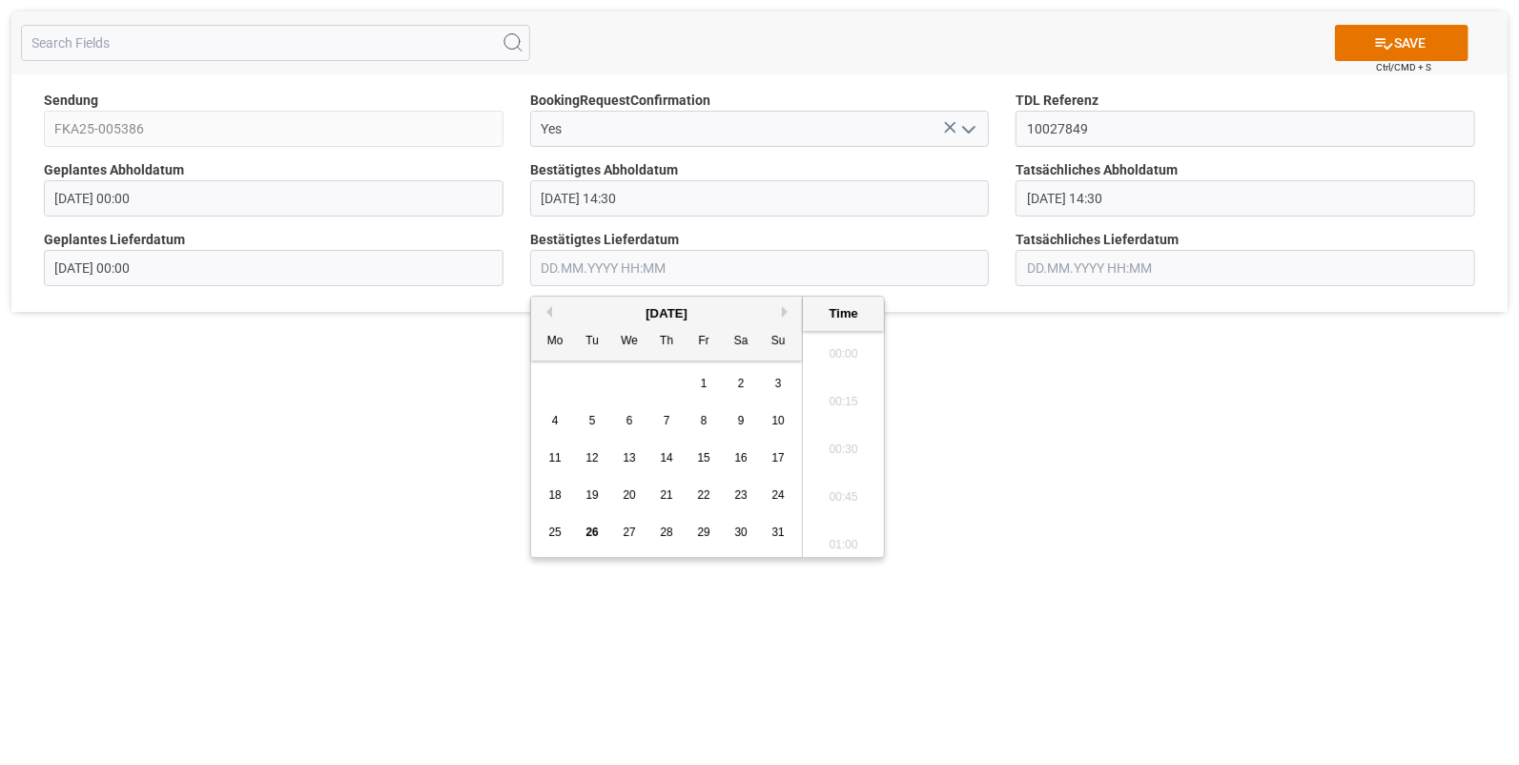
click at [611, 267] on input "text" at bounding box center [760, 268] width 460 height 36
click at [548, 531] on span "25" at bounding box center [554, 532] width 12 height 13
click at [835, 392] on li "09:00" at bounding box center [843, 397] width 81 height 48
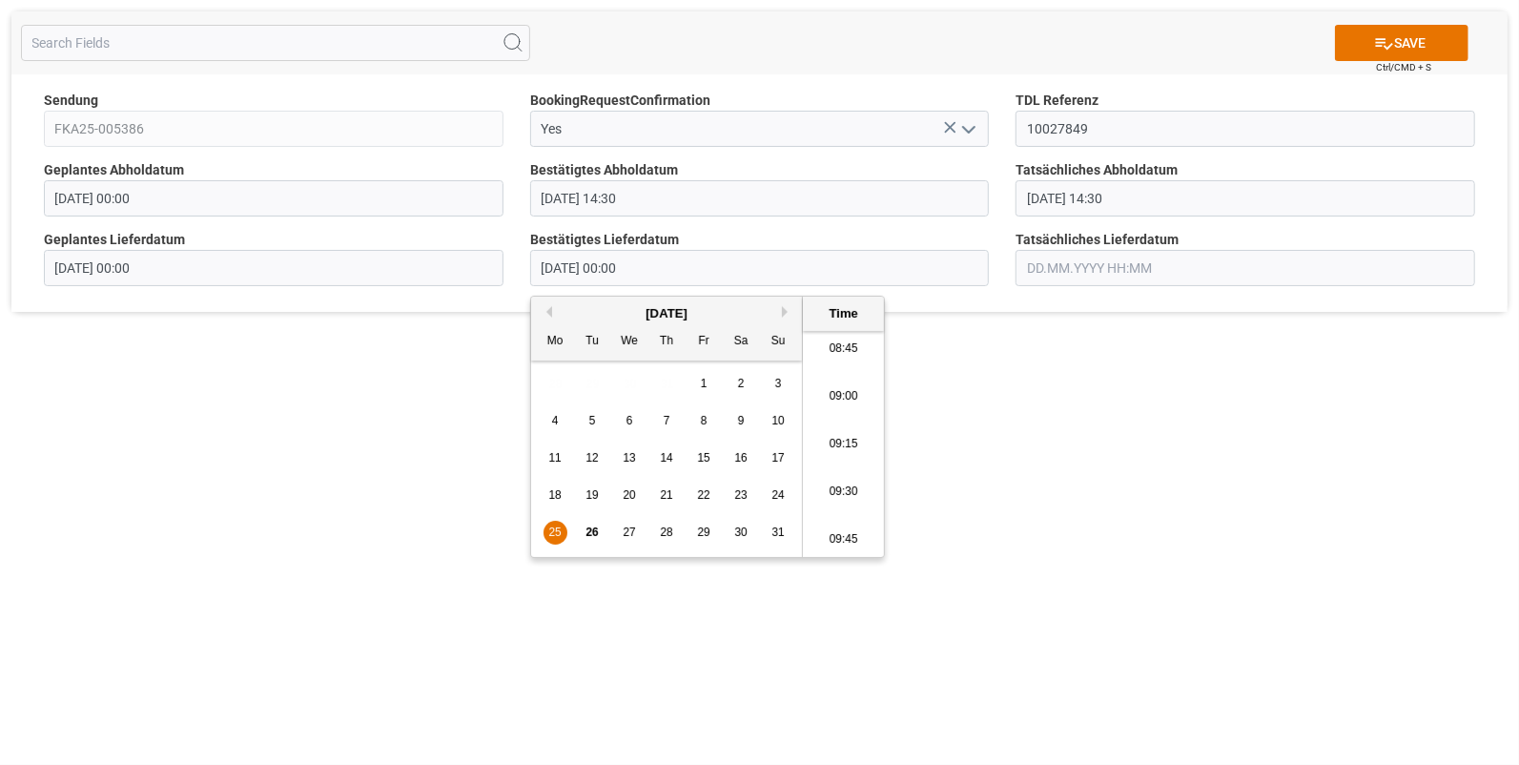
type input "25.08.2025 09:00"
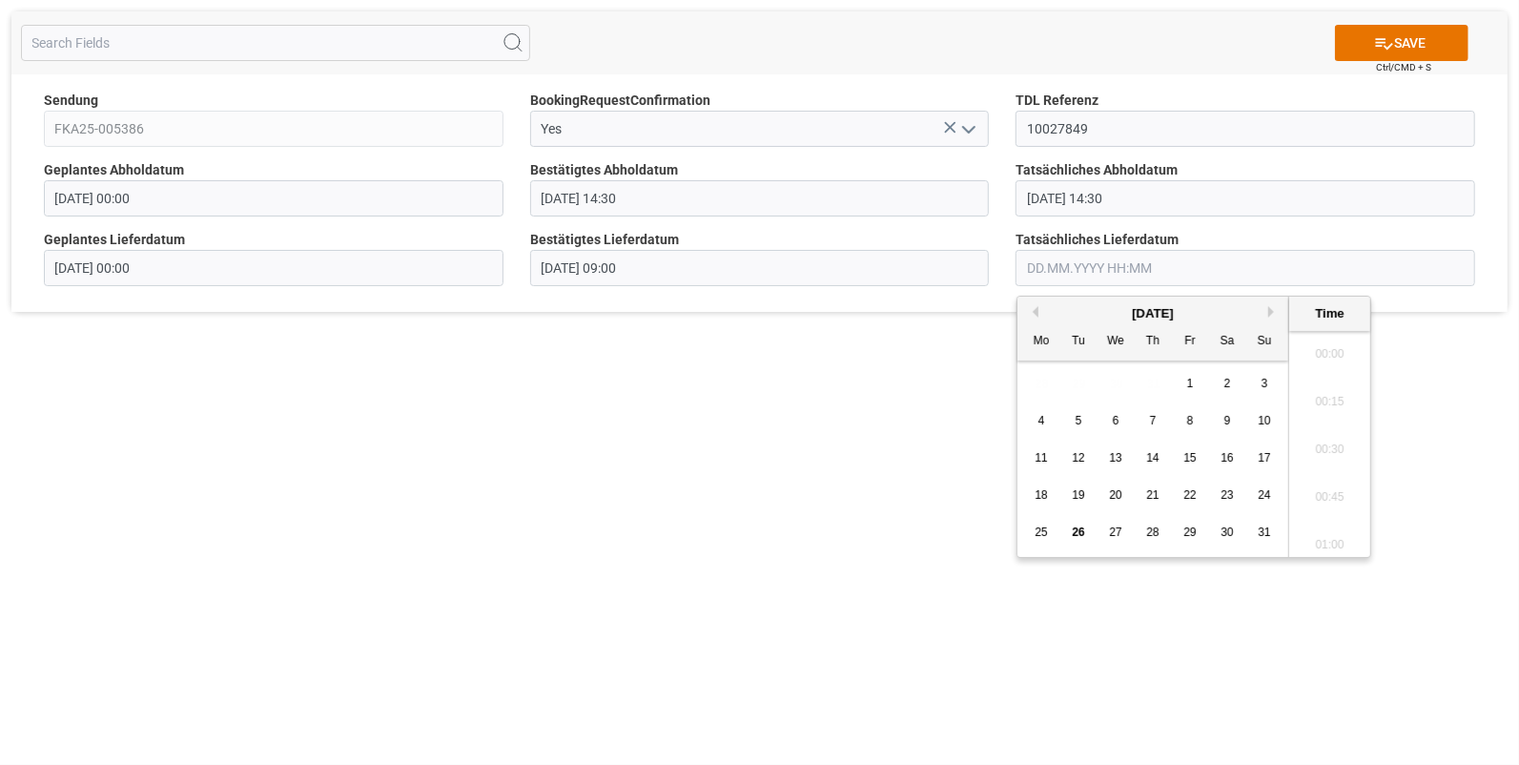
click at [1059, 262] on input "text" at bounding box center [1246, 268] width 460 height 36
click at [1042, 528] on span "25" at bounding box center [1041, 532] width 12 height 13
click at [1318, 342] on li "09:00" at bounding box center [1329, 349] width 81 height 48
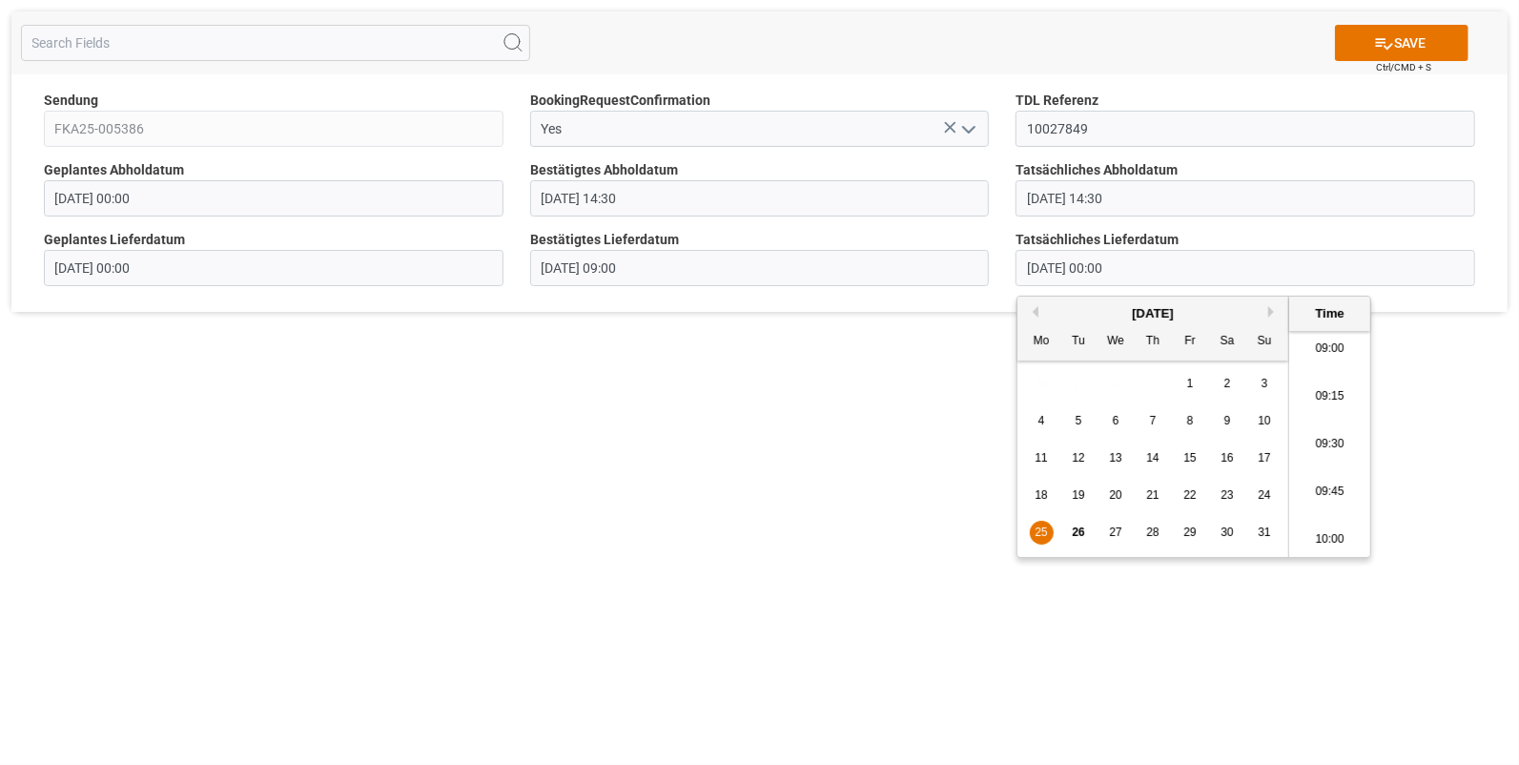
type input "25.08.2025 09:00"
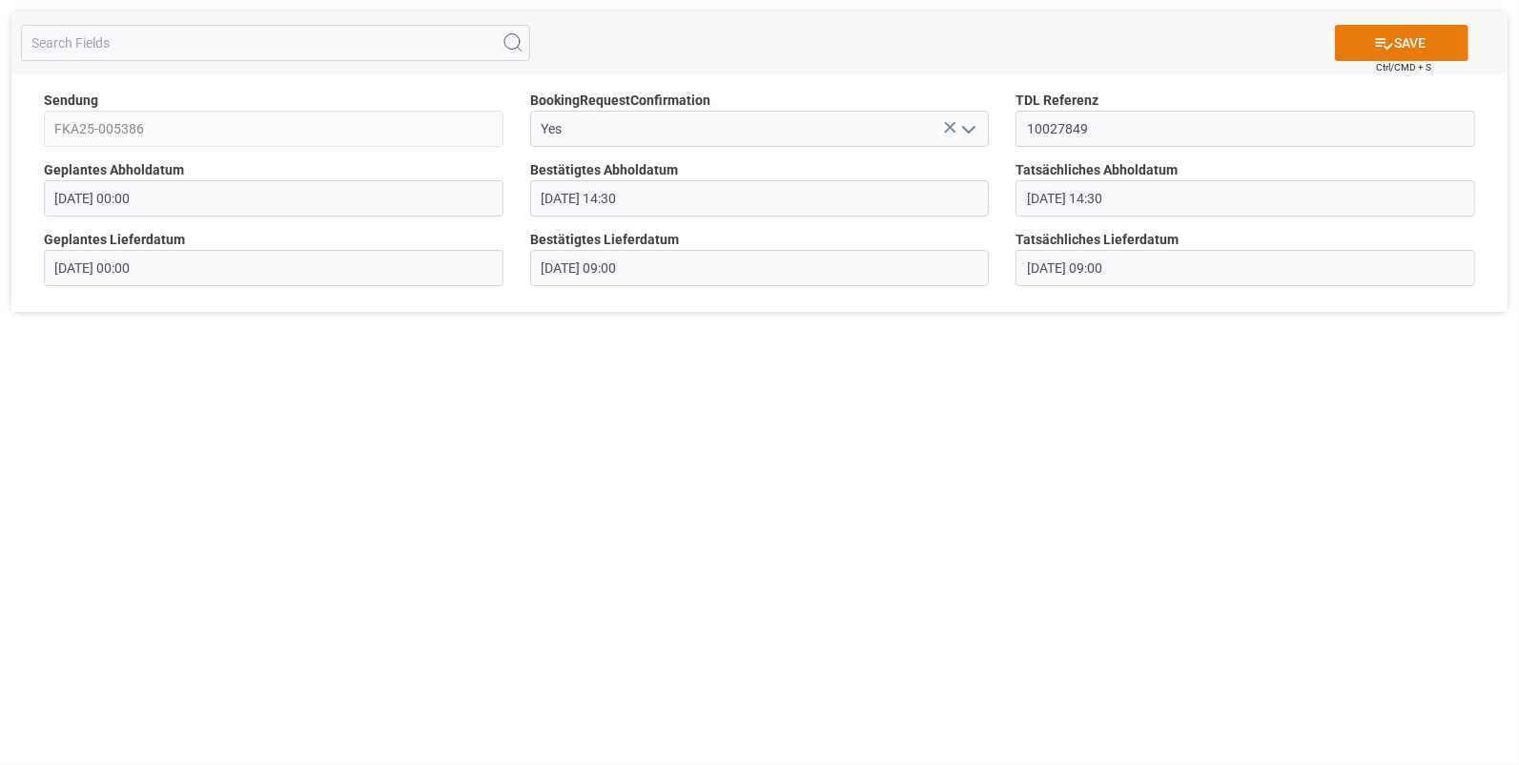
click at [1411, 35] on button "SAVE" at bounding box center [1402, 43] width 134 height 36
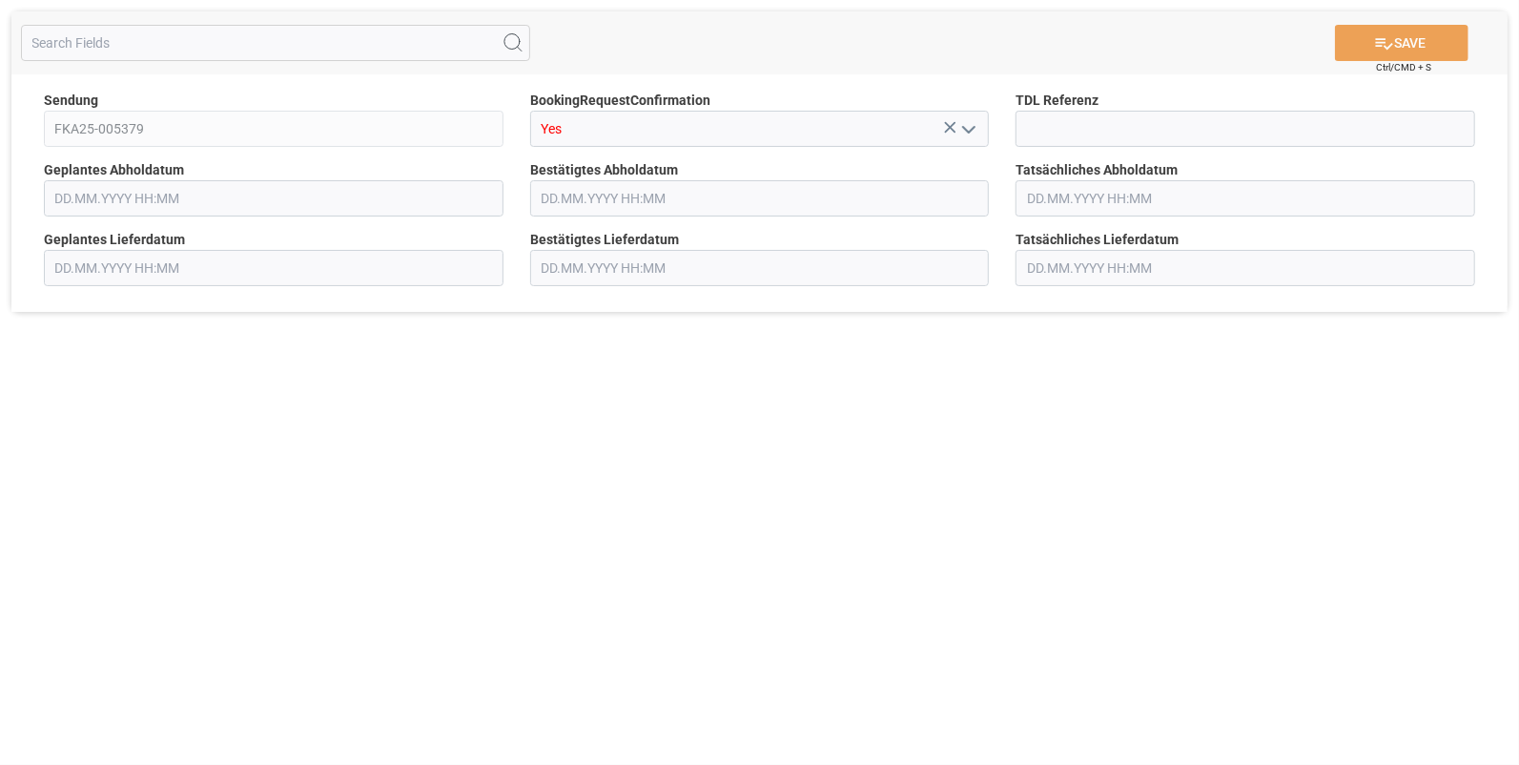
type input "[DATE] 00:00"
click at [1038, 119] on input at bounding box center [1246, 129] width 460 height 36
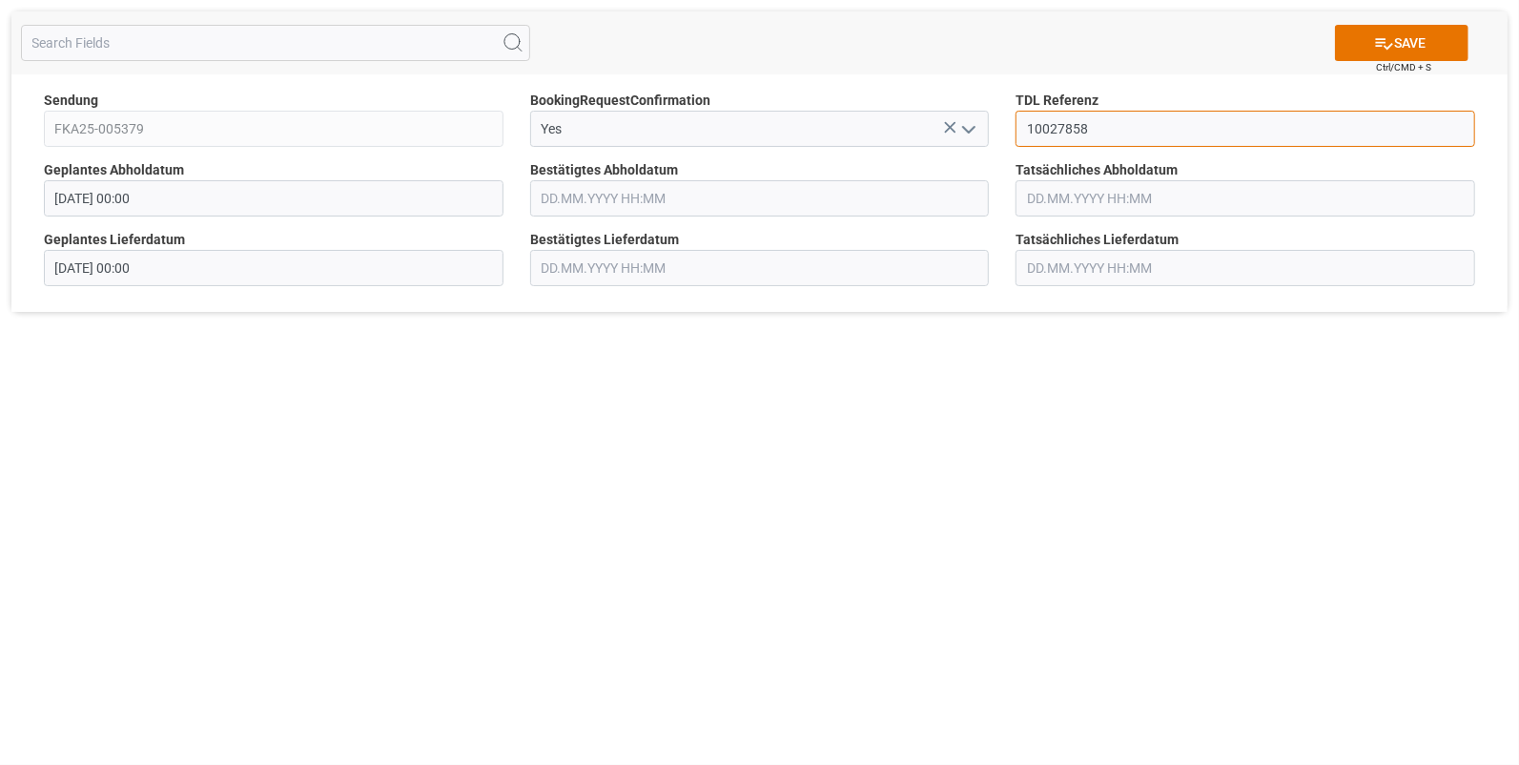
type input "10027858"
click at [635, 210] on input "text" at bounding box center [760, 198] width 460 height 36
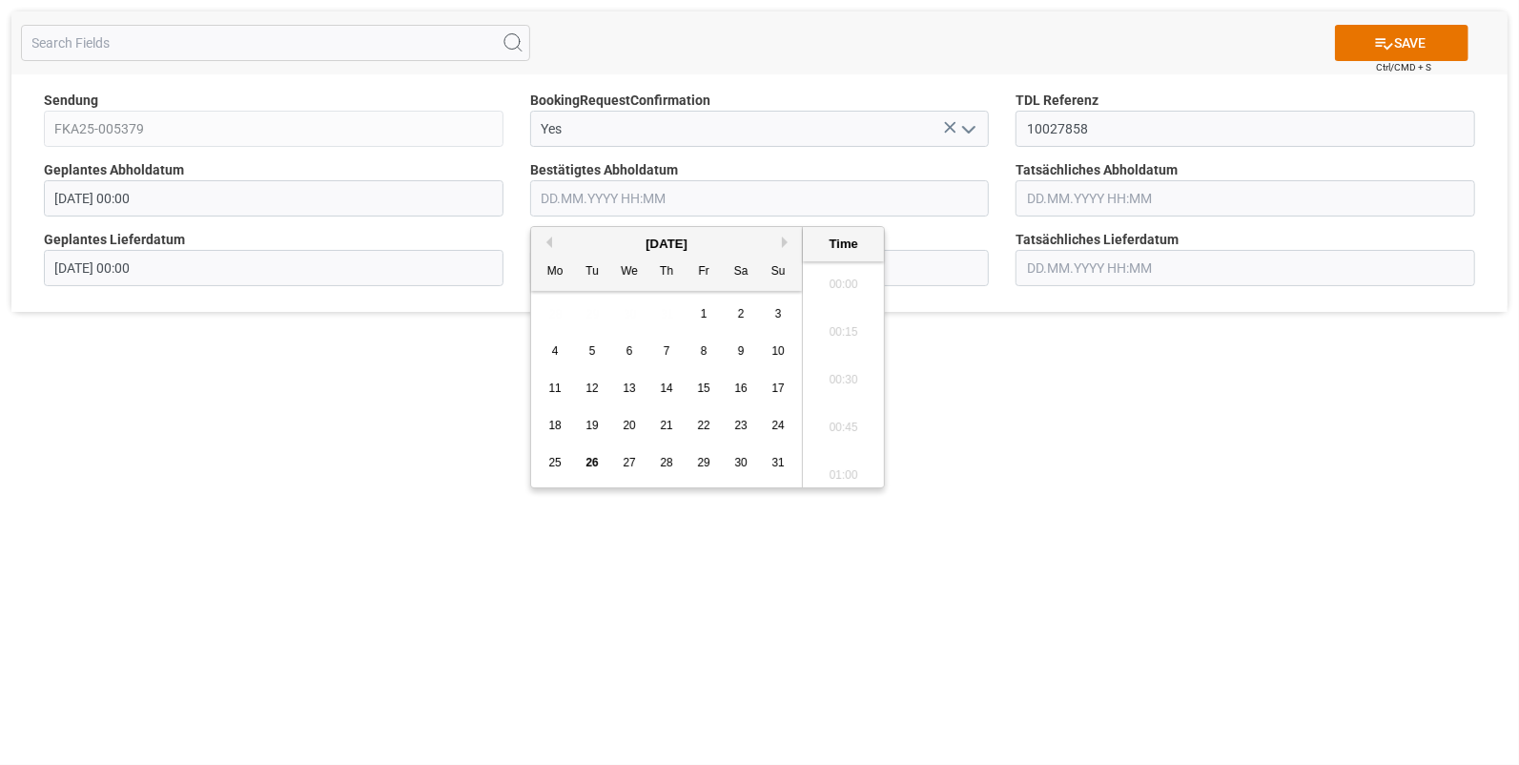
scroll to position [1961, 0]
click at [699, 421] on span "22" at bounding box center [703, 425] width 12 height 13
click at [838, 361] on li "14:00" at bounding box center [843, 359] width 81 height 48
type input "[DATE] 14:00"
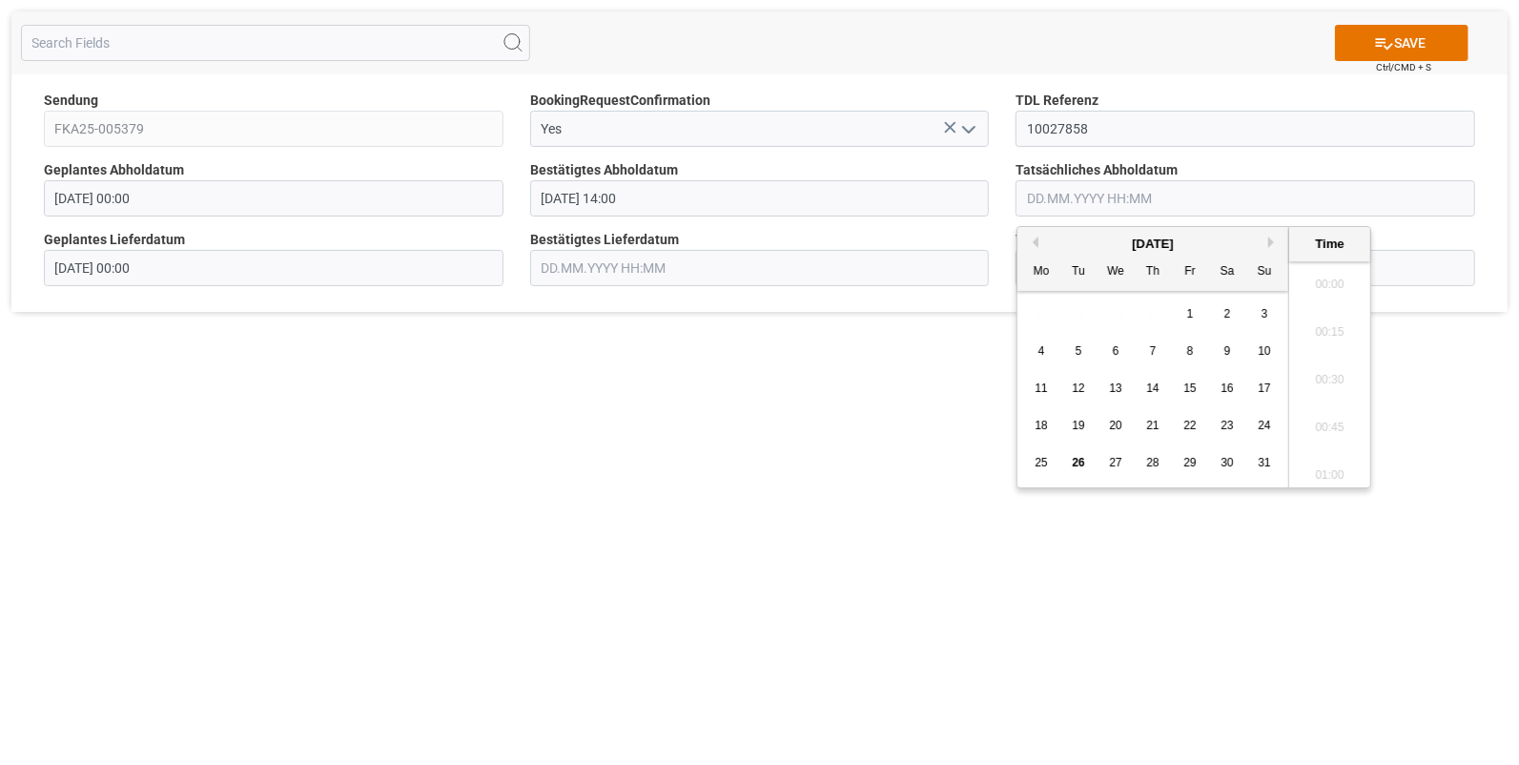
click at [1068, 198] on input "text" at bounding box center [1246, 198] width 460 height 36
click at [1192, 419] on div "22" at bounding box center [1191, 426] width 24 height 23
drag, startPoint x: 1325, startPoint y: 424, endPoint x: 1308, endPoint y: 417, distance: 18.8
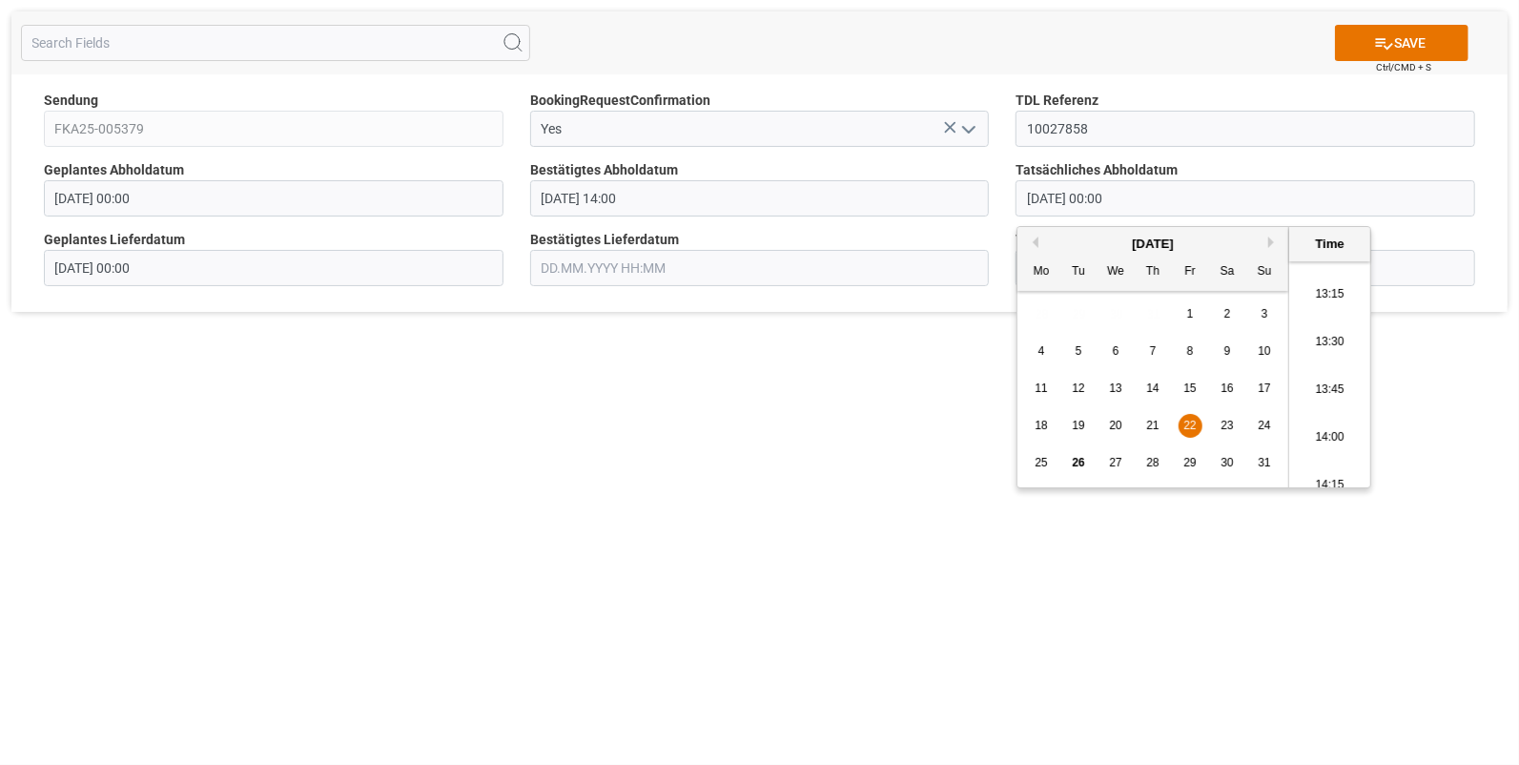
click at [1324, 424] on li "14:00" at bounding box center [1329, 438] width 81 height 48
type input "[DATE] 14:00"
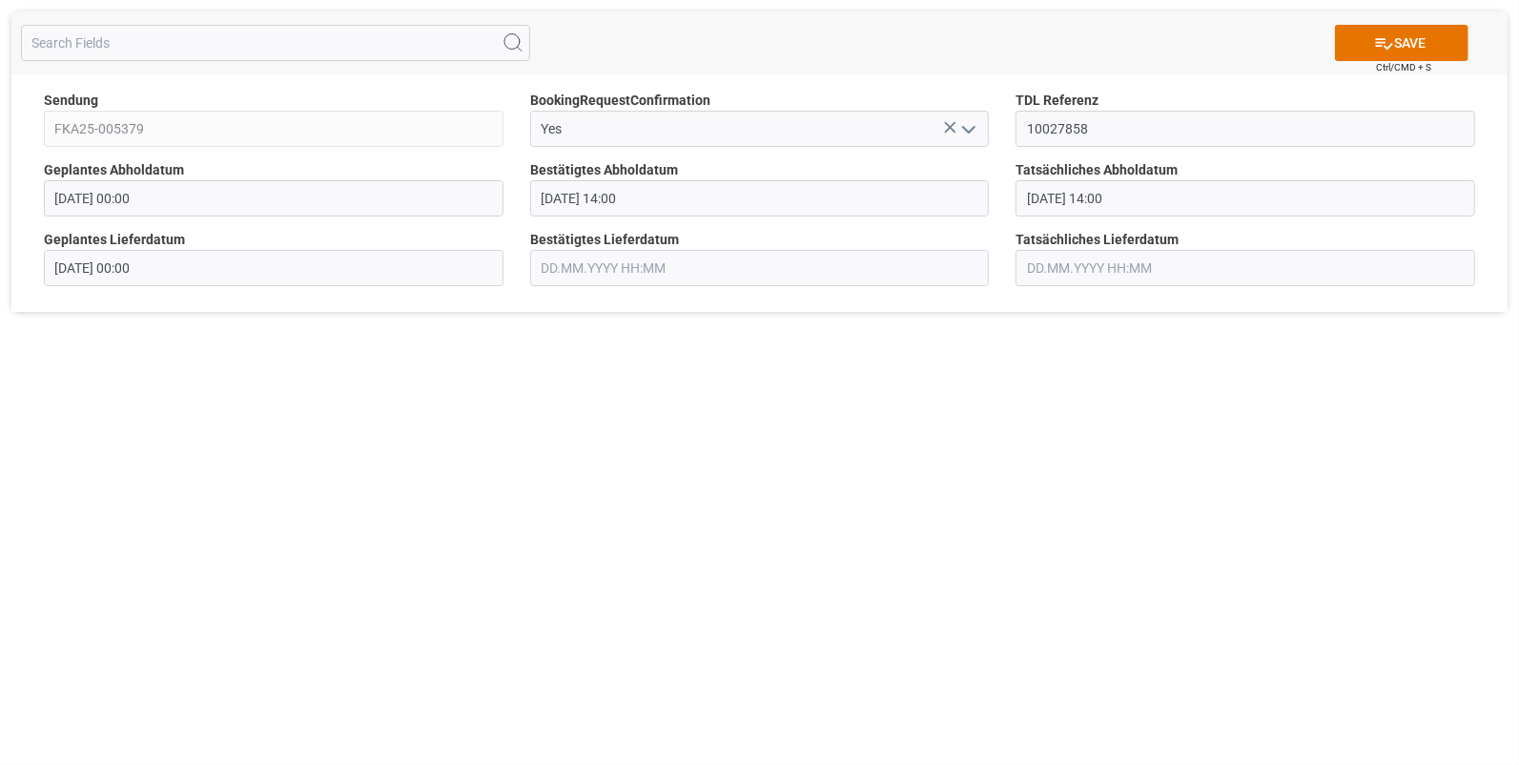
click at [615, 271] on input "text" at bounding box center [760, 268] width 460 height 36
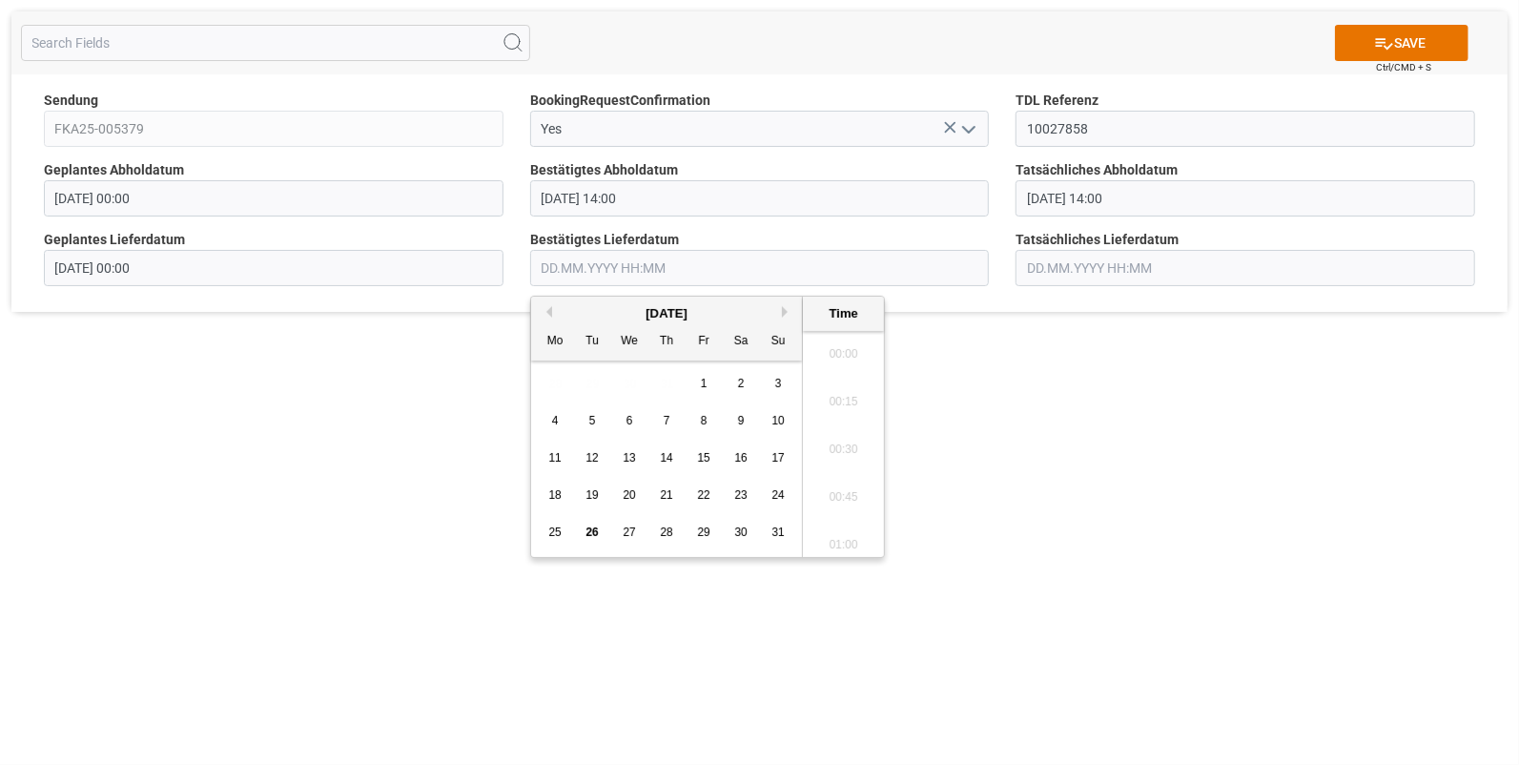
scroll to position [1961, 0]
click at [552, 530] on span "25" at bounding box center [554, 532] width 12 height 13
click at [844, 402] on li "09:45" at bounding box center [843, 413] width 81 height 48
type input "[DATE] 09:45"
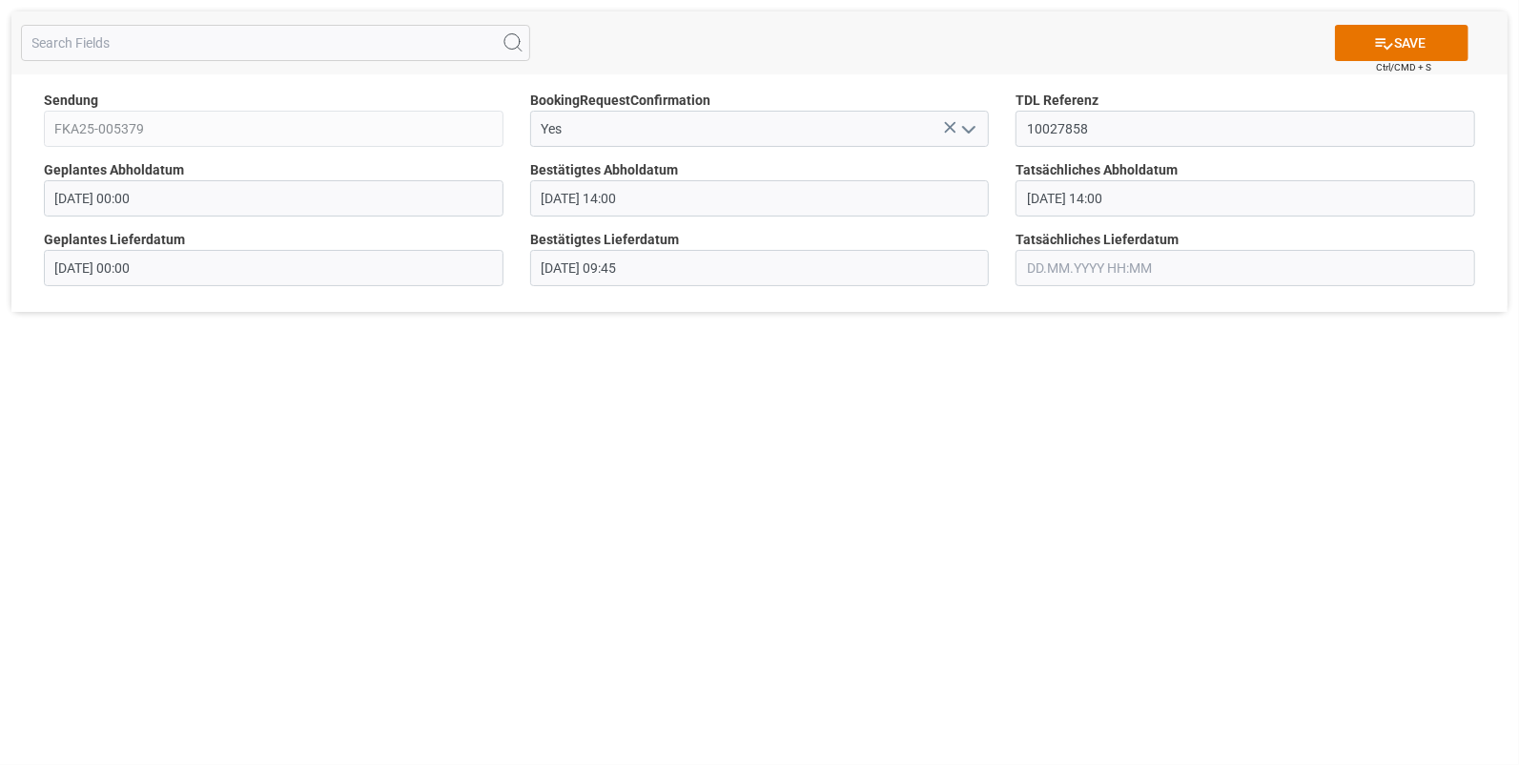
click at [1111, 262] on input "text" at bounding box center [1246, 268] width 460 height 36
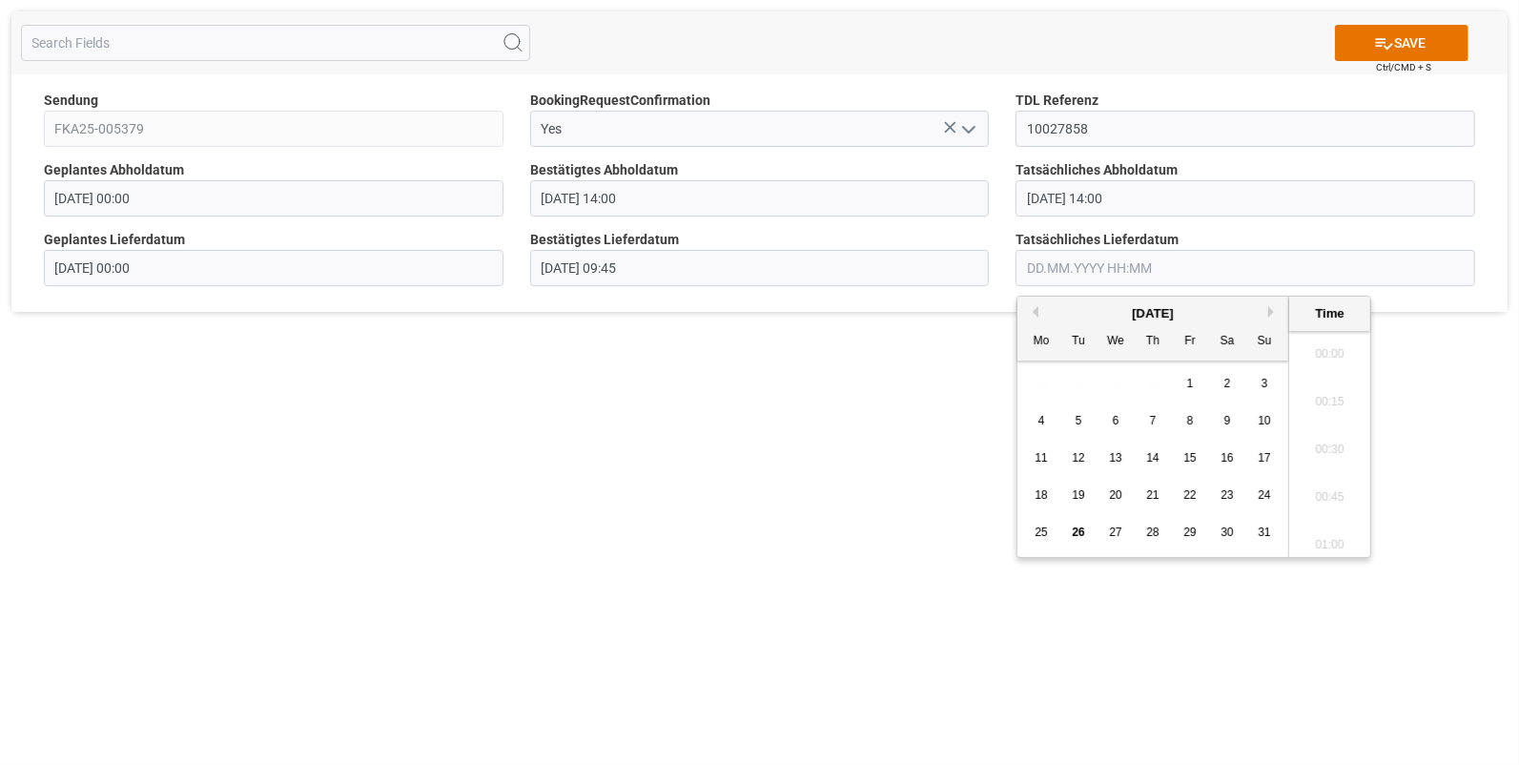
scroll to position [1961, 0]
click at [1040, 529] on span "25" at bounding box center [1041, 532] width 12 height 13
click at [1321, 487] on li "09:45" at bounding box center [1329, 492] width 81 height 48
type input "[DATE] 09:45"
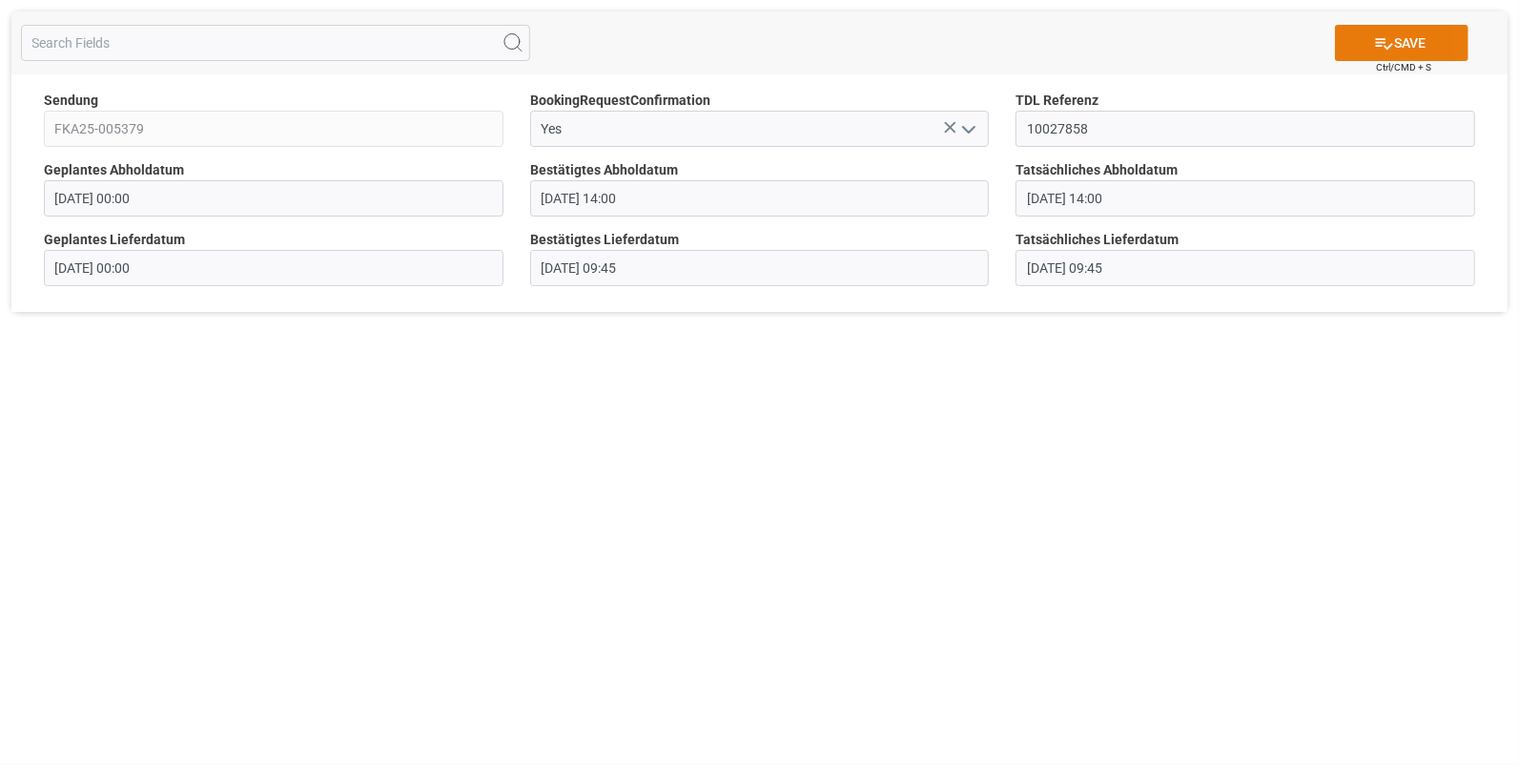
click at [1433, 32] on button "SAVE" at bounding box center [1402, 43] width 134 height 36
